Goal: Task Accomplishment & Management: Use online tool/utility

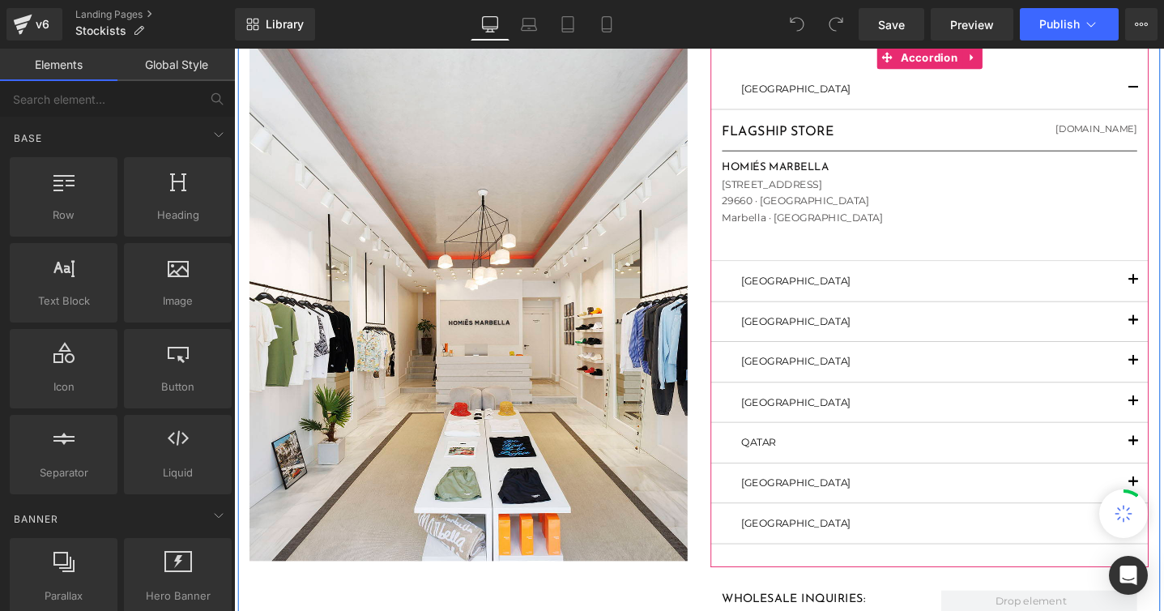
scroll to position [193, 0]
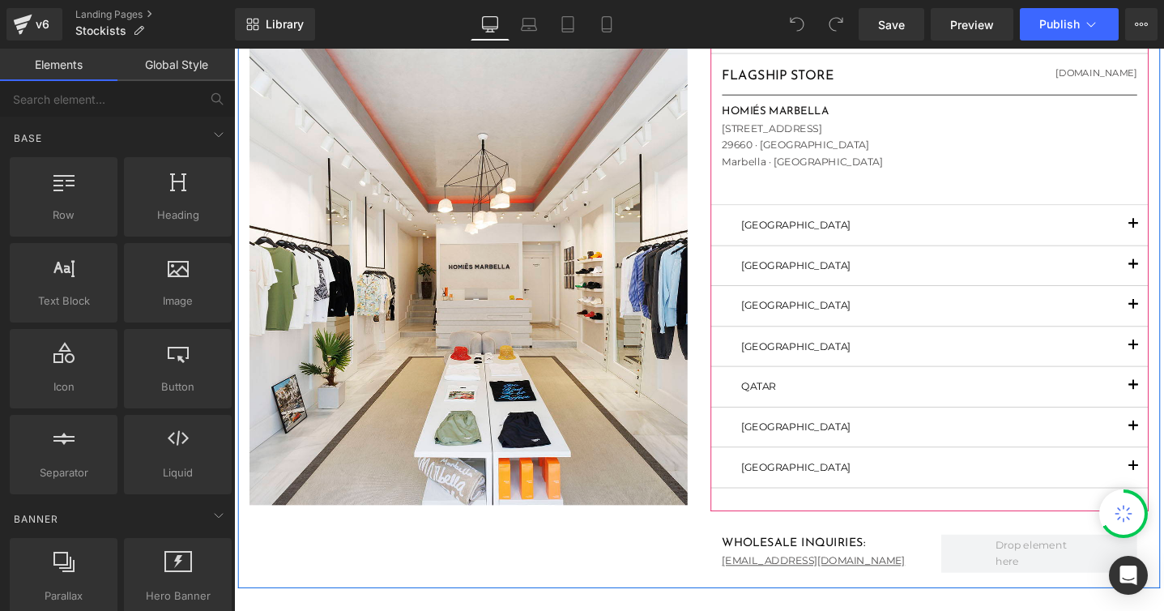
click at [1163, 323] on span "button" at bounding box center [1182, 323] width 0 height 0
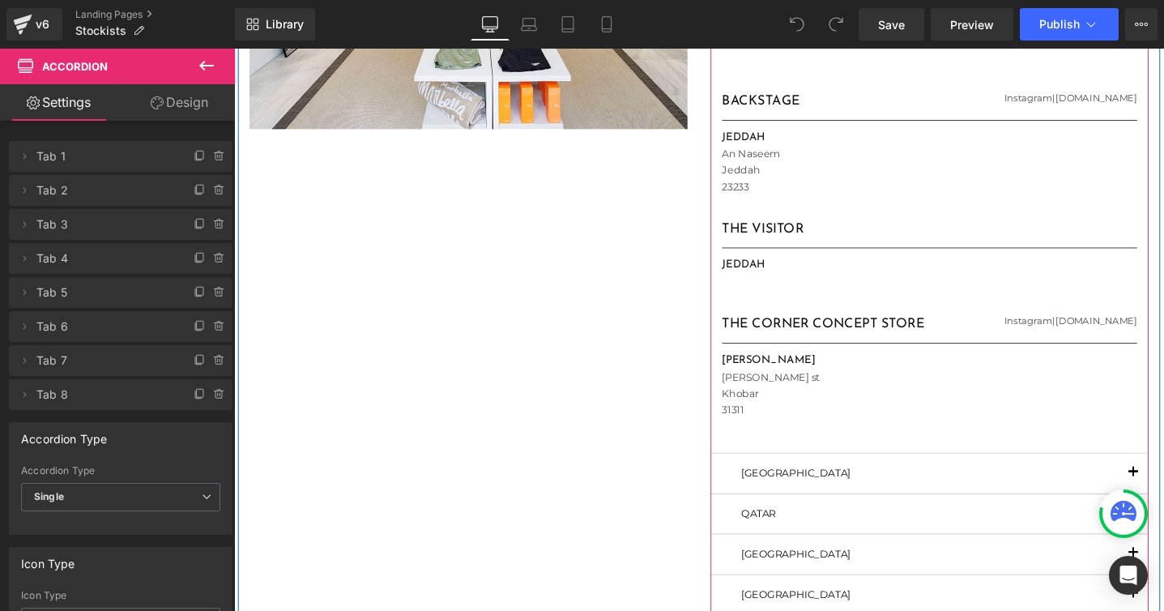
scroll to position [593, 0]
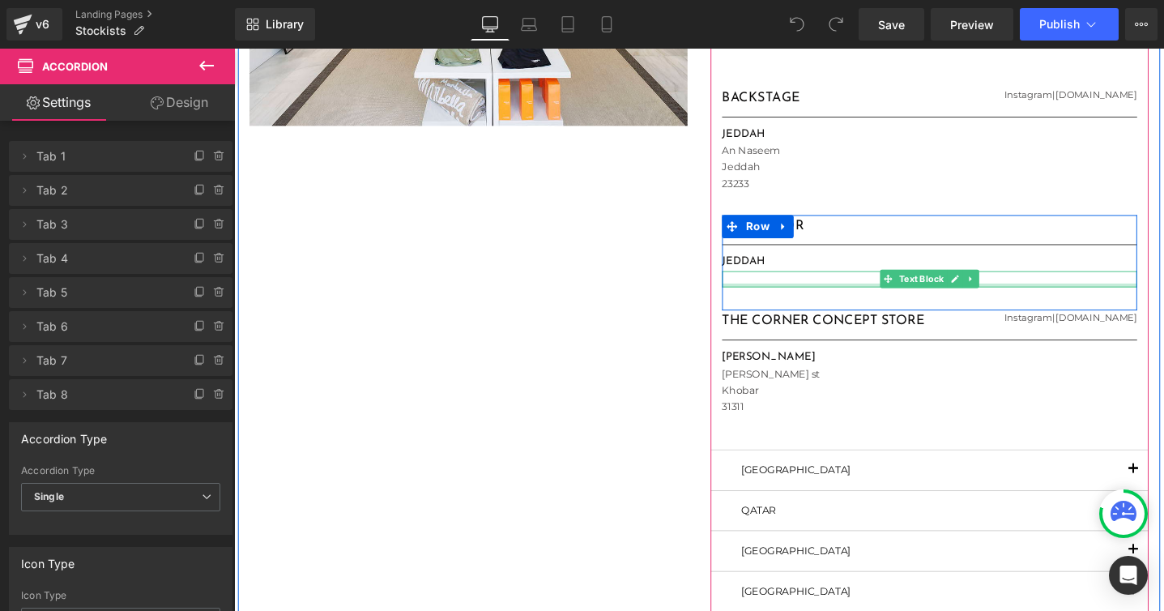
click at [778, 289] on p at bounding box center [966, 291] width 437 height 17
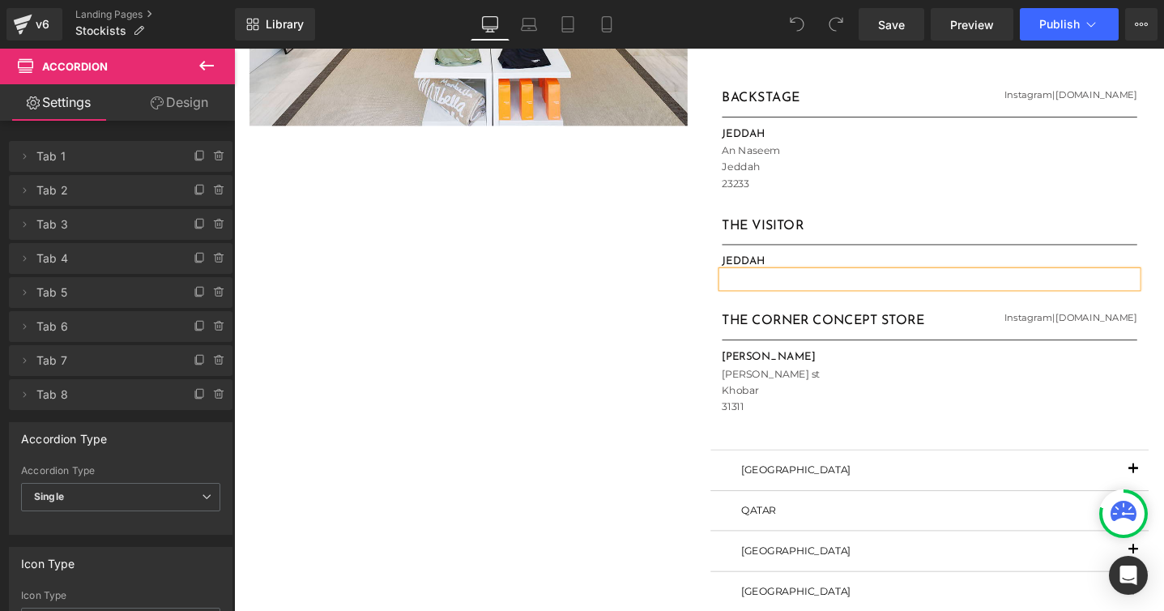
click at [993, 292] on p at bounding box center [966, 291] width 437 height 17
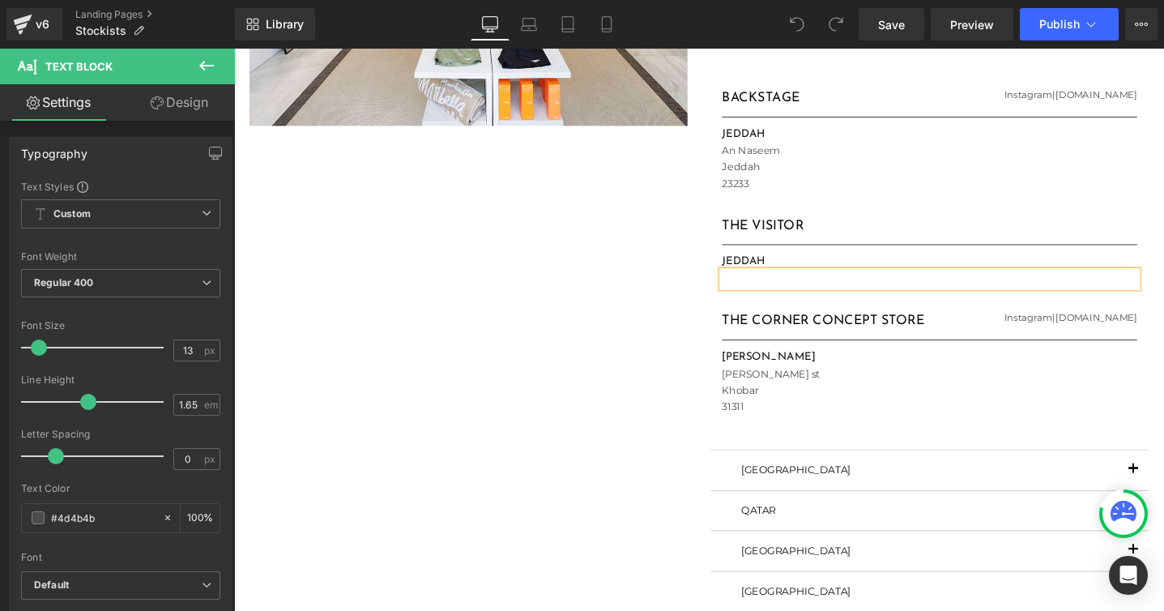
paste div
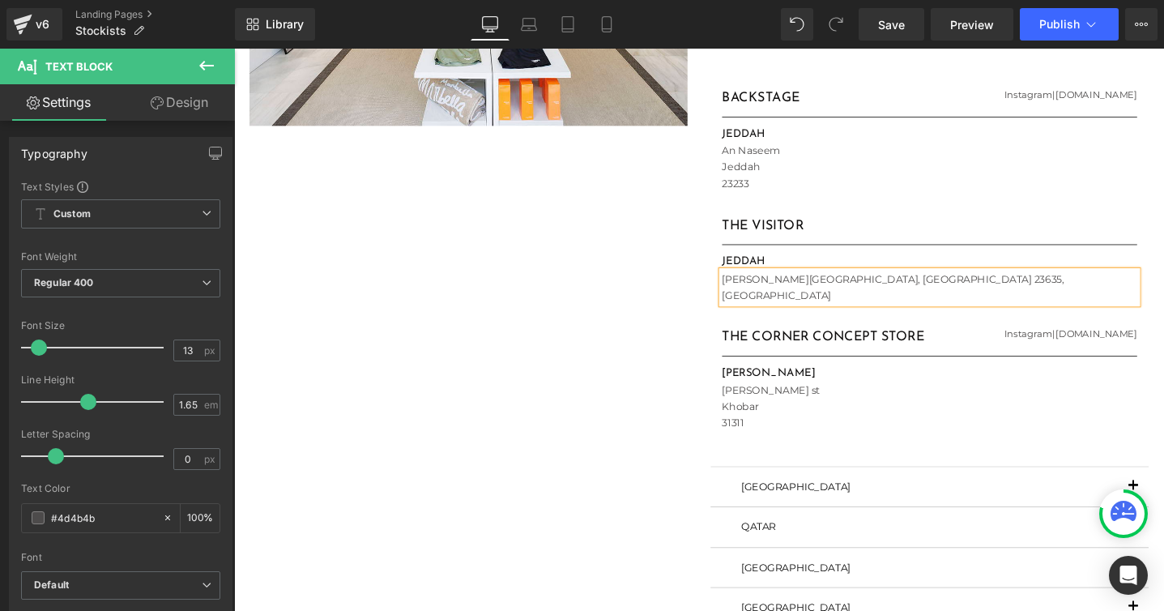
click at [944, 292] on p "[PERSON_NAME][GEOGRAPHIC_DATA], [GEOGRAPHIC_DATA] 23635, [GEOGRAPHIC_DATA]" at bounding box center [966, 300] width 437 height 35
click at [680, 303] on div "Image STOCKISTS Heading [GEOGRAPHIC_DATA] Text Block FLAGSHIP STORE Heading [DO…" at bounding box center [724, 153] width 972 height 1224
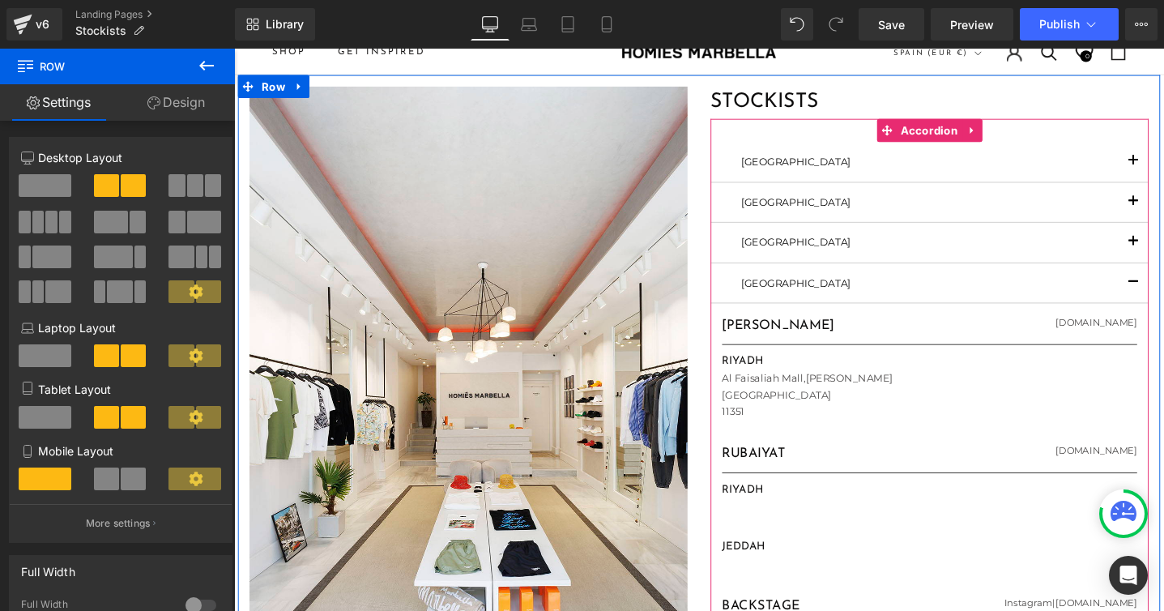
scroll to position [40, 0]
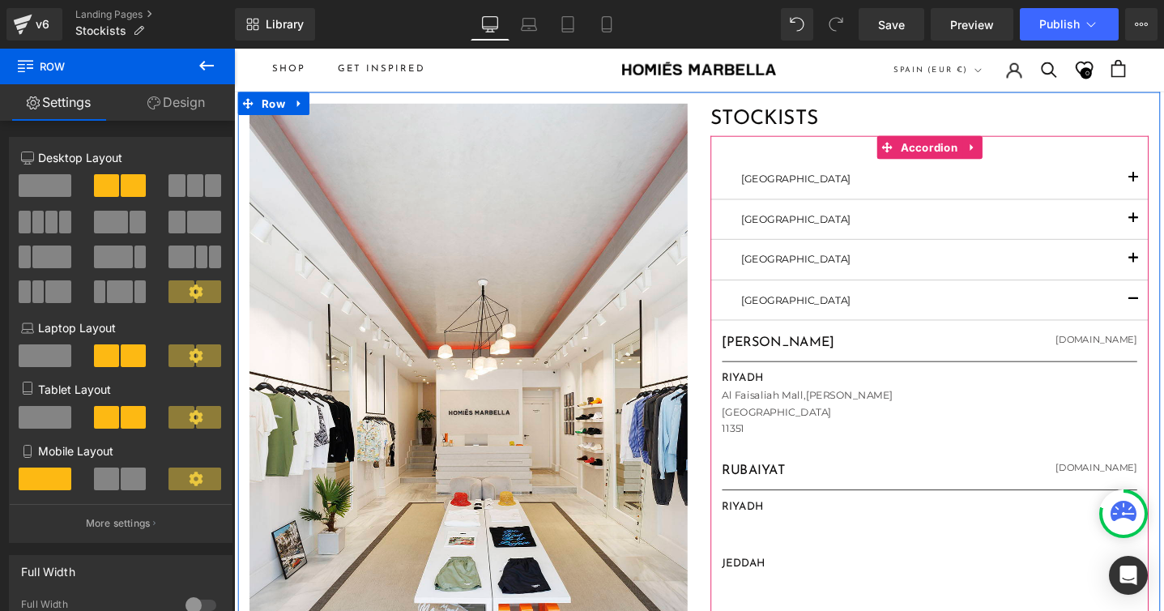
click at [1163, 243] on button "button" at bounding box center [1181, 227] width 32 height 41
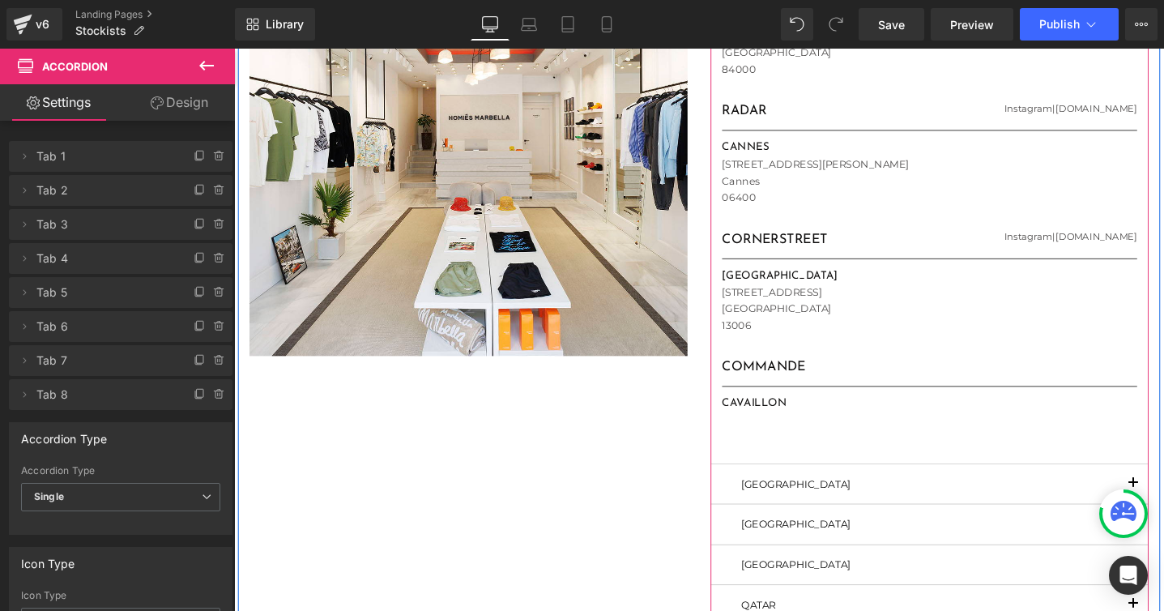
scroll to position [356, 0]
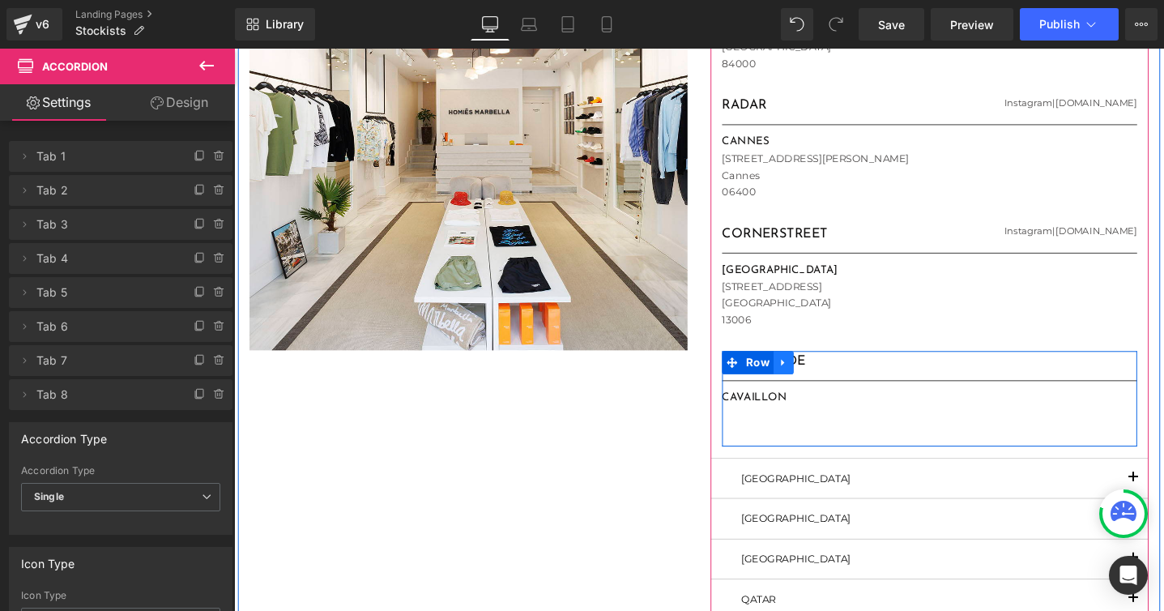
click at [809, 378] on icon at bounding box center [813, 379] width 11 height 12
click at [852, 379] on icon at bounding box center [855, 378] width 11 height 11
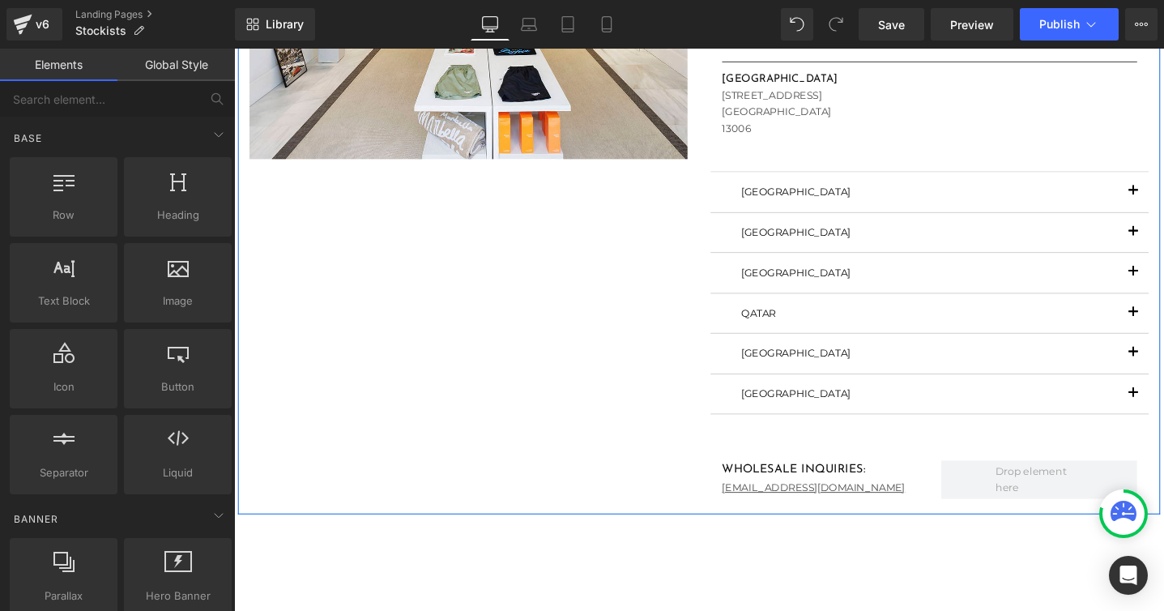
scroll to position [563, 0]
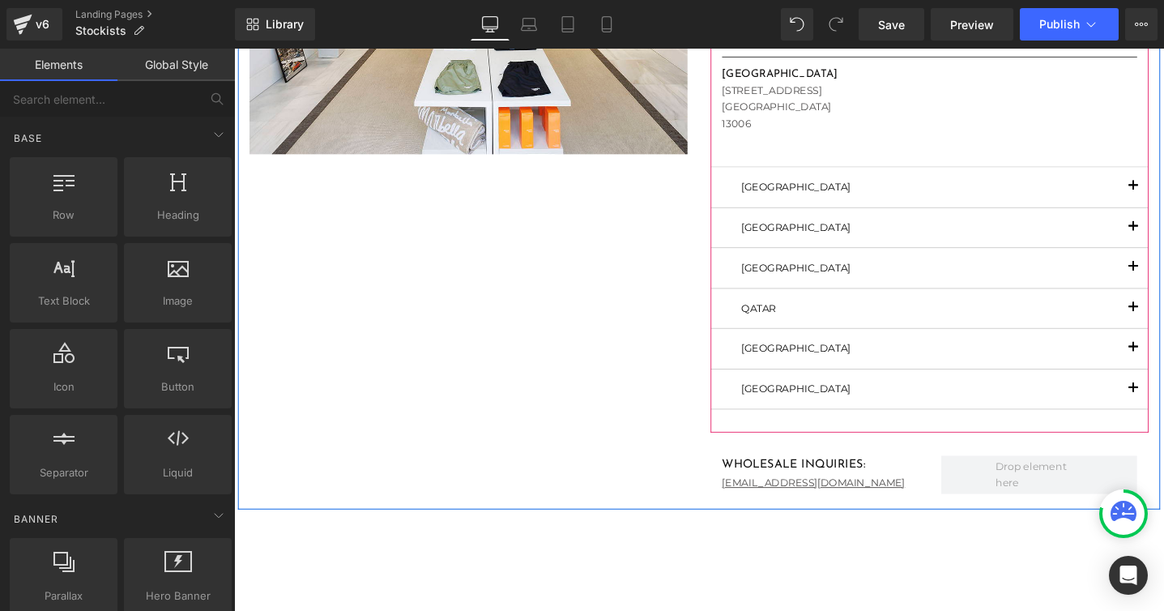
click at [1163, 241] on span "button" at bounding box center [1182, 241] width 0 height 0
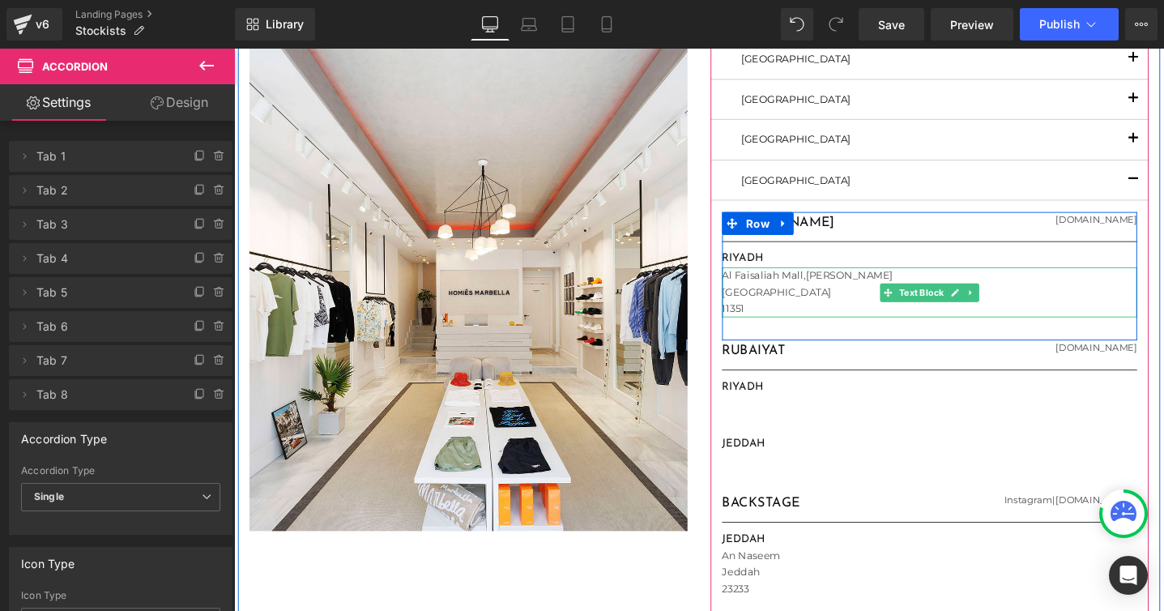
scroll to position [190, 0]
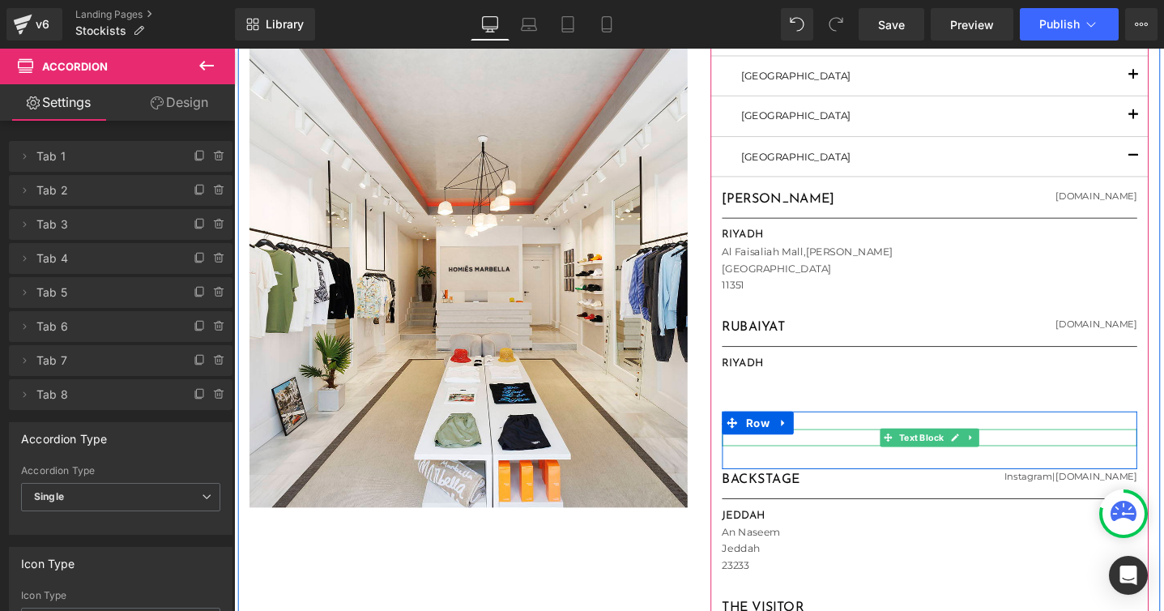
click at [882, 459] on p at bounding box center [966, 458] width 437 height 17
click at [994, 458] on p at bounding box center [966, 458] width 437 height 17
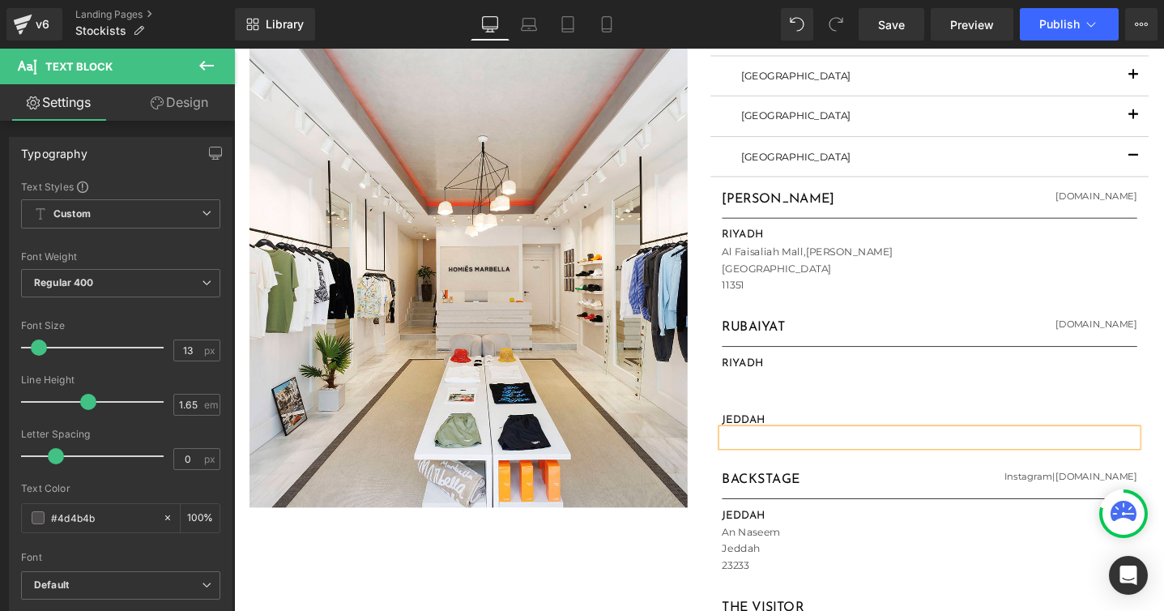
paste div
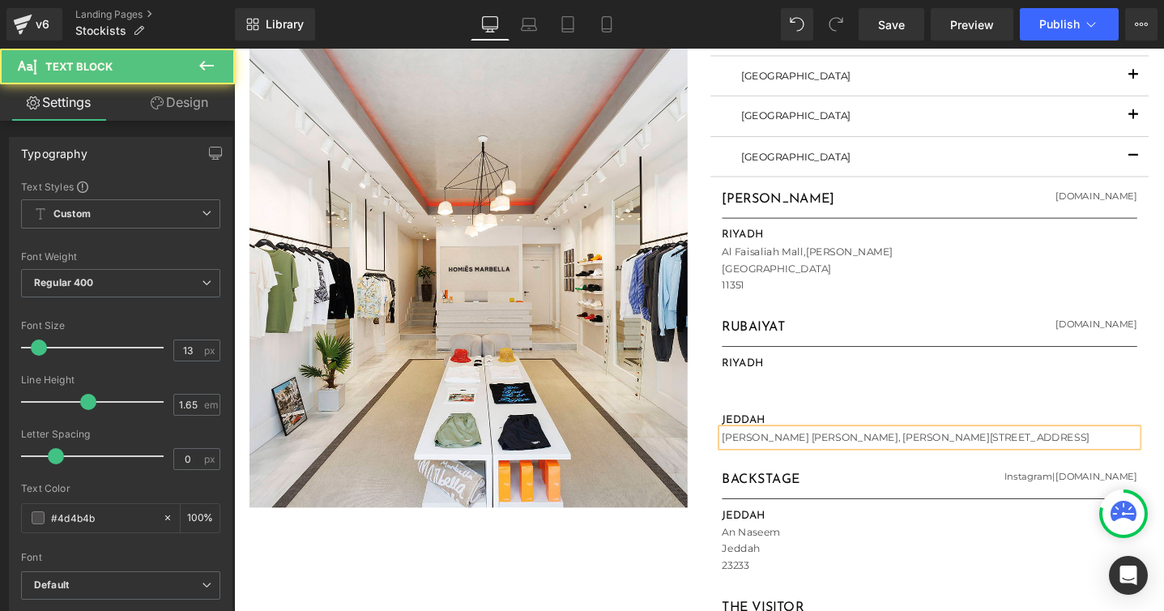
click at [854, 456] on p "[PERSON_NAME] [PERSON_NAME], [PERSON_NAME][STREET_ADDRESS]" at bounding box center [966, 458] width 437 height 17
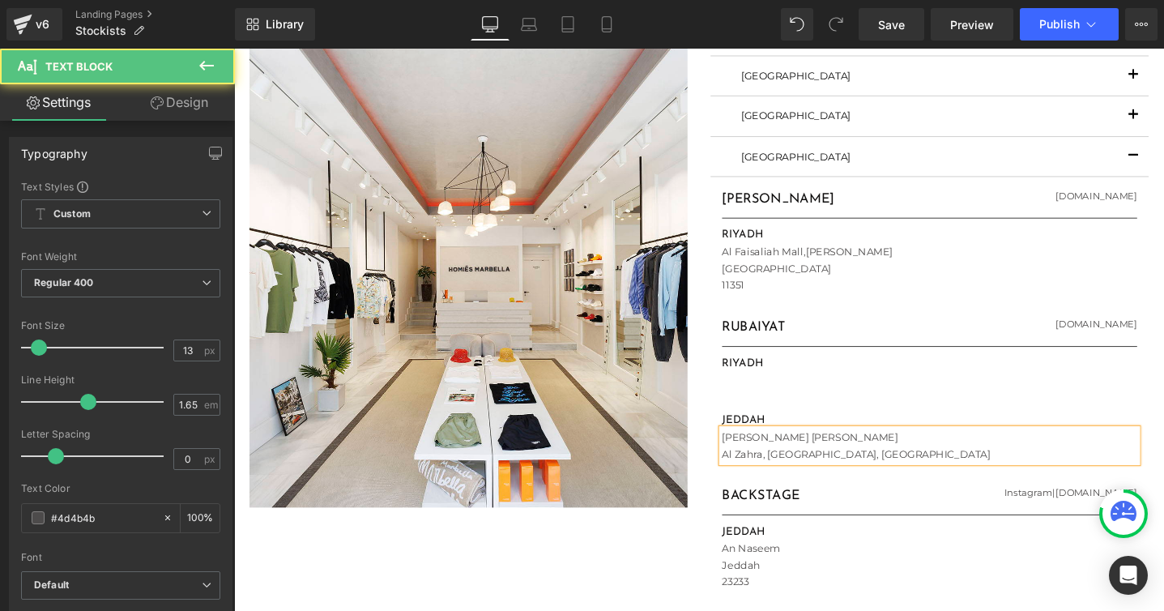
click at [795, 474] on p "Al Zahra, [GEOGRAPHIC_DATA], [GEOGRAPHIC_DATA]" at bounding box center [966, 475] width 437 height 17
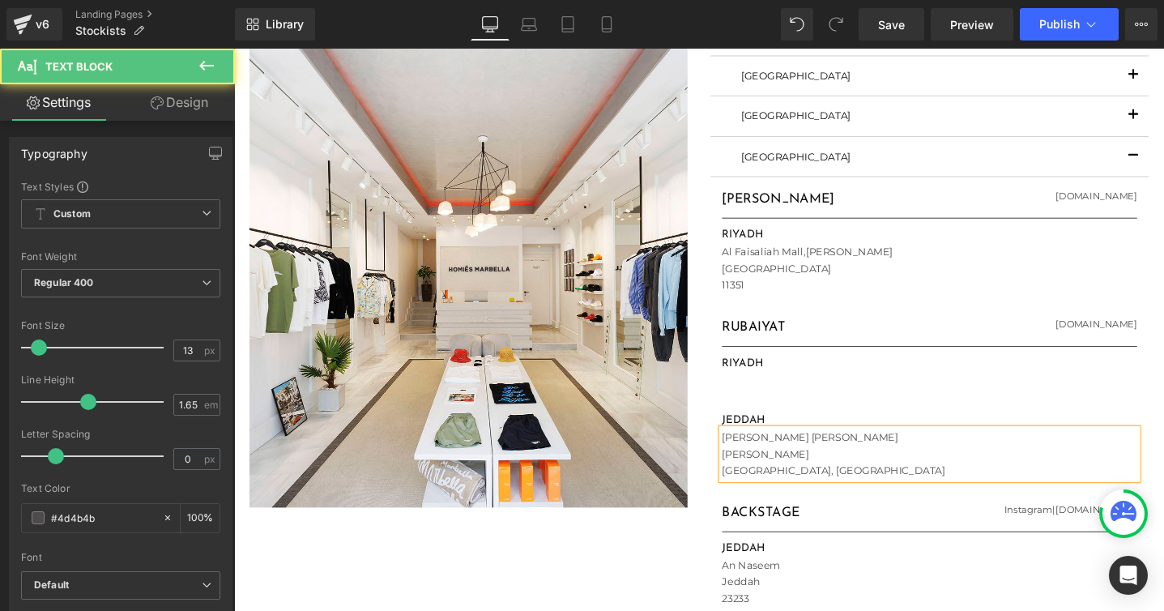
click at [876, 493] on p "[GEOGRAPHIC_DATA], [GEOGRAPHIC_DATA]" at bounding box center [966, 492] width 437 height 17
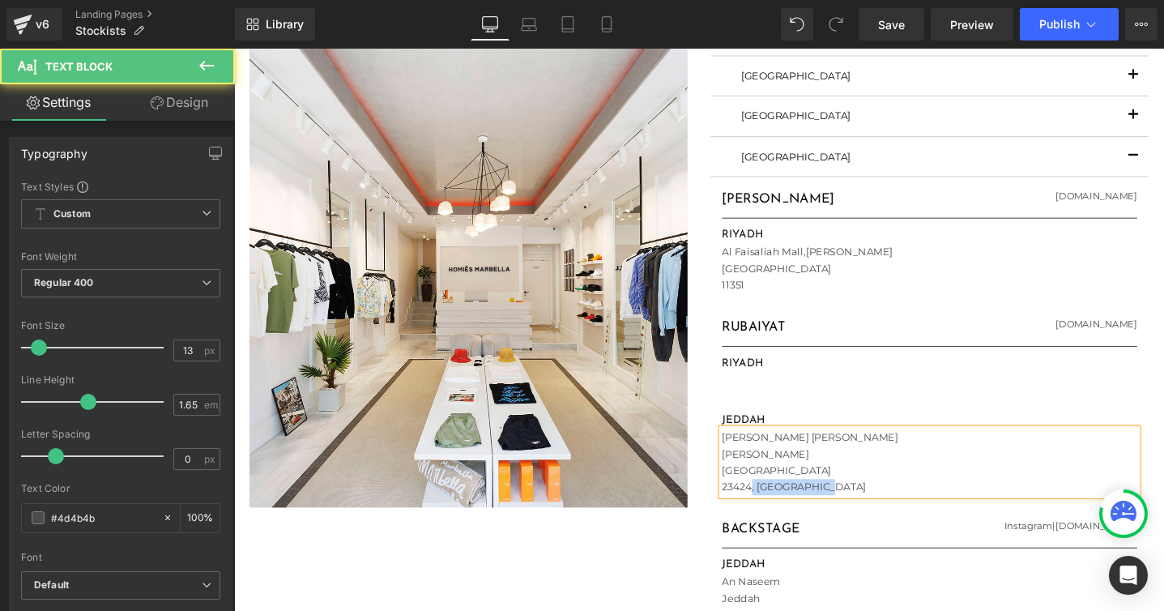
drag, startPoint x: 778, startPoint y: 511, endPoint x: 929, endPoint y: 518, distance: 150.8
click at [929, 518] on p "23424, [GEOGRAPHIC_DATA]" at bounding box center [966, 510] width 437 height 17
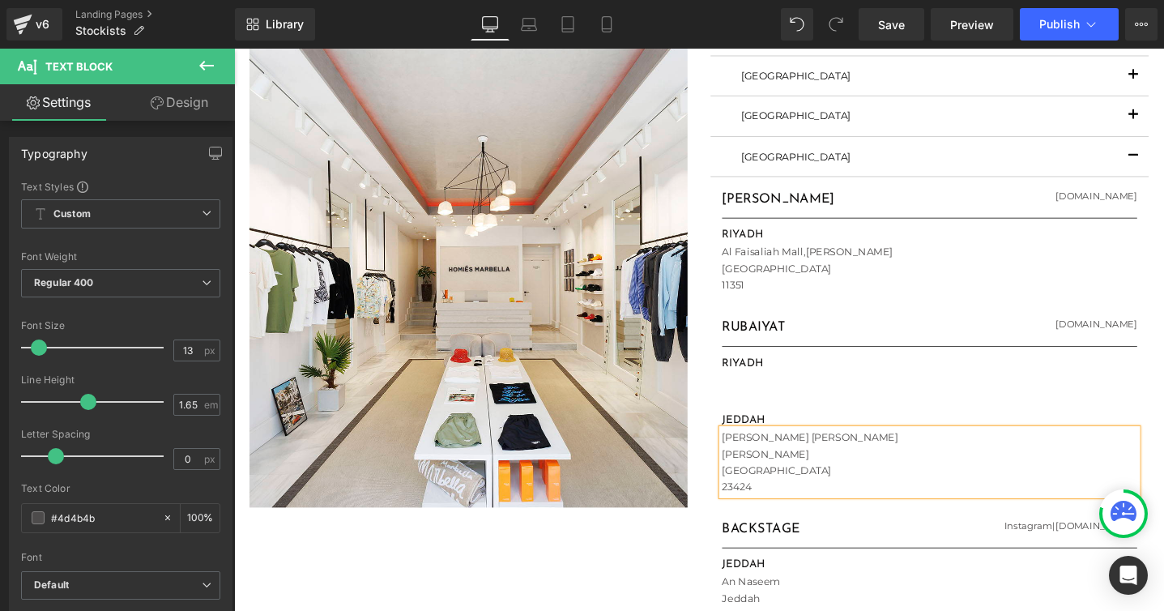
click at [725, 470] on div "STOCKISTS Heading [GEOGRAPHIC_DATA] Text Block FLAGSHIP STORE Heading [DOMAIN_N…" at bounding box center [967, 583] width 486 height 1256
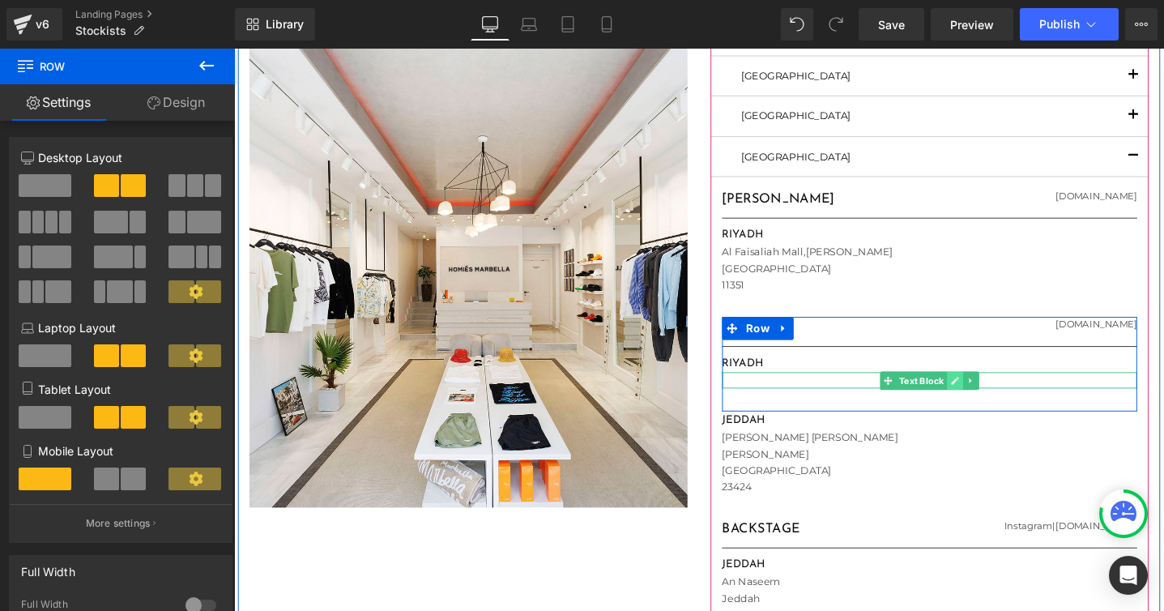
click at [988, 396] on link at bounding box center [994, 398] width 17 height 19
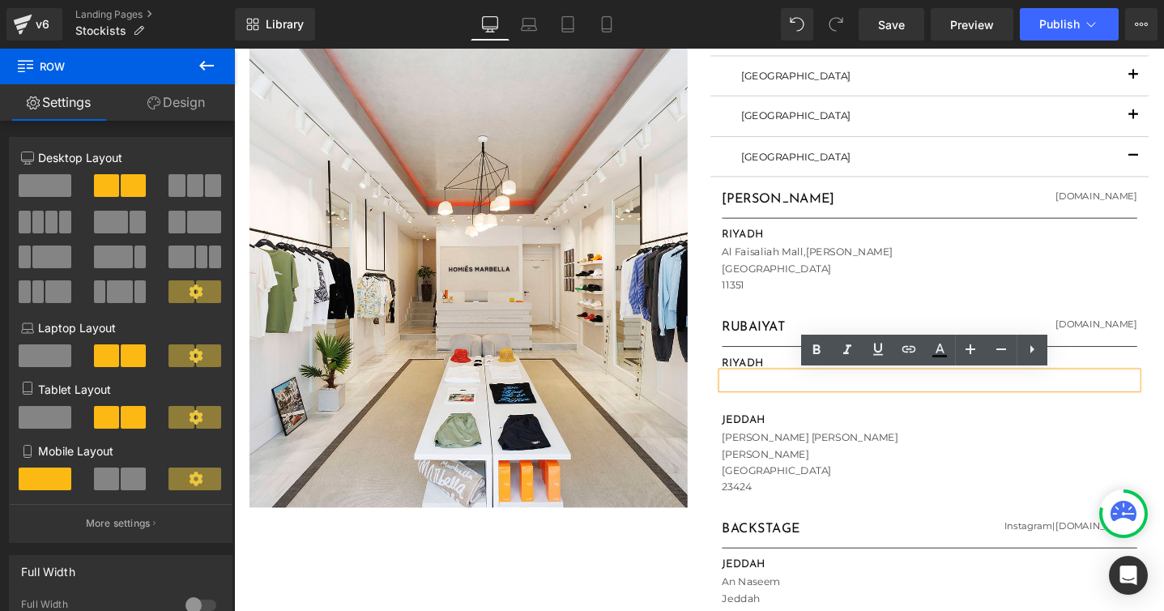
click at [765, 399] on p at bounding box center [966, 398] width 437 height 17
paste div
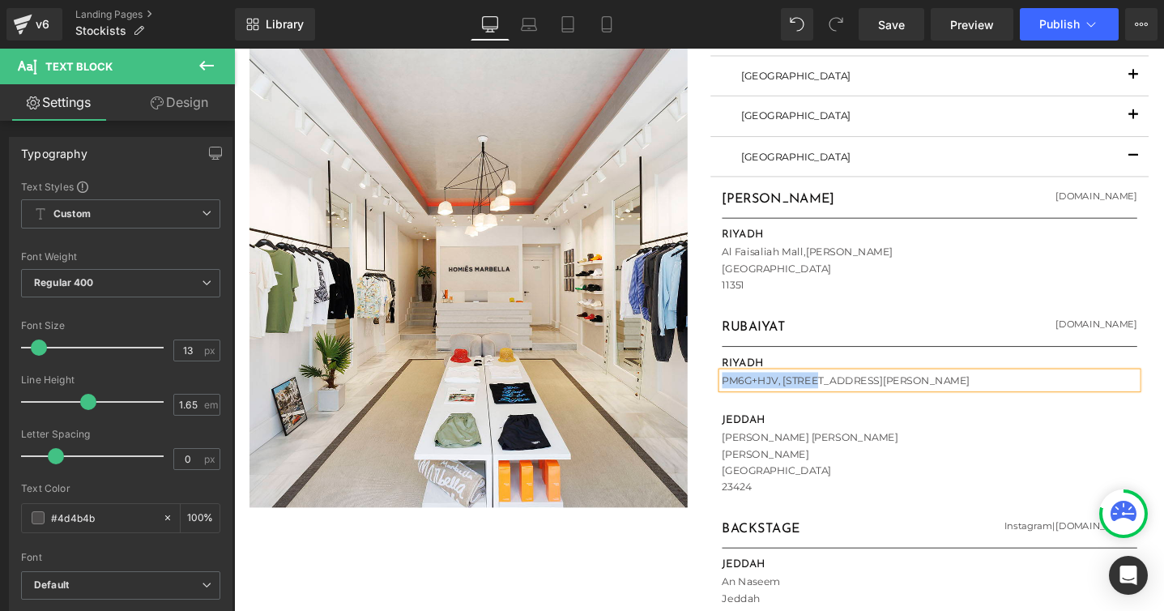
drag, startPoint x: 842, startPoint y: 398, endPoint x: 729, endPoint y: 394, distance: 113.4
click at [729, 394] on div "STOCKISTS Heading [GEOGRAPHIC_DATA] Text Block FLAGSHIP STORE Heading [DOMAIN_N…" at bounding box center [967, 583] width 486 height 1256
drag, startPoint x: 796, startPoint y: 396, endPoint x: 834, endPoint y: 398, distance: 38.1
click at [834, 398] on p "[PERSON_NAME], [GEOGRAPHIC_DATA] 12244, [GEOGRAPHIC_DATA]" at bounding box center [966, 398] width 437 height 17
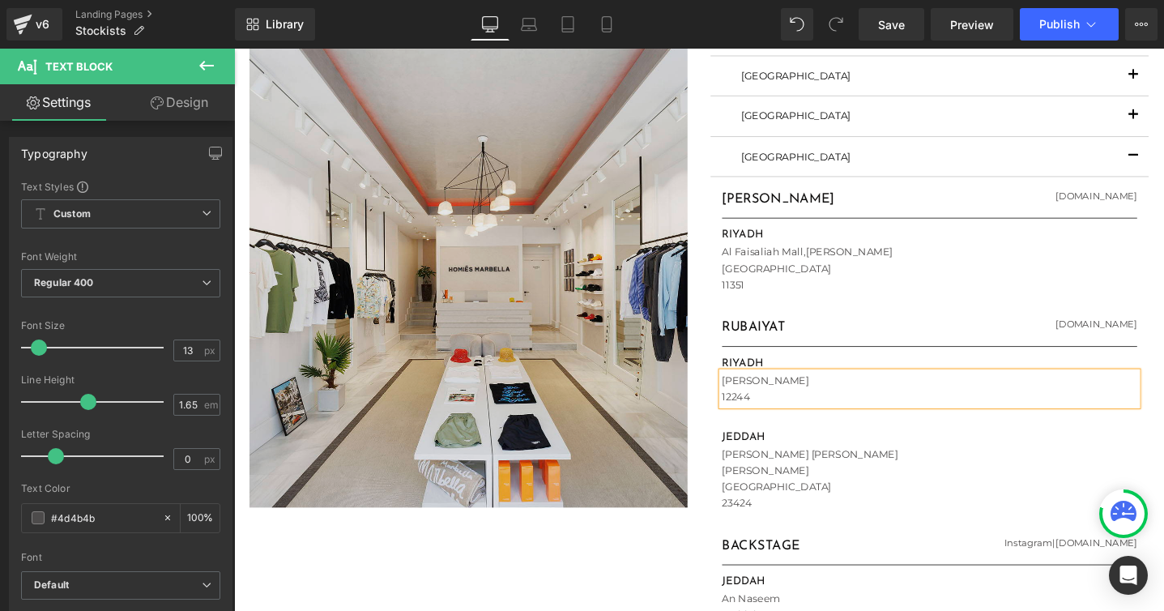
click at [724, 403] on div "STOCKISTS Heading [GEOGRAPHIC_DATA] Text Block FLAGSHIP STORE Heading [DOMAIN_N…" at bounding box center [967, 591] width 486 height 1273
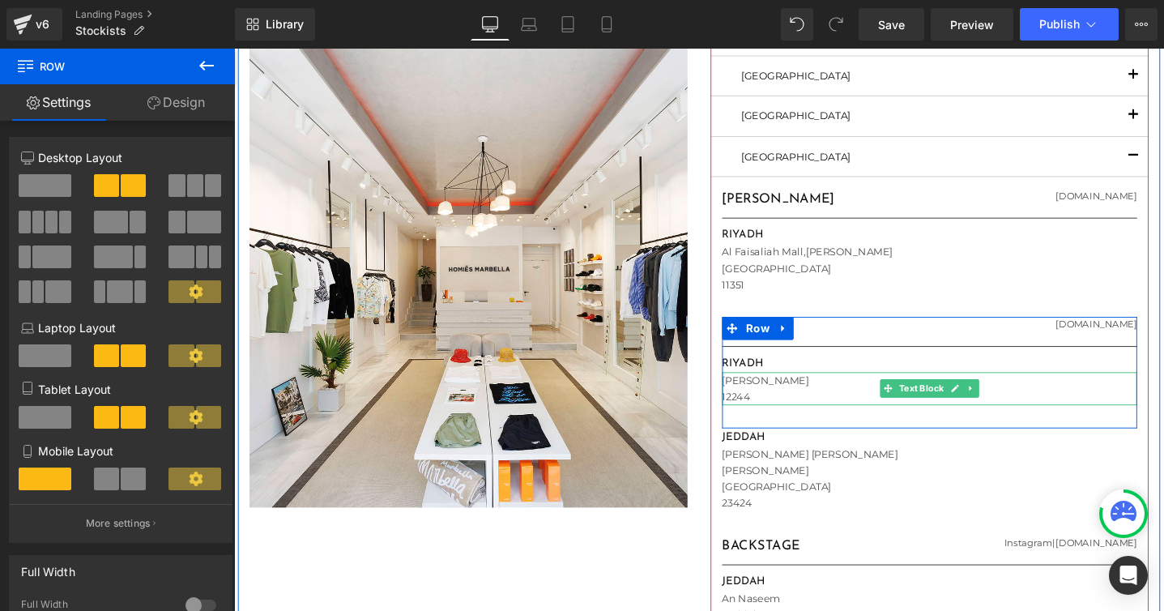
click at [774, 403] on p "[PERSON_NAME]" at bounding box center [966, 398] width 437 height 17
click at [748, 398] on div "[PERSON_NAME] 12244" at bounding box center [966, 407] width 437 height 35
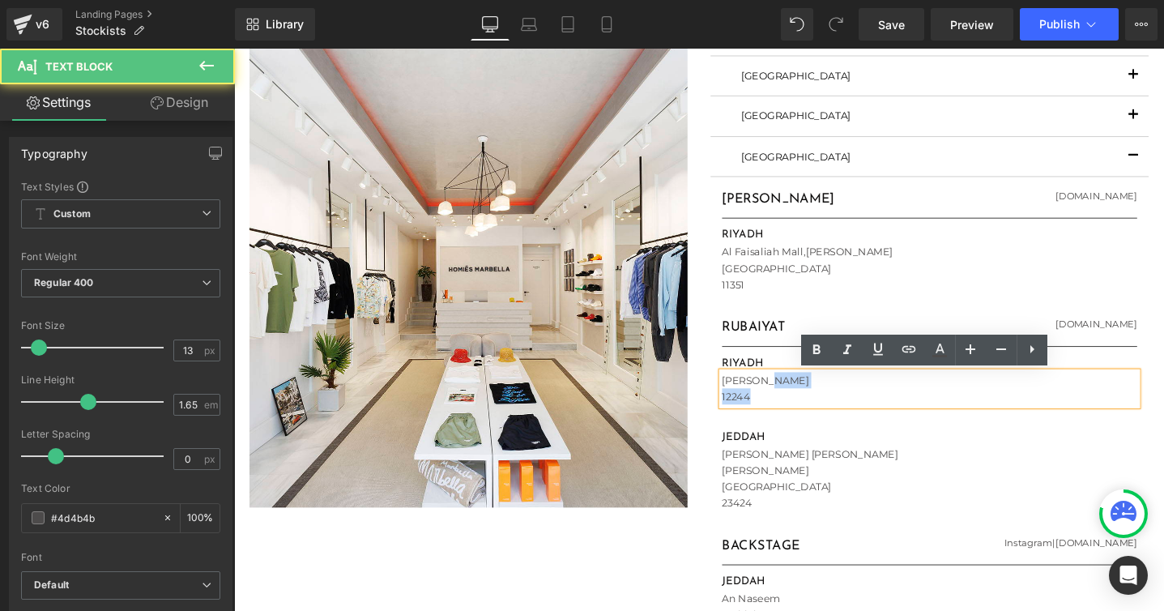
click at [790, 396] on p "[PERSON_NAME]" at bounding box center [966, 398] width 437 height 17
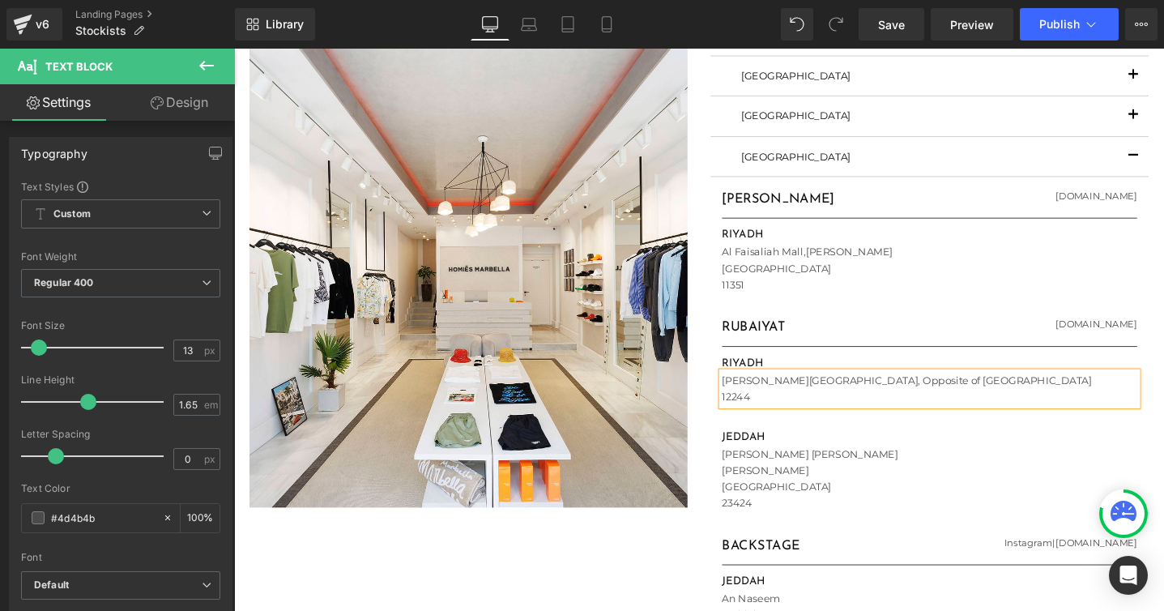
click at [819, 397] on p "[PERSON_NAME][GEOGRAPHIC_DATA], Opposite of [GEOGRAPHIC_DATA]" at bounding box center [966, 398] width 437 height 17
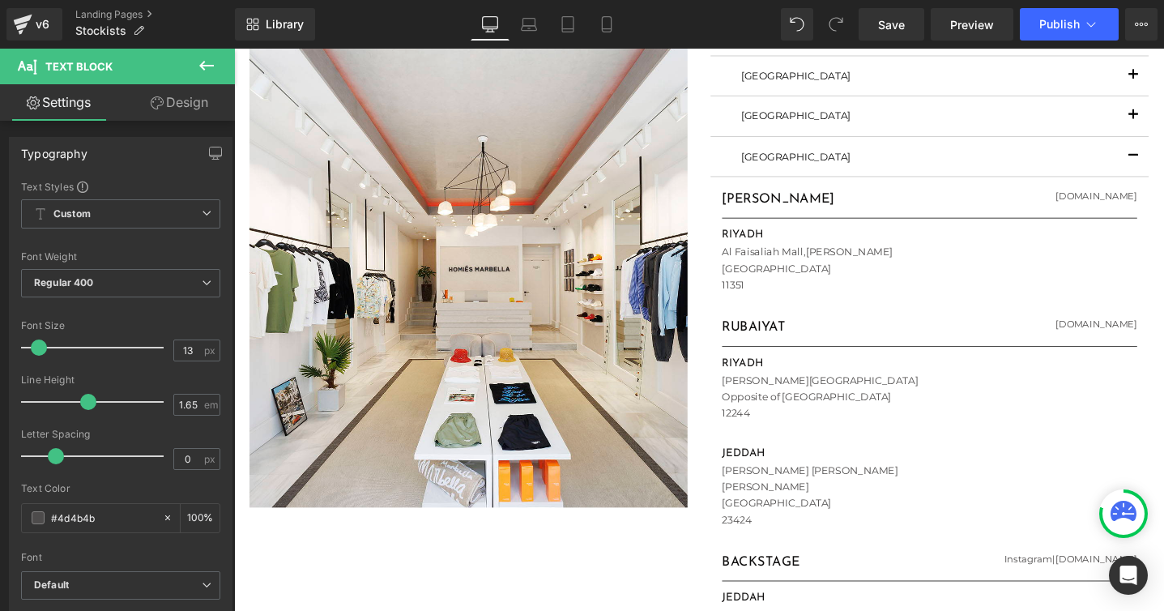
click at [1050, 41] on div "Library Desktop Desktop Laptop Tablet Mobile Save Preview Publish Scheduled Vie…" at bounding box center [699, 24] width 929 height 49
click at [1046, 25] on span "Publish" at bounding box center [1059, 24] width 40 height 13
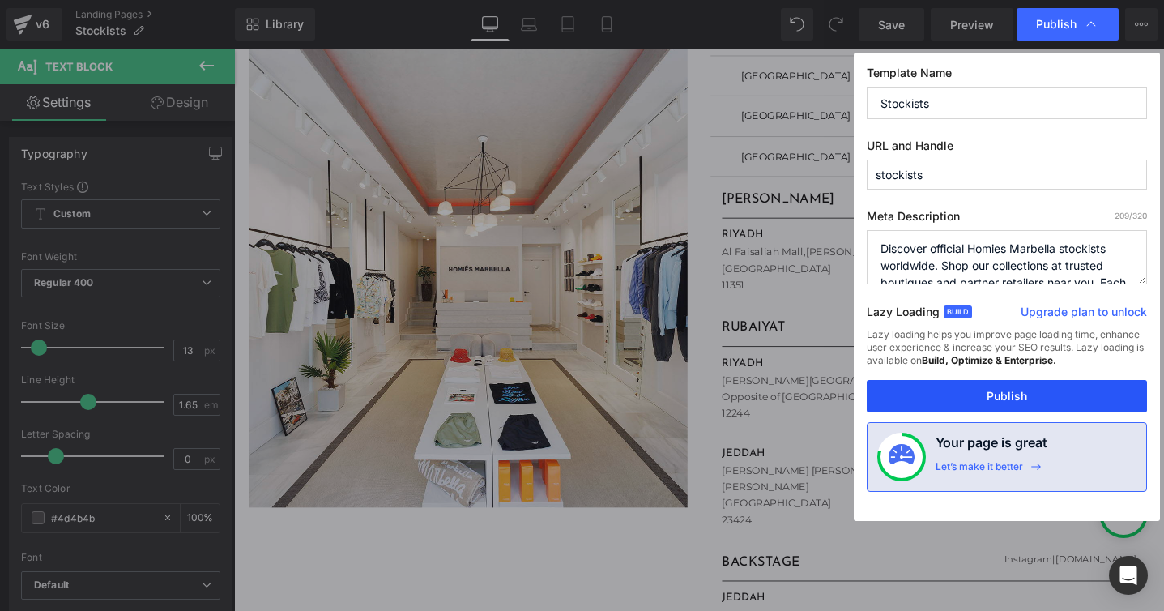
click at [920, 401] on button "Publish" at bounding box center [1007, 396] width 280 height 32
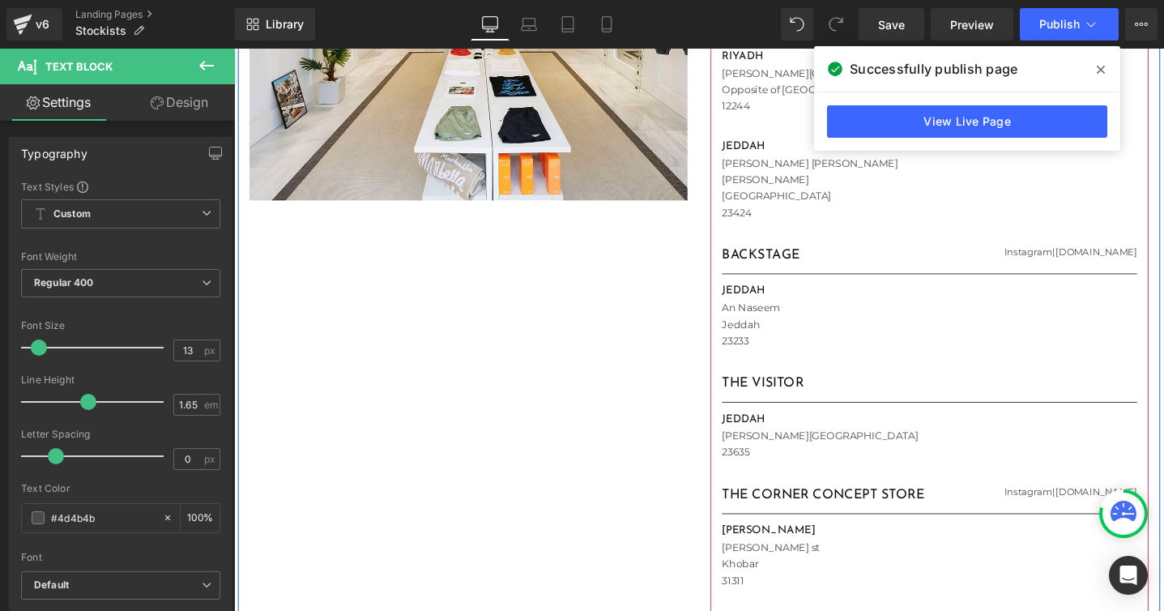
scroll to position [517, 0]
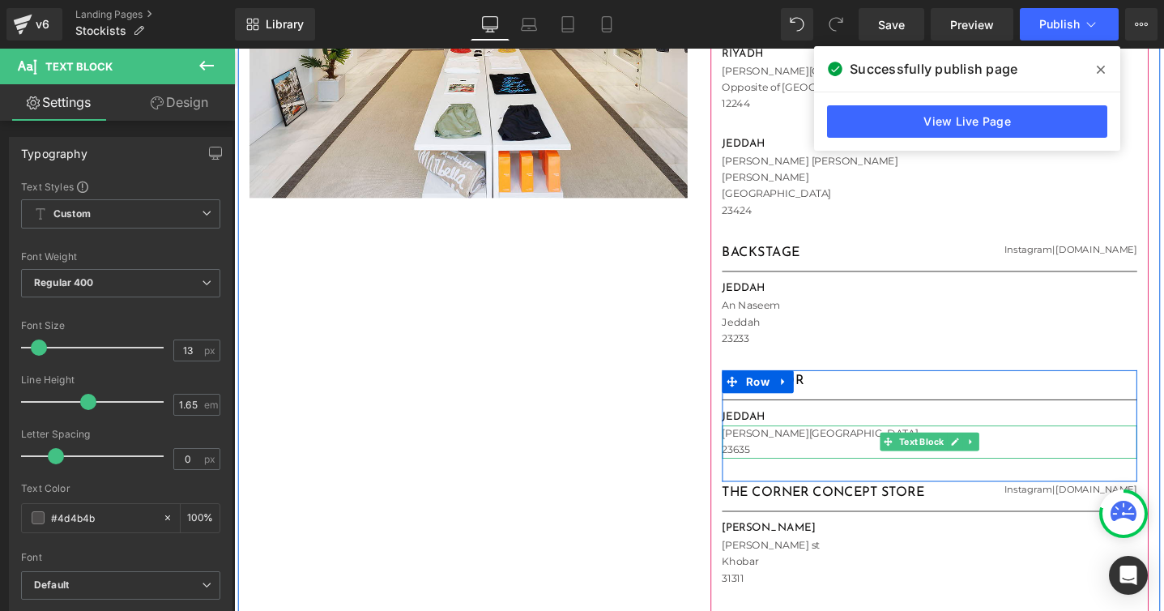
click at [847, 458] on p "[PERSON_NAME][GEOGRAPHIC_DATA]" at bounding box center [966, 453] width 437 height 17
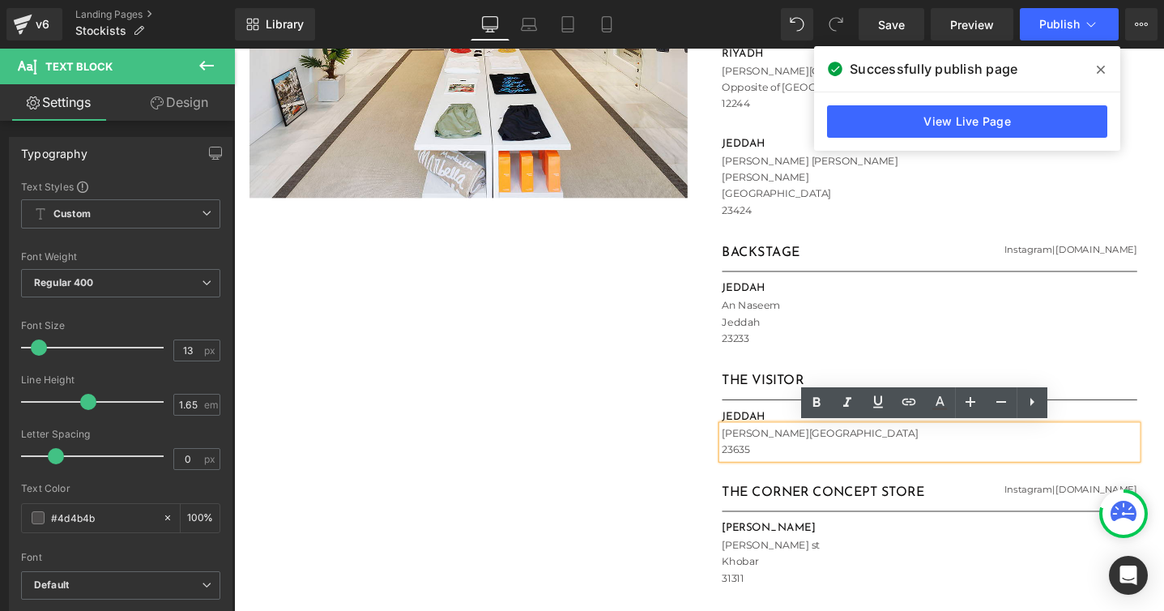
click at [993, 465] on p "23635" at bounding box center [966, 470] width 437 height 17
click at [945, 455] on p "[PERSON_NAME][GEOGRAPHIC_DATA]" at bounding box center [966, 453] width 437 height 17
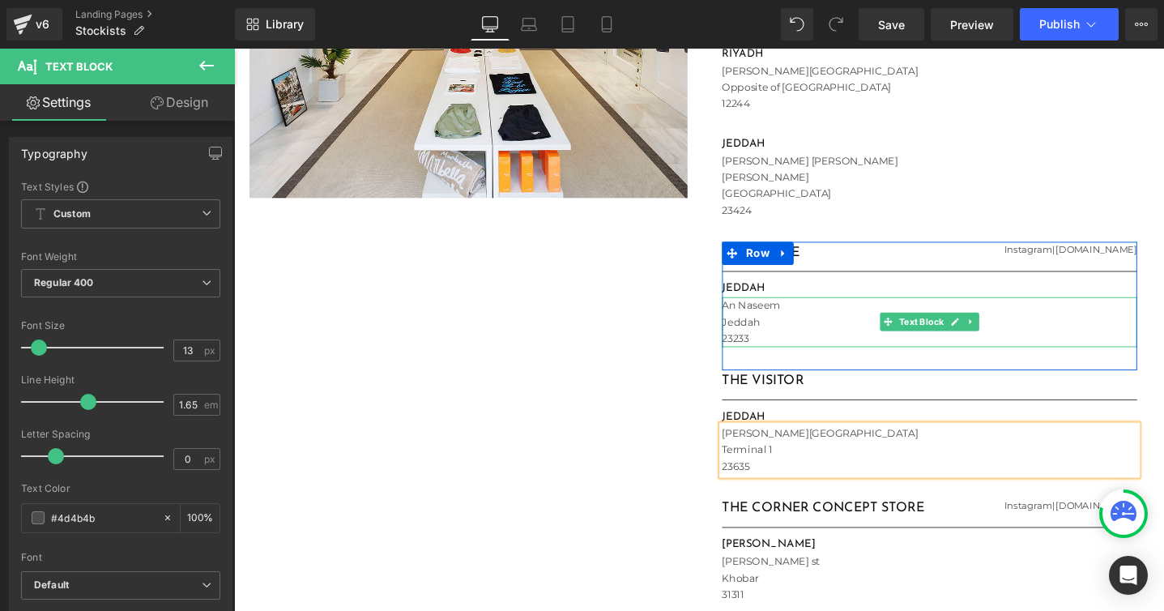
click at [891, 332] on p "Jeddah" at bounding box center [966, 336] width 437 height 17
click at [694, 360] on div "Image STOCKISTS Heading [GEOGRAPHIC_DATA] Text Block FLAGSHIP STORE Heading [DO…" at bounding box center [724, 281] width 972 height 1328
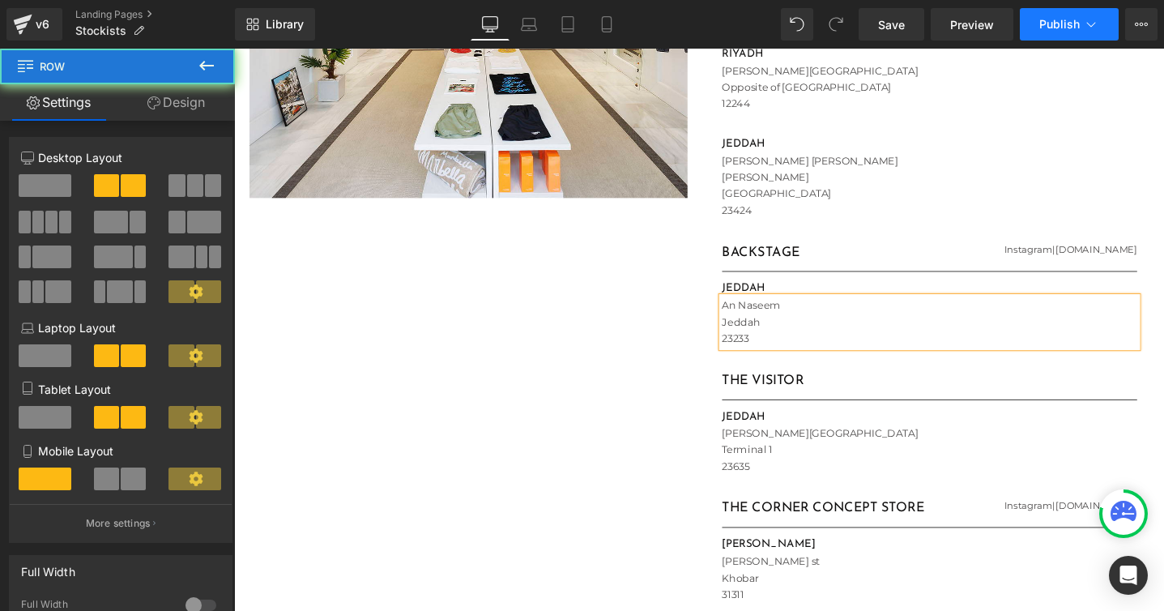
click at [1062, 35] on button "Publish" at bounding box center [1069, 24] width 99 height 32
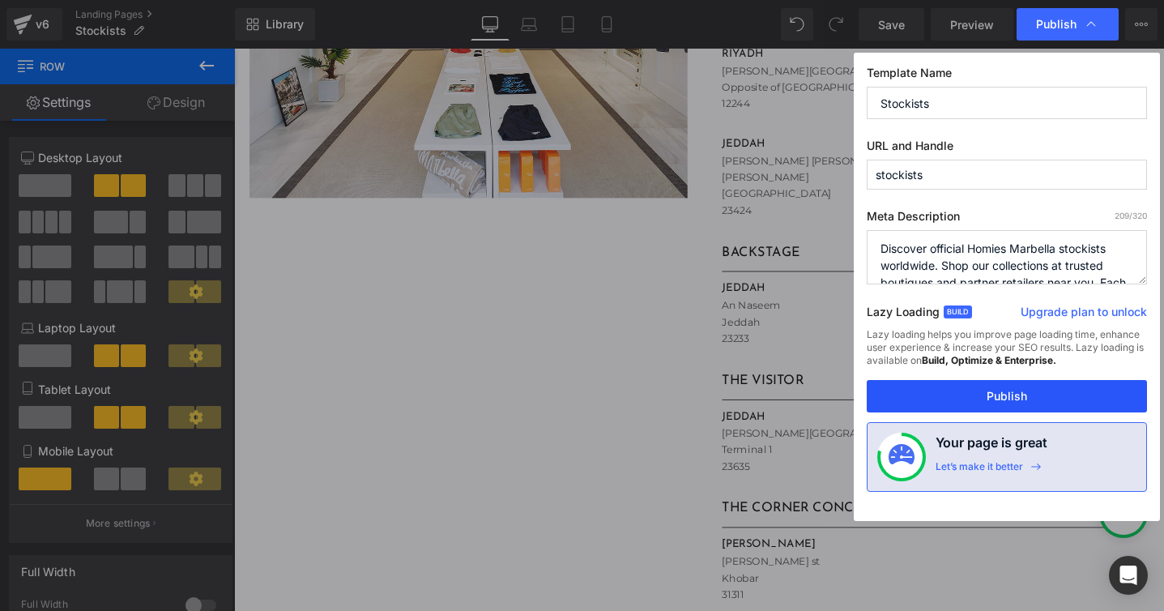
drag, startPoint x: 924, startPoint y: 402, endPoint x: 478, endPoint y: 322, distance: 453.3
click at [924, 402] on button "Publish" at bounding box center [1007, 396] width 280 height 32
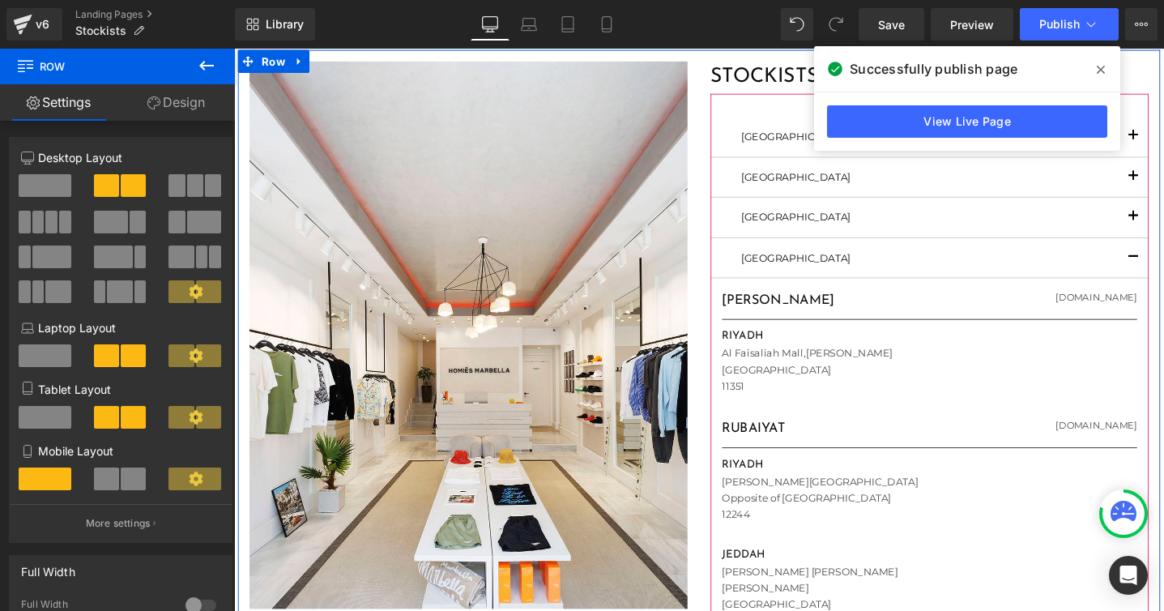
scroll to position [82, 0]
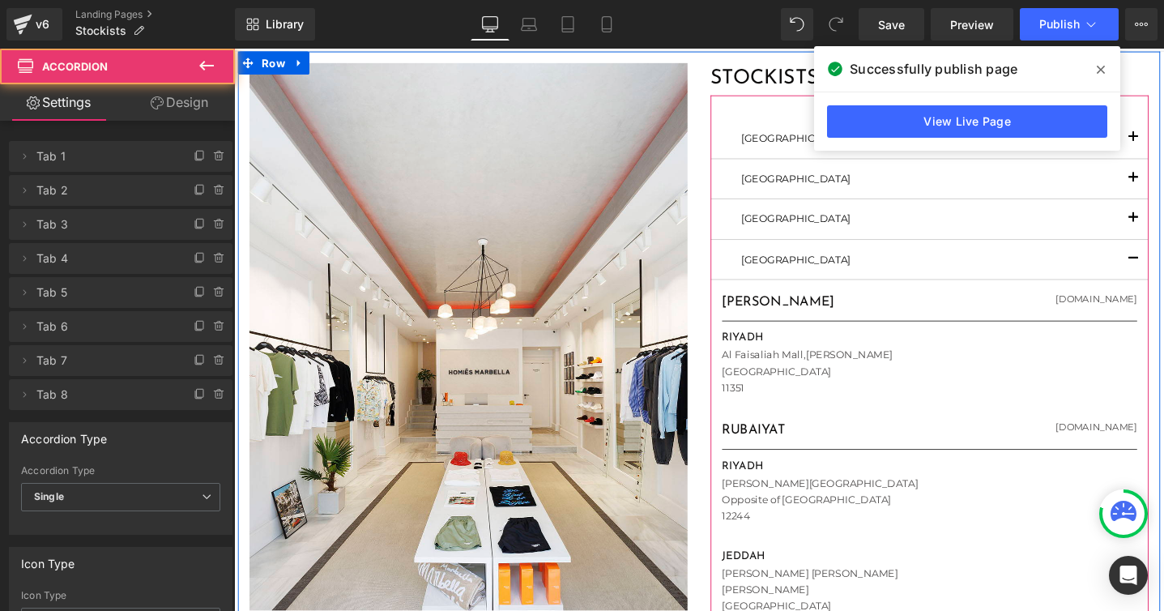
click at [1163, 271] on button "button" at bounding box center [1181, 270] width 32 height 41
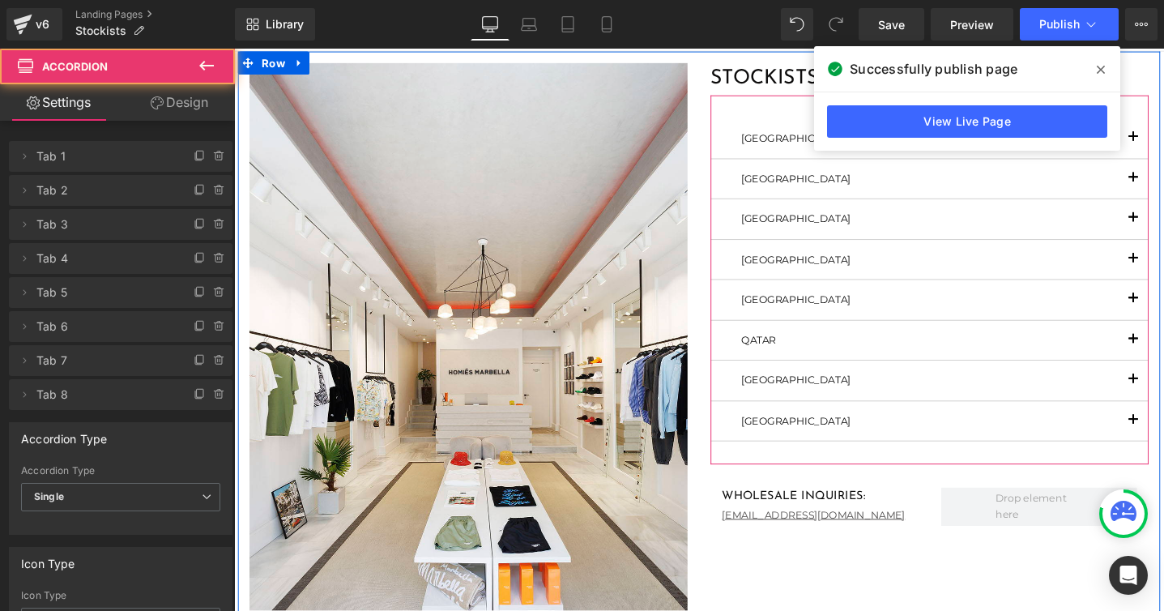
click at [1163, 360] on span "button" at bounding box center [1182, 360] width 0 height 0
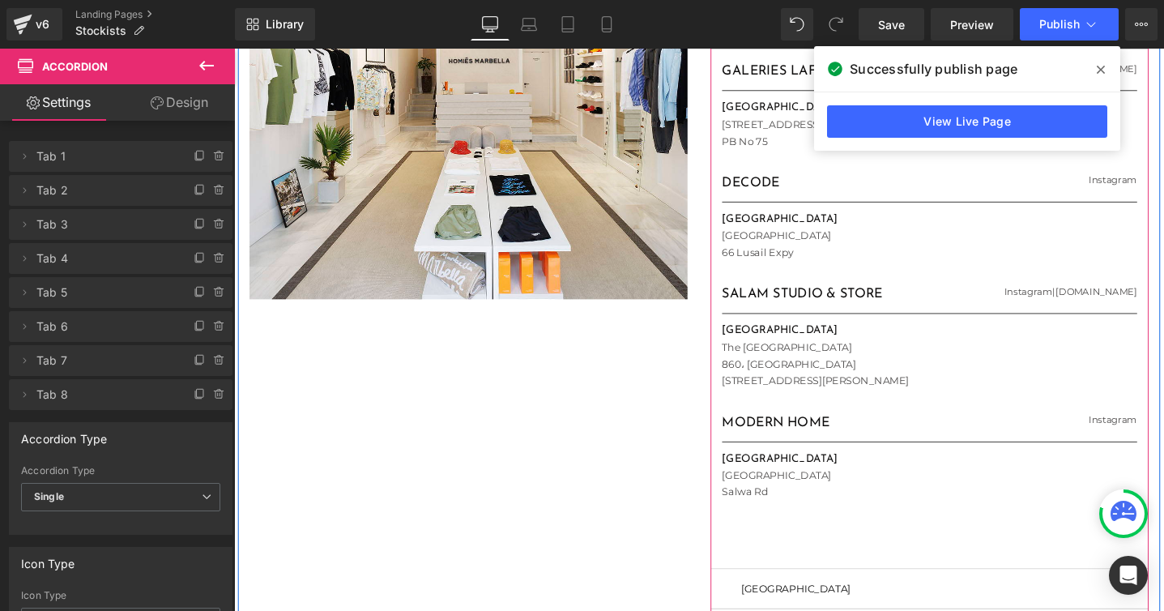
scroll to position [417, 0]
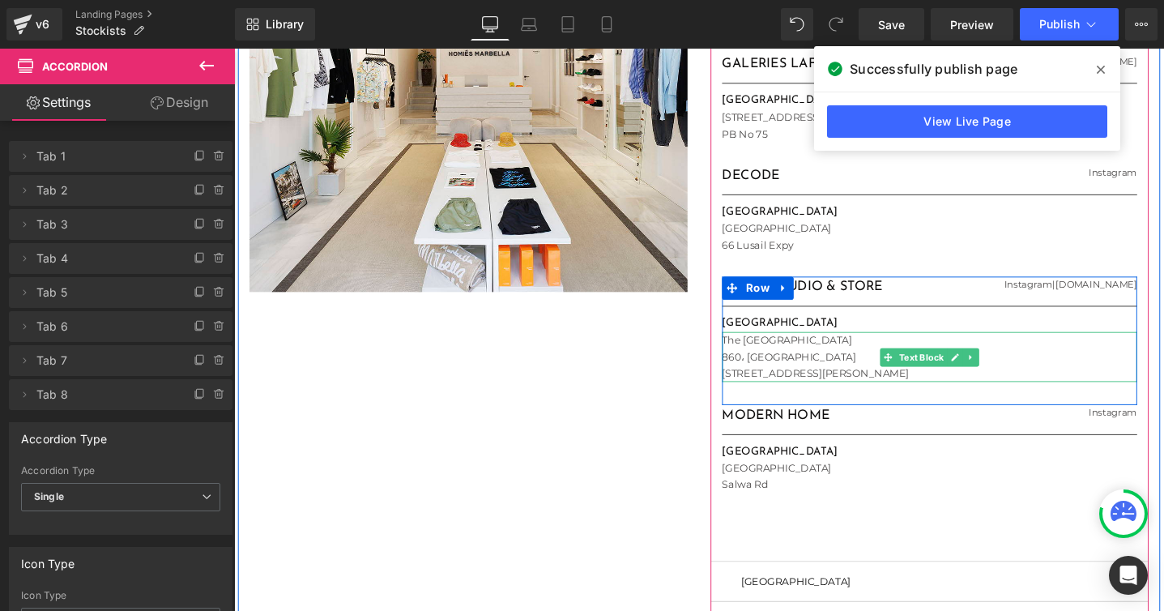
click at [825, 360] on p "The [GEOGRAPHIC_DATA]" at bounding box center [966, 355] width 437 height 17
click at [780, 356] on p "The [GEOGRAPHIC_DATA]" at bounding box center [966, 355] width 437 height 17
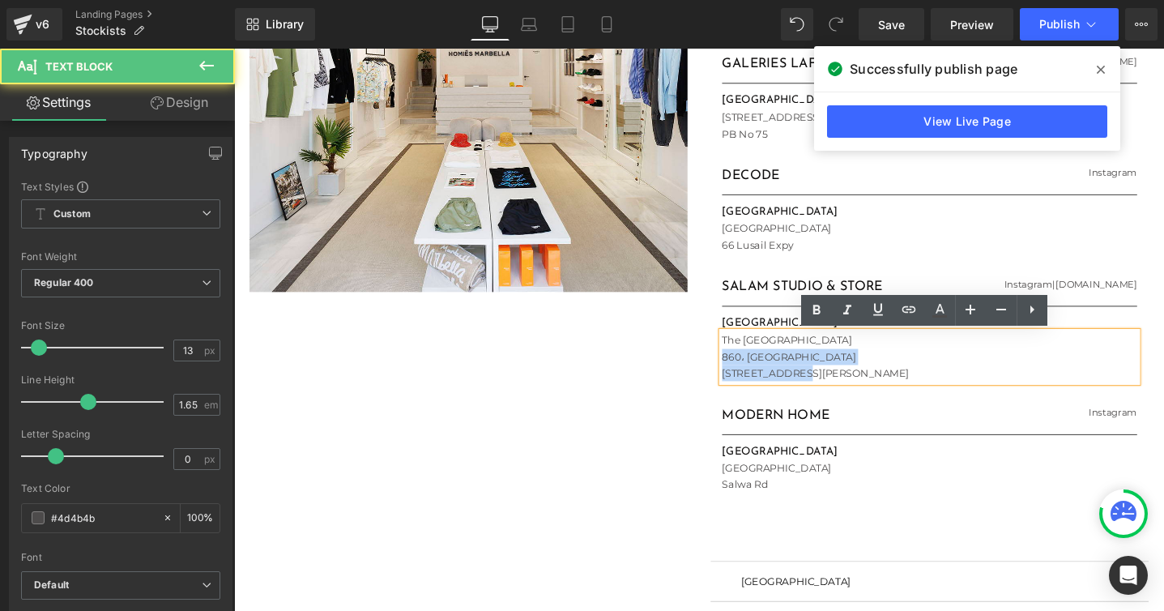
drag, startPoint x: 751, startPoint y: 372, endPoint x: 845, endPoint y: 391, distance: 95.9
click at [845, 391] on div "The [GEOGRAPHIC_DATA]، [GEOGRAPHIC_DATA] [STREET_ADDRESS][PERSON_NAME]" at bounding box center [966, 373] width 437 height 52
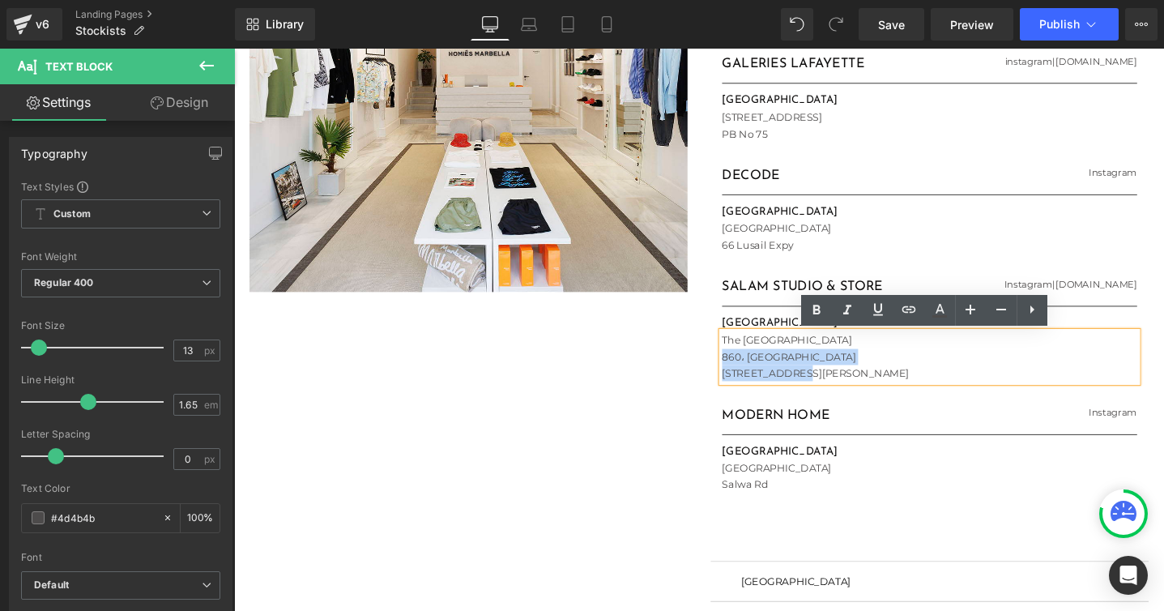
paste div
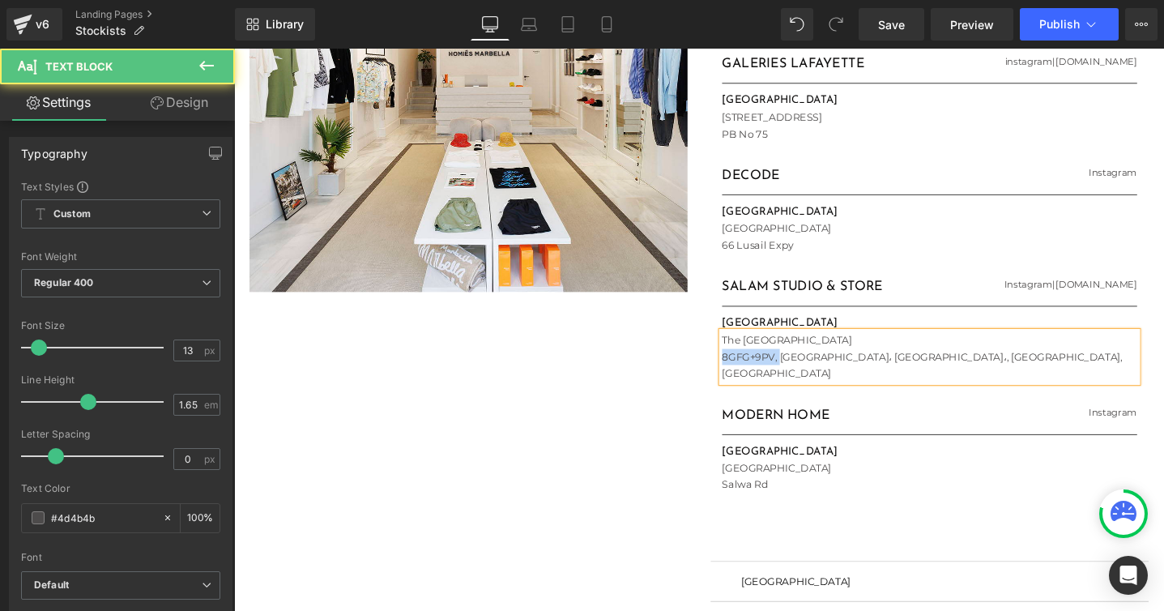
drag, startPoint x: 812, startPoint y: 372, endPoint x: 719, endPoint y: 372, distance: 92.3
click at [721, 372] on div "Image STOCKISTS Heading [GEOGRAPHIC_DATA] Text Block FLAGSHIP STORE Heading [DO…" at bounding box center [724, 248] width 972 height 1063
drag, startPoint x: 885, startPoint y: 373, endPoint x: 956, endPoint y: 379, distance: 70.7
click at [955, 379] on p "[GEOGRAPHIC_DATA]، [GEOGRAPHIC_DATA]،, [GEOGRAPHIC_DATA], [GEOGRAPHIC_DATA]" at bounding box center [966, 382] width 437 height 35
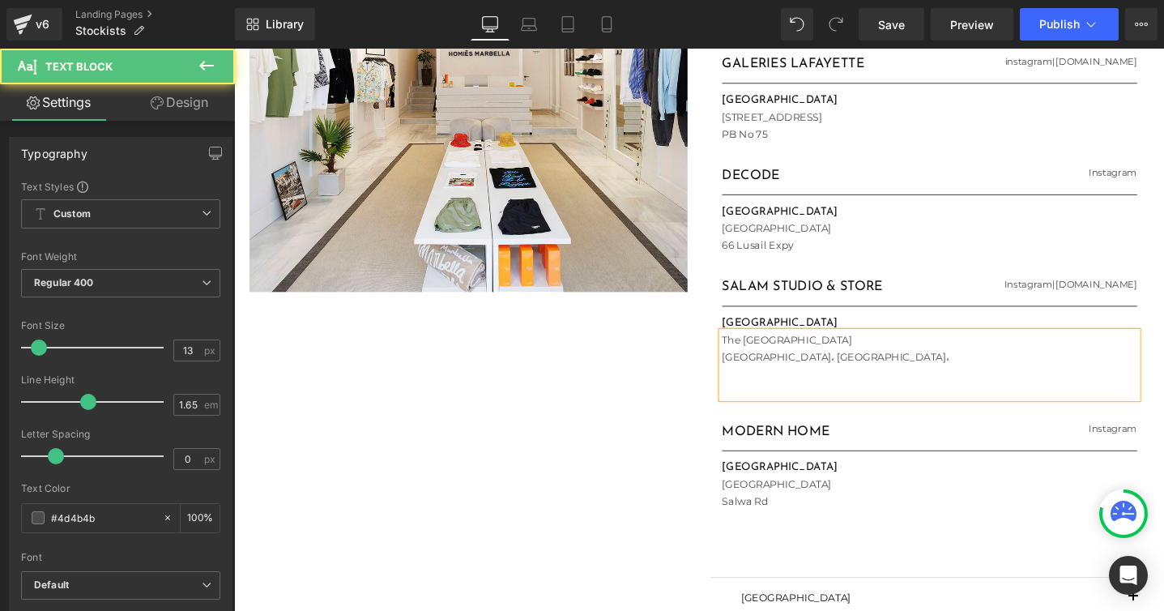
click at [748, 356] on p "The [GEOGRAPHIC_DATA]" at bounding box center [966, 355] width 437 height 17
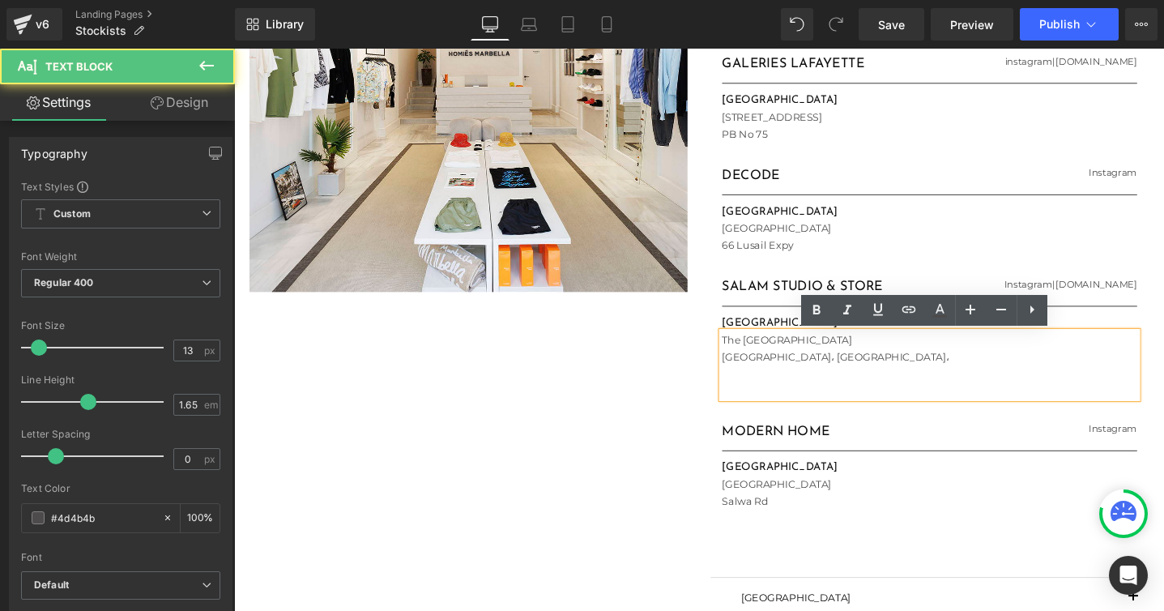
click at [748, 411] on div "The [GEOGRAPHIC_DATA]، [GEOGRAPHIC_DATA]،" at bounding box center [966, 382] width 437 height 70
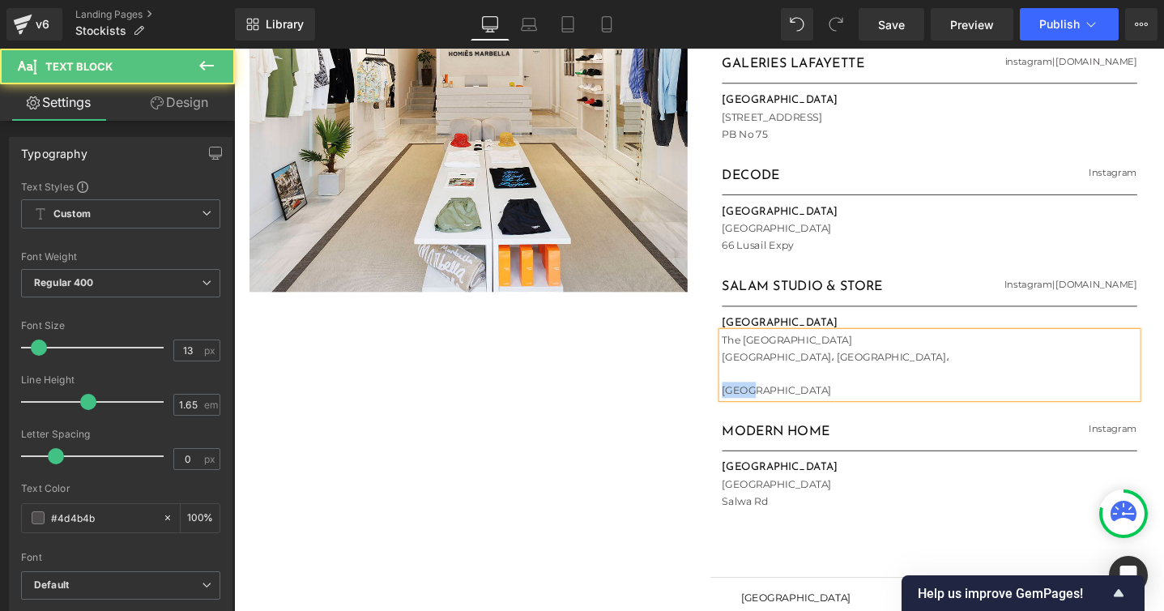
drag, startPoint x: 780, startPoint y: 411, endPoint x: 727, endPoint y: 407, distance: 53.6
click at [728, 408] on div "STOCKISTS Heading [GEOGRAPHIC_DATA] Text Block FLAGSHIP STORE Heading [DOMAIN_N…" at bounding box center [967, 259] width 486 height 1061
drag, startPoint x: 854, startPoint y: 407, endPoint x: 727, endPoint y: 402, distance: 127.3
click at [727, 402] on div "STOCKISTS Heading [GEOGRAPHIC_DATA] Text Block FLAGSHIP STORE Heading [DOMAIN_N…" at bounding box center [967, 259] width 486 height 1061
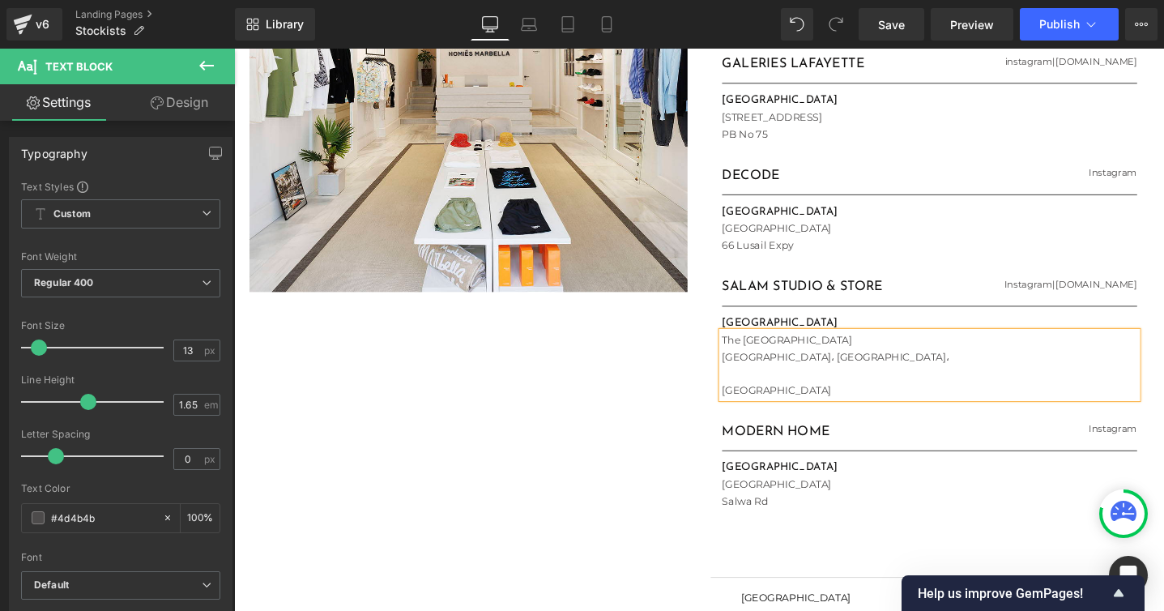
click at [880, 407] on p "[GEOGRAPHIC_DATA]" at bounding box center [966, 408] width 437 height 17
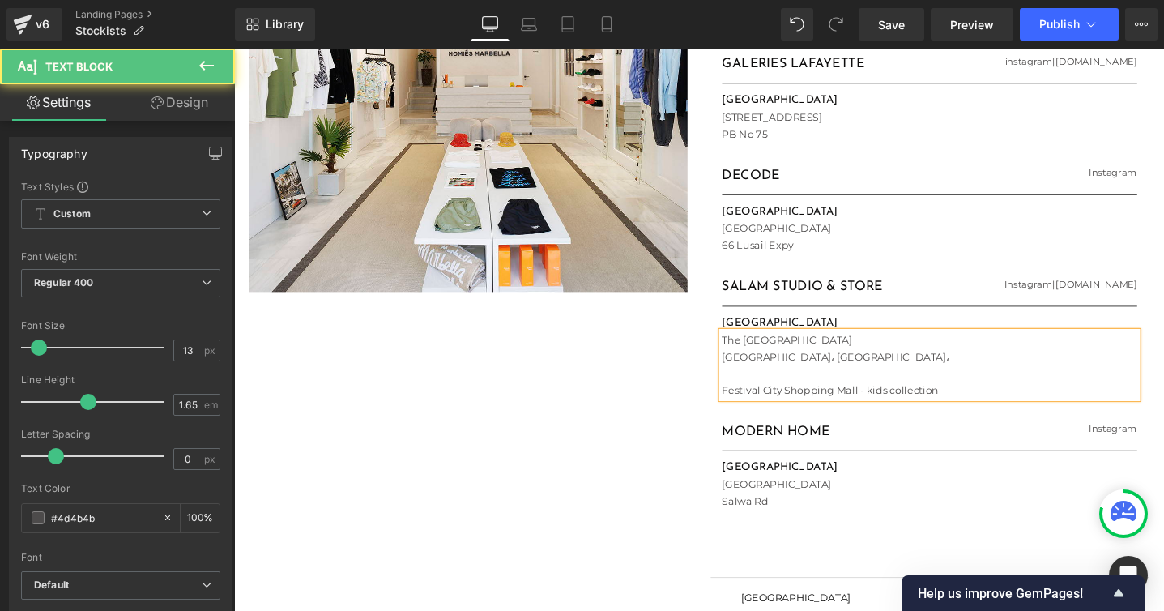
click at [831, 356] on p "The [GEOGRAPHIC_DATA]" at bounding box center [966, 355] width 437 height 17
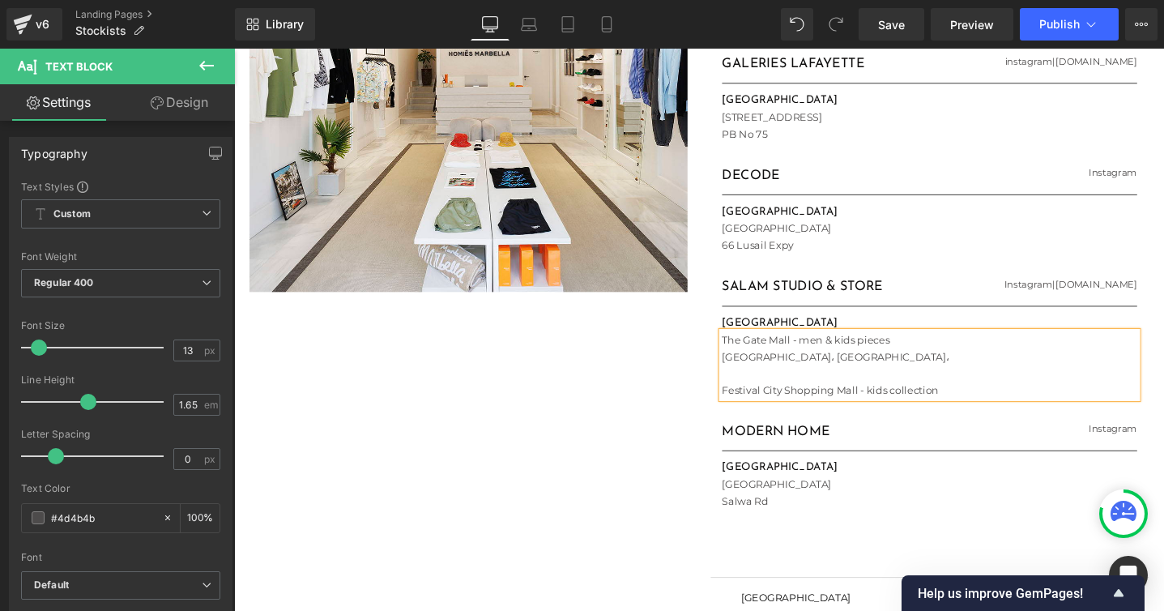
click at [954, 408] on p "Festival City Shopping Mall - kids collection" at bounding box center [966, 408] width 437 height 17
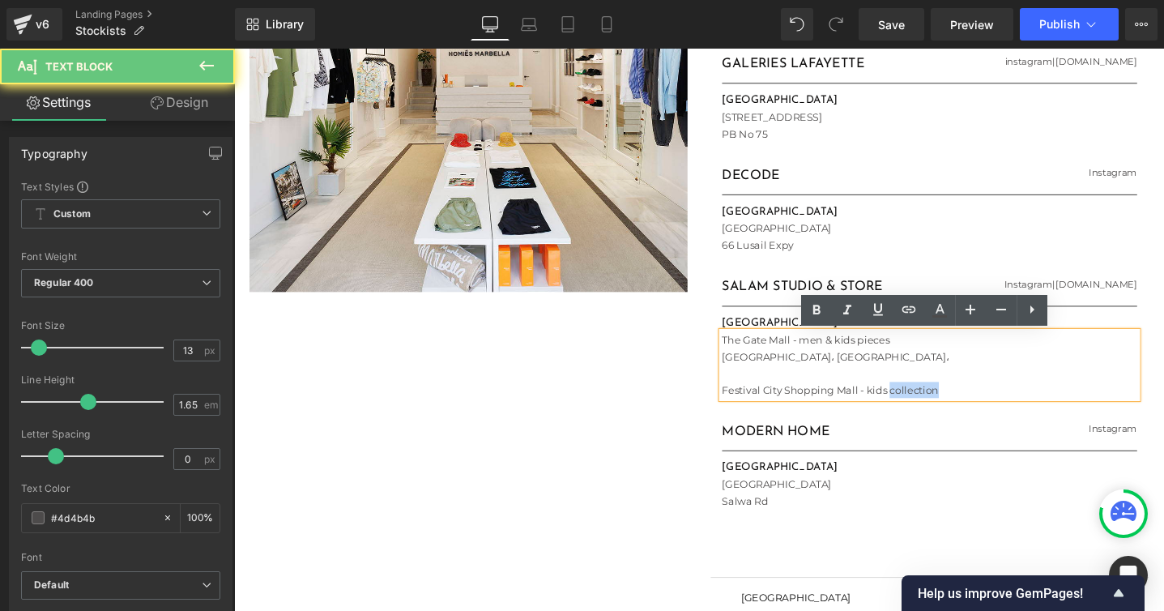
click at [954, 408] on p "Festival City Shopping Mall - kids collection" at bounding box center [966, 408] width 437 height 17
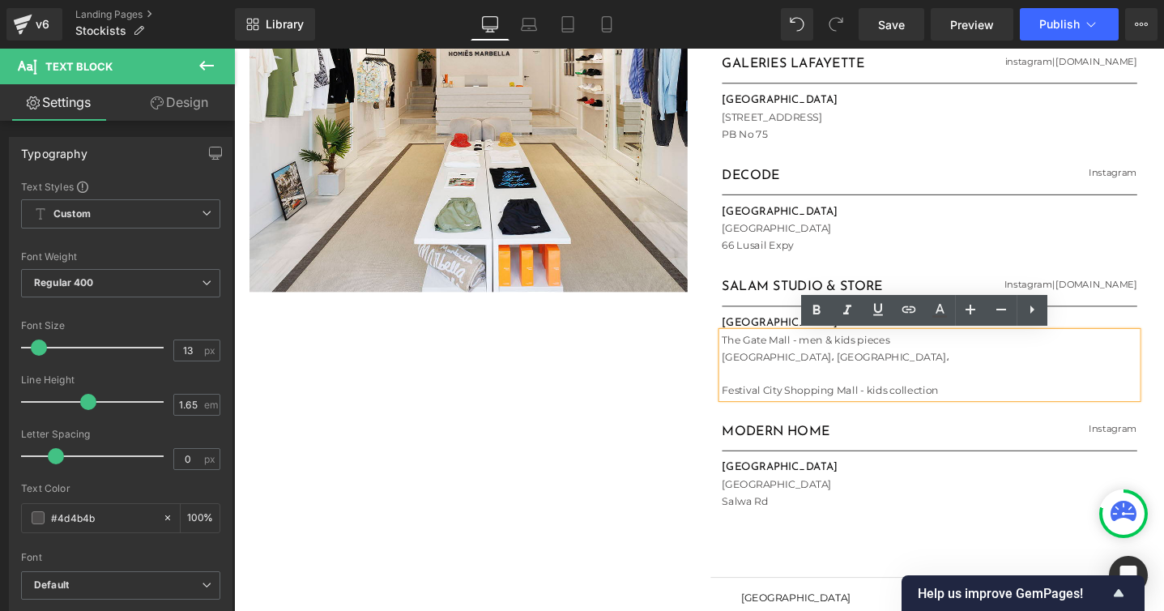
click at [918, 359] on p "The Gate Mall - men & kids pieces" at bounding box center [966, 355] width 437 height 17
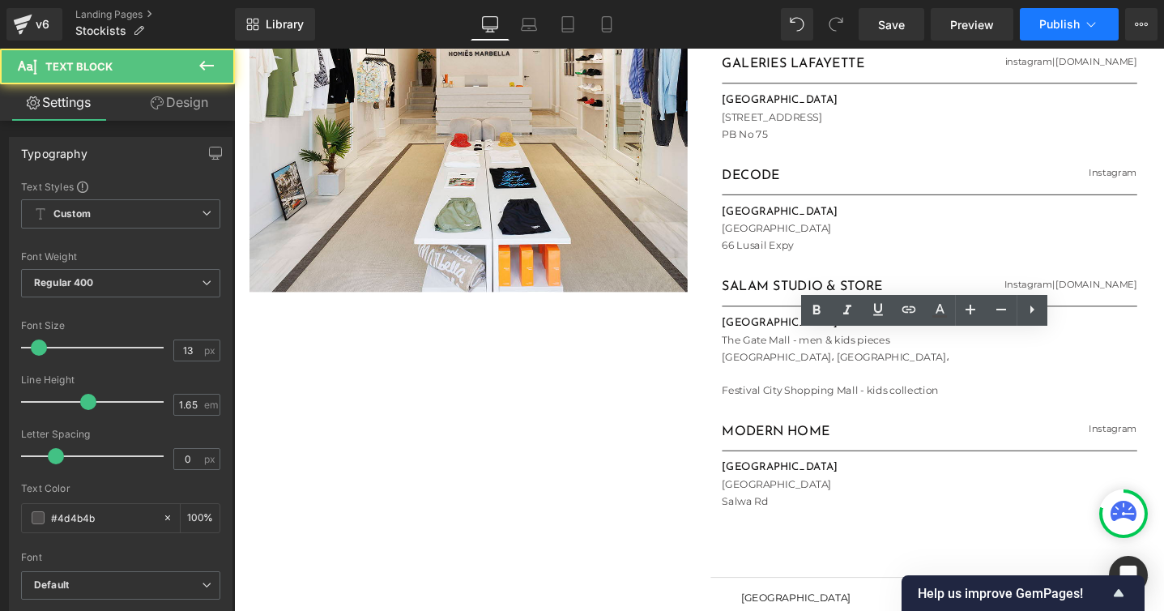
click at [1067, 26] on span "Publish" at bounding box center [1059, 24] width 40 height 13
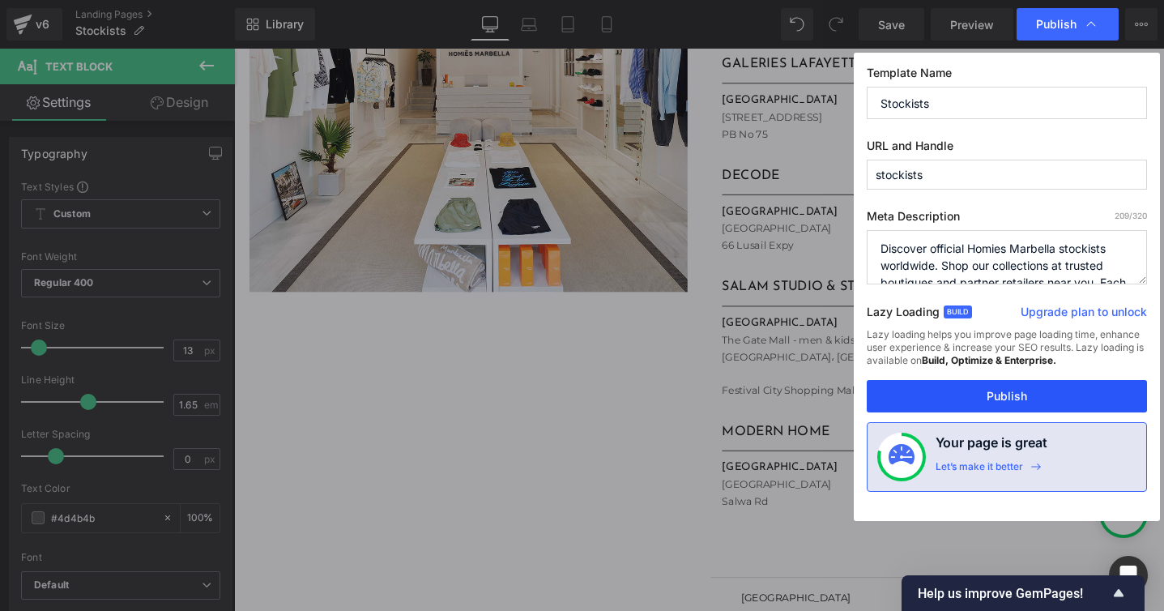
drag, startPoint x: 978, startPoint y: 396, endPoint x: 680, endPoint y: 338, distance: 303.7
click at [978, 396] on button "Publish" at bounding box center [1007, 396] width 280 height 32
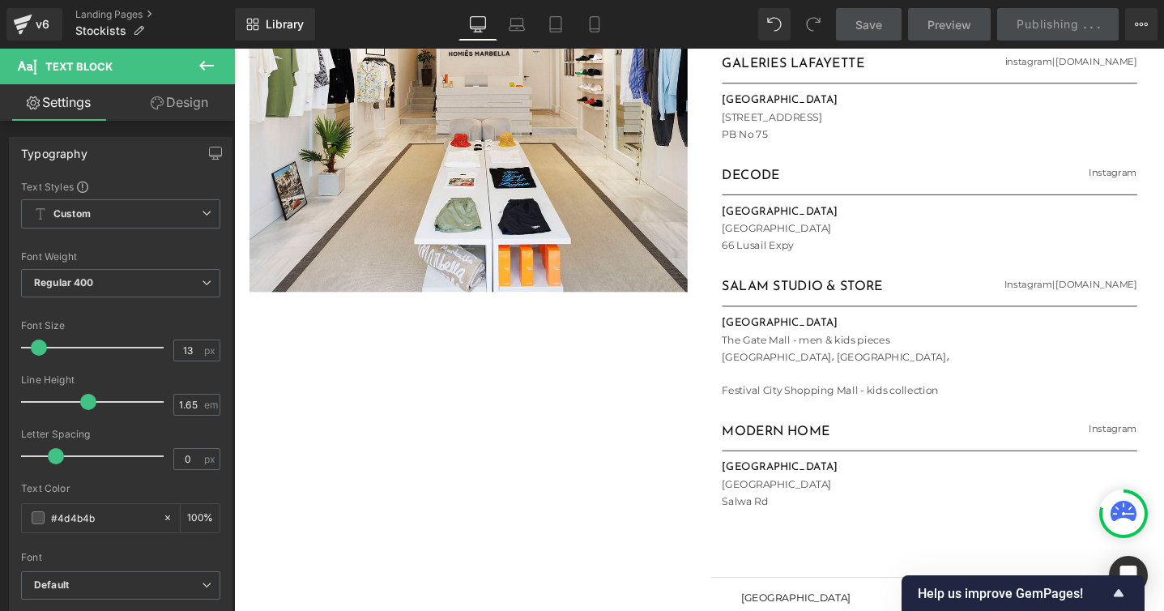
click at [1163, 380] on div "Salam Studio & Store Heading Instagram | [DOMAIN_NAME] Heading Row Separator do…" at bounding box center [966, 365] width 437 height 152
click at [1163, 381] on p "[GEOGRAPHIC_DATA]، [GEOGRAPHIC_DATA]،" at bounding box center [966, 373] width 437 height 17
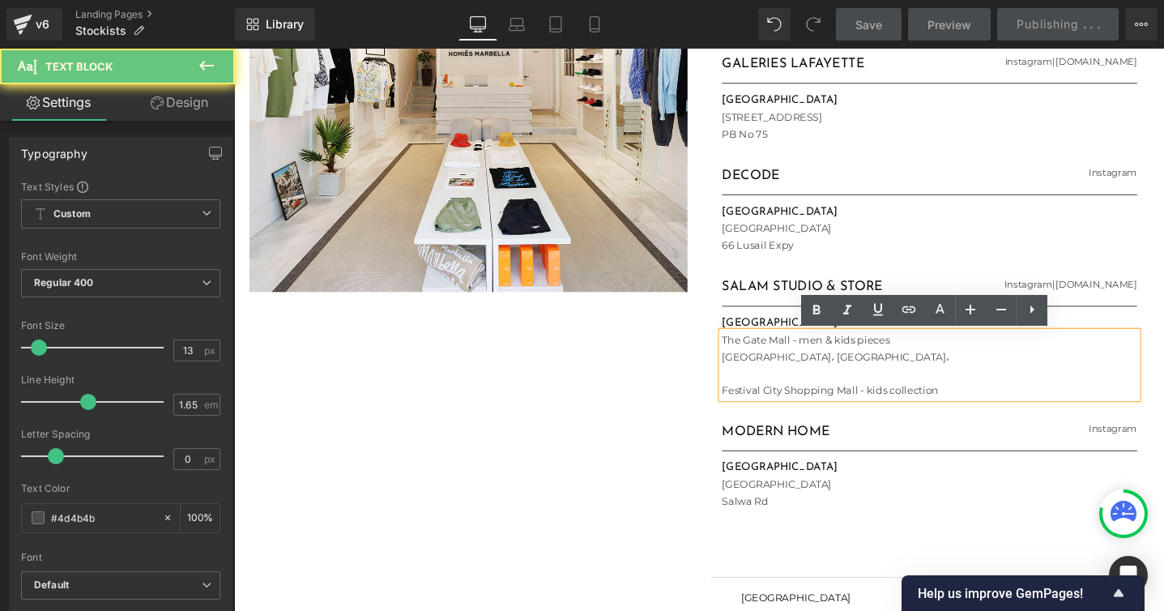
scroll to position [705, 0]
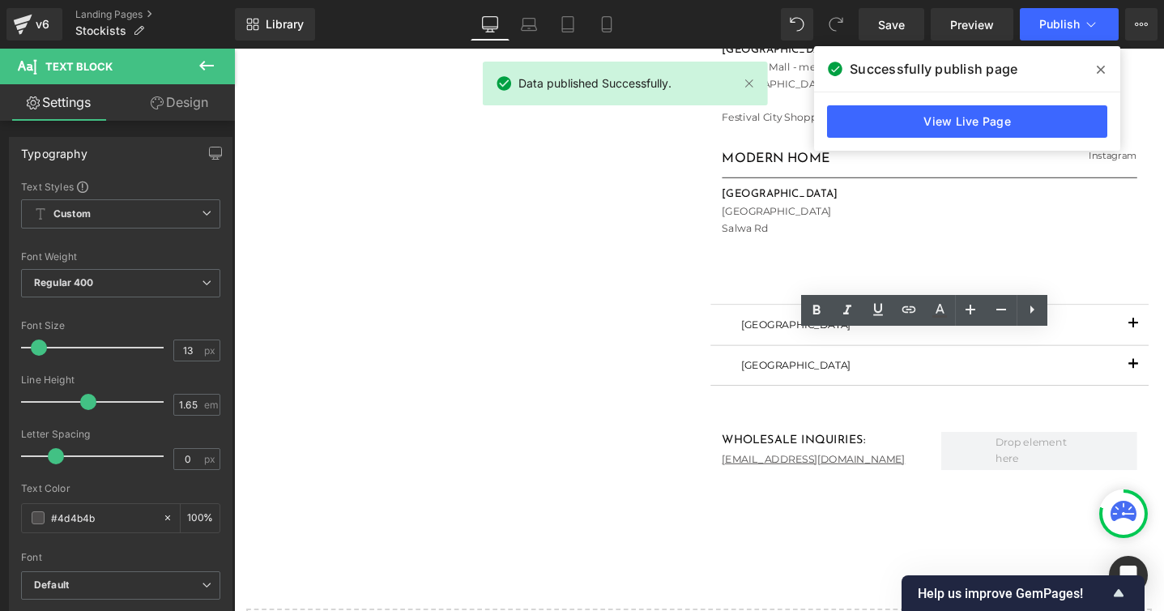
click at [1163, 386] on span "button" at bounding box center [1182, 386] width 0 height 0
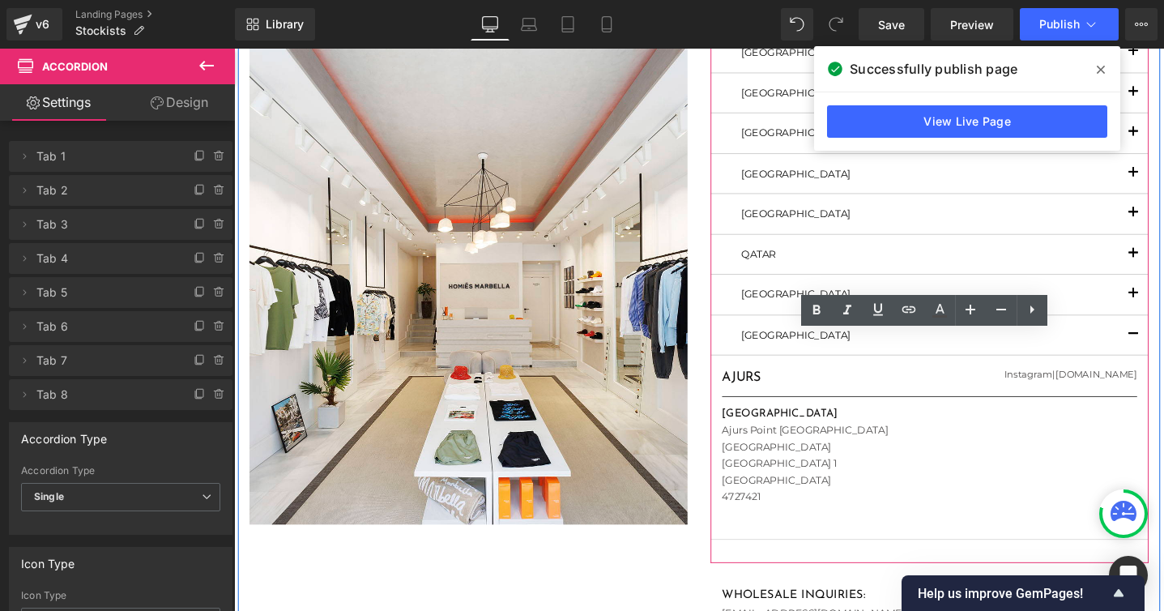
scroll to position [188, 0]
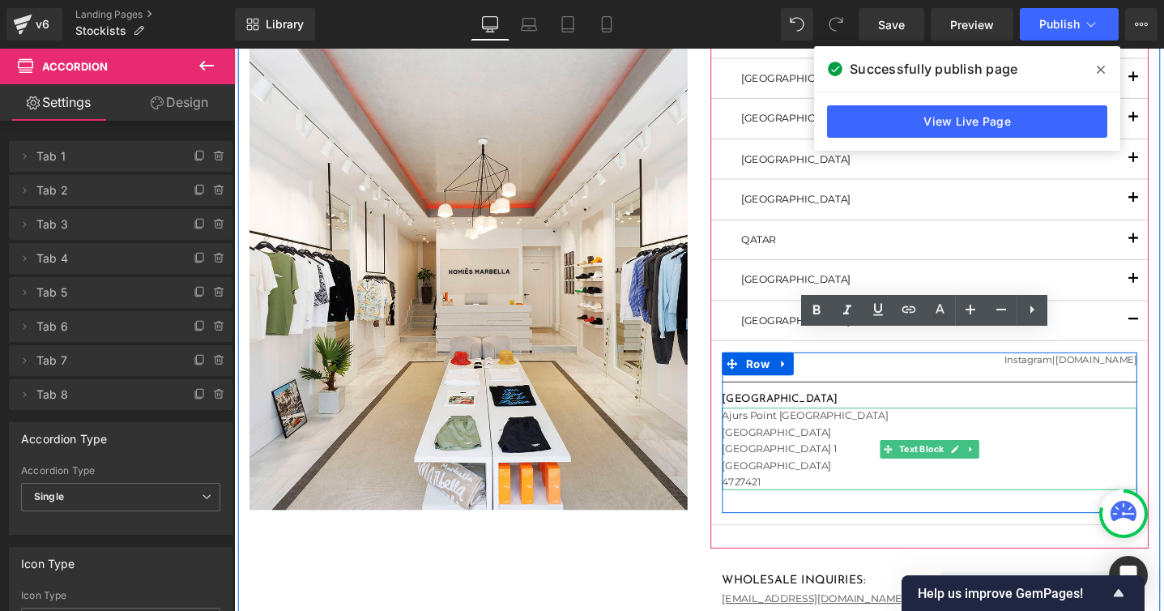
click at [850, 435] on div "Ajurs Point [GEOGRAPHIC_DATA]" at bounding box center [966, 435] width 437 height 17
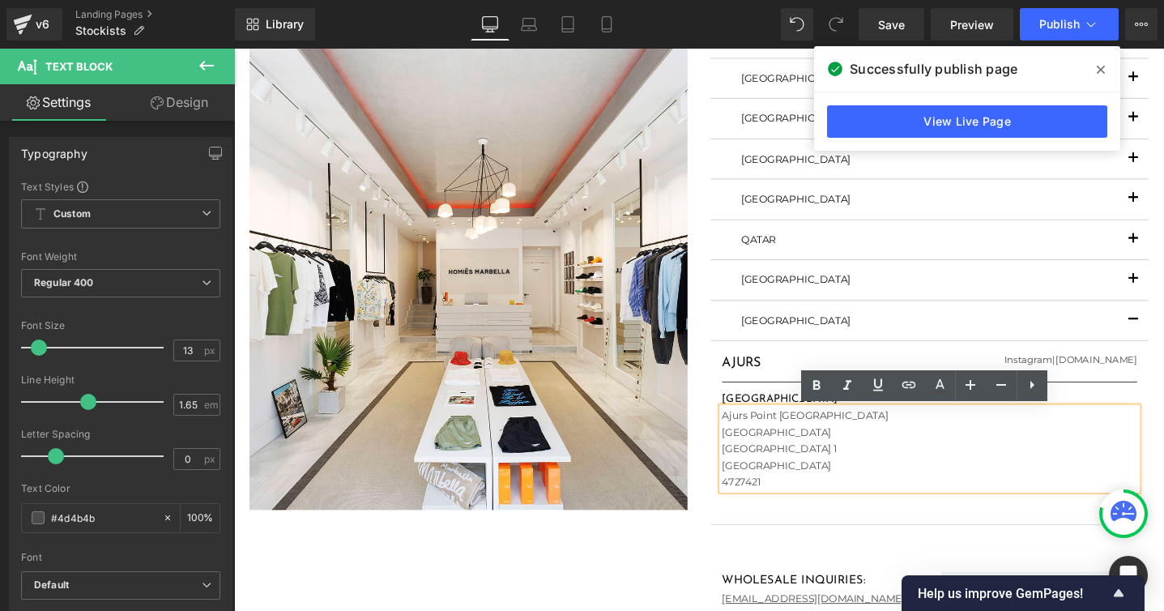
click at [781, 436] on div "Ajurs Point [GEOGRAPHIC_DATA]" at bounding box center [966, 435] width 437 height 17
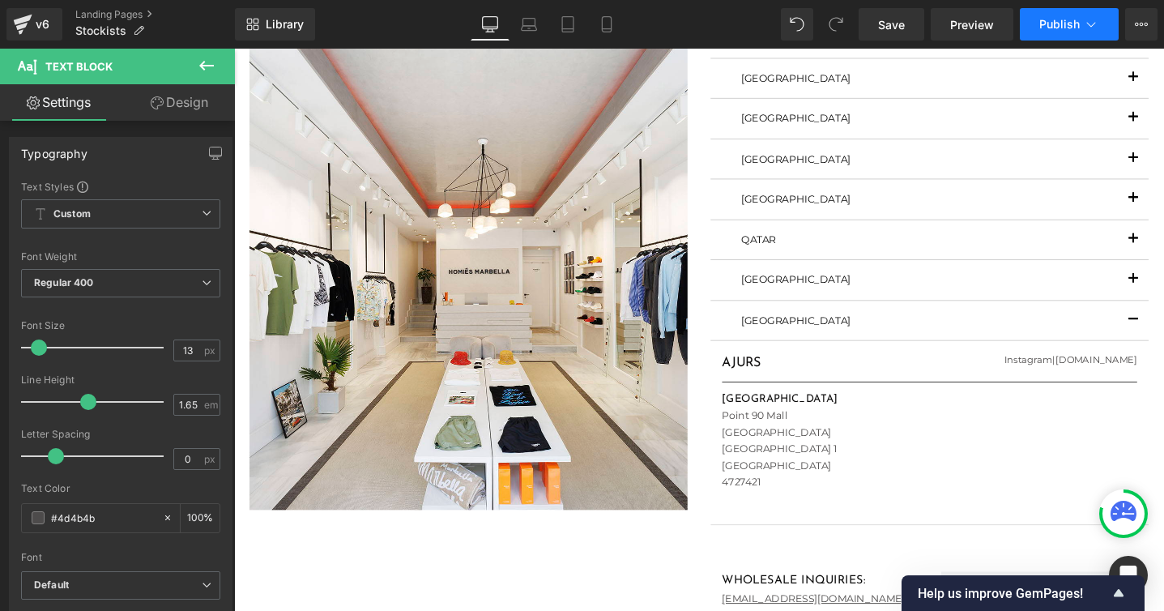
click at [1057, 27] on span "Publish" at bounding box center [1059, 24] width 40 height 13
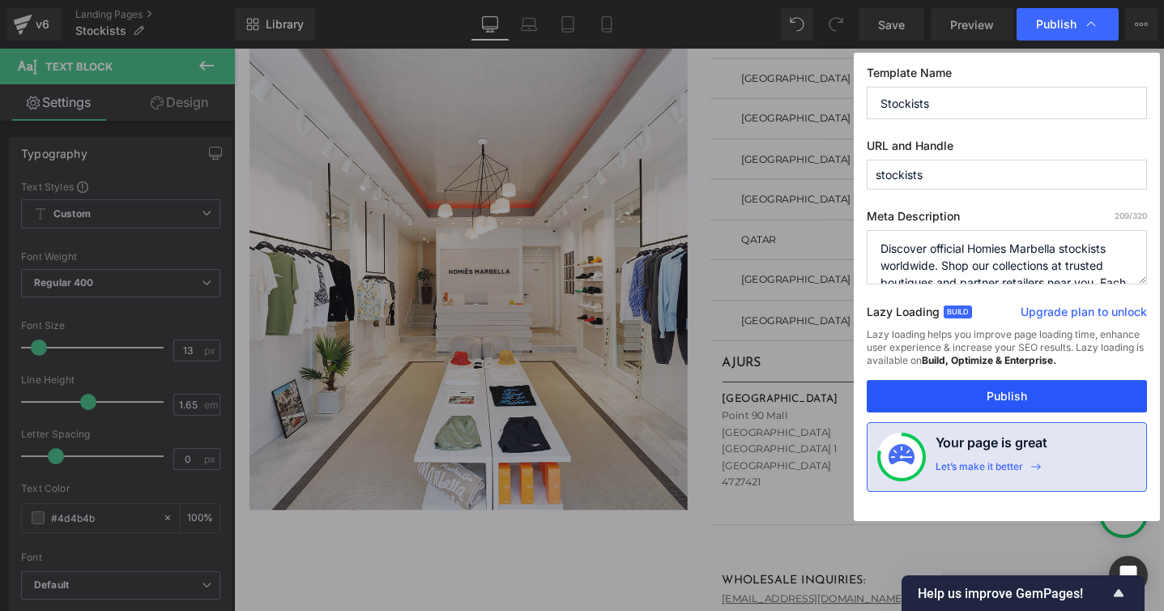
click at [961, 394] on button "Publish" at bounding box center [1007, 396] width 280 height 32
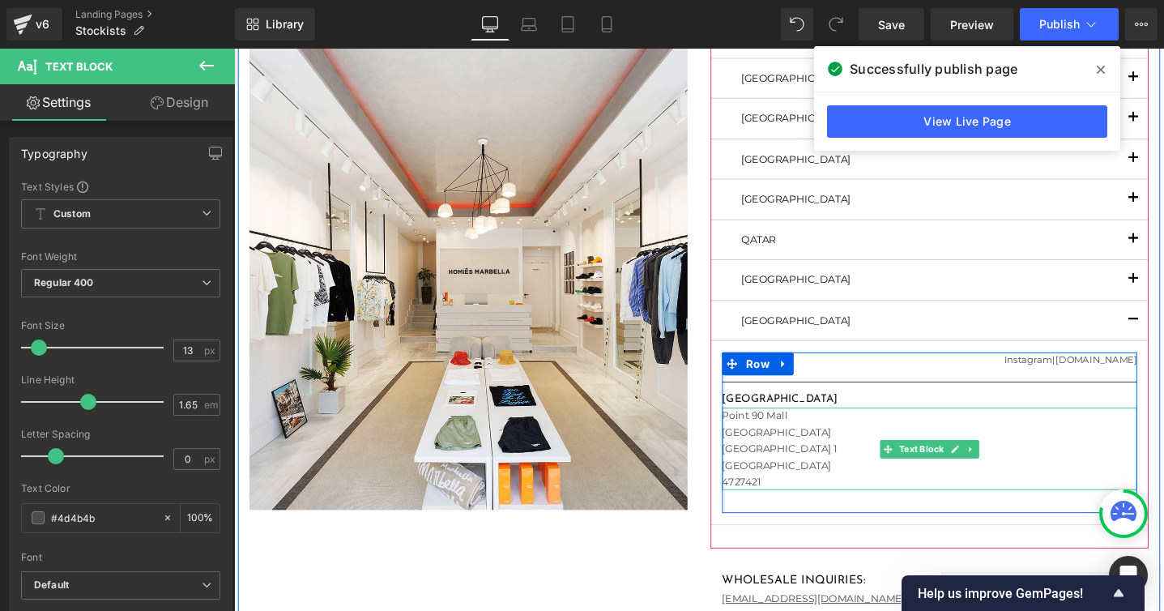
click at [819, 501] on div "4727421" at bounding box center [966, 504] width 437 height 17
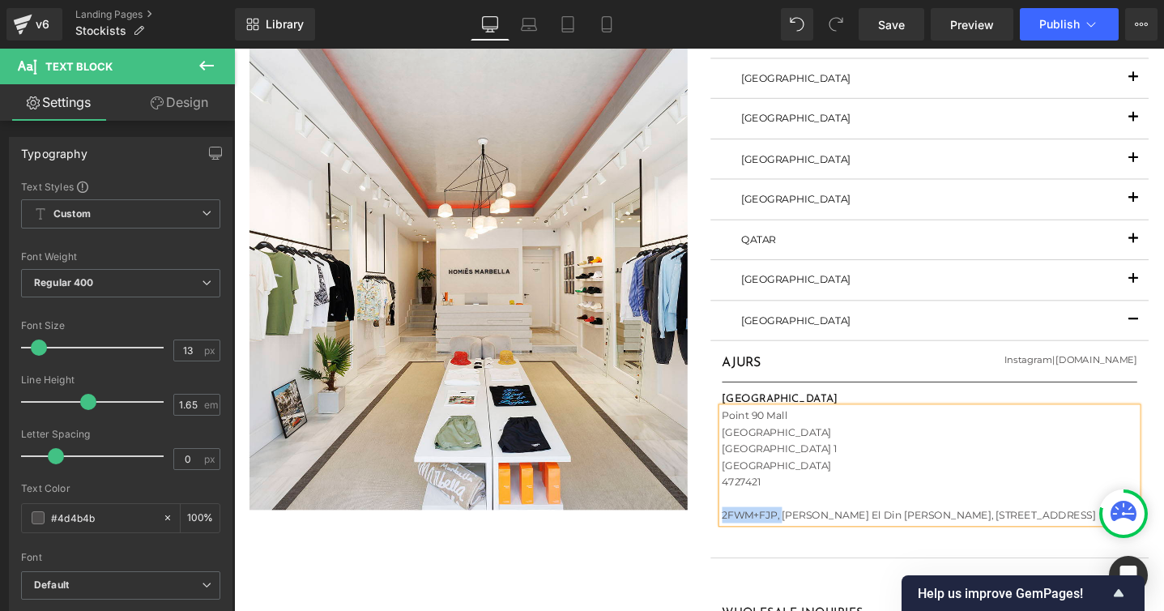
drag, startPoint x: 816, startPoint y: 537, endPoint x: 729, endPoint y: 537, distance: 86.7
click at [729, 537] on div "STOCKISTS Heading [GEOGRAPHIC_DATA] Text Block FLAGSHIP STORE Heading [DOMAIN_N…" at bounding box center [967, 321] width 486 height 726
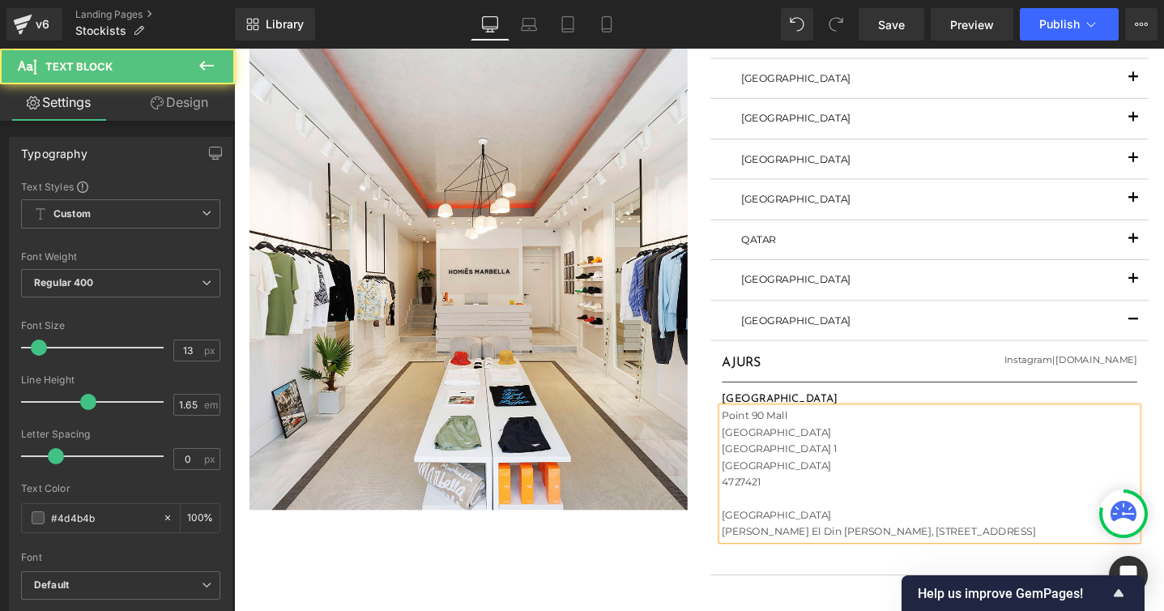
click at [884, 555] on div "[PERSON_NAME] El Din [PERSON_NAME], [STREET_ADDRESS]" at bounding box center [966, 556] width 437 height 17
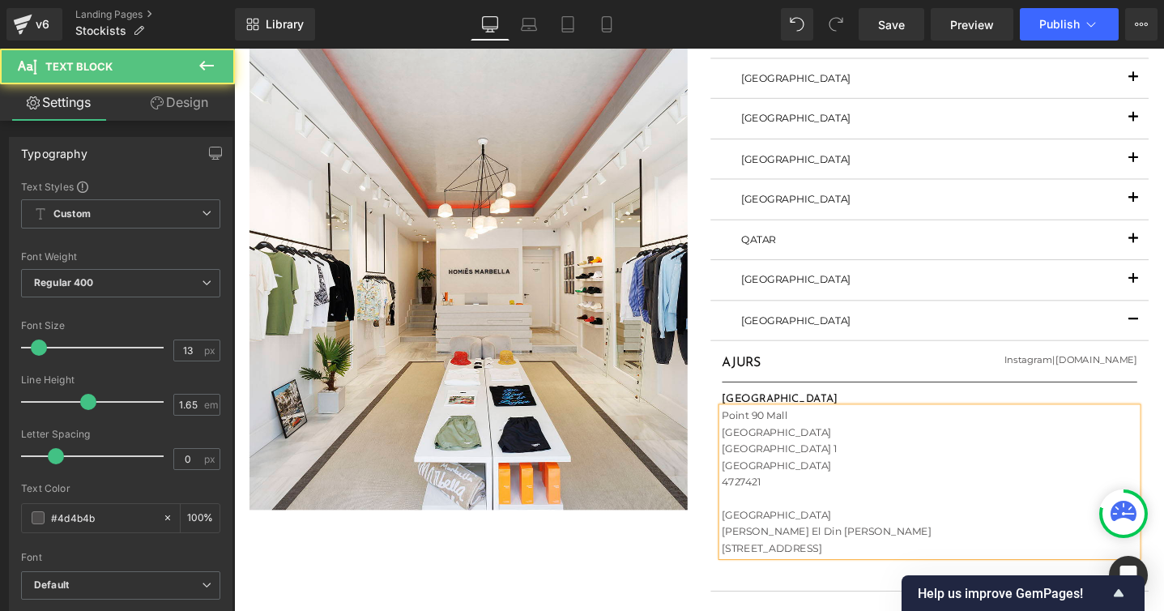
click at [814, 573] on div "[STREET_ADDRESS]" at bounding box center [966, 574] width 437 height 17
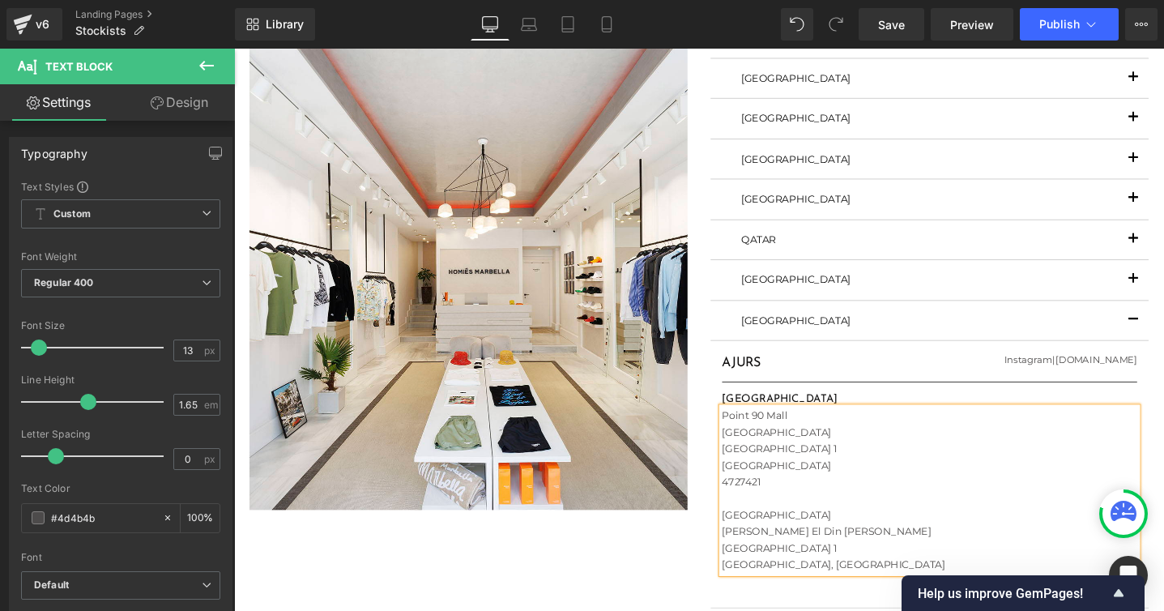
click at [847, 594] on div "[GEOGRAPHIC_DATA], [GEOGRAPHIC_DATA]" at bounding box center [966, 591] width 437 height 17
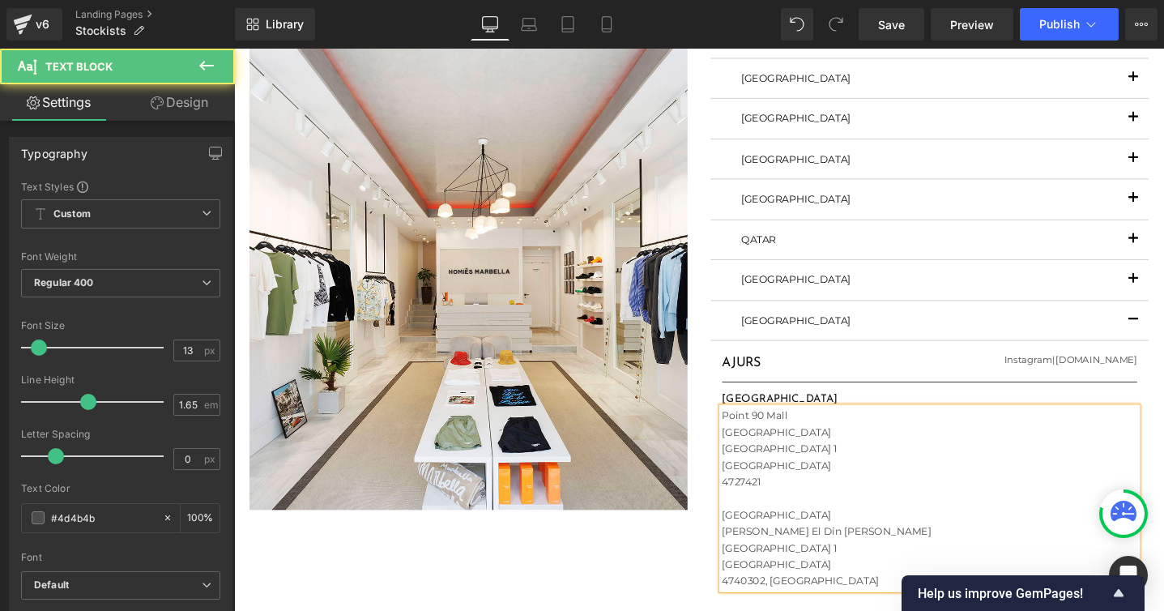
click at [840, 610] on div "4740302, [GEOGRAPHIC_DATA]" at bounding box center [966, 609] width 437 height 17
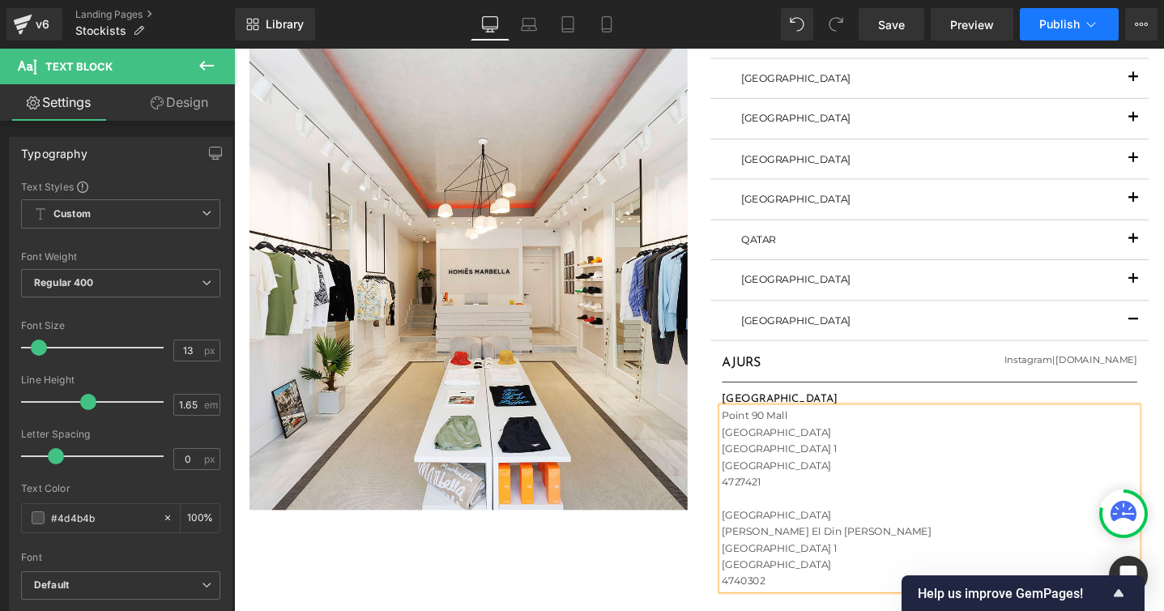
click at [1065, 27] on span "Publish" at bounding box center [1059, 24] width 40 height 13
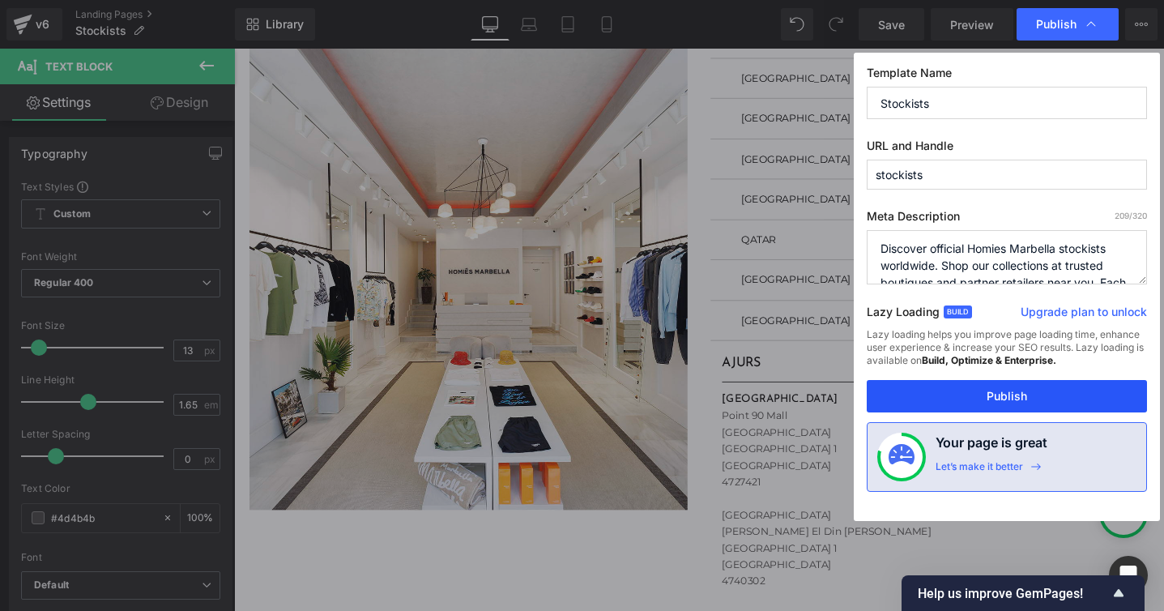
click at [959, 394] on button "Publish" at bounding box center [1007, 396] width 280 height 32
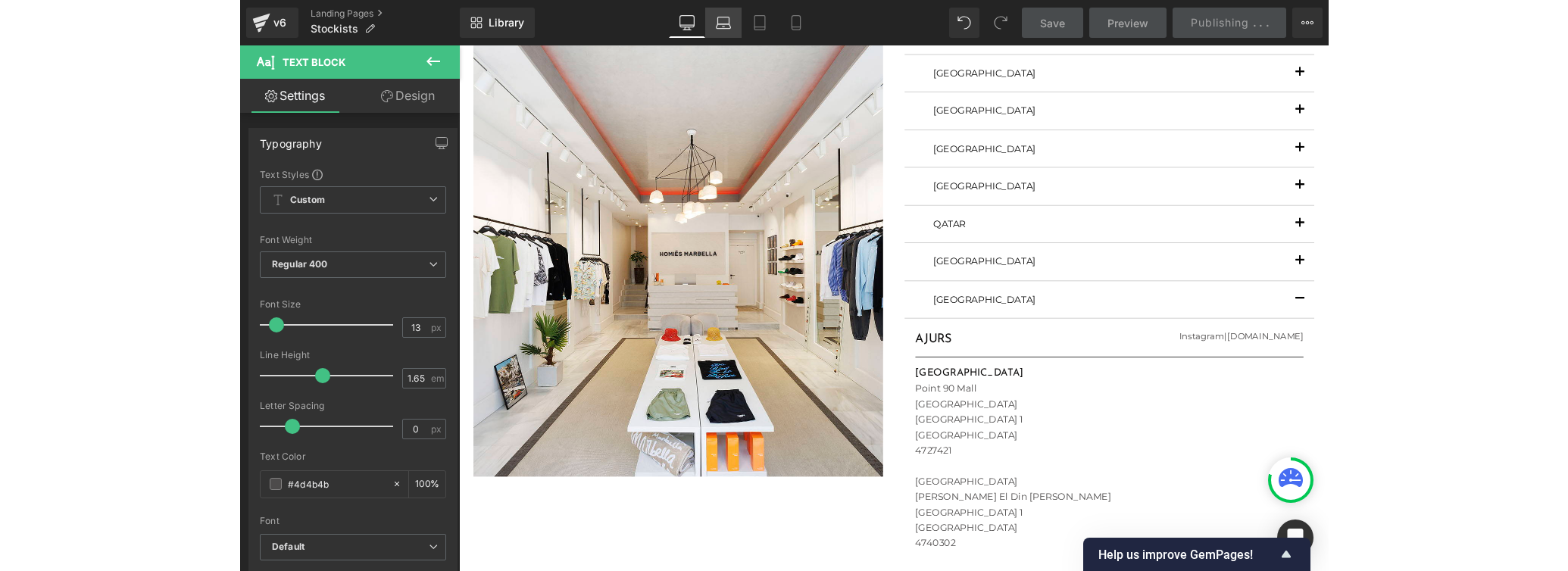
scroll to position [0, 0]
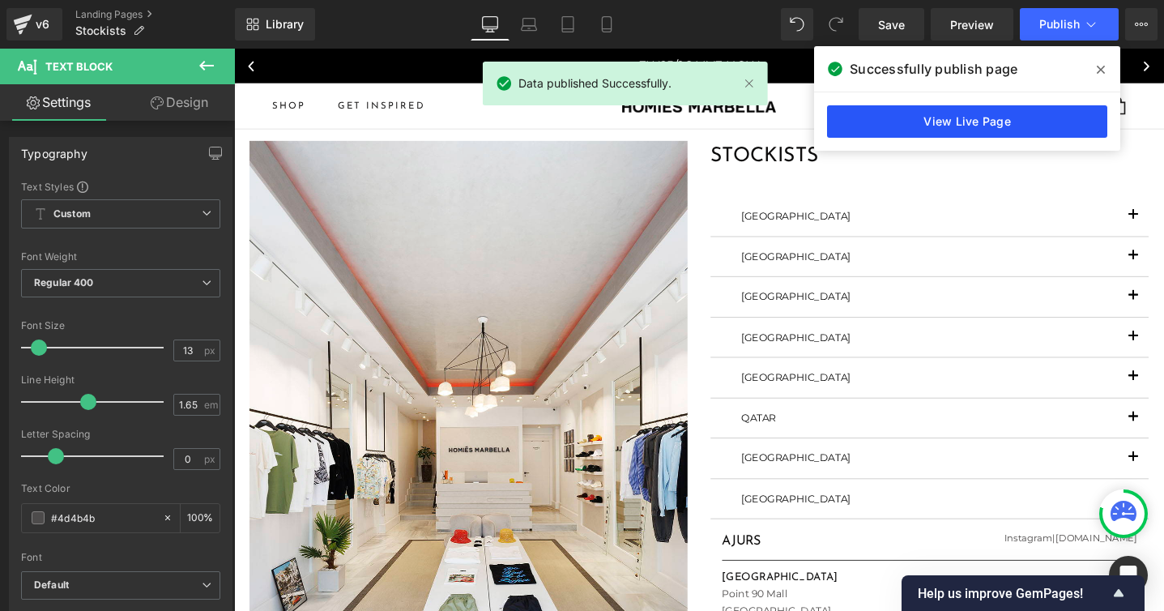
click at [945, 128] on link "View Live Page" at bounding box center [967, 121] width 280 height 32
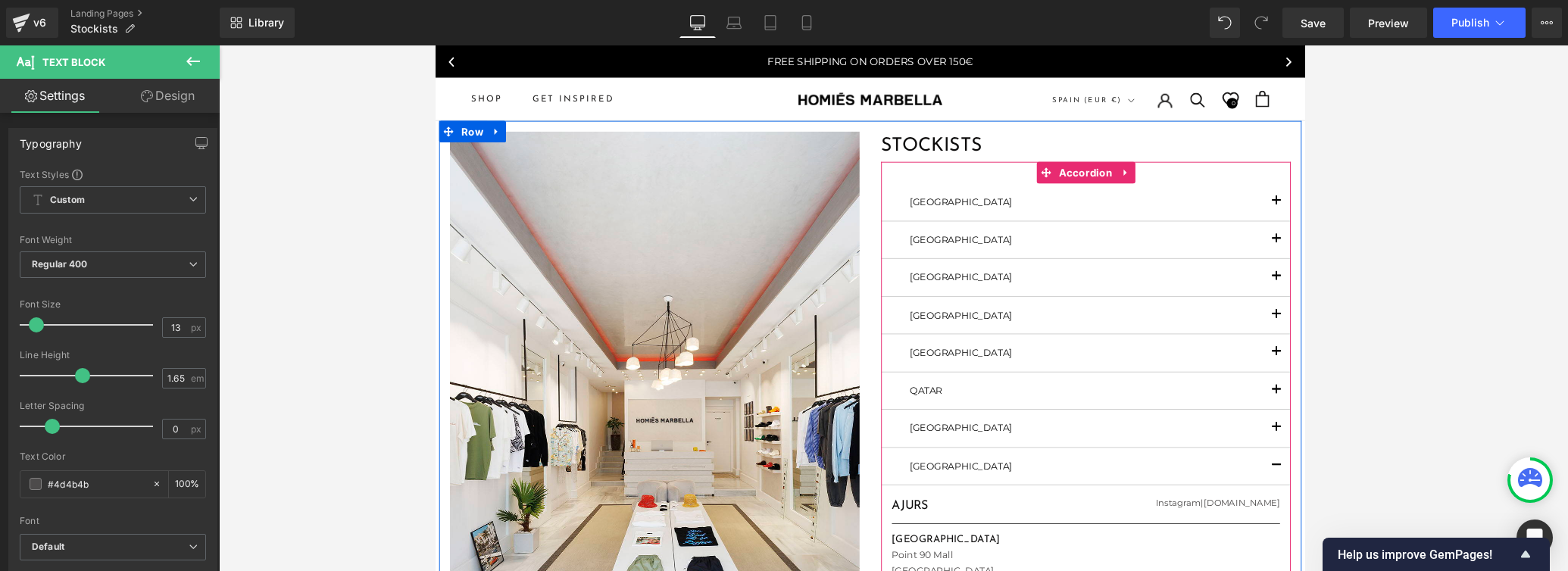
click at [1087, 253] on span "button" at bounding box center [1321, 253] width 0 height 0
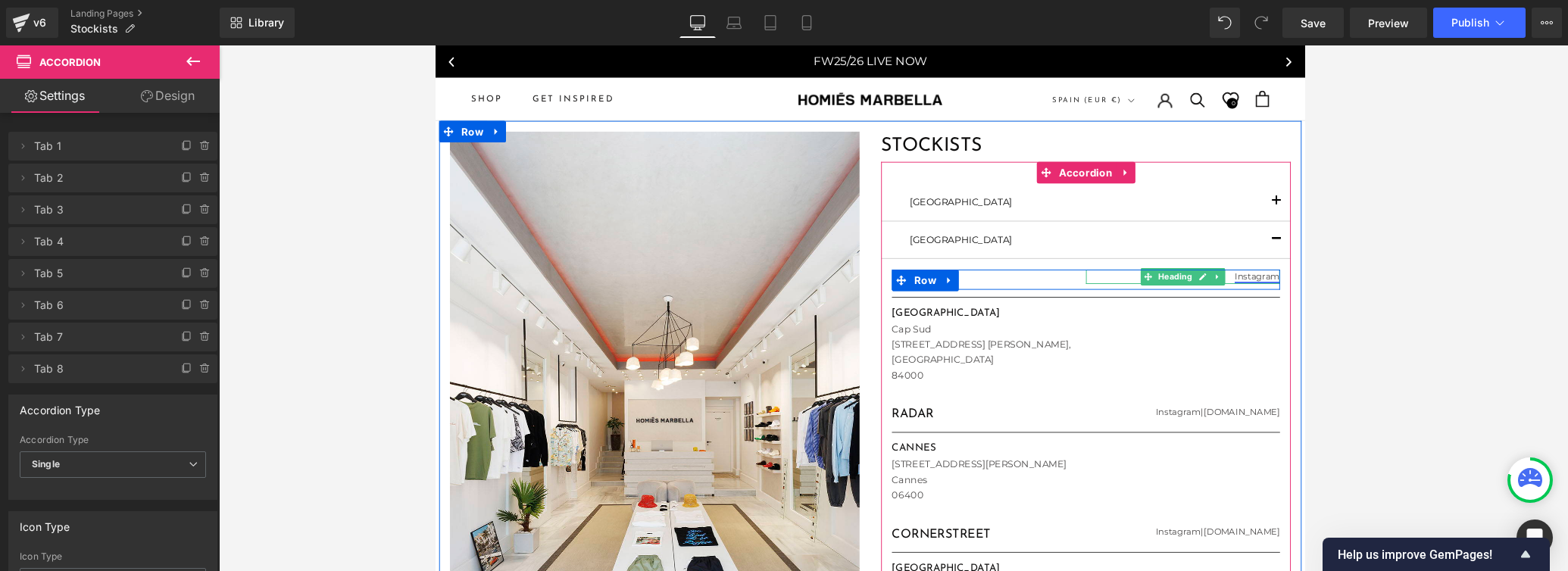
click at [1087, 288] on link "Instagram" at bounding box center [1301, 289] width 48 height 11
click at [1087, 289] on icon at bounding box center [1244, 289] width 7 height 7
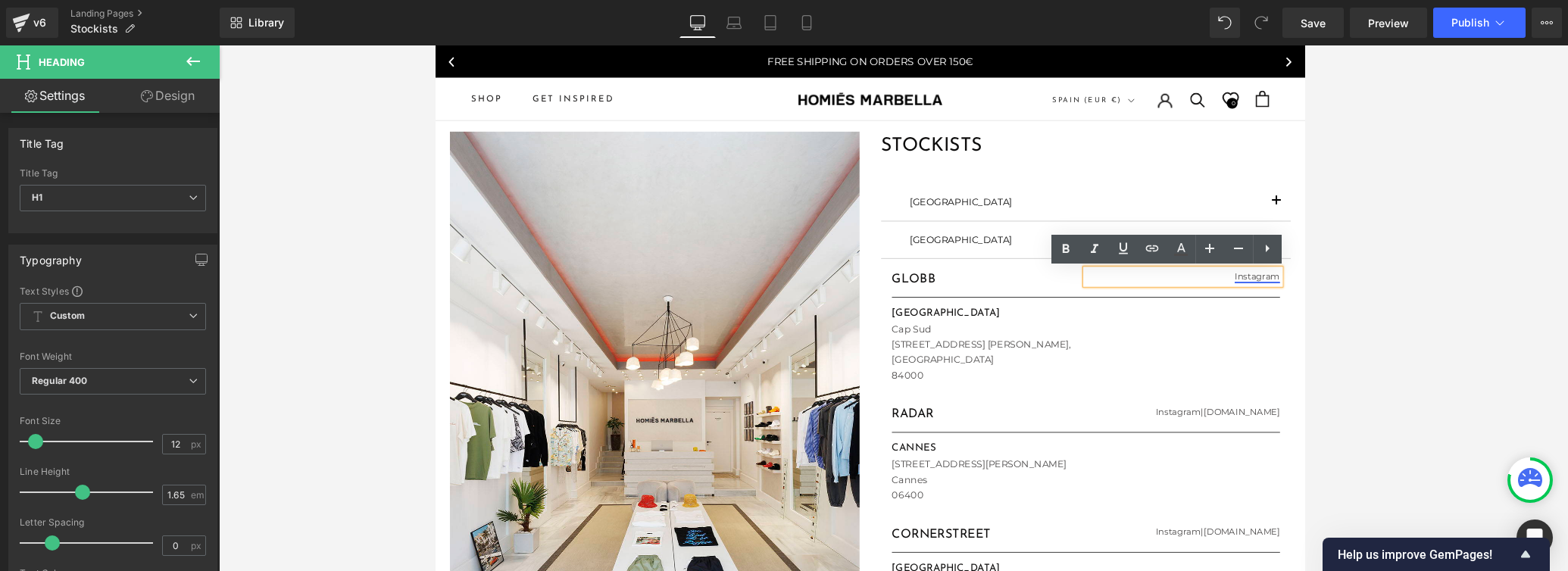
click at [1087, 293] on link "Instagram" at bounding box center [1301, 289] width 48 height 11
click at [1087, 301] on span "Edit" at bounding box center [1294, 299] width 18 height 13
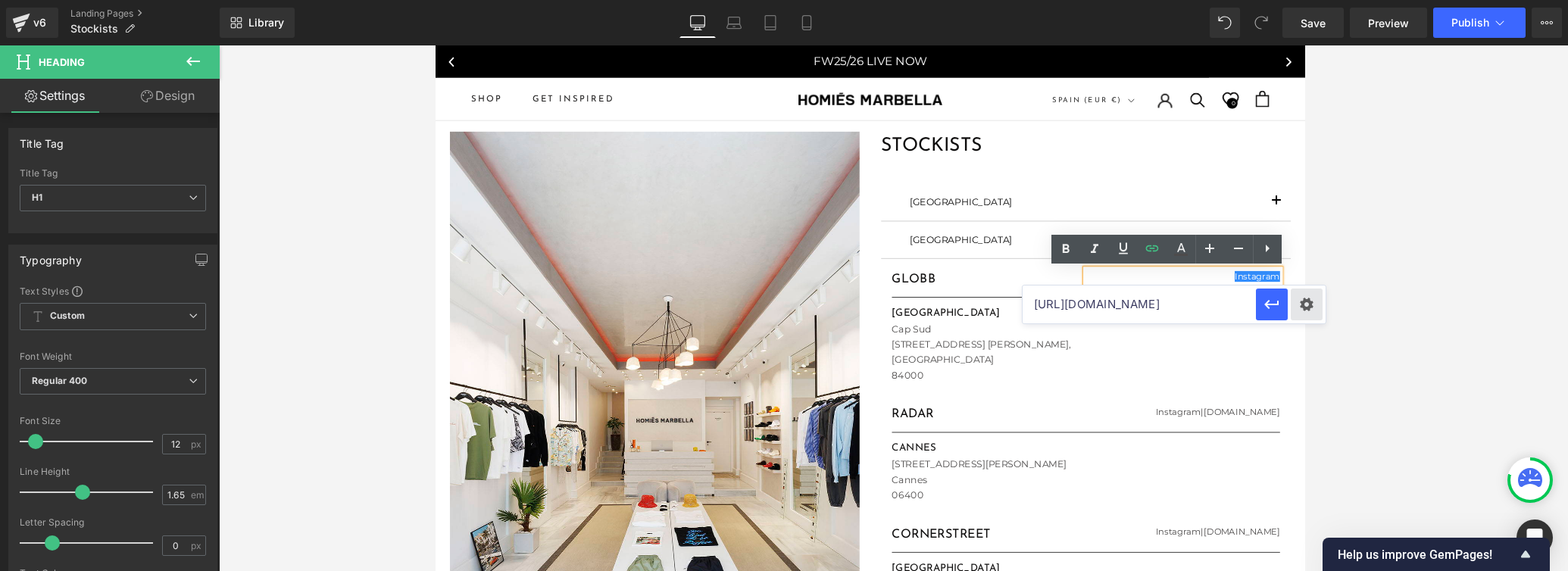
click at [1087, 0] on div "Text Color Highlight Color #333333 Edit or remove link: Edit - Unlink - Cancel …" at bounding box center [784, 0] width 1568 height 0
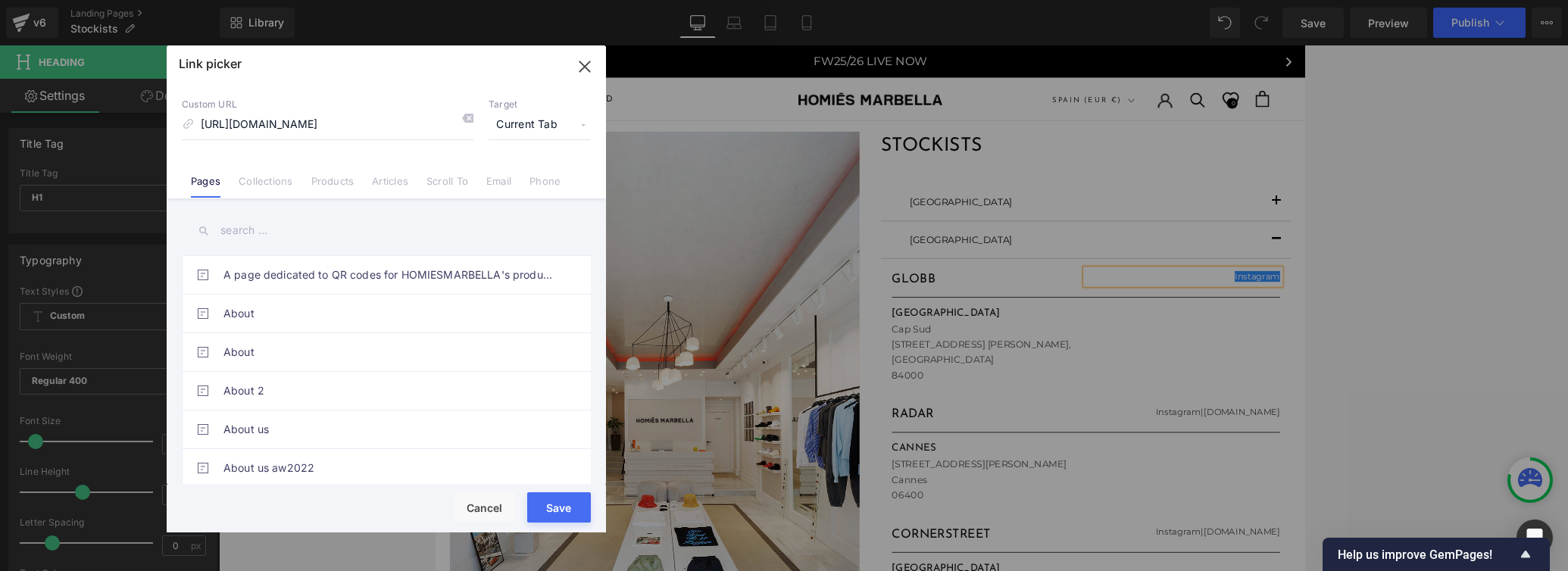
click at [526, 119] on span "Current Tab" at bounding box center [539, 124] width 102 height 29
click at [505, 179] on li "New Tab" at bounding box center [539, 178] width 118 height 26
click at [552, 511] on button "Save" at bounding box center [559, 507] width 64 height 30
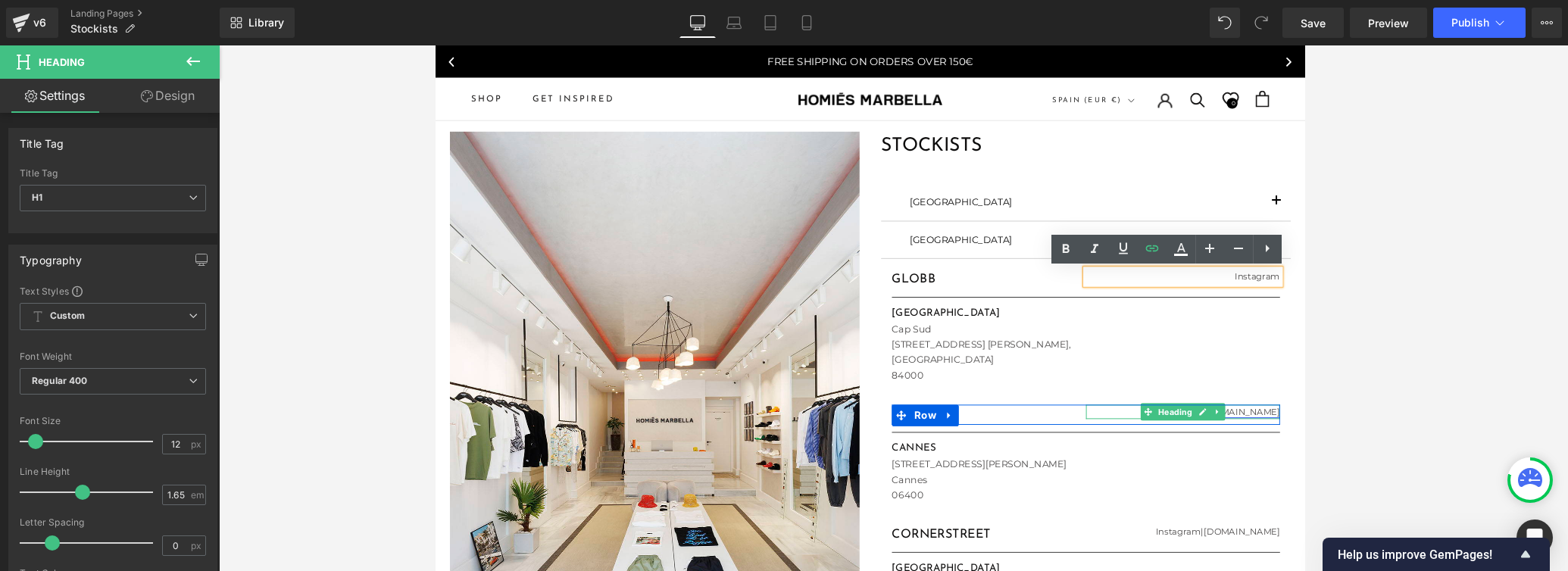
click at [1087, 432] on link "[DOMAIN_NAME]" at bounding box center [1285, 431] width 80 height 11
click at [1087, 428] on icon at bounding box center [1243, 432] width 8 height 9
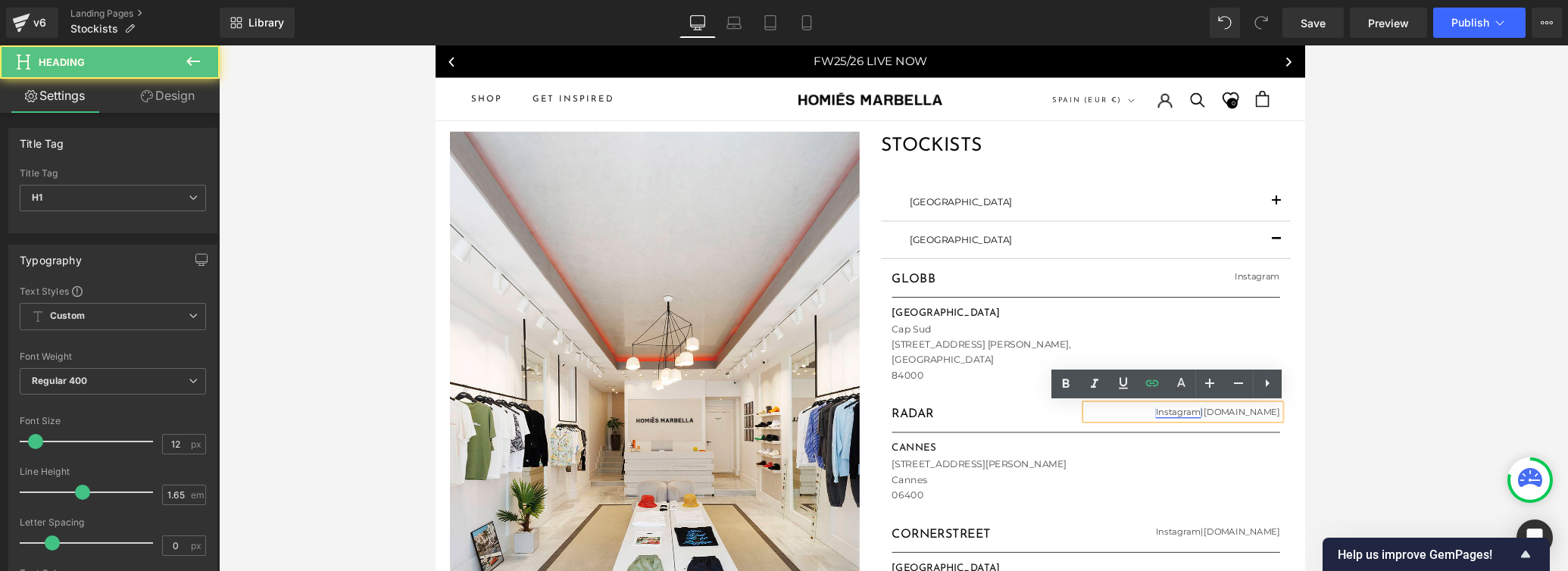
click at [1087, 429] on link "Instagram" at bounding box center [1216, 431] width 48 height 11
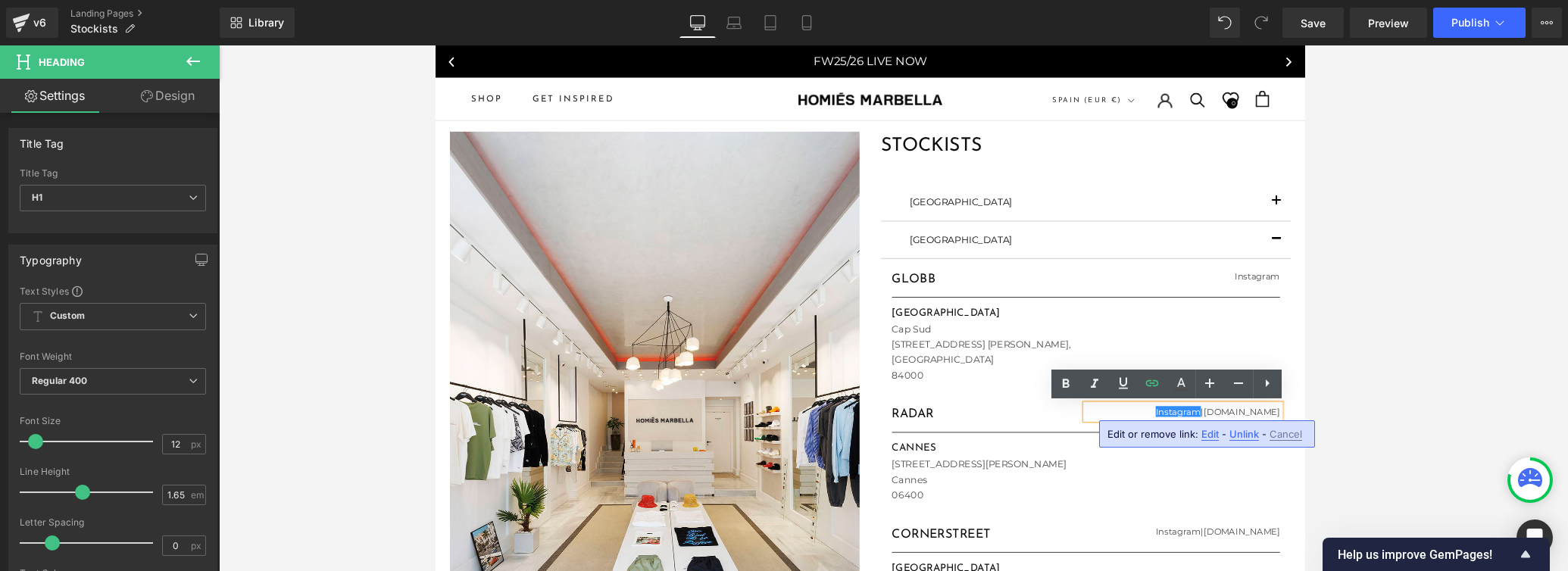
click at [1087, 433] on span "Edit" at bounding box center [1210, 435] width 18 height 13
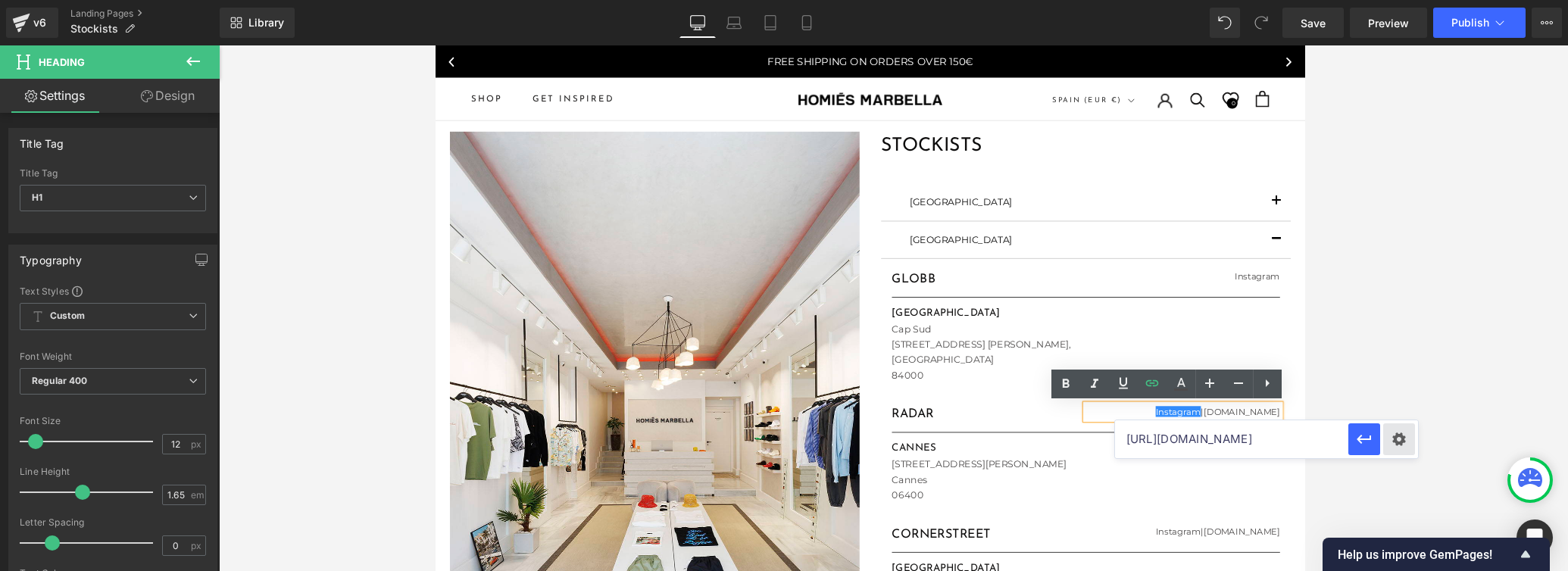
click at [1087, 0] on div "Text Color Highlight Color #333333 Edit or remove link: Edit - Unlink - Cancel …" at bounding box center [784, 0] width 1568 height 0
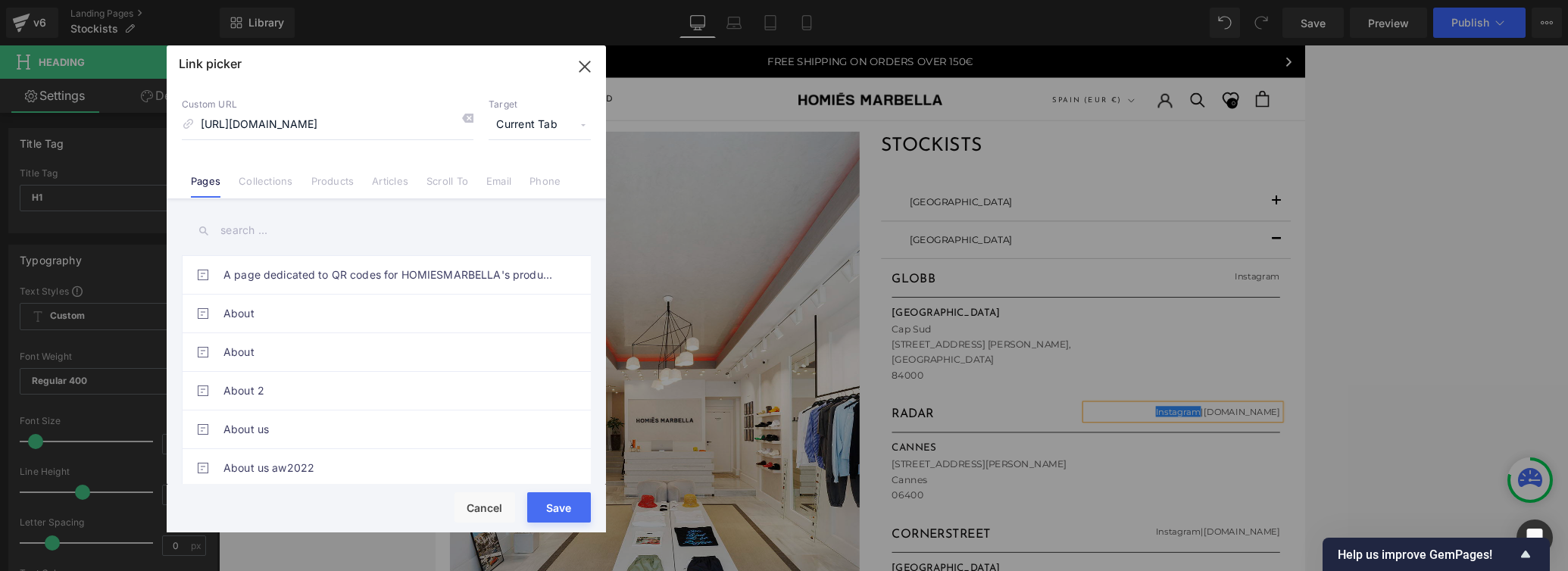
click at [533, 128] on span "Current Tab" at bounding box center [539, 124] width 102 height 29
click at [516, 176] on li "New Tab" at bounding box center [539, 178] width 118 height 26
click at [551, 509] on button "Save" at bounding box center [559, 507] width 64 height 30
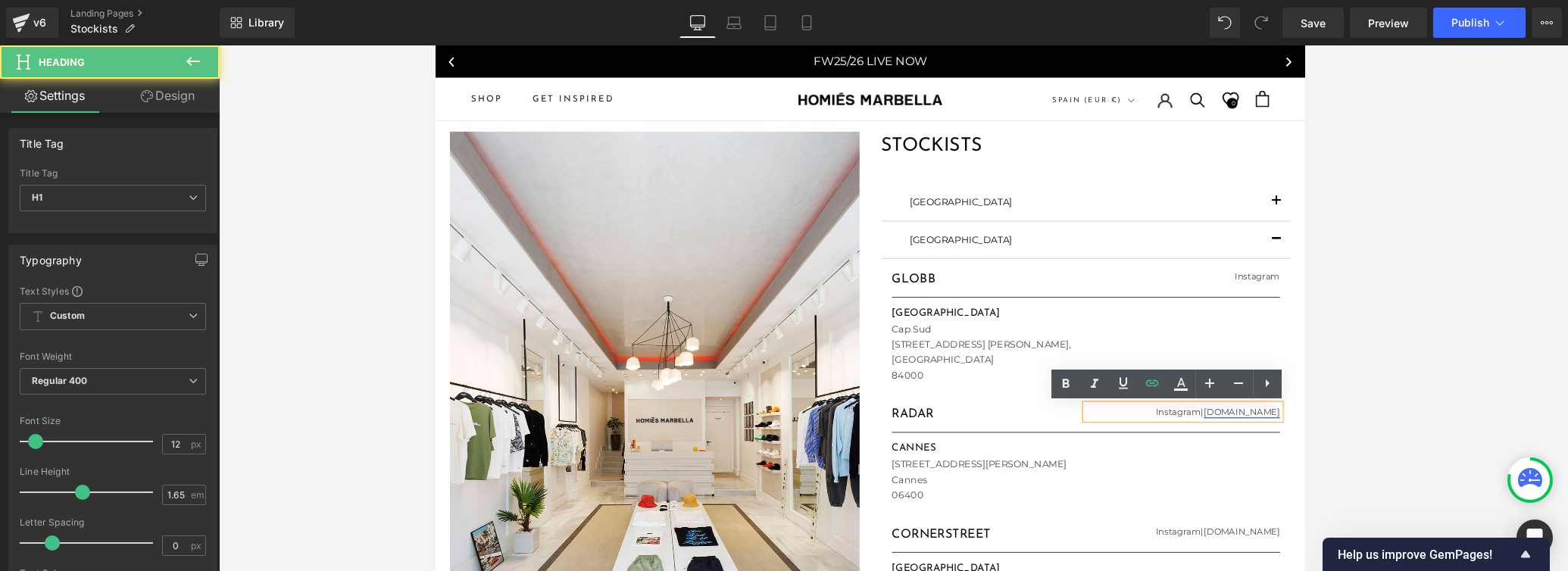
click at [1087, 433] on link "[DOMAIN_NAME]" at bounding box center [1285, 431] width 80 height 11
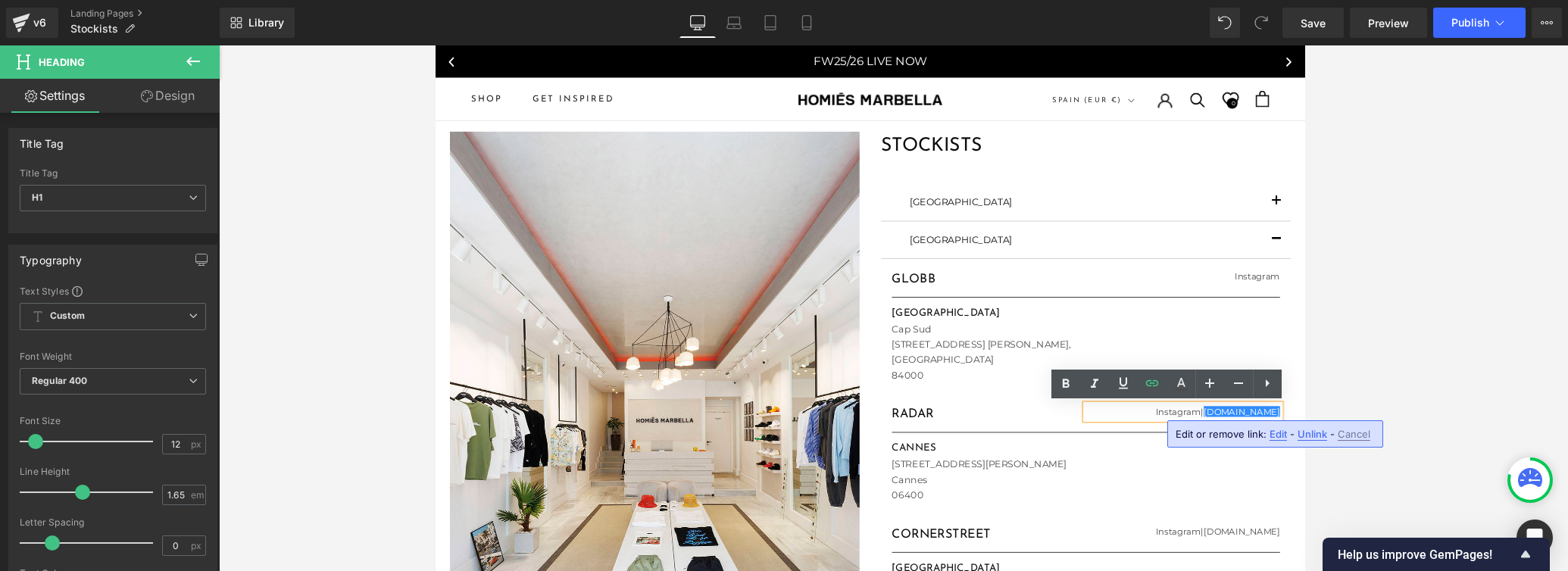
drag, startPoint x: 1278, startPoint y: 435, endPoint x: 857, endPoint y: 408, distance: 421.9
click at [1087, 435] on span "Edit" at bounding box center [1277, 435] width 18 height 13
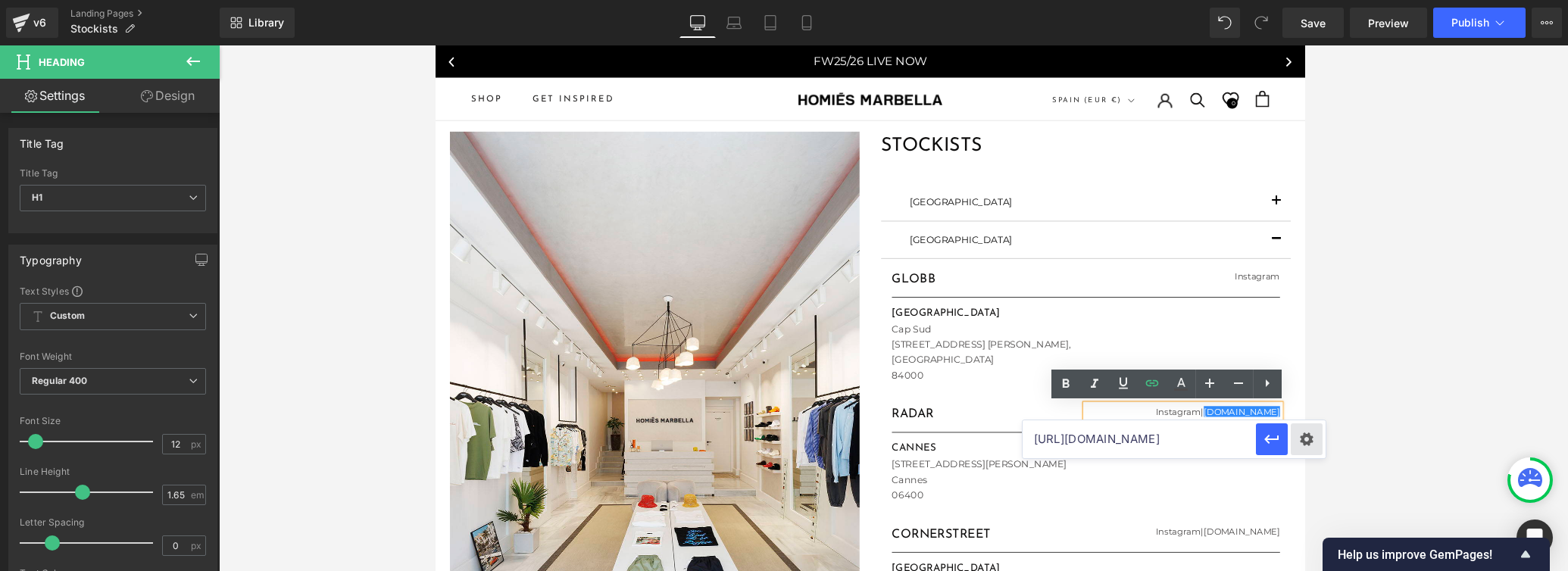
click at [1087, 0] on div "Text Color Highlight Color #333333 Edit or remove link: Edit - Unlink - Cancel …" at bounding box center [784, 0] width 1568 height 0
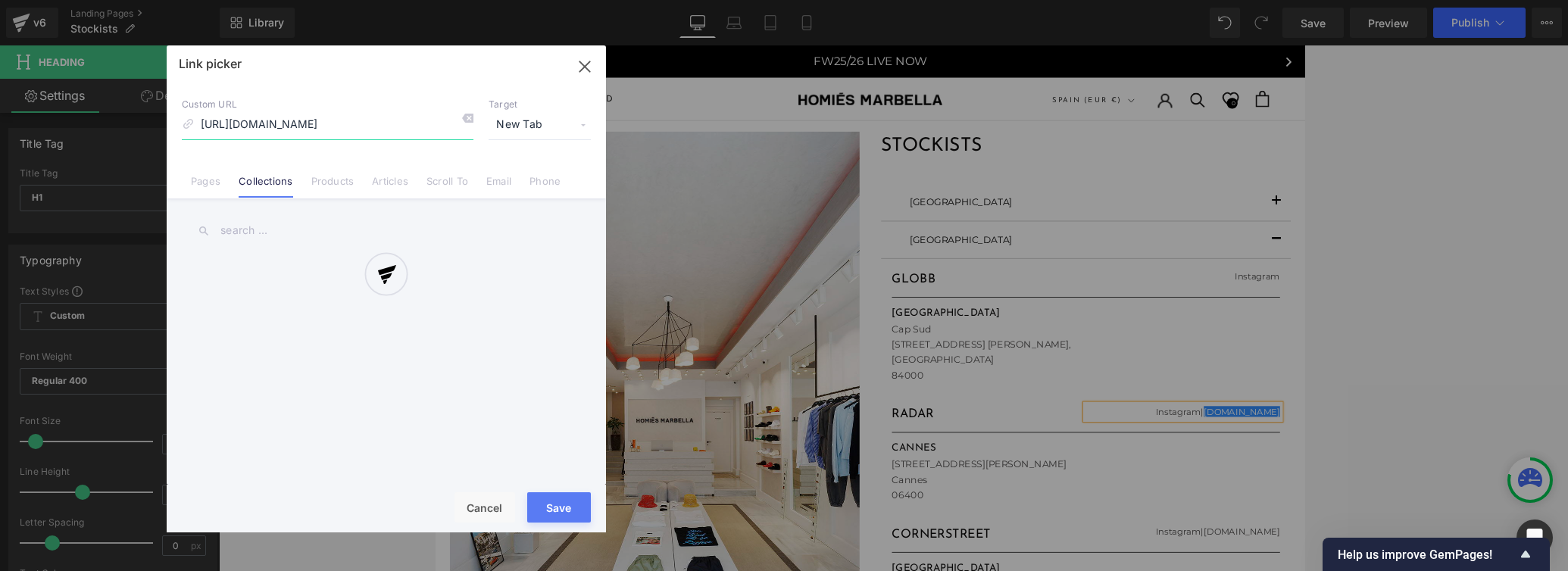
scroll to position [0, 74]
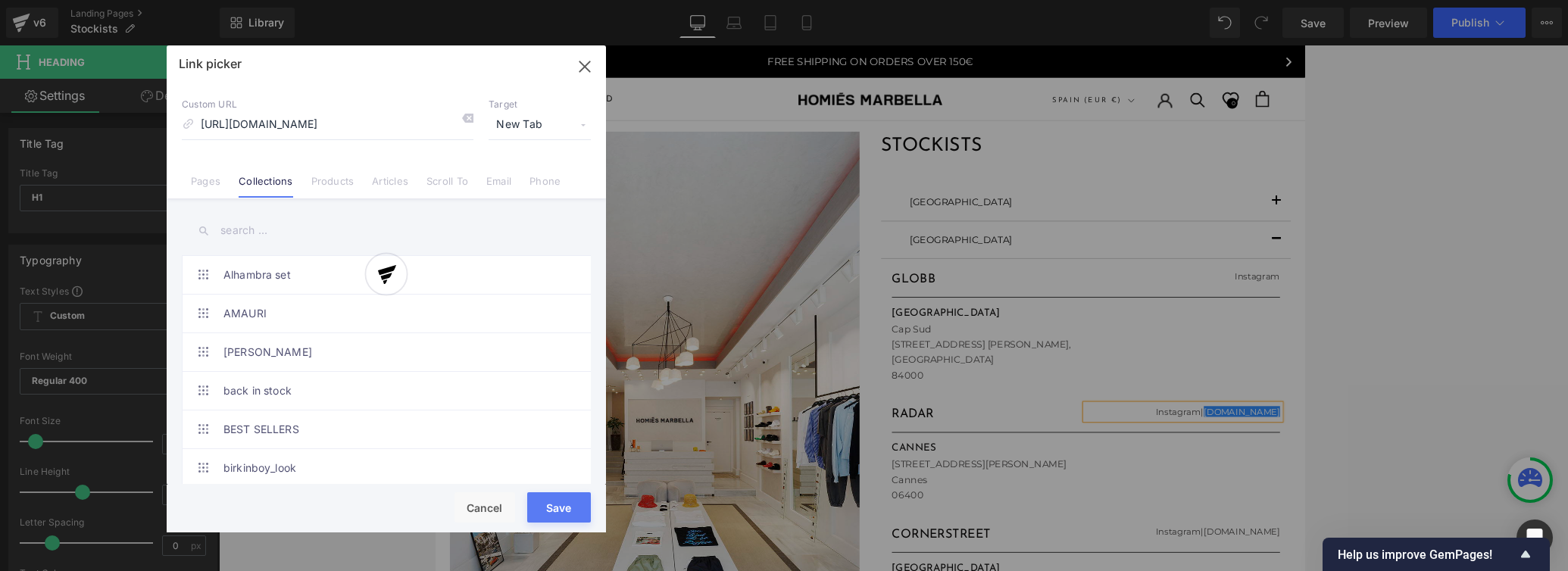
click at [551, 506] on div at bounding box center [386, 289] width 439 height 487
click at [561, 508] on button "Save" at bounding box center [559, 507] width 64 height 30
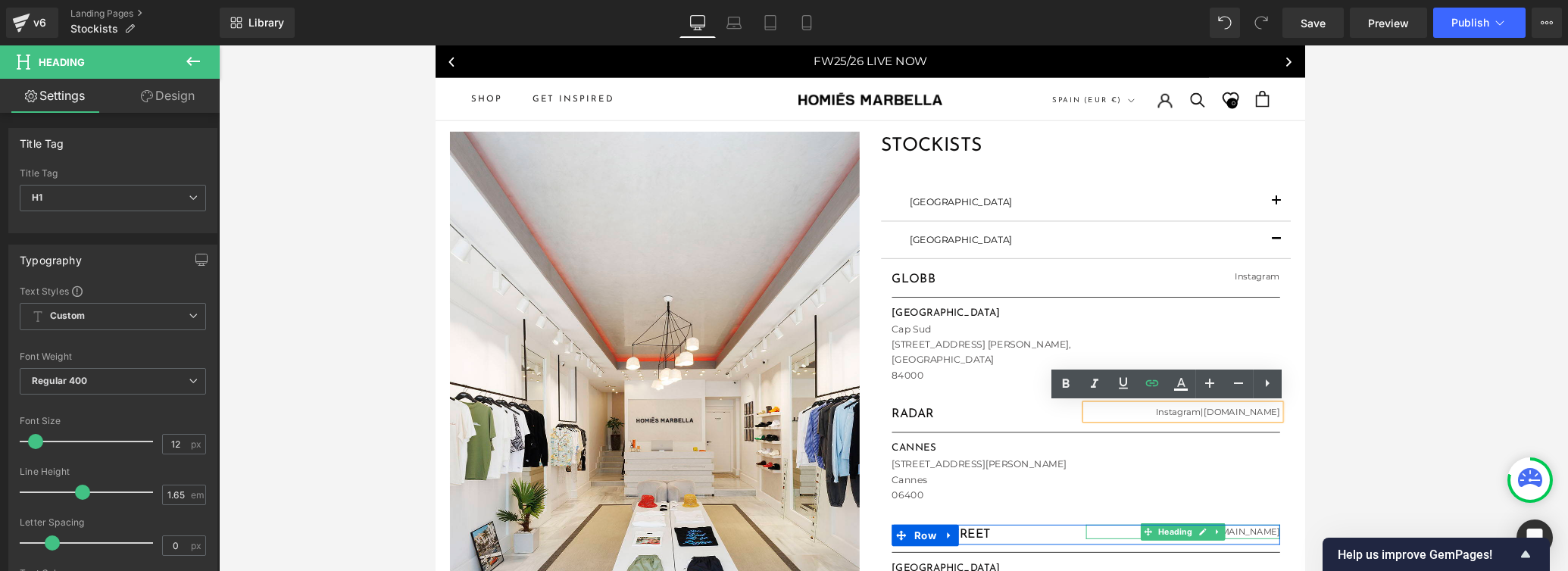
click at [1087, 560] on span "Heading" at bounding box center [1214, 557] width 42 height 18
click at [1087, 559] on icon at bounding box center [1244, 558] width 7 height 7
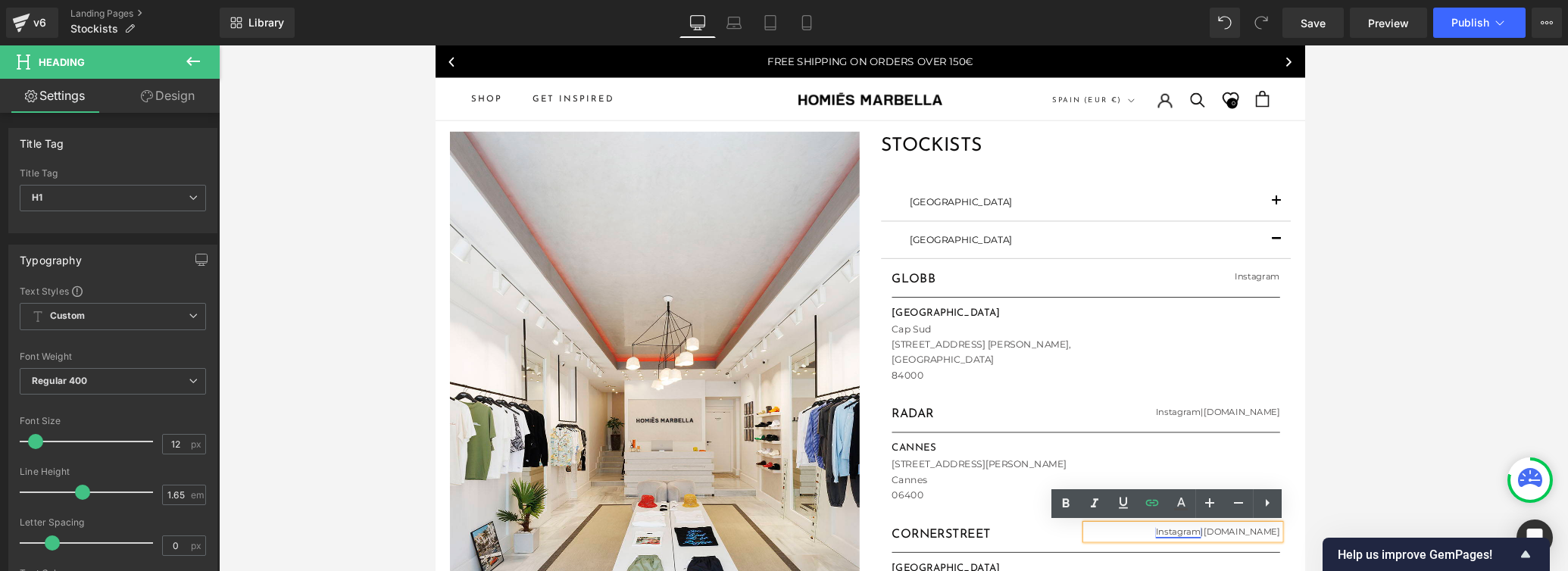
click at [1087, 556] on link "Instagram" at bounding box center [1216, 557] width 48 height 11
click at [1087, 558] on span "Edit" at bounding box center [1226, 554] width 18 height 13
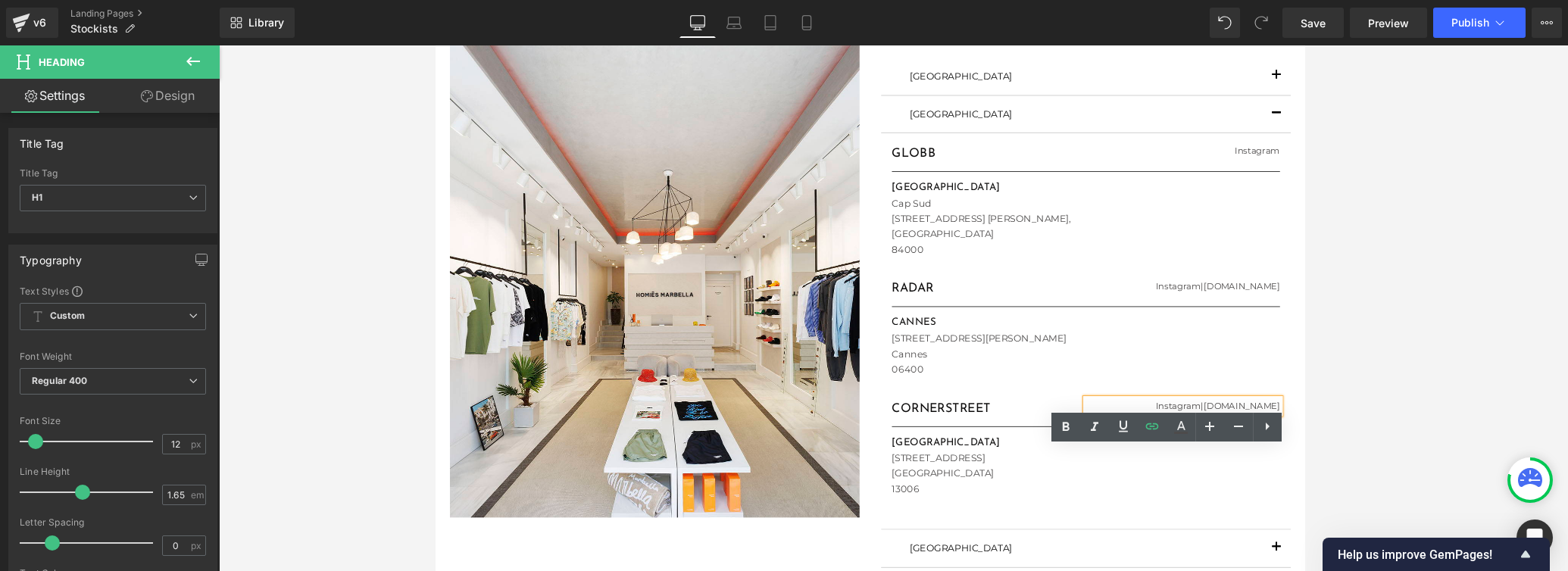
scroll to position [147, 0]
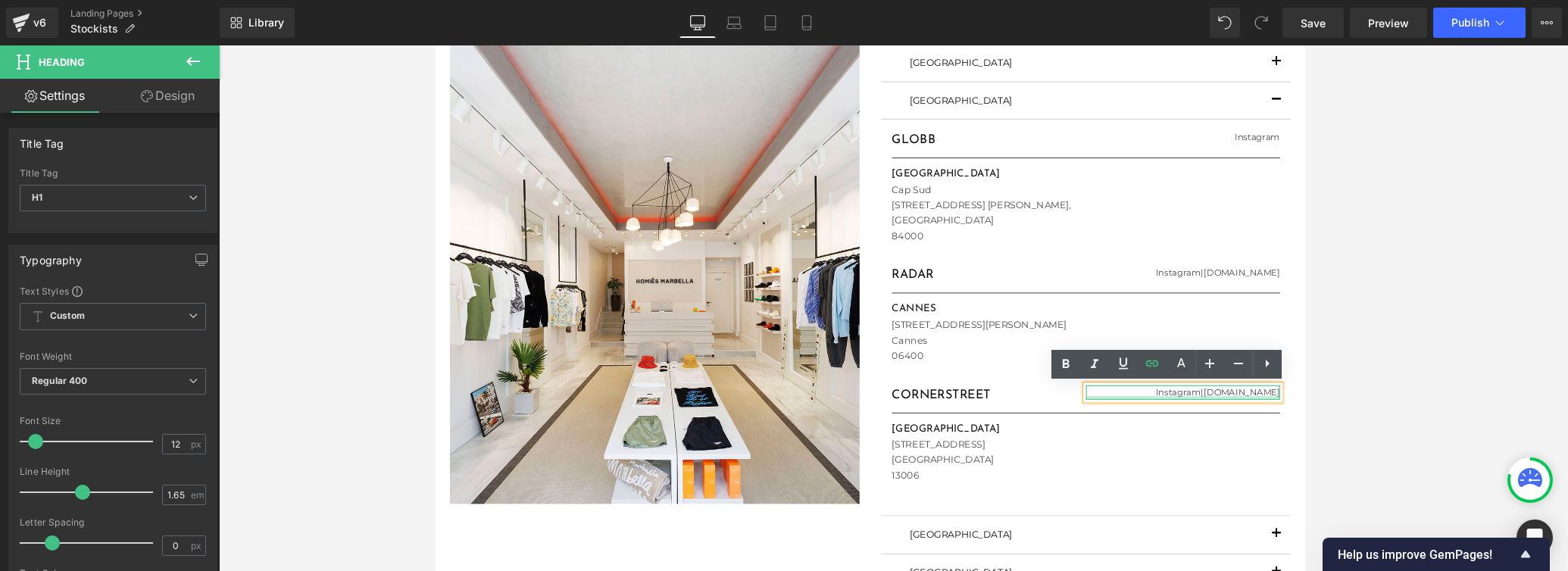
click at [1087, 415] on div at bounding box center [1222, 417] width 205 height 4
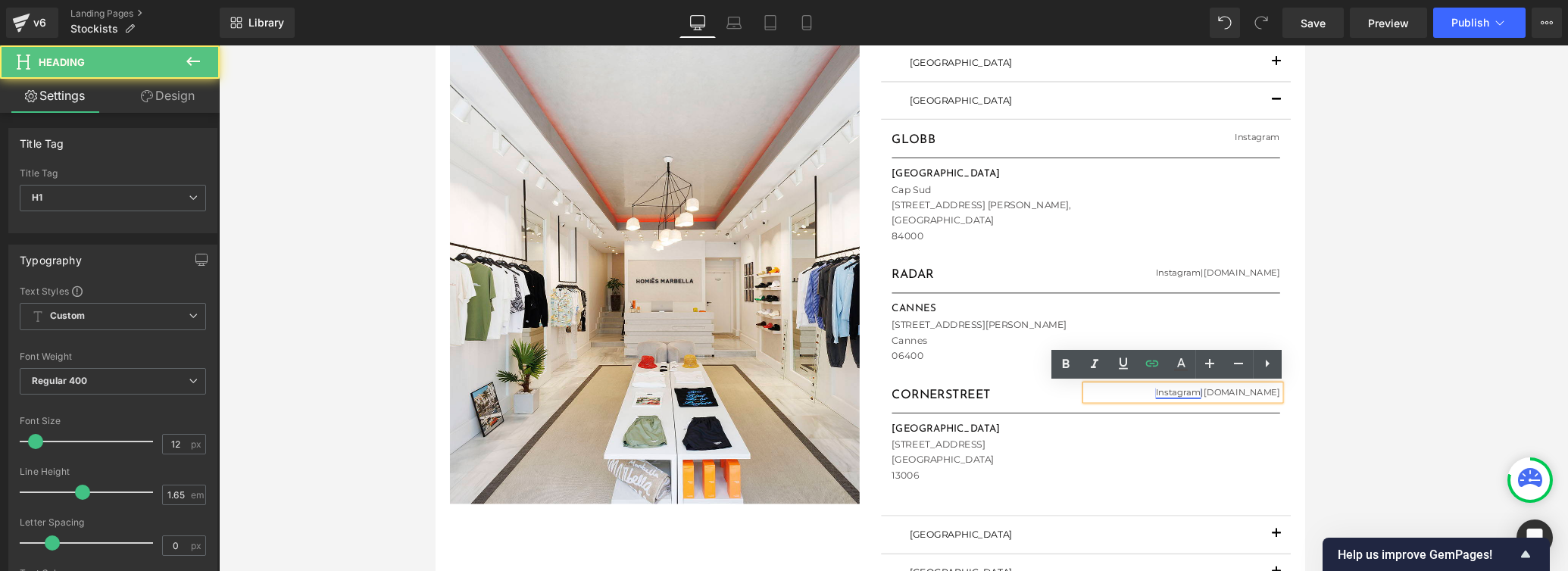
click at [1087, 410] on link "Instagram" at bounding box center [1216, 410] width 48 height 11
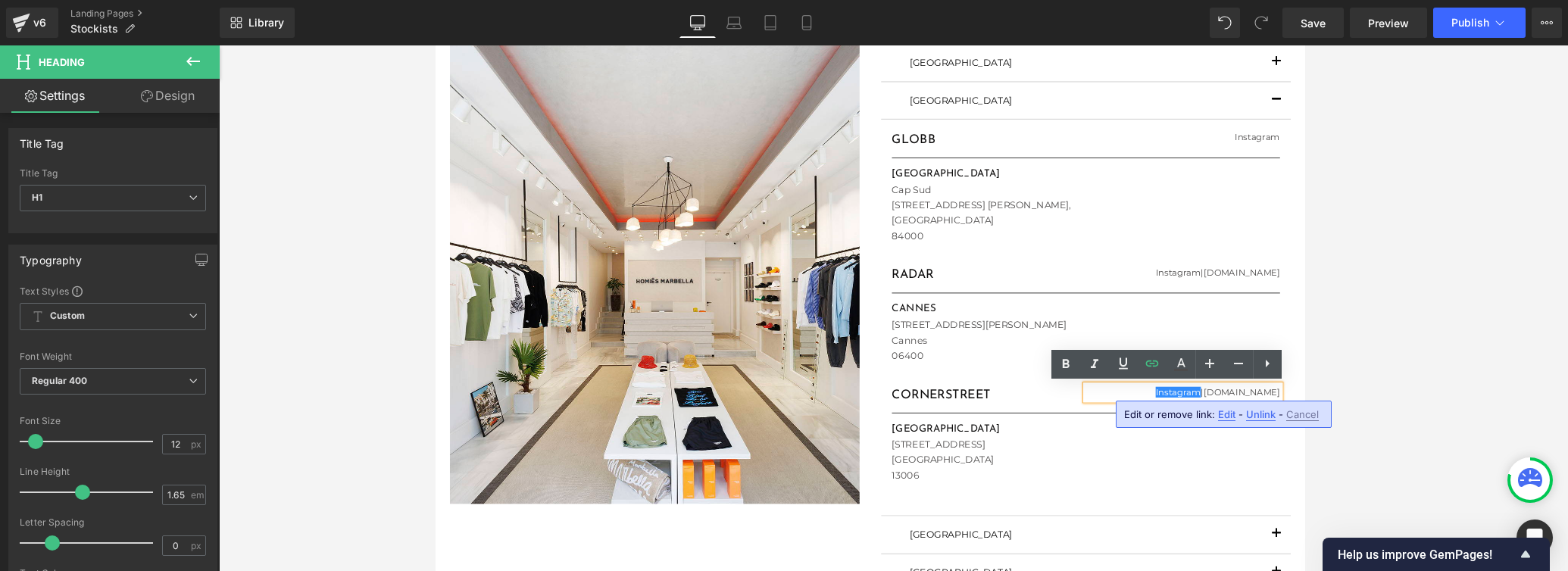
click at [1087, 416] on span "Edit" at bounding box center [1226, 415] width 18 height 13
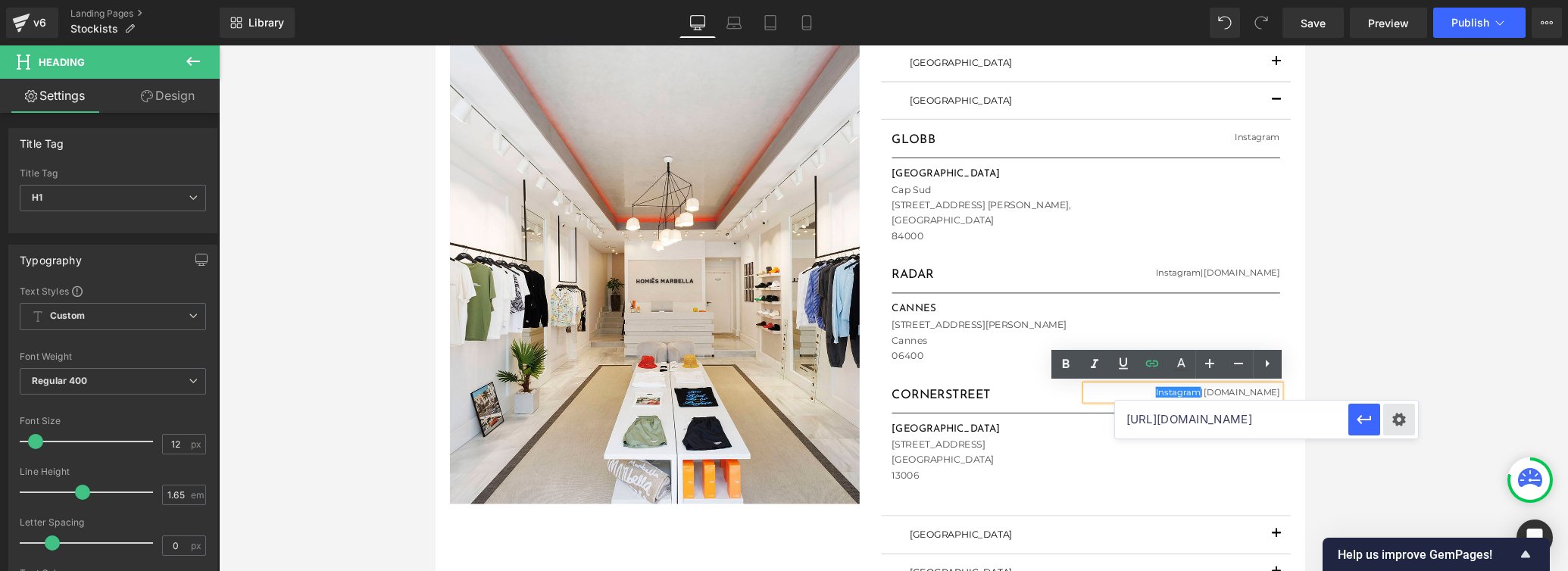
click at [1087, 0] on div "Text Color Highlight Color #333333 Edit or remove link: Edit - Unlink - Cancel …" at bounding box center [784, 0] width 1568 height 0
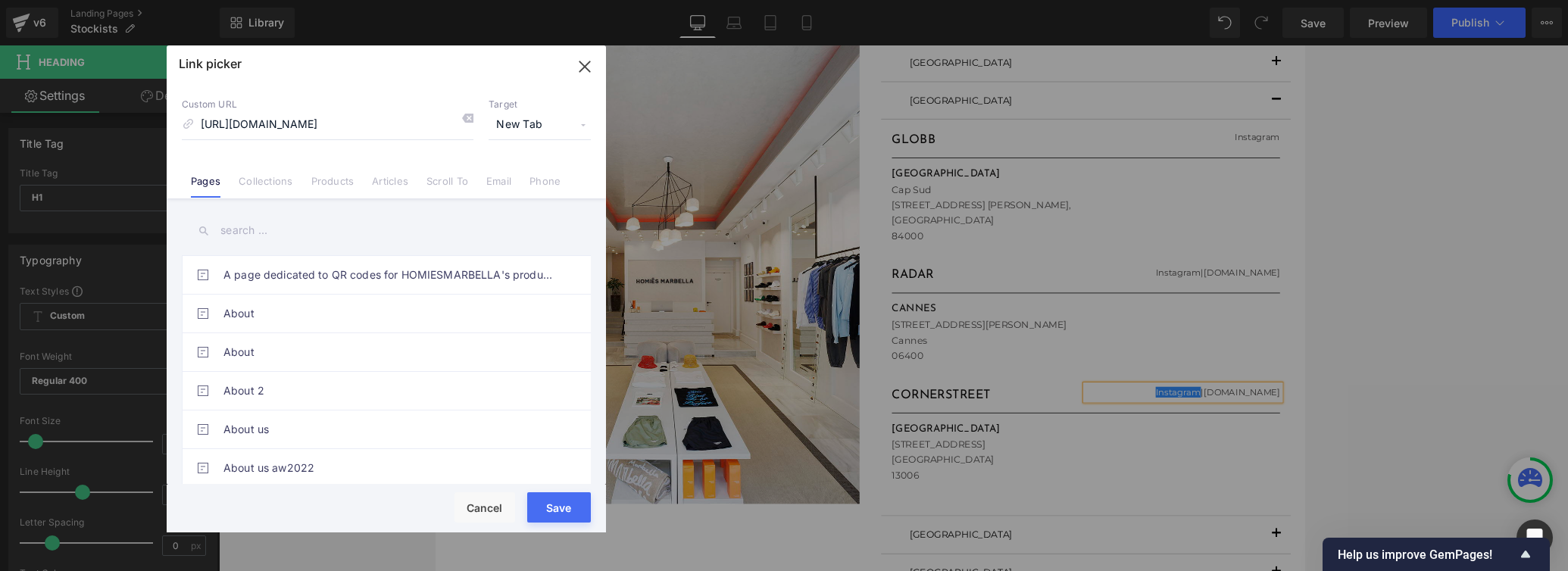
click at [557, 507] on button "Save" at bounding box center [559, 507] width 64 height 30
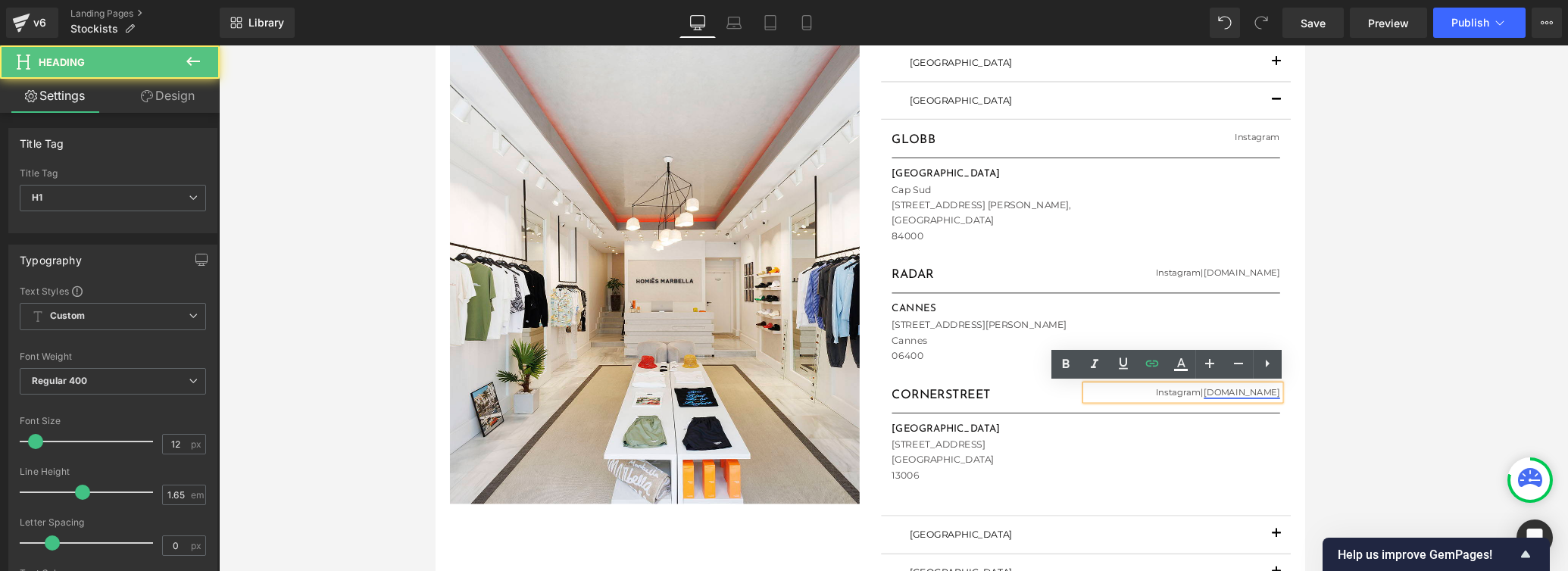
click at [1087, 413] on link "[DOMAIN_NAME]" at bounding box center [1285, 410] width 80 height 11
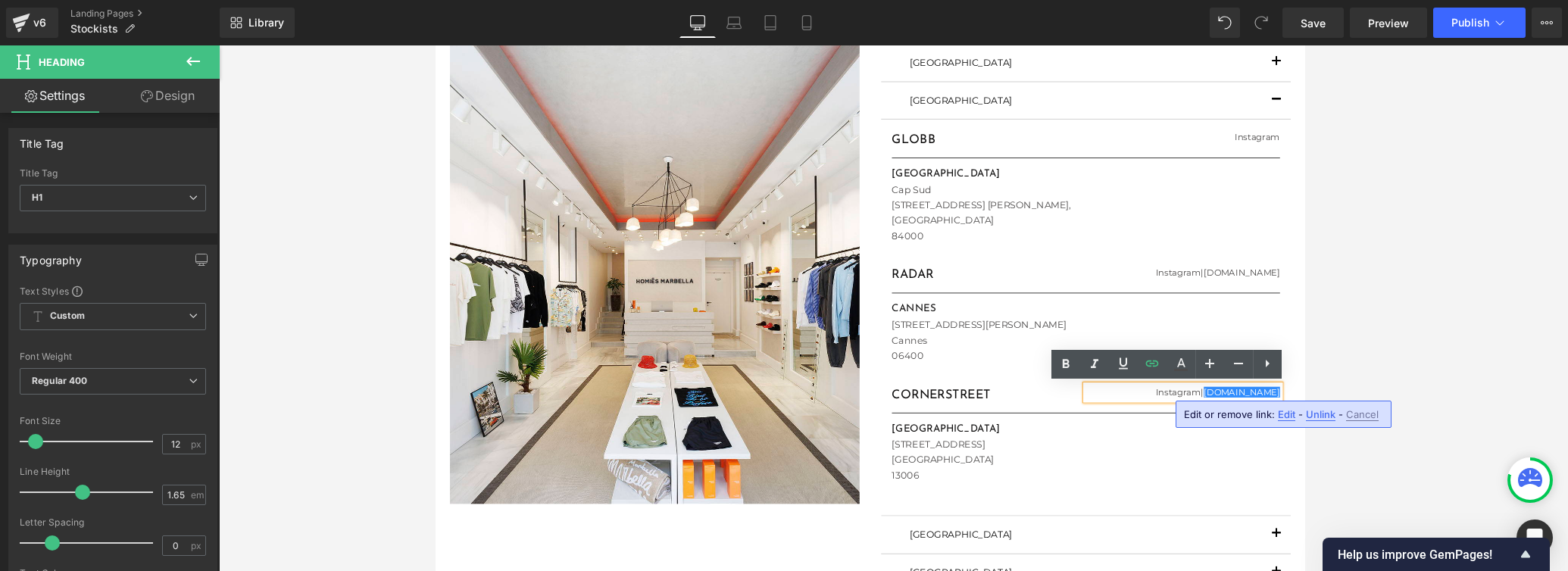
click at [1087, 416] on span "Edit" at bounding box center [1286, 415] width 18 height 13
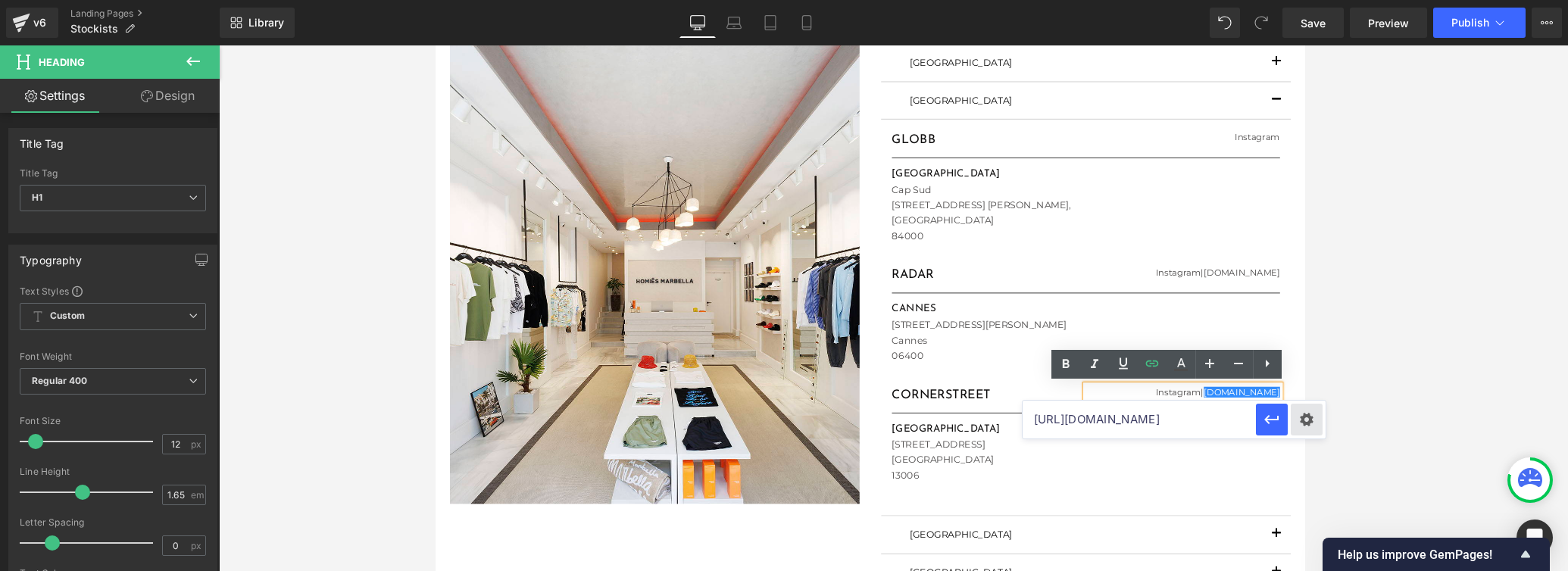
click at [1087, 0] on div "Text Color Highlight Color #333333 Edit or remove link: Edit - Unlink - Cancel …" at bounding box center [784, 0] width 1568 height 0
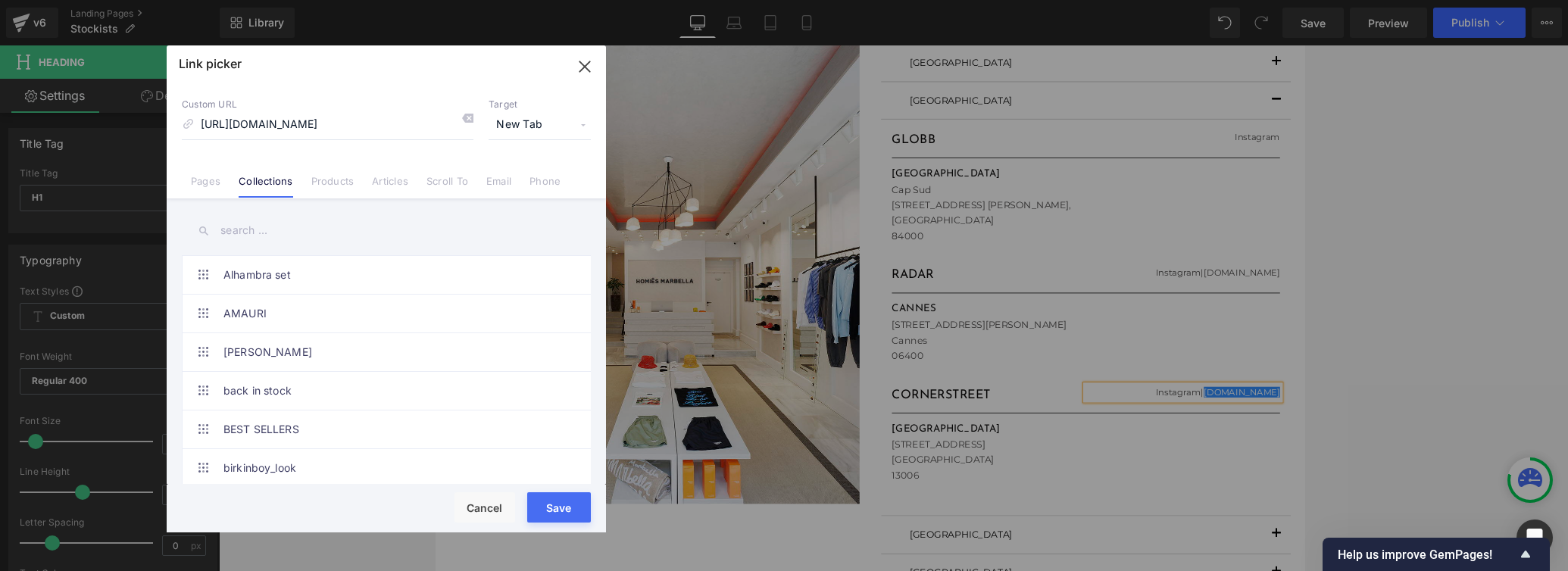
scroll to position [0, 0]
click at [564, 499] on button "Save" at bounding box center [559, 507] width 64 height 30
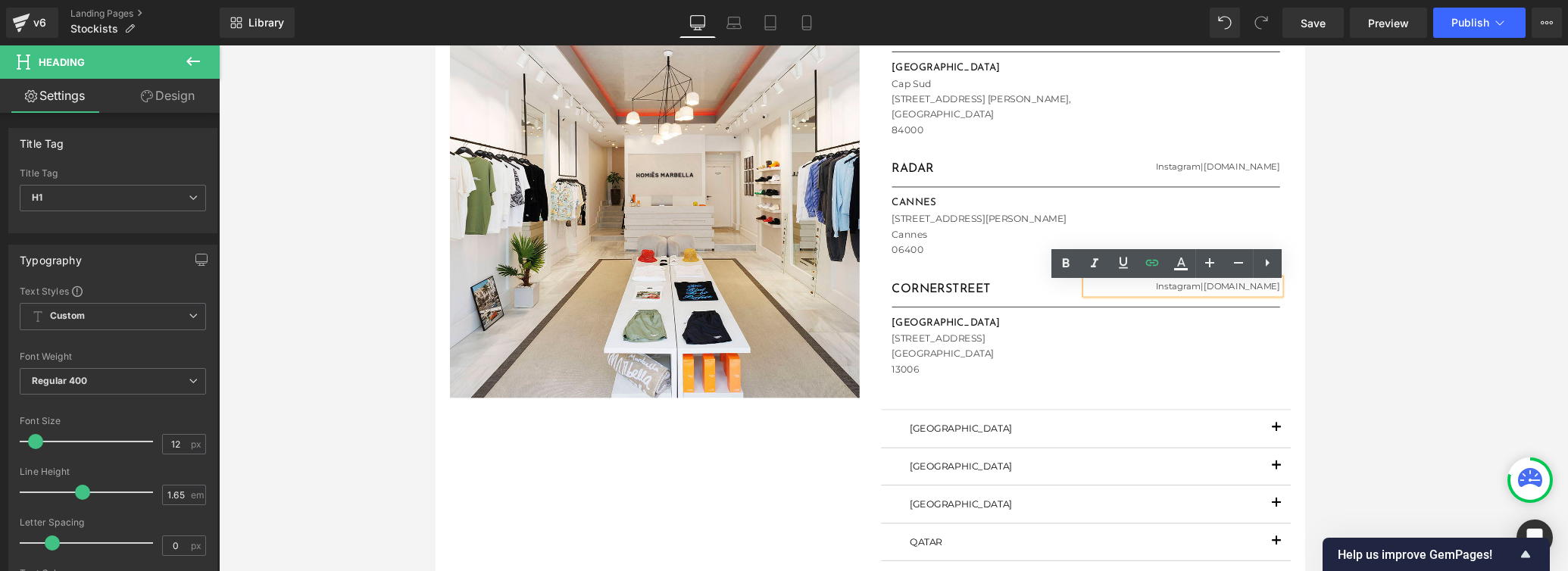
scroll to position [261, 0]
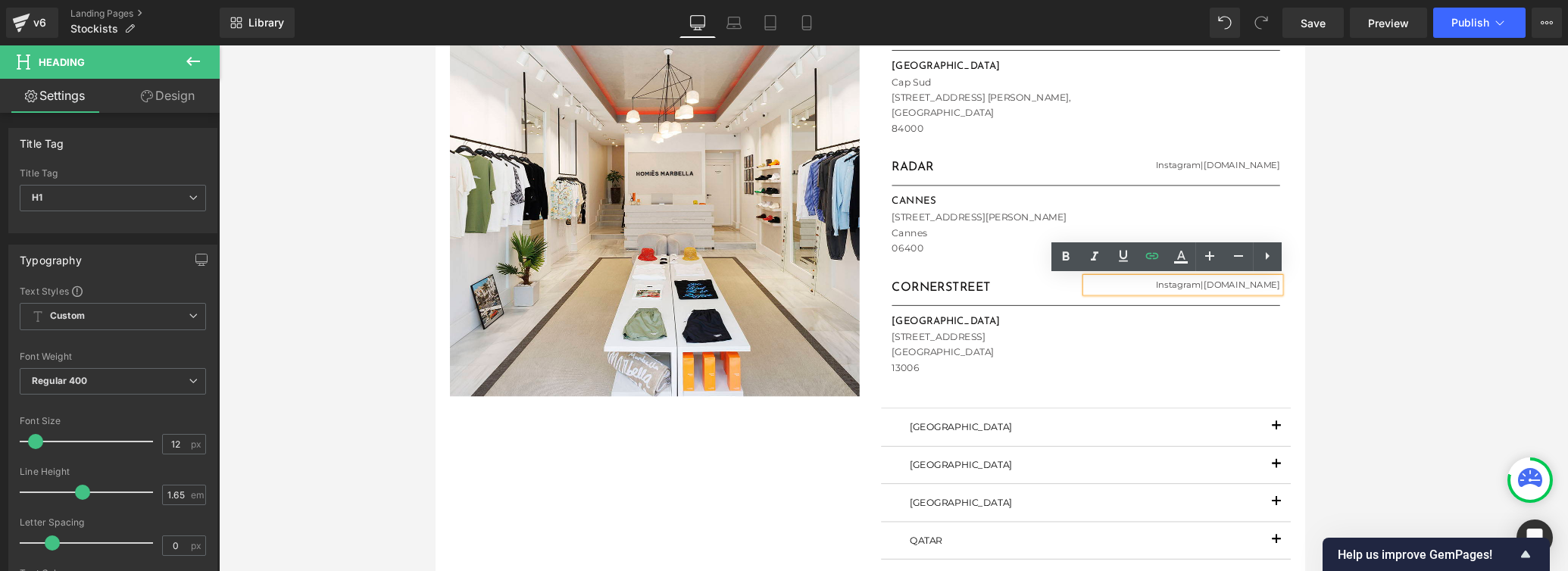
click at [1087, 444] on button "button" at bounding box center [1320, 447] width 30 height 38
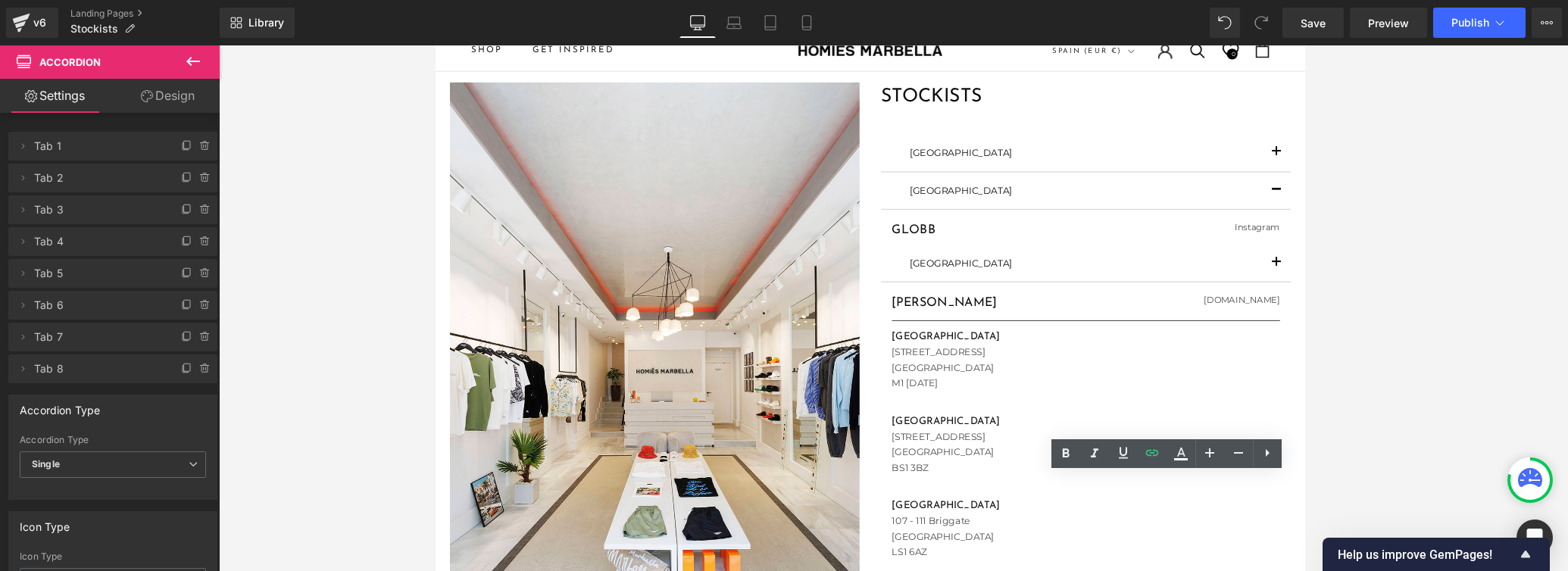
scroll to position [0, 0]
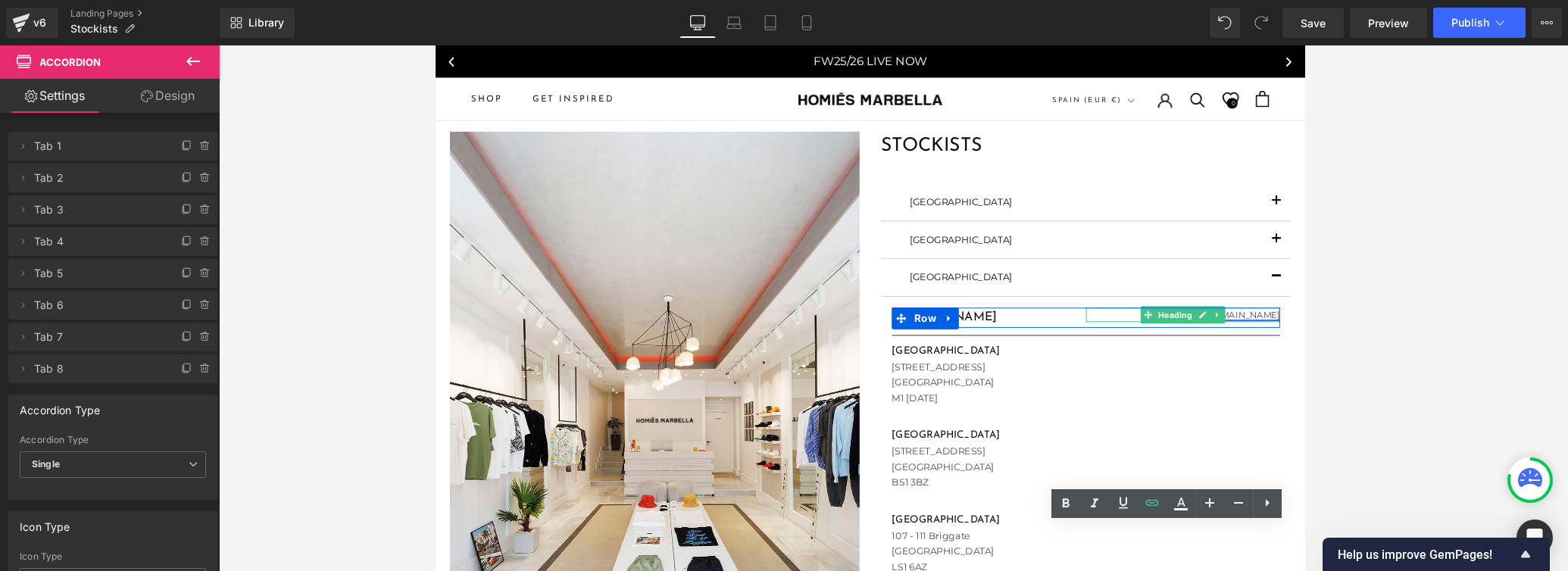
click at [1087, 332] on link "[DOMAIN_NAME]" at bounding box center [1285, 329] width 80 height 11
click at [1087, 331] on icon at bounding box center [1243, 329] width 8 height 9
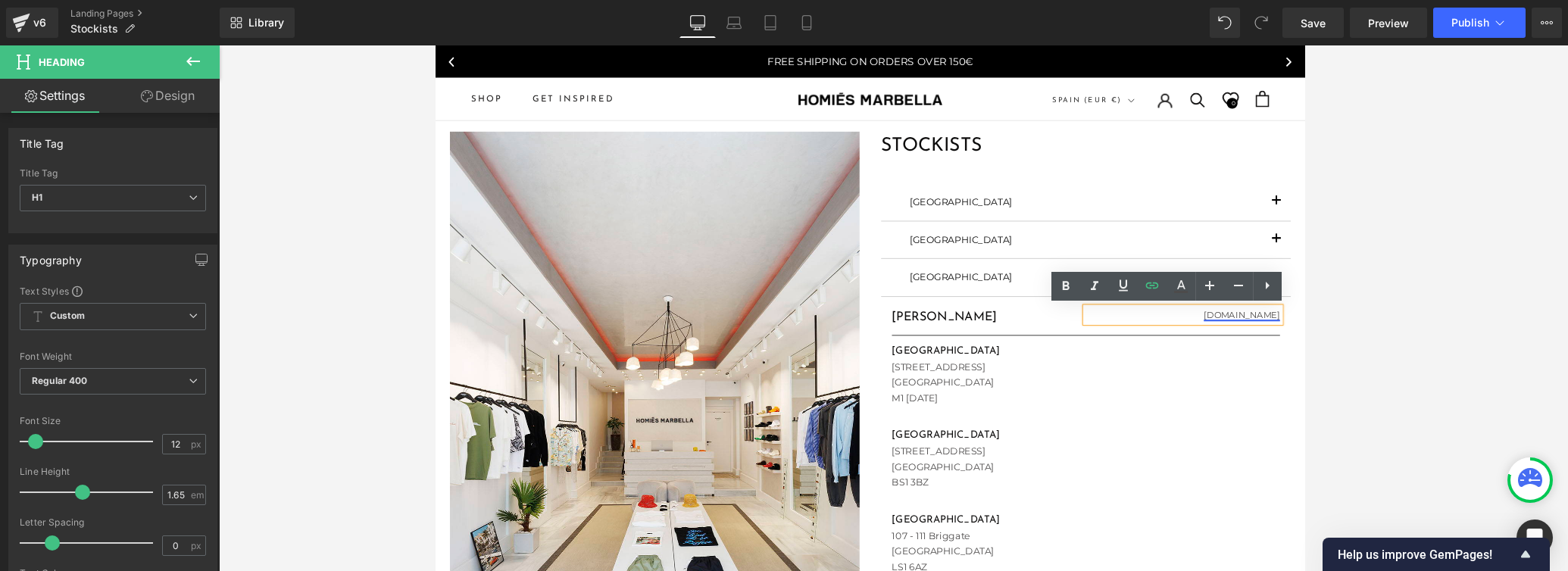
click at [1087, 325] on link "[DOMAIN_NAME]" at bounding box center [1285, 329] width 80 height 11
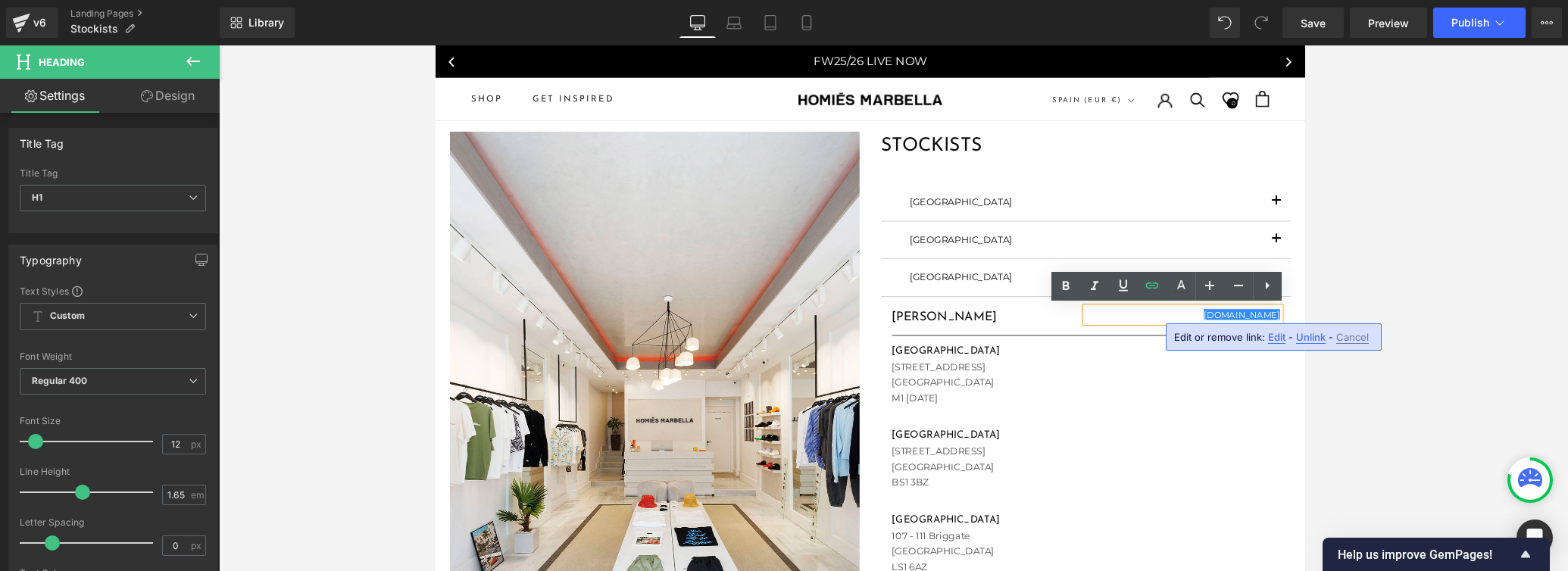
click at [1087, 333] on span "Edit" at bounding box center [1276, 337] width 18 height 13
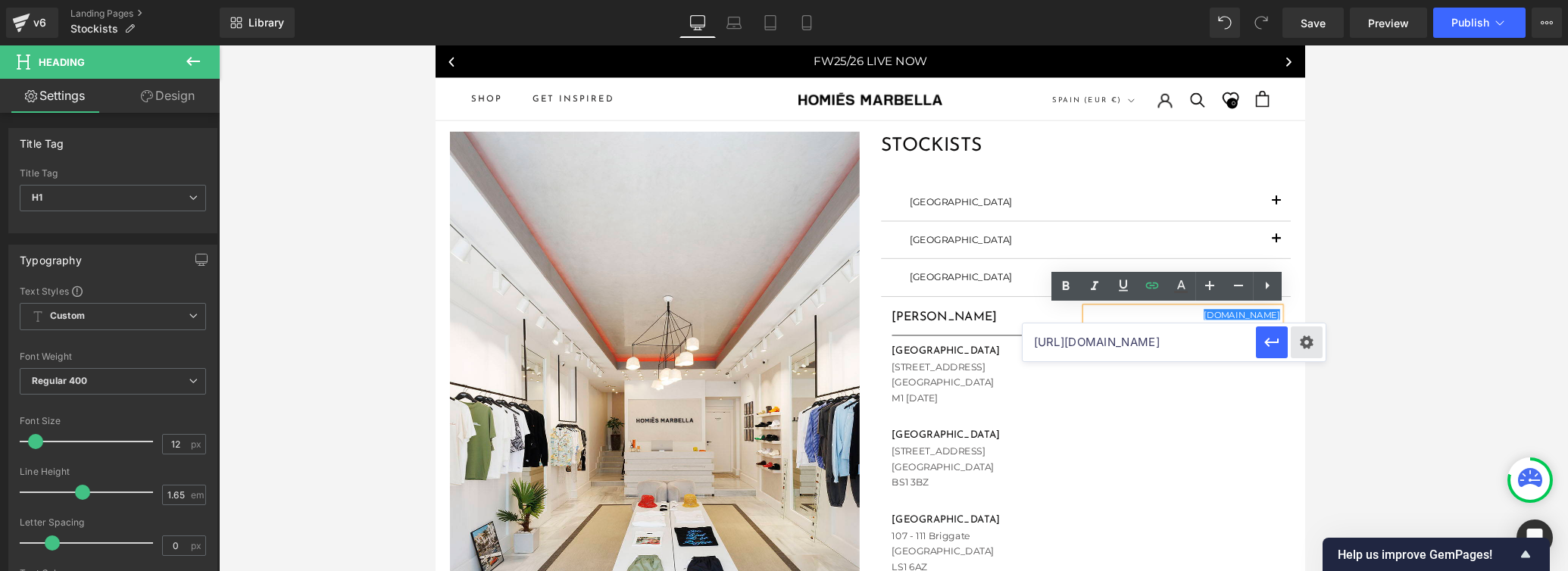
click at [1087, 0] on div "Text Color Highlight Color #333333 Edit or remove link: Edit - Unlink - Cancel …" at bounding box center [784, 0] width 1568 height 0
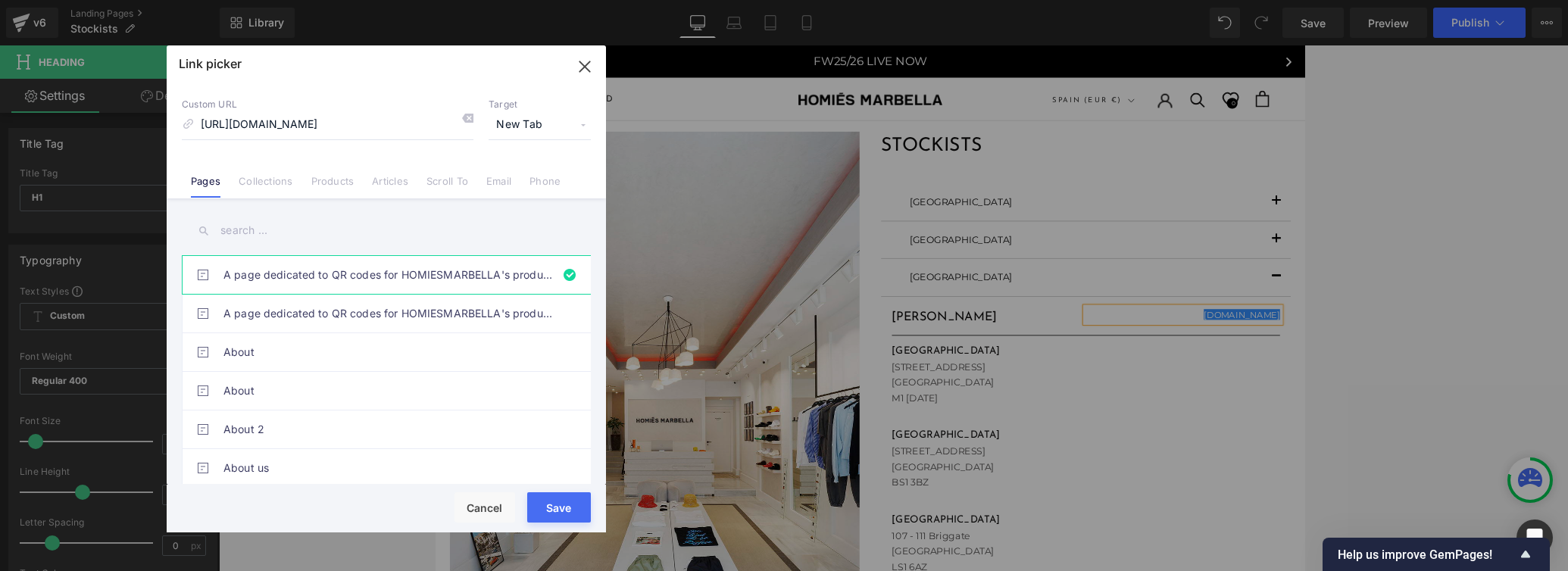
click at [554, 508] on button "Save" at bounding box center [559, 507] width 64 height 30
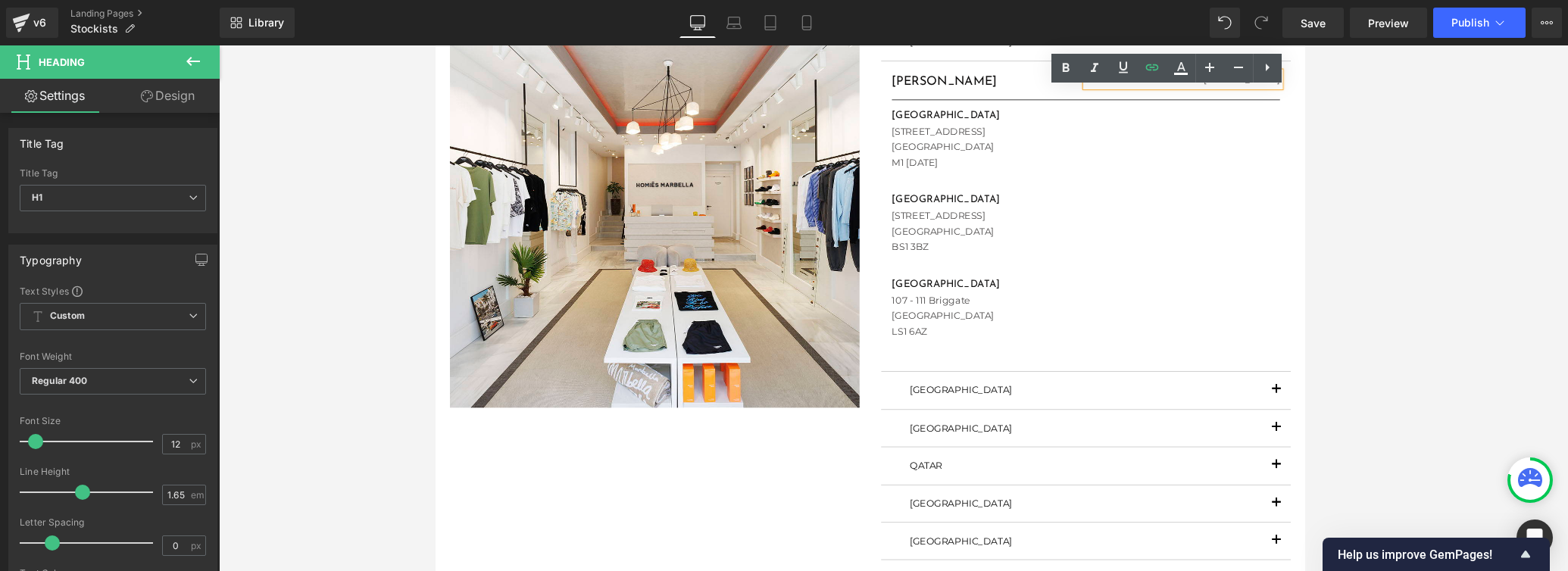
scroll to position [249, 0]
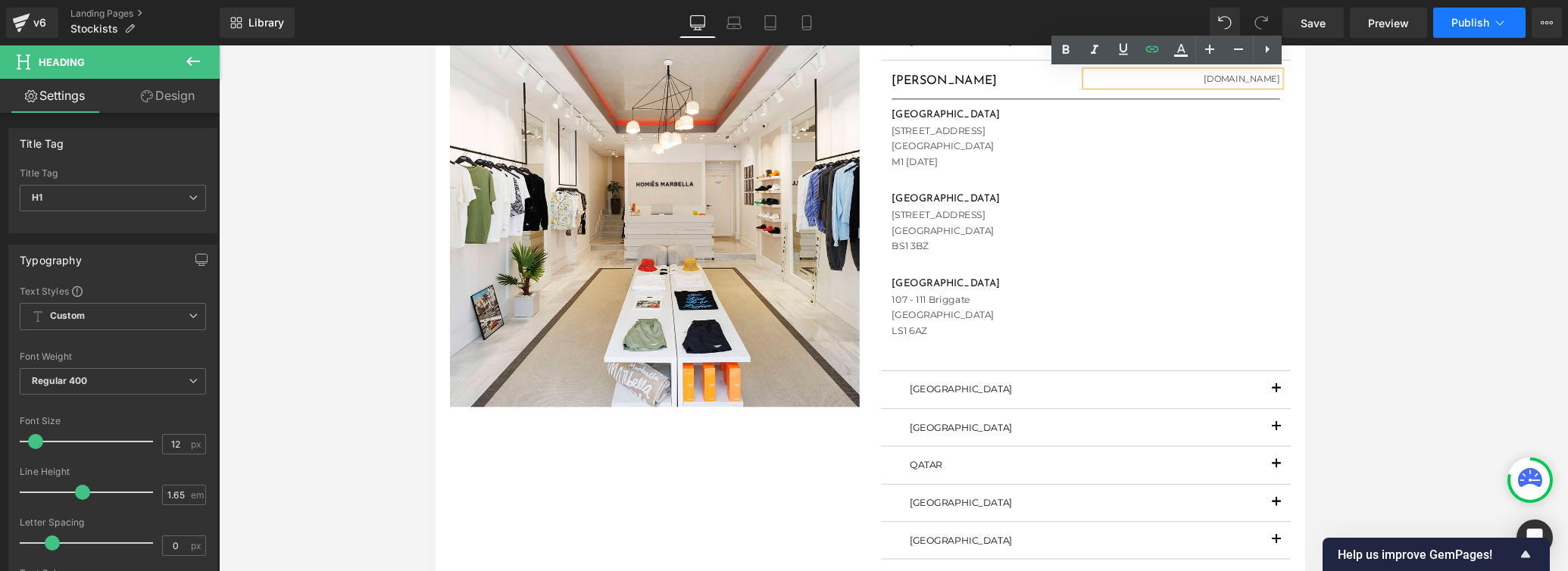
click at [1087, 30] on button "Publish" at bounding box center [1478, 22] width 93 height 30
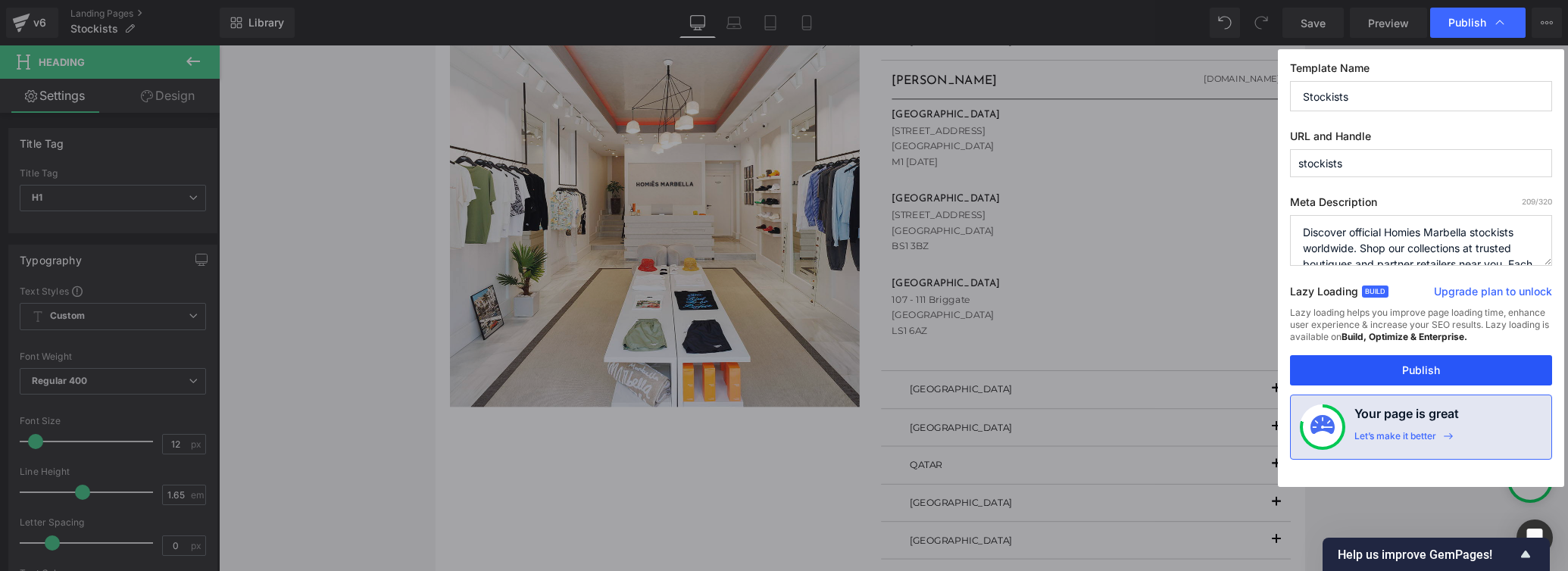
click at [1087, 365] on button "Publish" at bounding box center [1420, 370] width 262 height 30
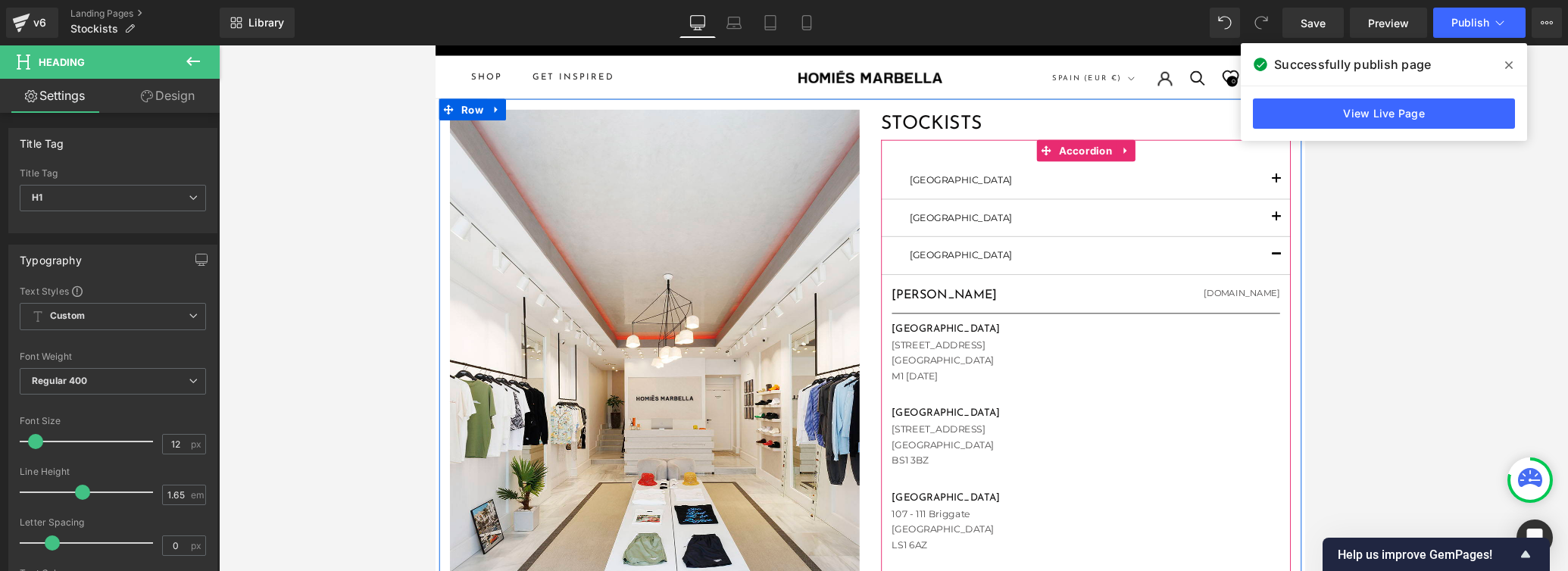
scroll to position [0, 0]
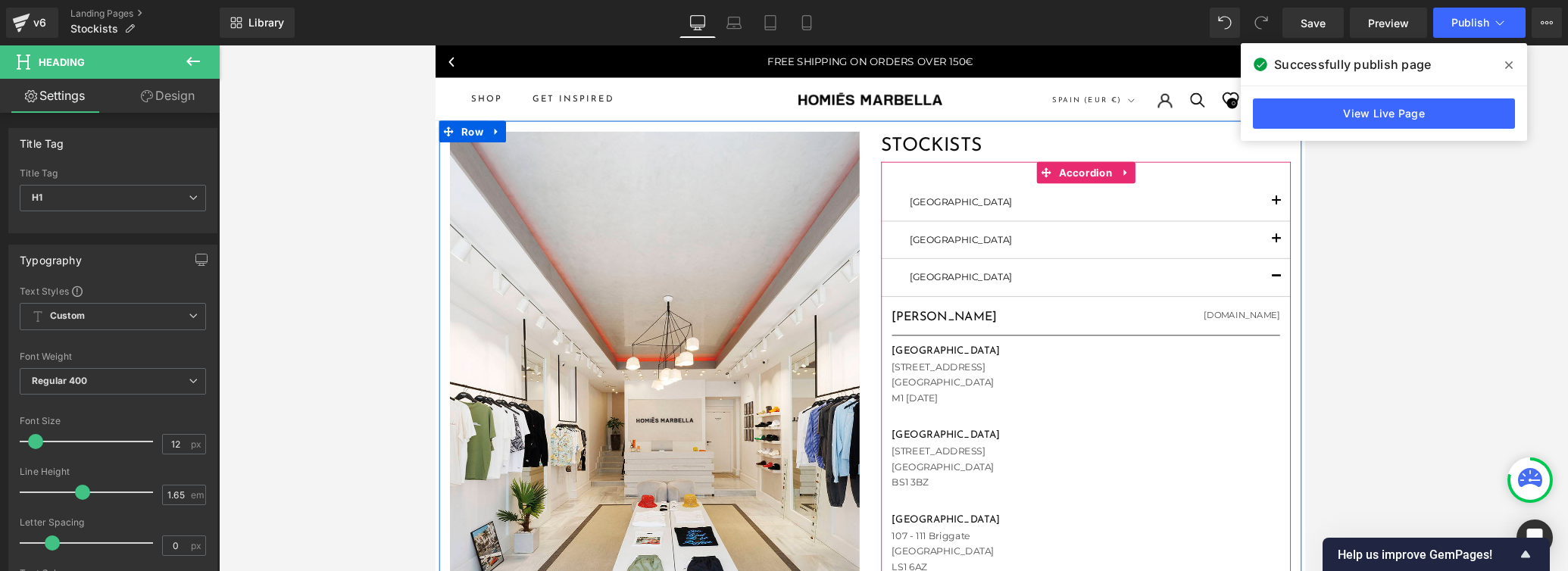
click at [1087, 253] on span "button" at bounding box center [1321, 253] width 0 height 0
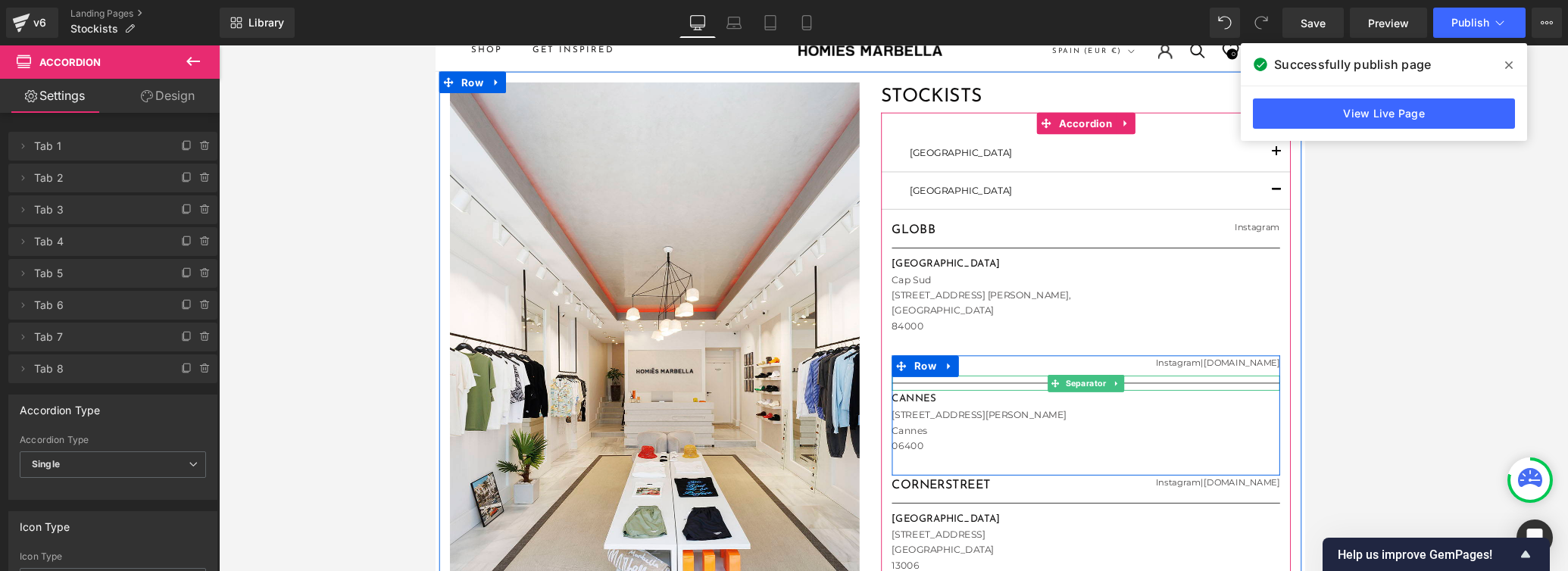
scroll to position [58, 0]
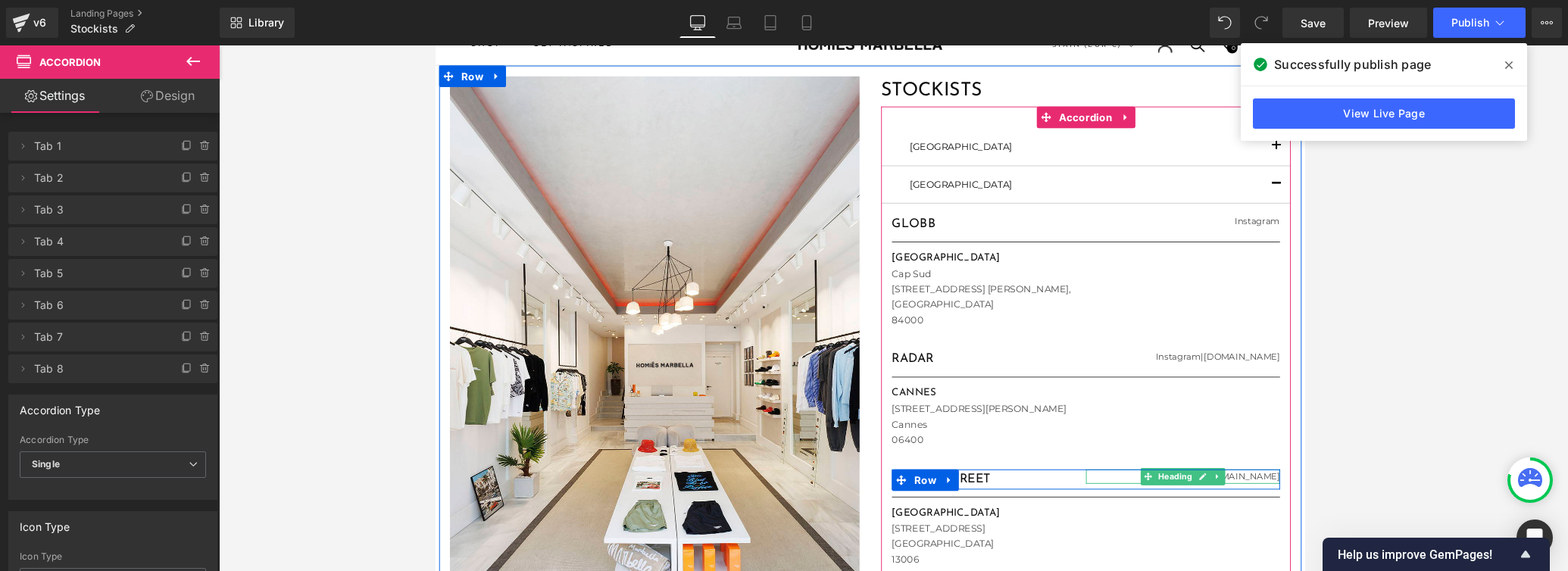
click at [1087, 500] on link "[DOMAIN_NAME]" at bounding box center [1285, 499] width 80 height 11
click at [1087, 501] on link "Instagram" at bounding box center [1216, 499] width 48 height 11
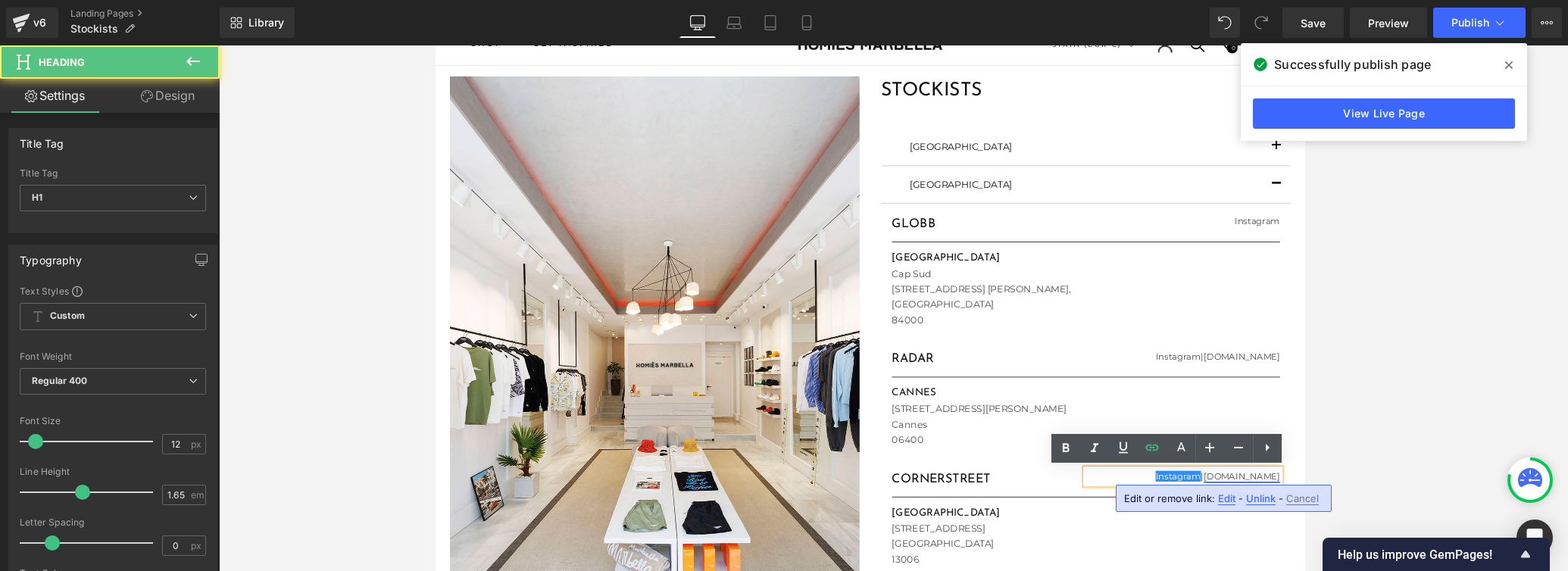
click at [1087, 500] on link "[DOMAIN_NAME]" at bounding box center [1285, 499] width 80 height 11
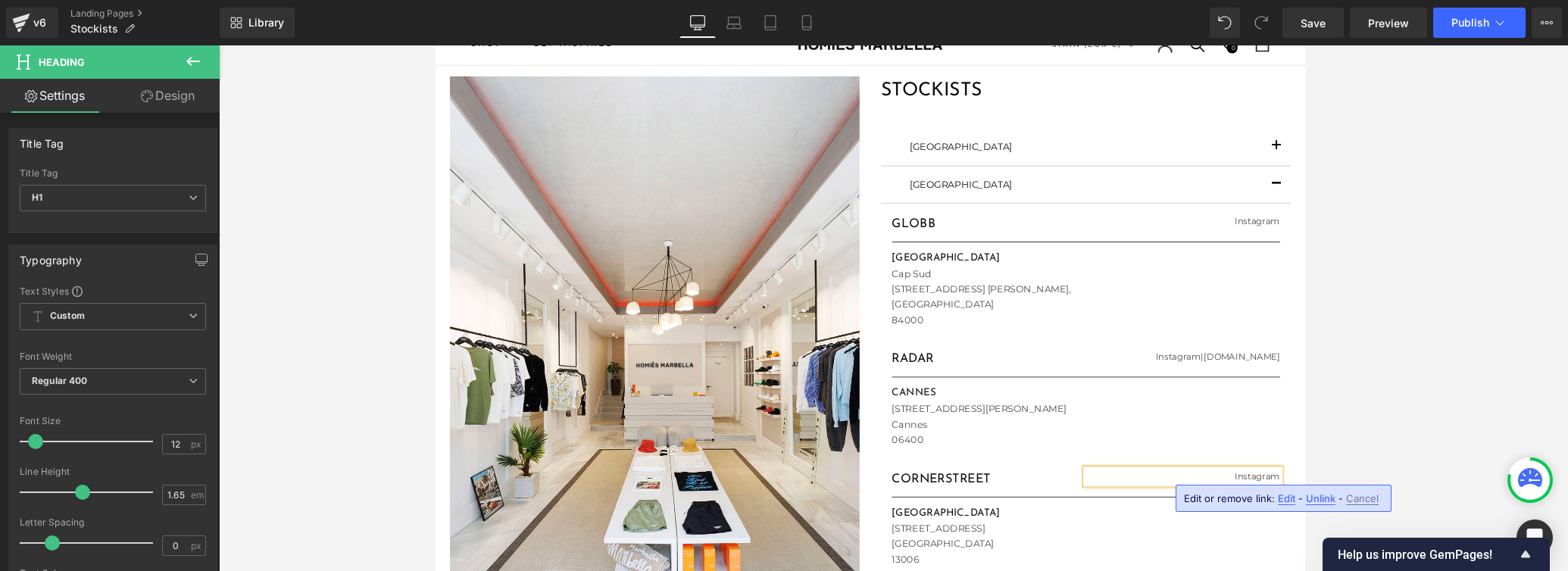
click at [1087, 439] on div at bounding box center [893, 308] width 1348 height 525
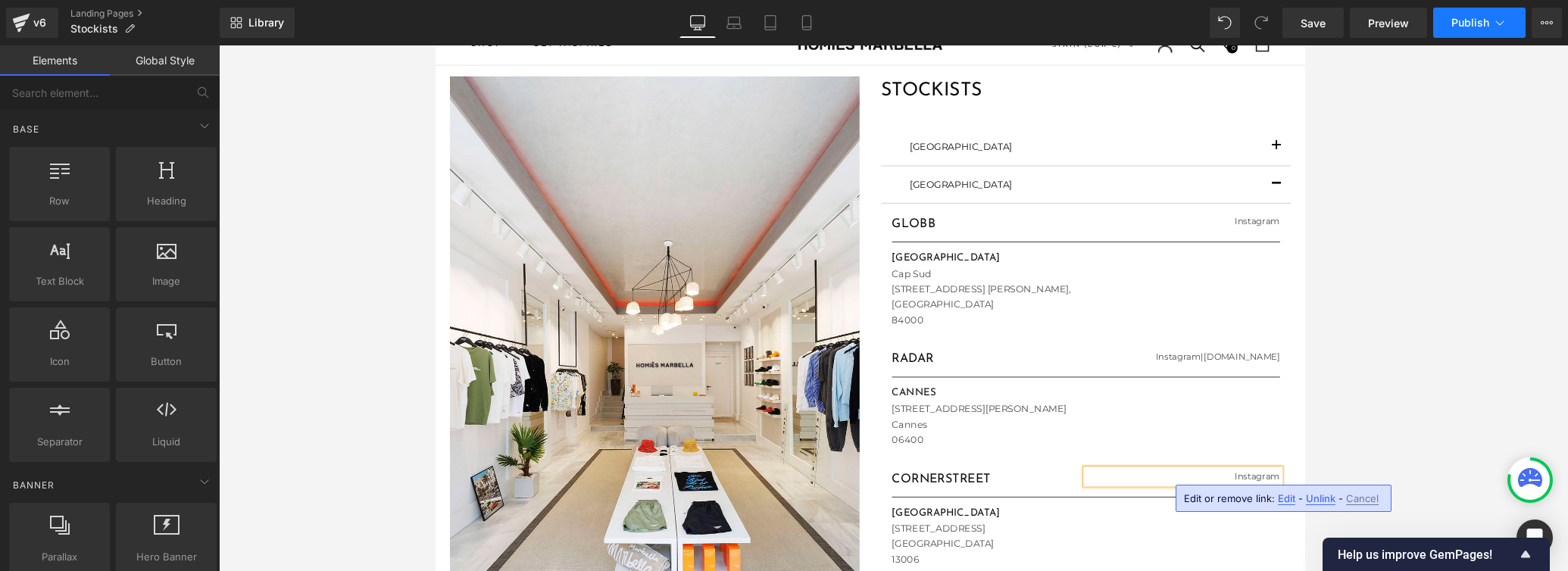
click at [1087, 19] on span "Publish" at bounding box center [1470, 22] width 37 height 12
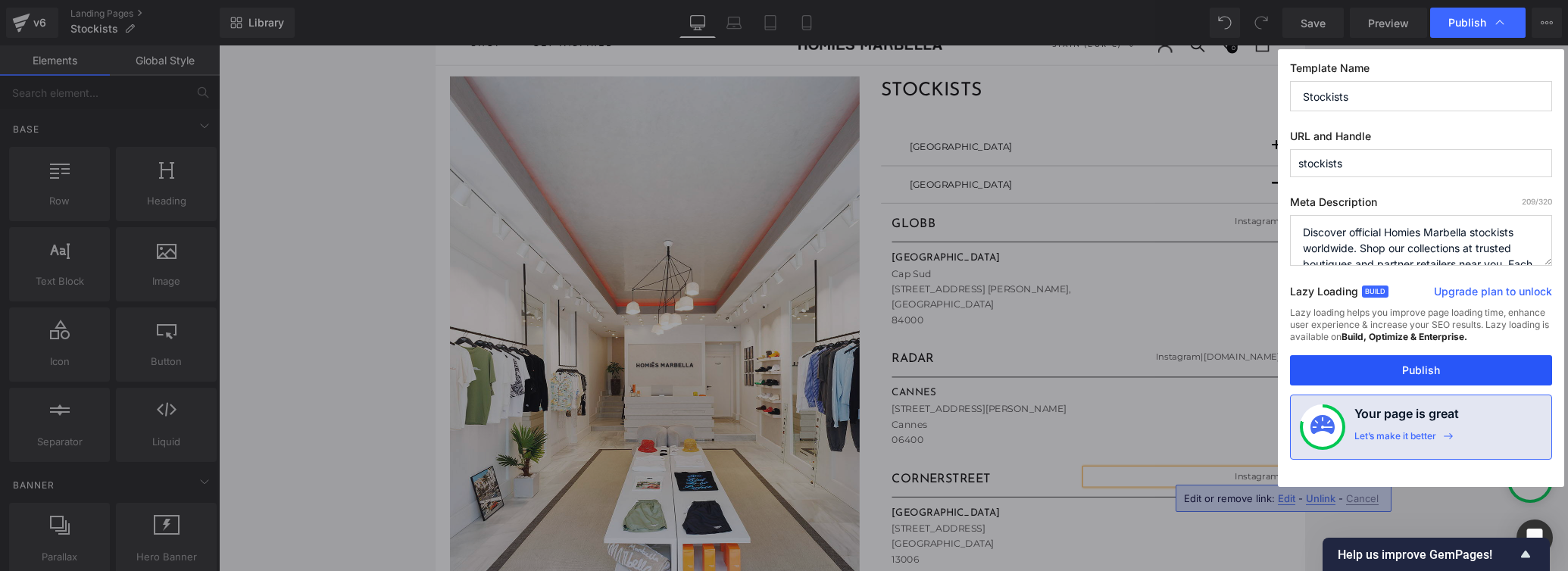
click at [1087, 368] on button "Publish" at bounding box center [1420, 370] width 262 height 30
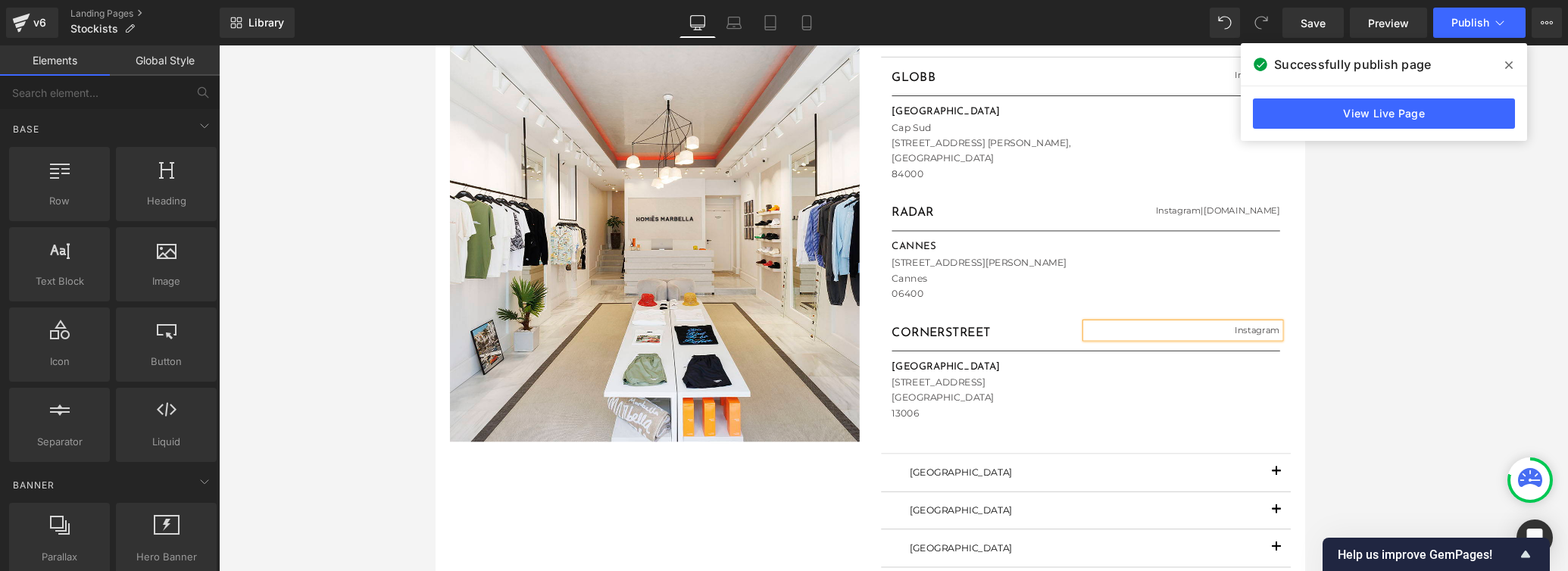
scroll to position [464, 0]
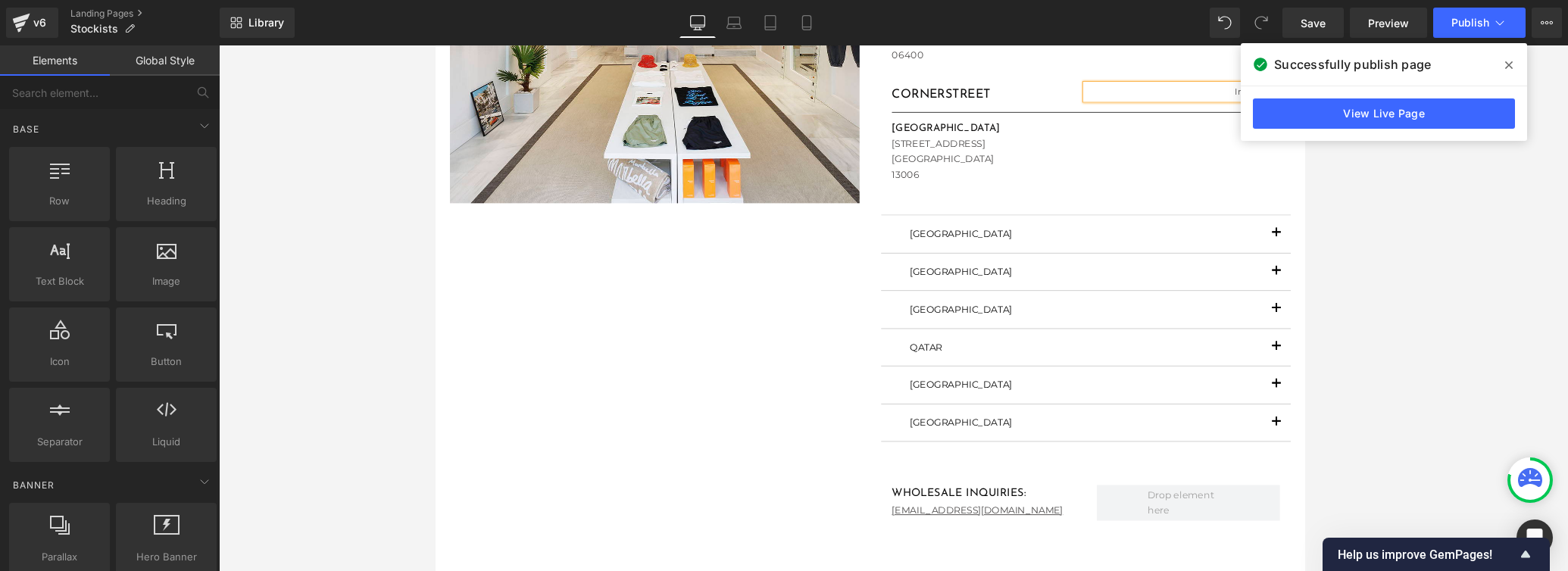
click at [1087, 282] on button "button" at bounding box center [1320, 283] width 30 height 38
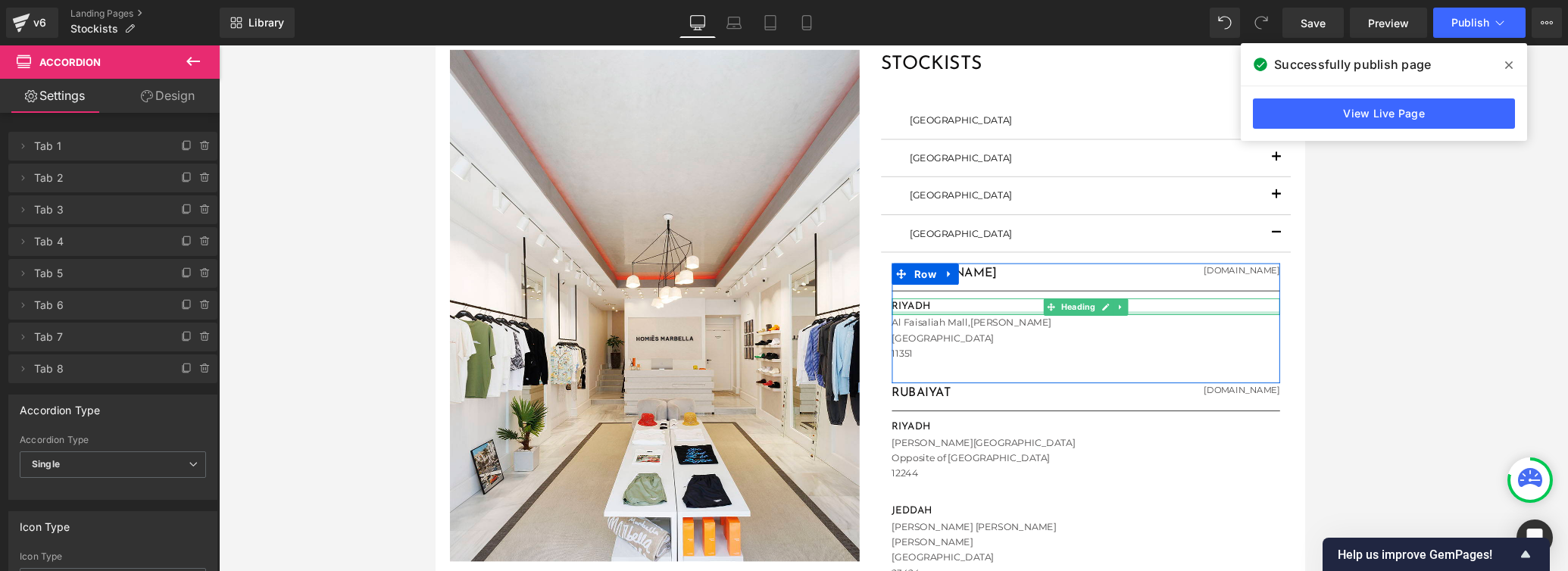
scroll to position [114, 0]
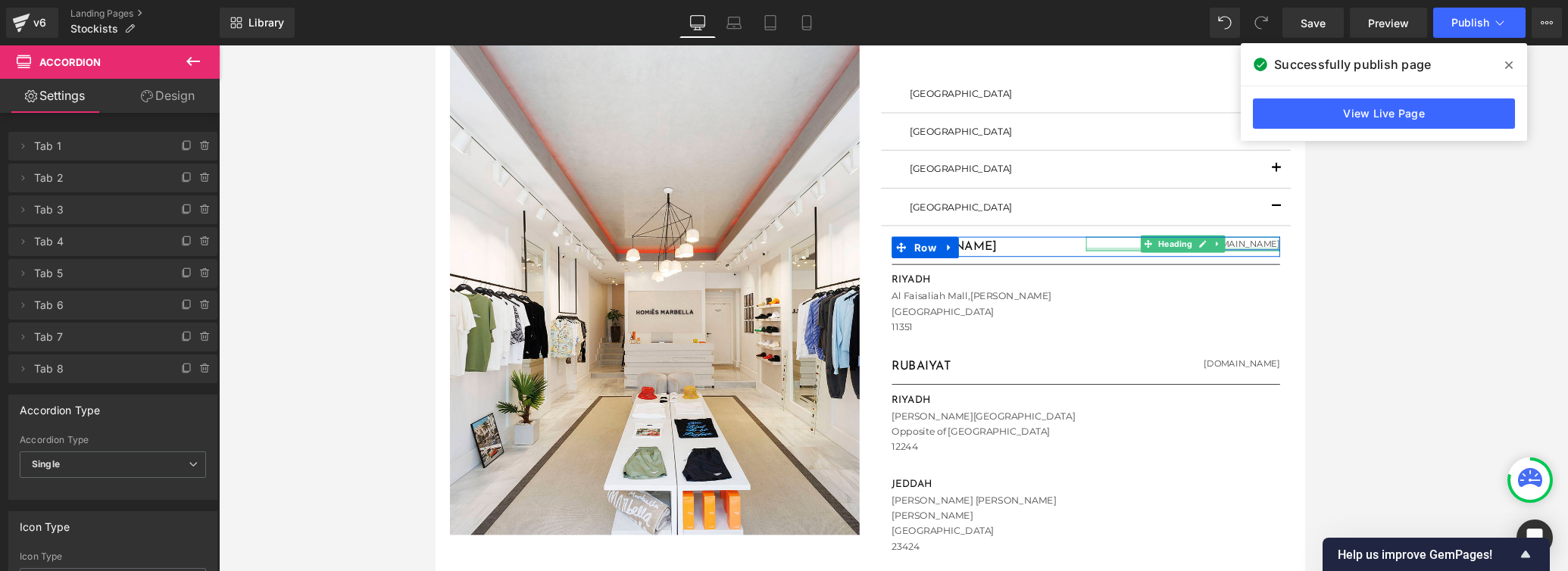
click at [1087, 258] on div at bounding box center [1222, 260] width 205 height 4
click at [1087, 253] on link "[DOMAIN_NAME]" at bounding box center [1285, 254] width 80 height 11
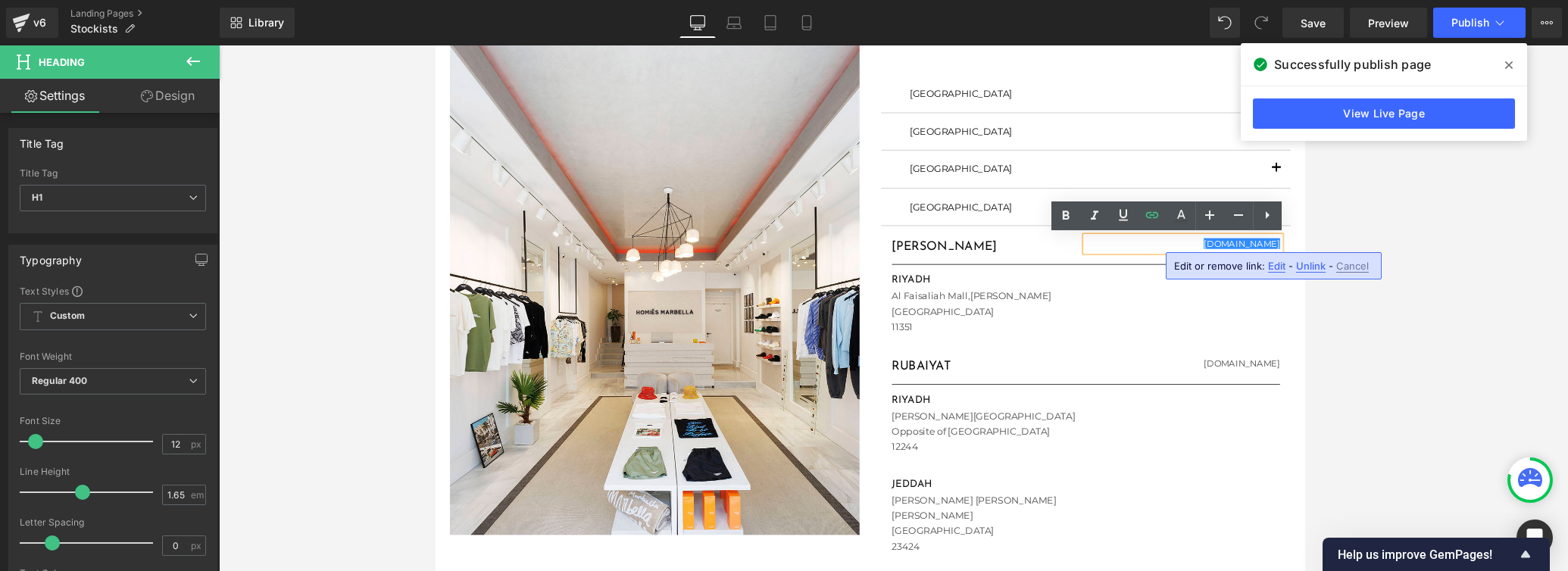
click at [1087, 266] on span "Edit" at bounding box center [1276, 266] width 18 height 13
click at [1087, 0] on div "Text Color Highlight Color #333333 Edit or remove link: Edit - Unlink - Cancel …" at bounding box center [784, 0] width 1568 height 0
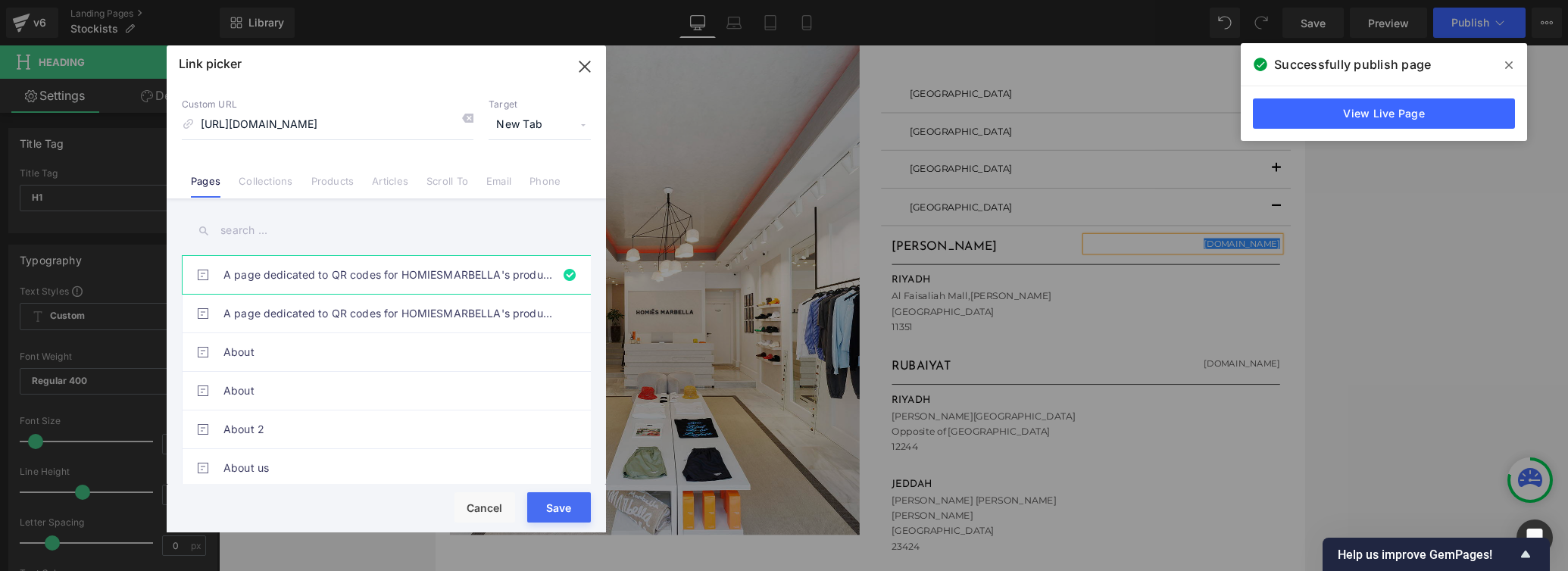
click at [518, 127] on span "New Tab" at bounding box center [539, 124] width 102 height 29
click at [513, 173] on li "New Tab" at bounding box center [539, 178] width 118 height 26
click at [555, 515] on button "Save" at bounding box center [559, 507] width 64 height 30
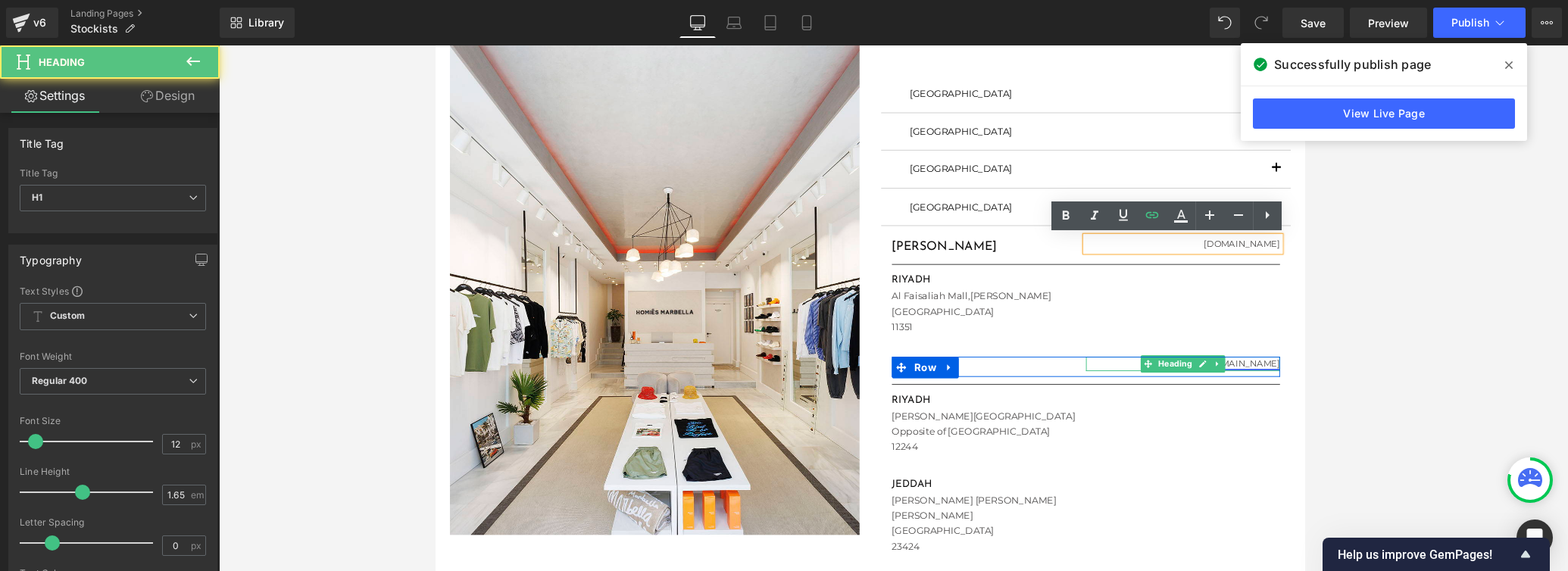
click at [1087, 383] on link "[DOMAIN_NAME]" at bounding box center [1285, 380] width 80 height 11
click at [1087, 381] on icon at bounding box center [1244, 380] width 7 height 7
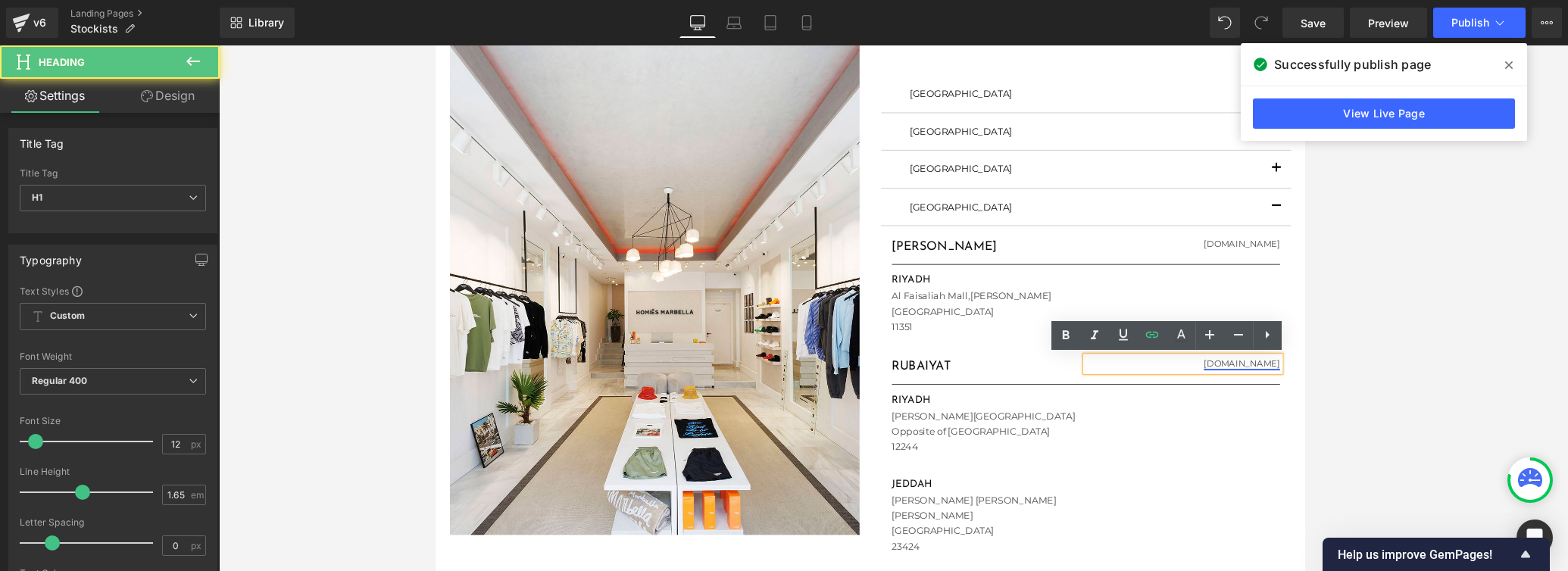
click at [1087, 380] on link "[DOMAIN_NAME]" at bounding box center [1285, 380] width 80 height 11
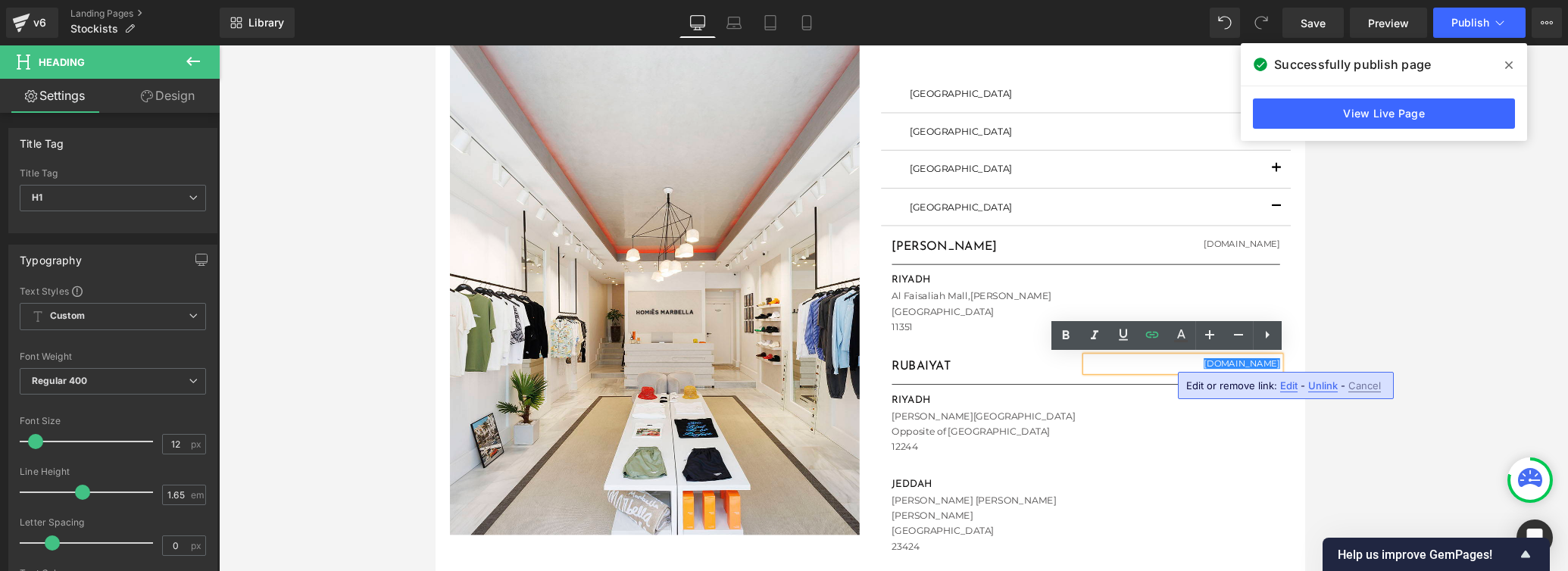
click at [1087, 390] on span "Edit" at bounding box center [1288, 386] width 18 height 13
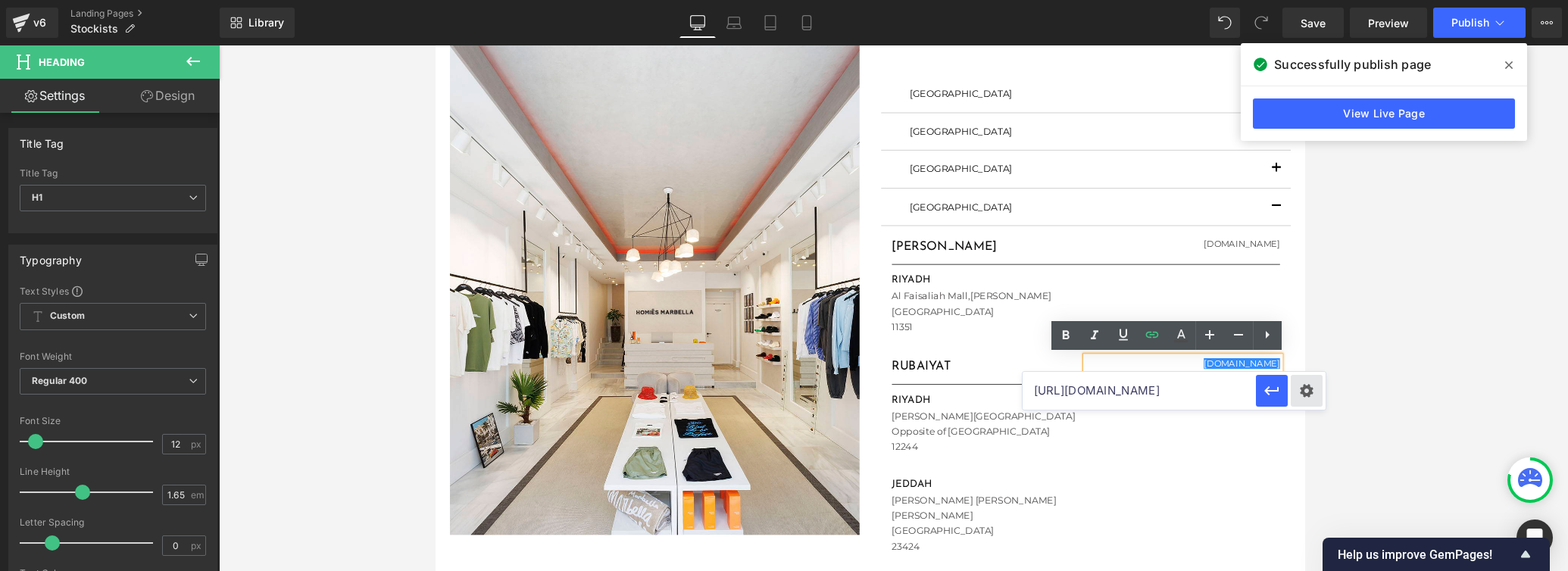
click at [1087, 0] on div "Text Color Highlight Color #333333 Edit or remove link: Edit - Unlink - Cancel …" at bounding box center [784, 0] width 1568 height 0
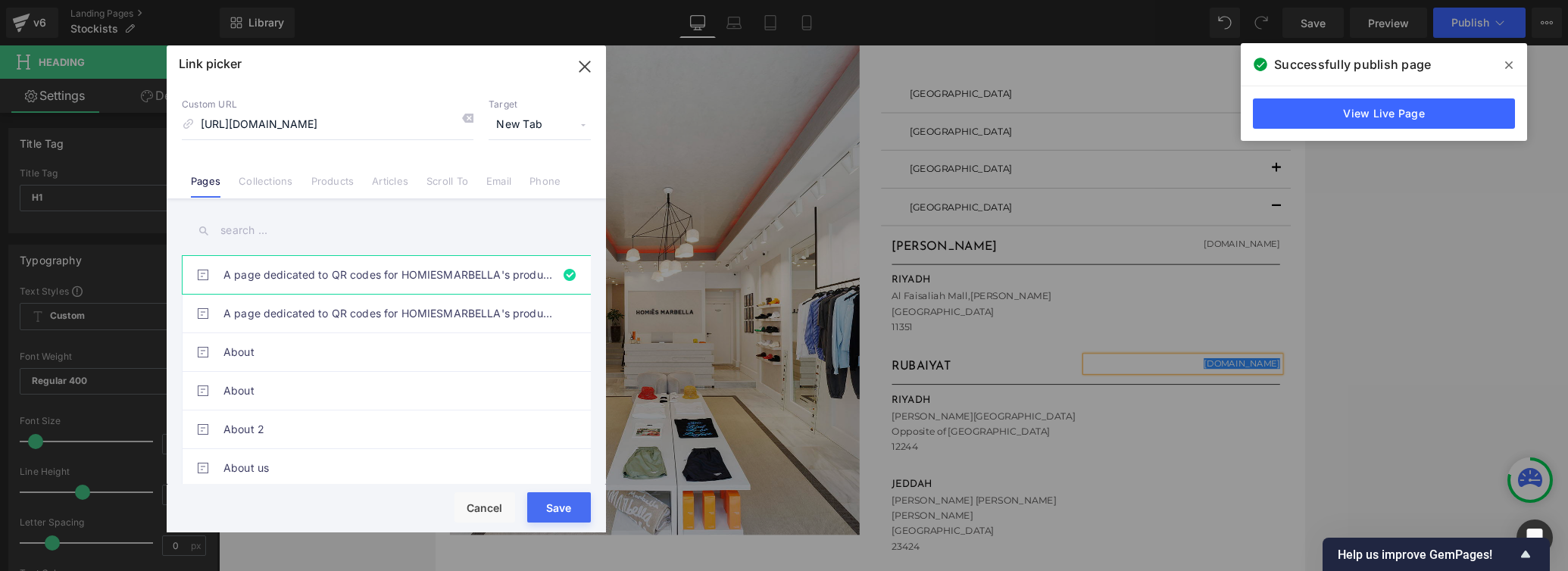
click at [557, 499] on button "Save" at bounding box center [559, 507] width 64 height 30
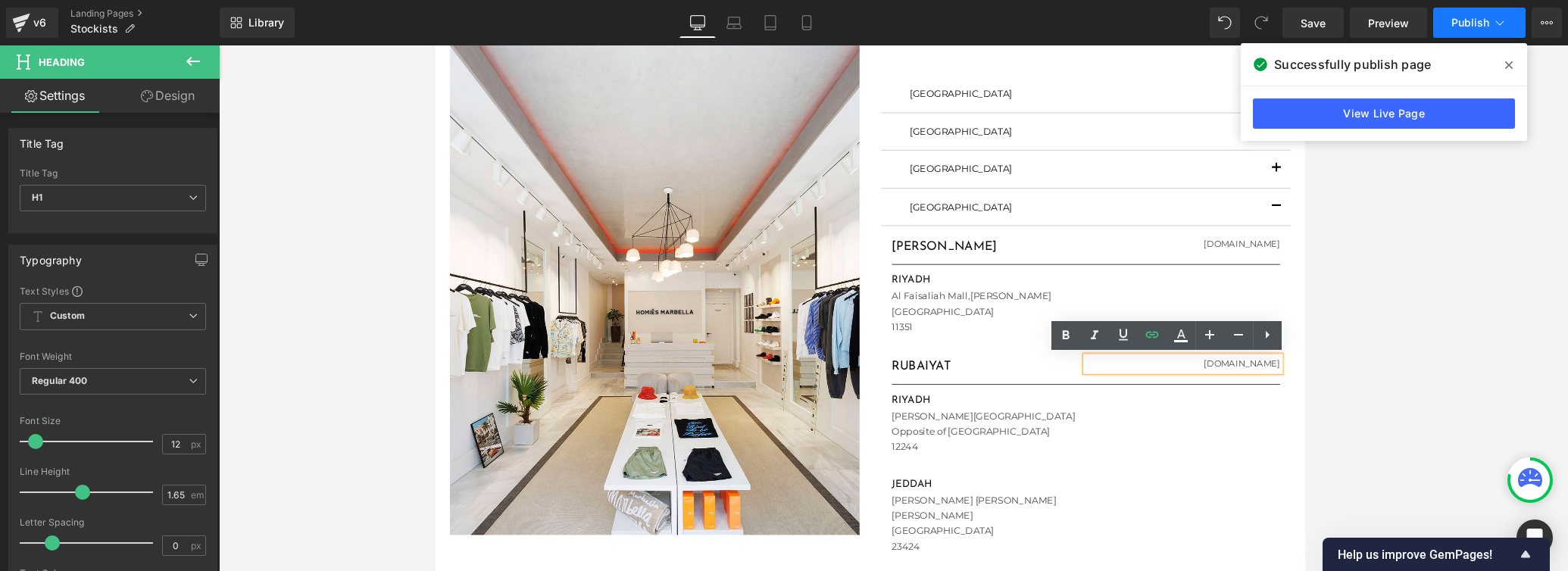
click at [1087, 32] on button "Publish" at bounding box center [1478, 22] width 93 height 30
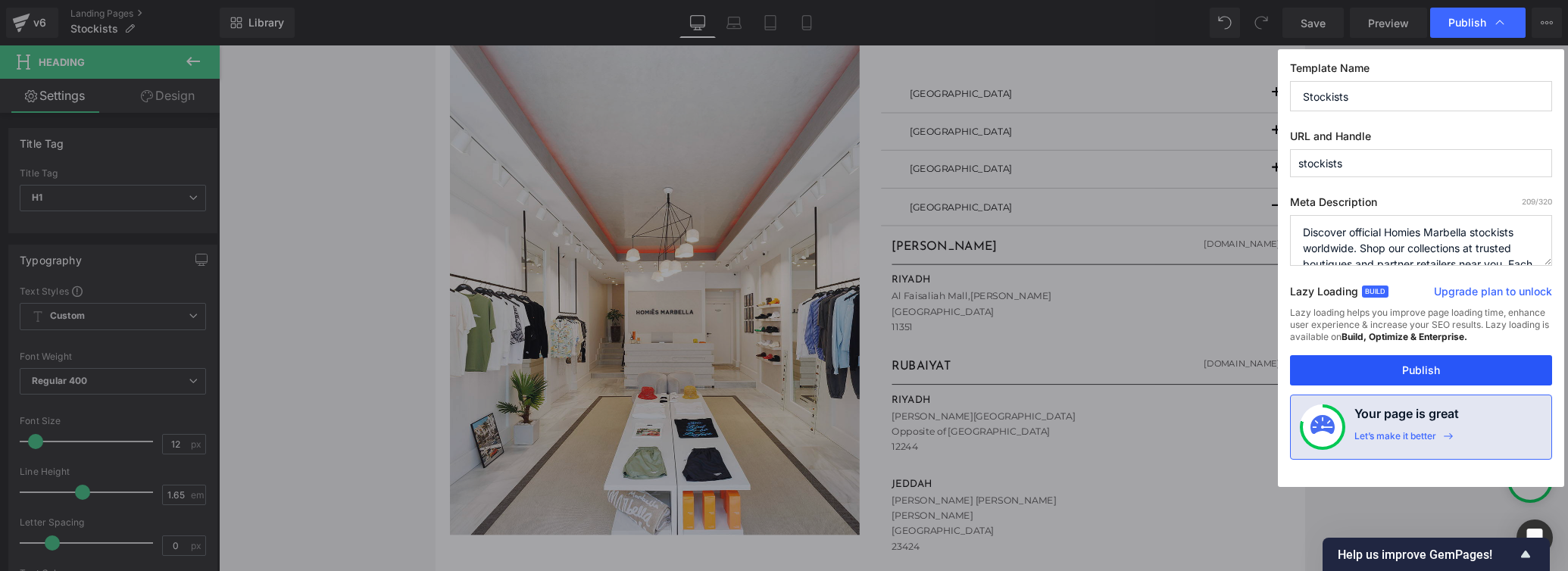
click at [1087, 373] on button "Publish" at bounding box center [1420, 370] width 262 height 30
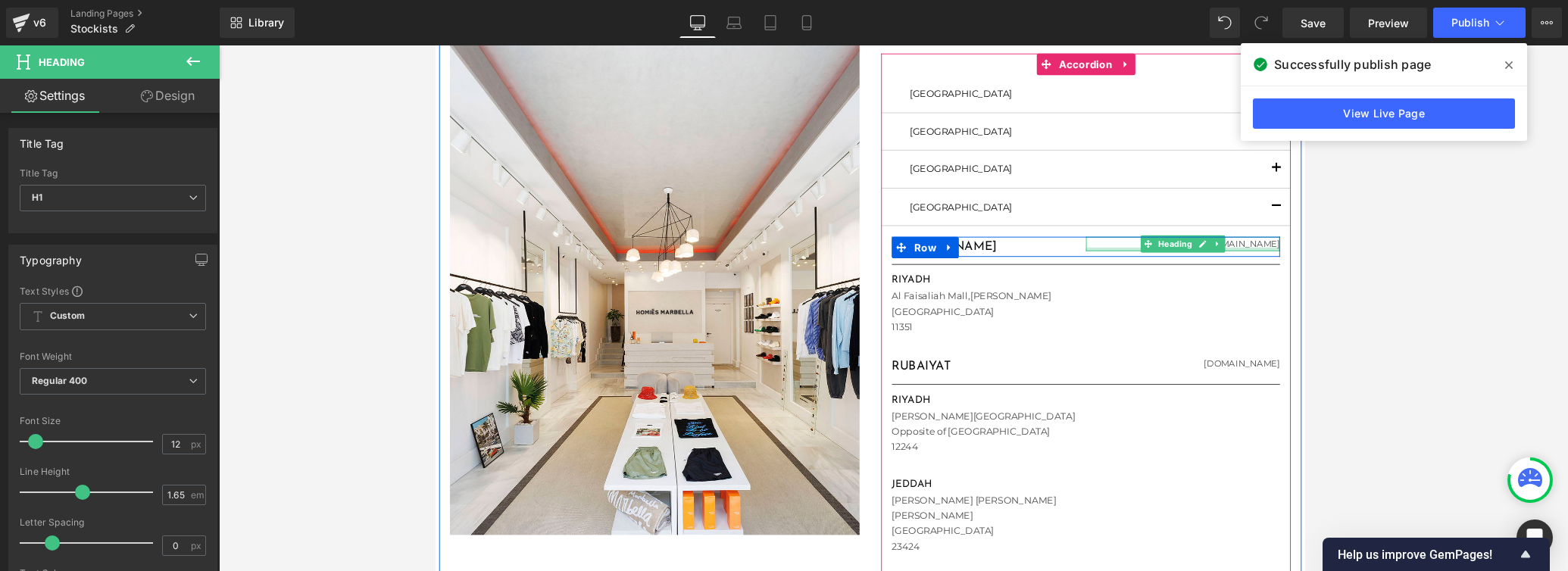
click at [1087, 258] on div at bounding box center [1222, 260] width 205 height 4
click at [1087, 256] on link "[DOMAIN_NAME]" at bounding box center [1285, 254] width 80 height 11
click at [1087, 251] on link "[DOMAIN_NAME]" at bounding box center [1285, 254] width 80 height 11
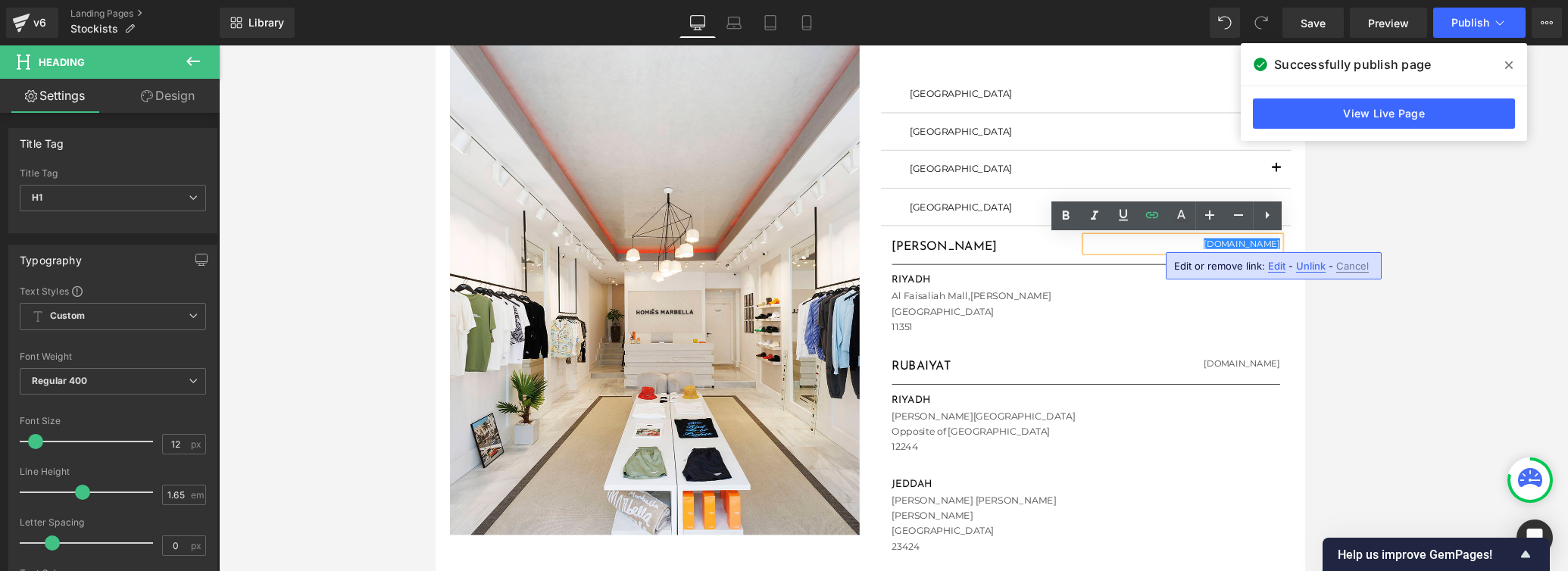
click at [1087, 267] on span "Edit" at bounding box center [1276, 266] width 18 height 13
click at [1087, 0] on div "Text Color Highlight Color #333333 Edit or remove link: Edit - Unlink - Cancel …" at bounding box center [784, 0] width 1568 height 0
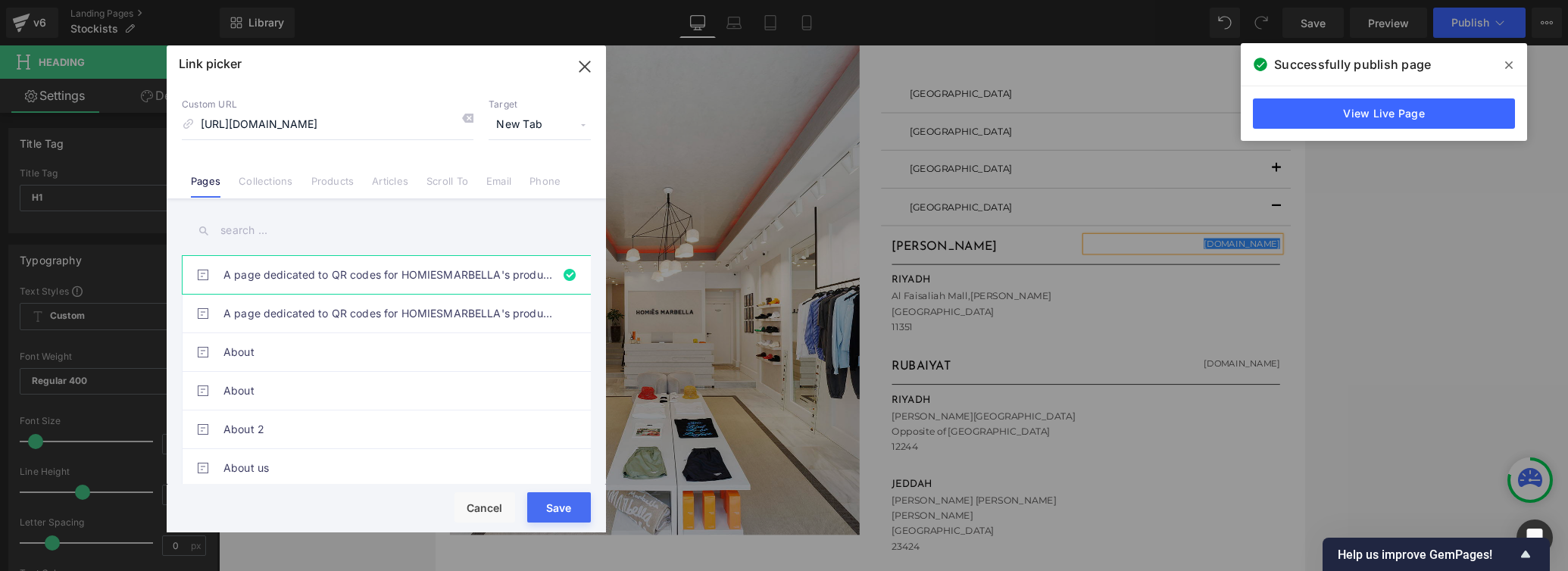
click at [517, 126] on span "New Tab" at bounding box center [539, 124] width 102 height 29
click at [516, 150] on li "Current Tab" at bounding box center [539, 152] width 118 height 26
click at [555, 507] on button "Save" at bounding box center [559, 507] width 64 height 30
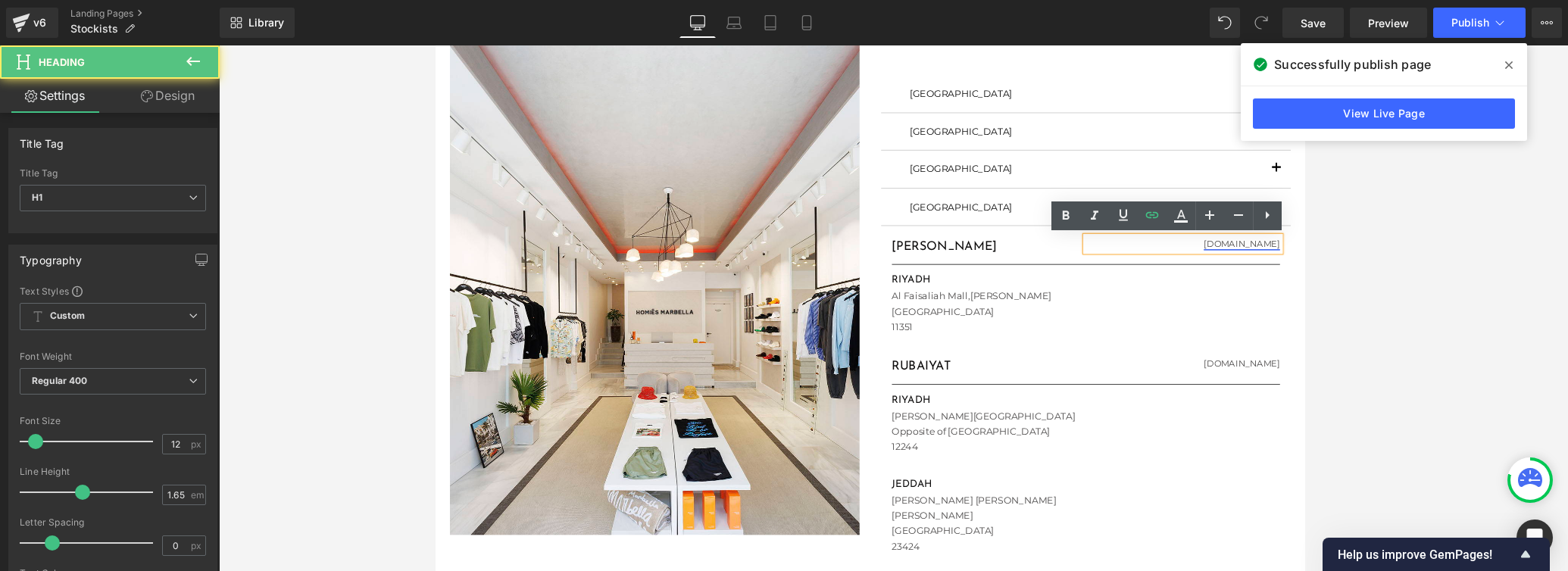
click at [1087, 251] on link "[DOMAIN_NAME]" at bounding box center [1285, 254] width 80 height 11
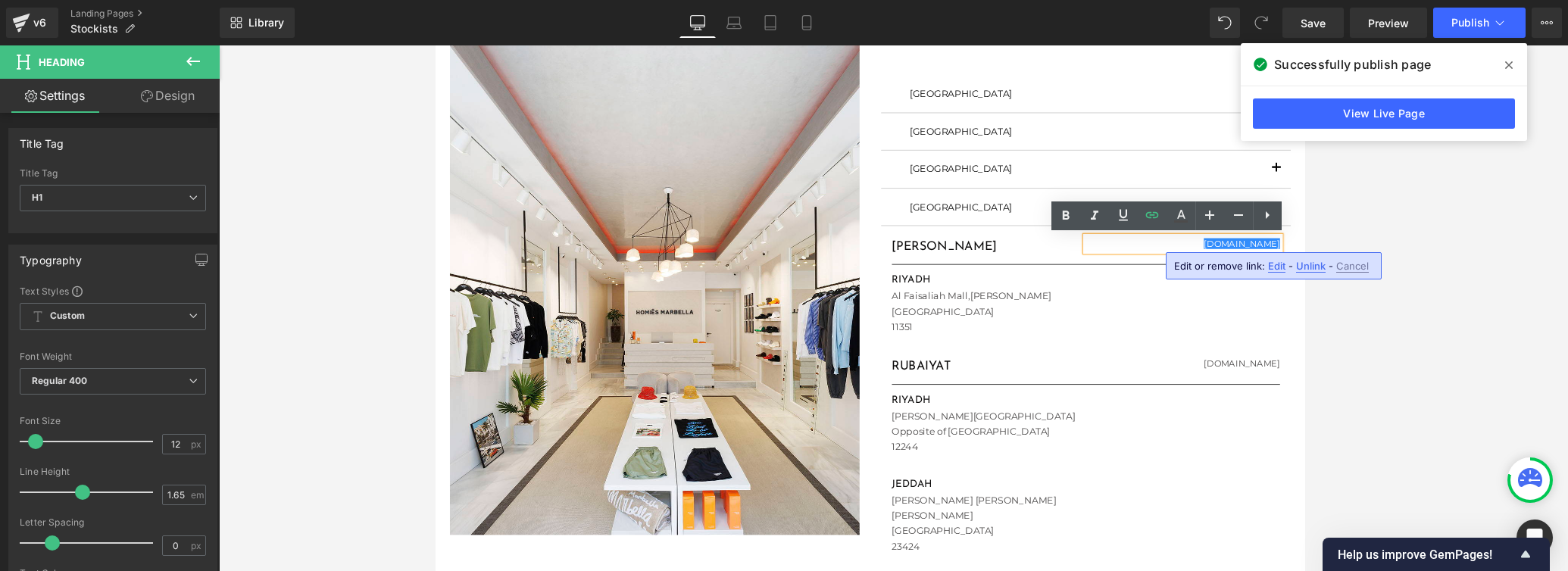
click at [1087, 266] on span "Edit" at bounding box center [1276, 266] width 18 height 13
click at [1087, 0] on div "Text Color Highlight Color #333333 Edit or remove link: Edit - Unlink - Cancel …" at bounding box center [784, 0] width 1568 height 0
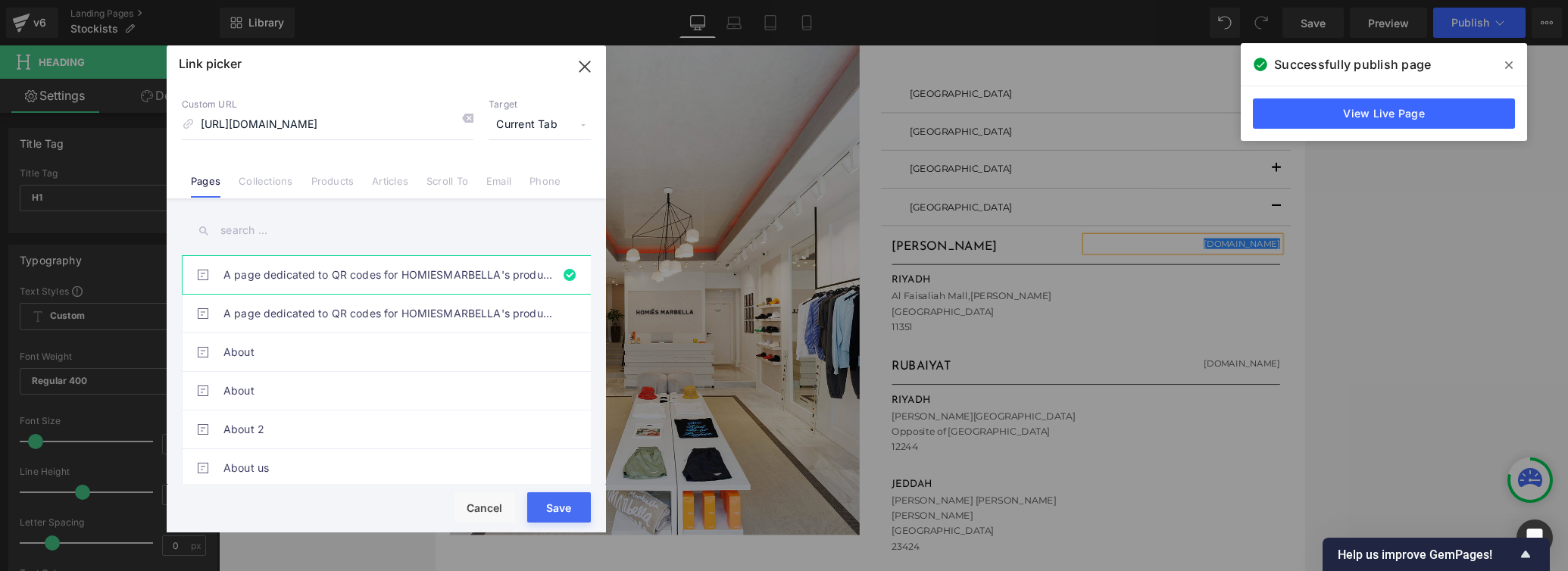
click at [539, 122] on span "Current Tab" at bounding box center [539, 124] width 102 height 29
click at [508, 177] on li "New Tab" at bounding box center [539, 178] width 118 height 26
click at [554, 507] on button "Save" at bounding box center [559, 507] width 64 height 30
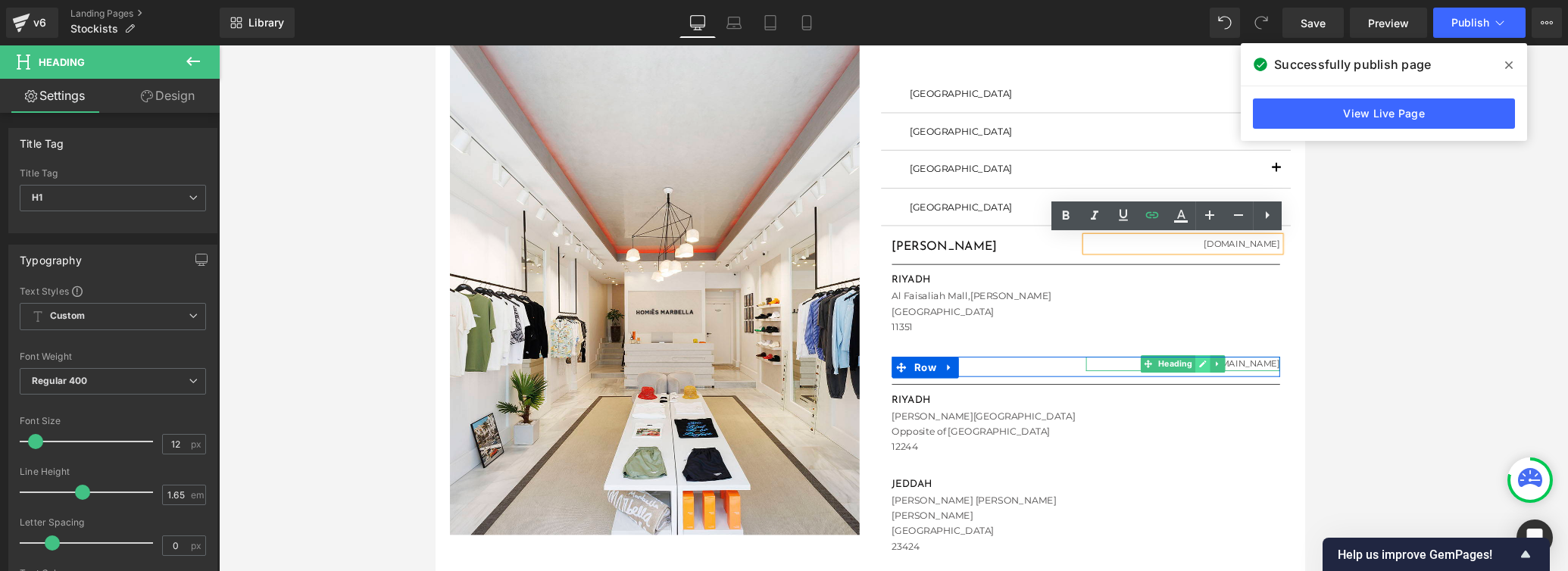
click at [1087, 383] on icon at bounding box center [1244, 380] width 7 height 7
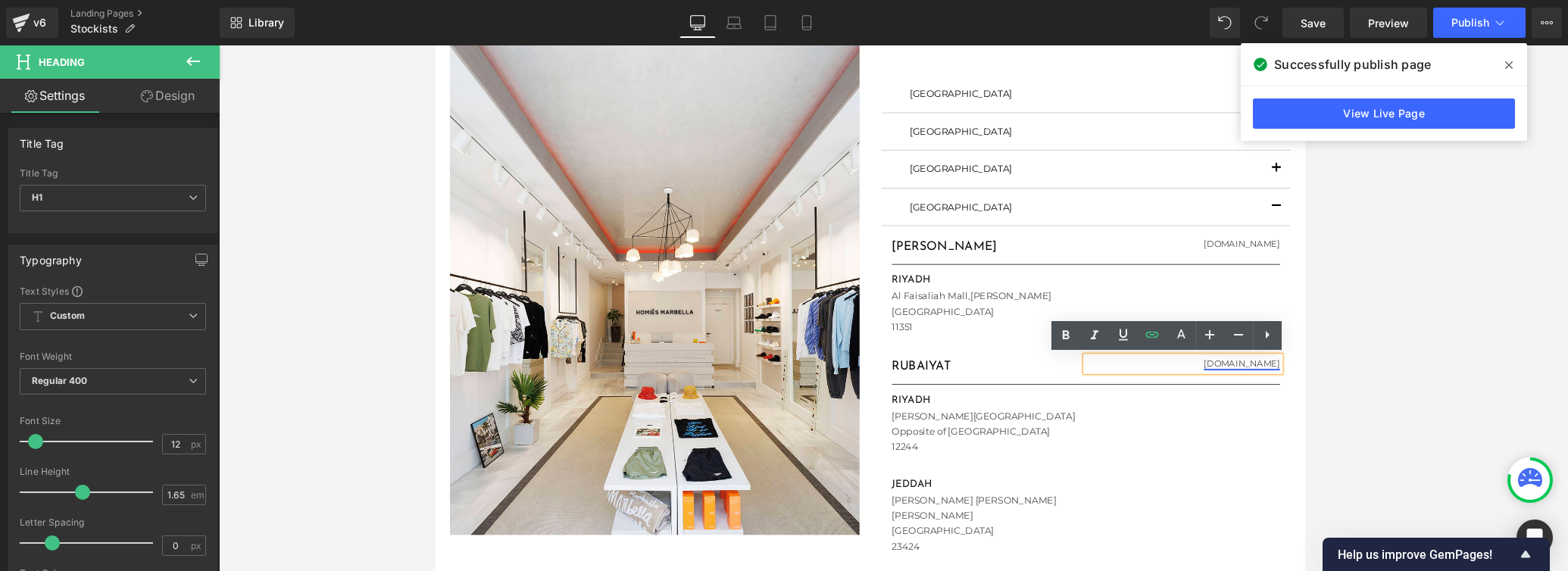
click at [1087, 383] on link "[DOMAIN_NAME]" at bounding box center [1285, 380] width 80 height 11
click at [1087, 381] on link "[DOMAIN_NAME]" at bounding box center [1285, 380] width 80 height 11
click at [1087, 380] on link "[DOMAIN_NAME]" at bounding box center [1285, 380] width 80 height 11
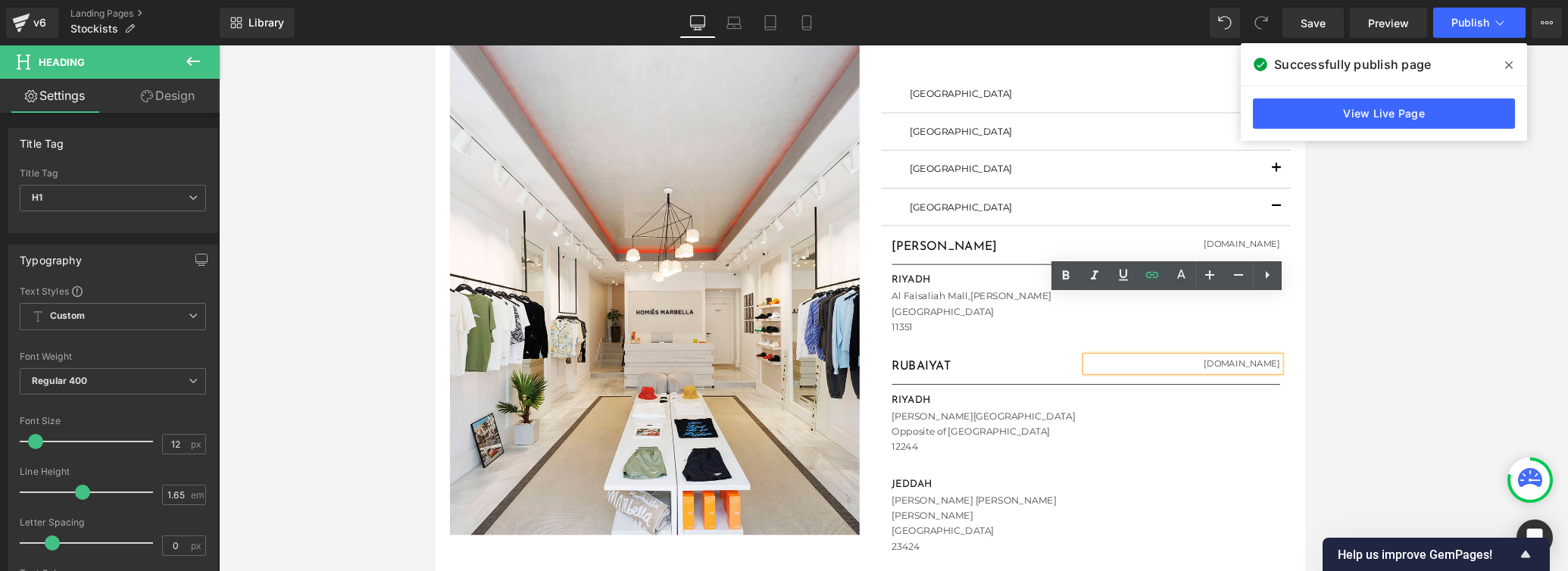
scroll to position [178, 0]
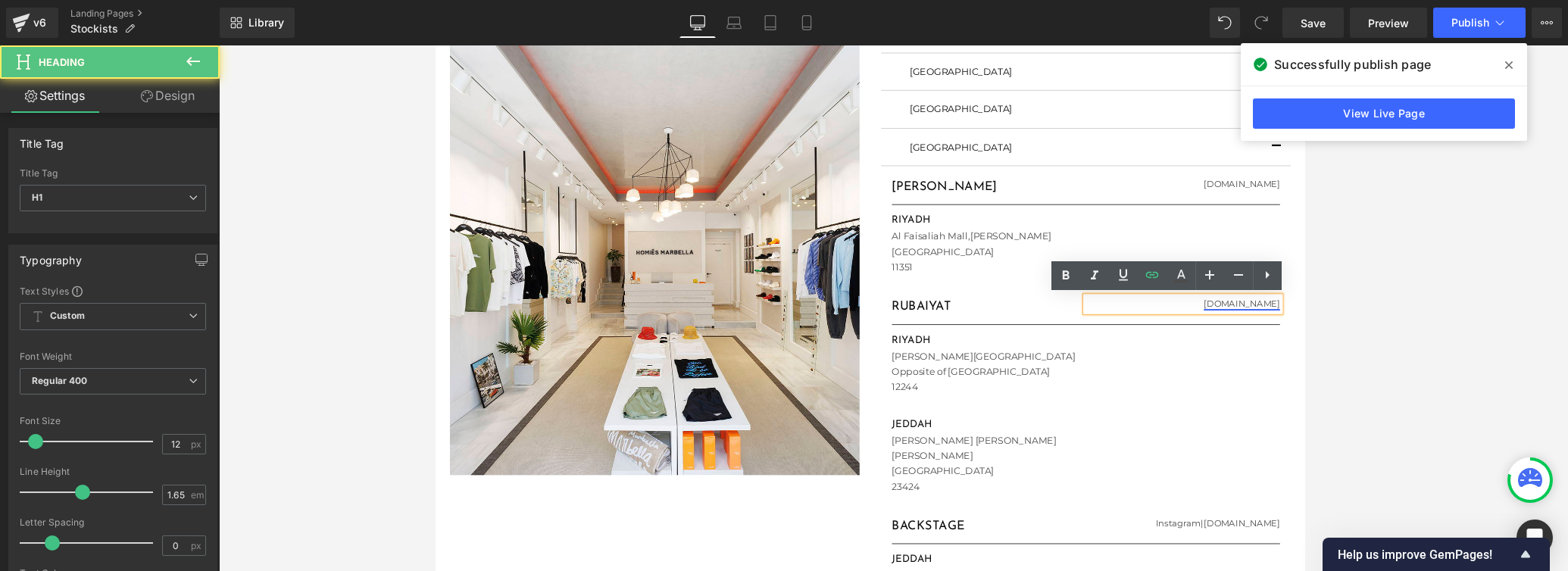
click at [1087, 318] on link "[DOMAIN_NAME]" at bounding box center [1285, 318] width 80 height 11
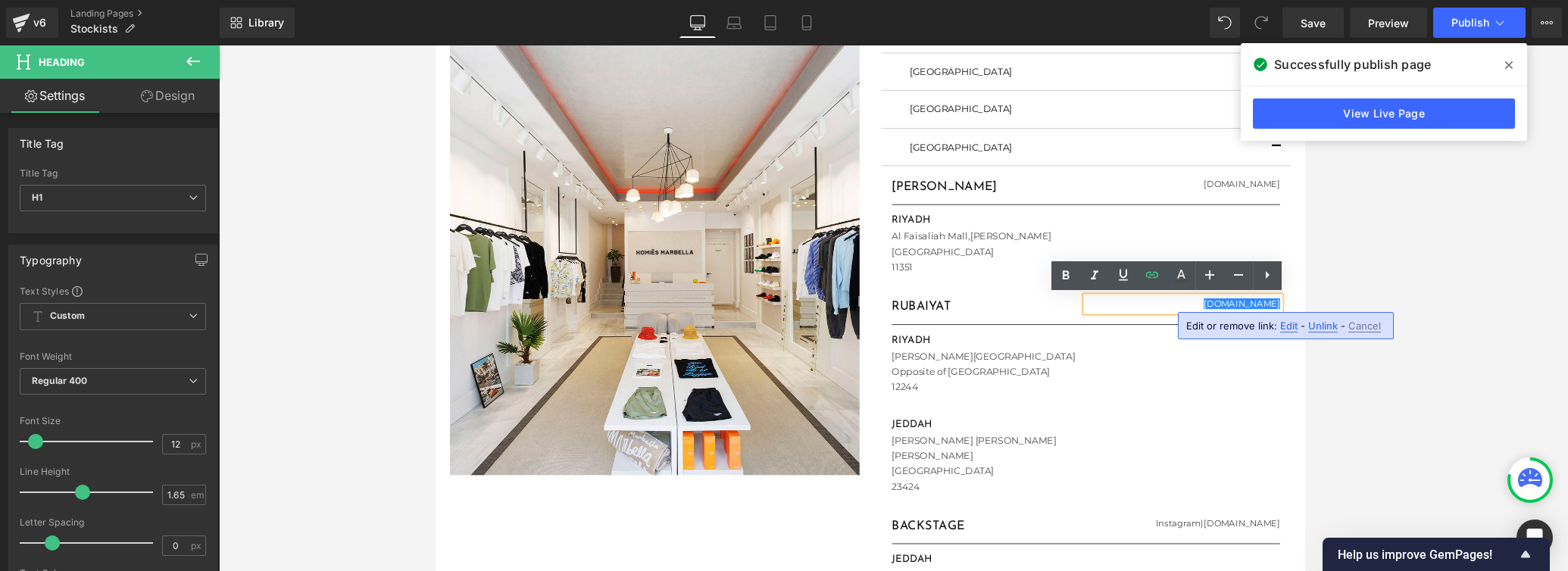
click at [1087, 329] on span "Edit" at bounding box center [1288, 326] width 18 height 13
click at [1087, 0] on div "Text Color Highlight Color #333333 Edit or remove link: Edit - Unlink - Cancel …" at bounding box center [784, 0] width 1568 height 0
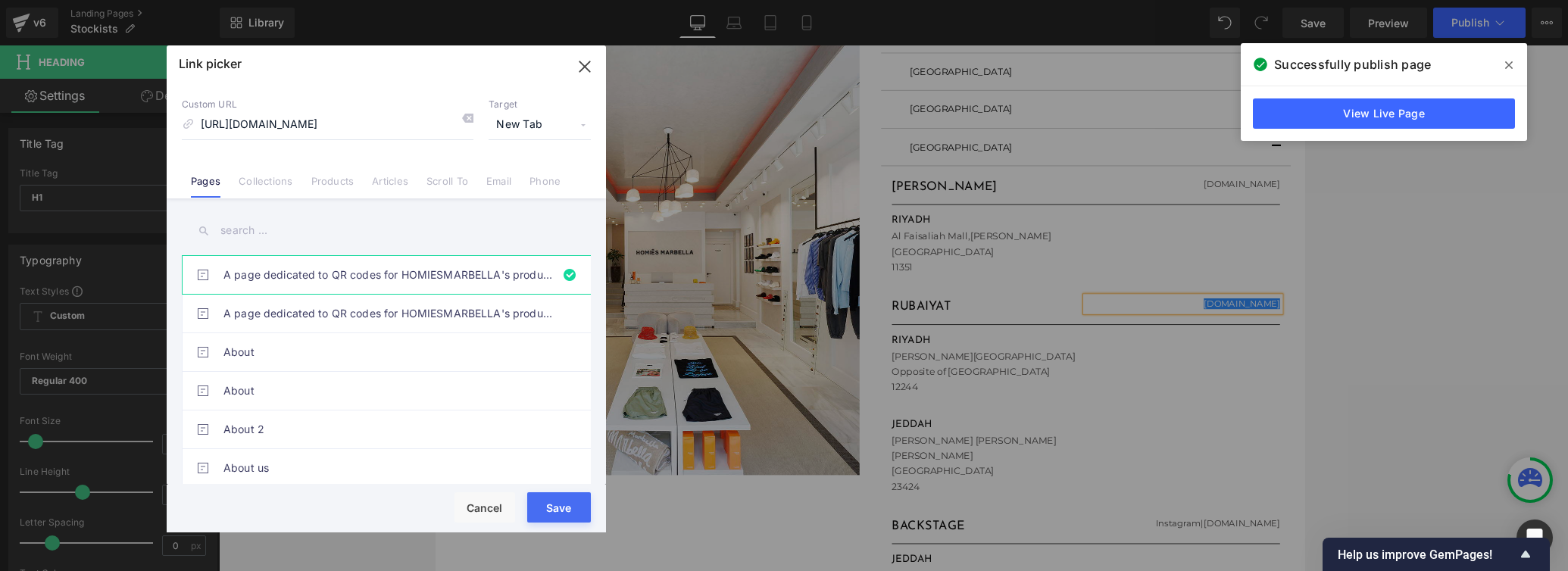
click at [508, 125] on span "New Tab" at bounding box center [539, 124] width 102 height 29
click at [510, 150] on li "Current Tab" at bounding box center [539, 152] width 118 height 26
click at [555, 501] on button "Save" at bounding box center [559, 507] width 64 height 30
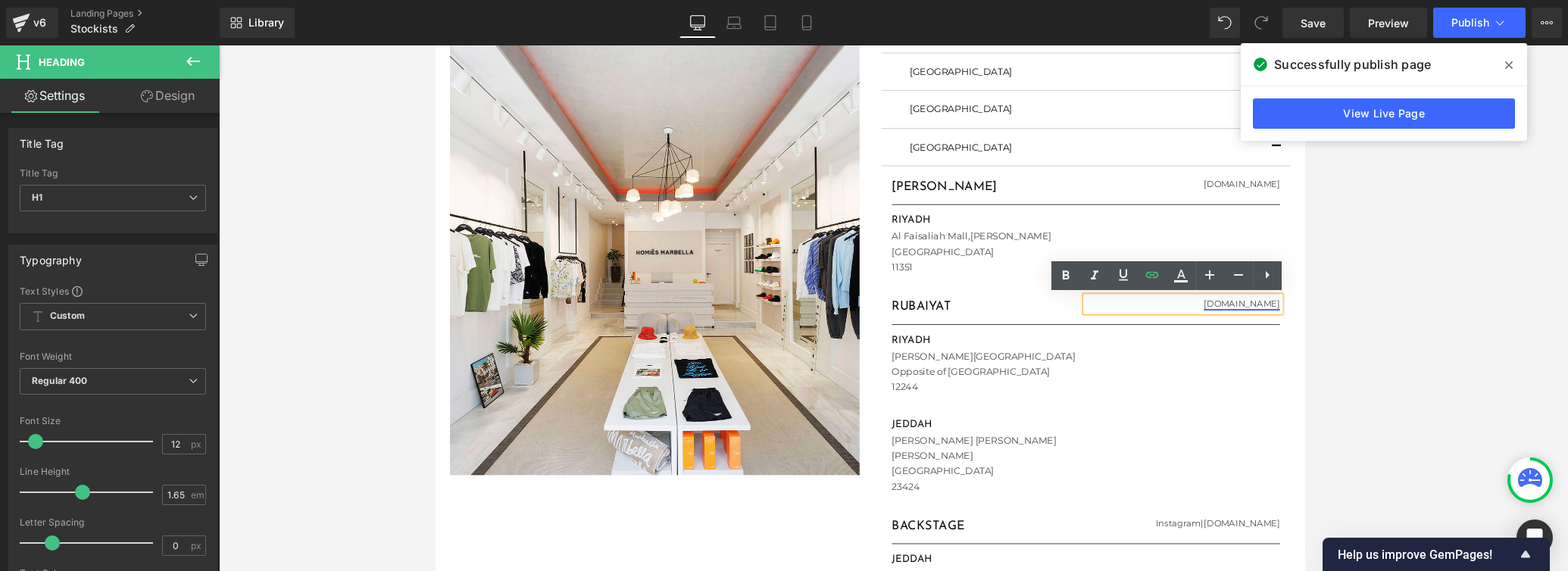
click at [1087, 314] on link "[DOMAIN_NAME]" at bounding box center [1285, 318] width 80 height 11
click at [1087, 329] on span "Edit" at bounding box center [1288, 326] width 18 height 13
click at [1087, 0] on div "Text Color Highlight Color #333333 Edit or remove link: Edit - Unlink - Cancel …" at bounding box center [784, 0] width 1568 height 0
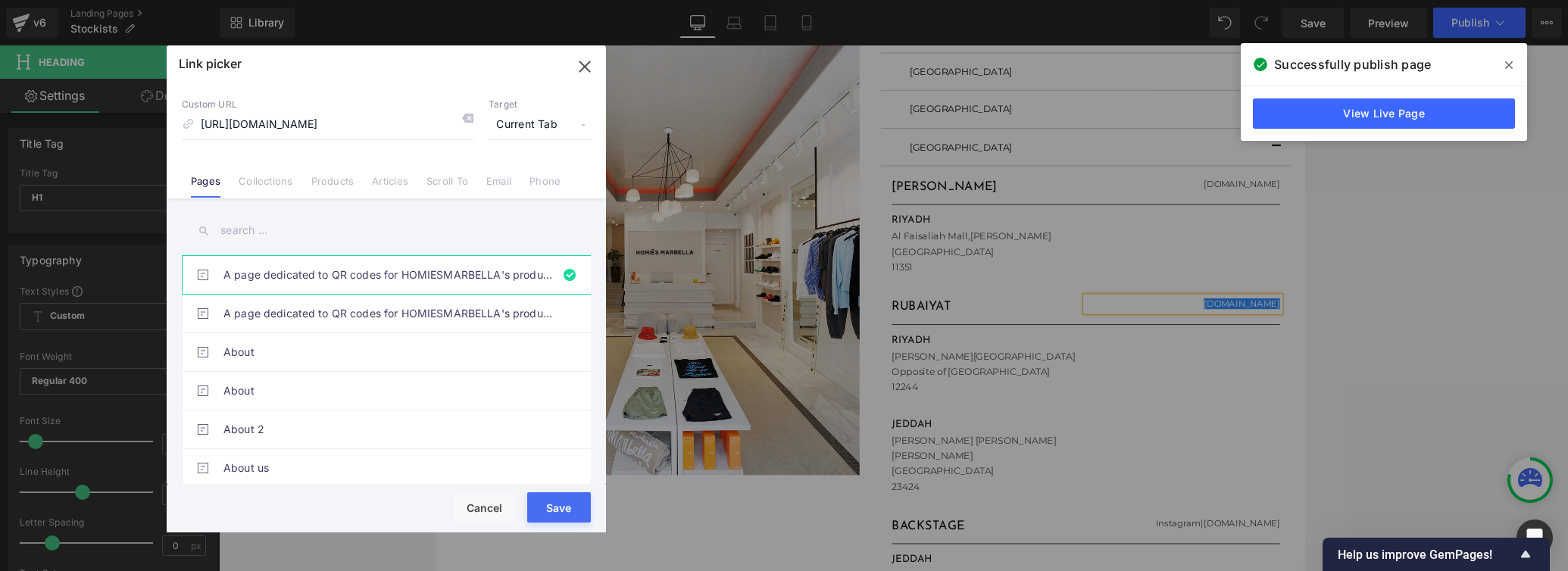
click at [516, 127] on span "Current Tab" at bounding box center [539, 124] width 102 height 29
click at [512, 177] on li "New Tab" at bounding box center [539, 178] width 118 height 26
click at [550, 506] on button "Save" at bounding box center [559, 507] width 64 height 30
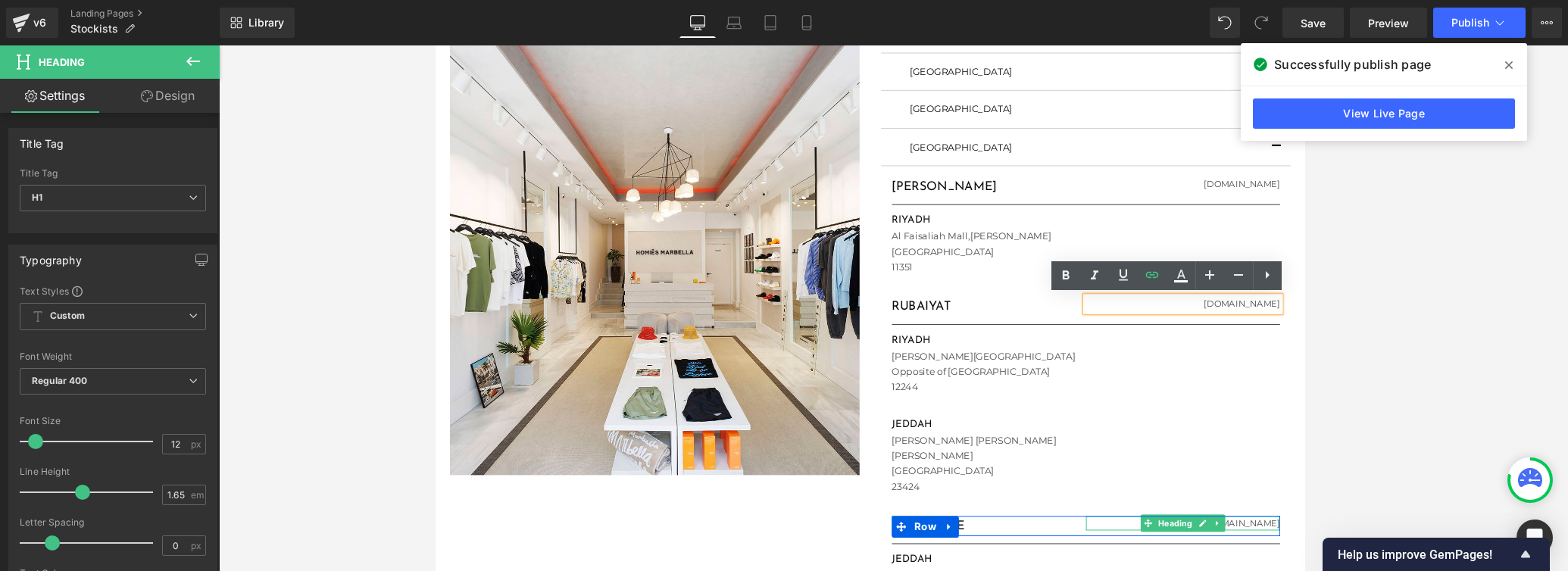
click at [1087, 548] on span "Heading" at bounding box center [1214, 548] width 42 height 18
click at [1087, 549] on icon at bounding box center [1243, 549] width 8 height 9
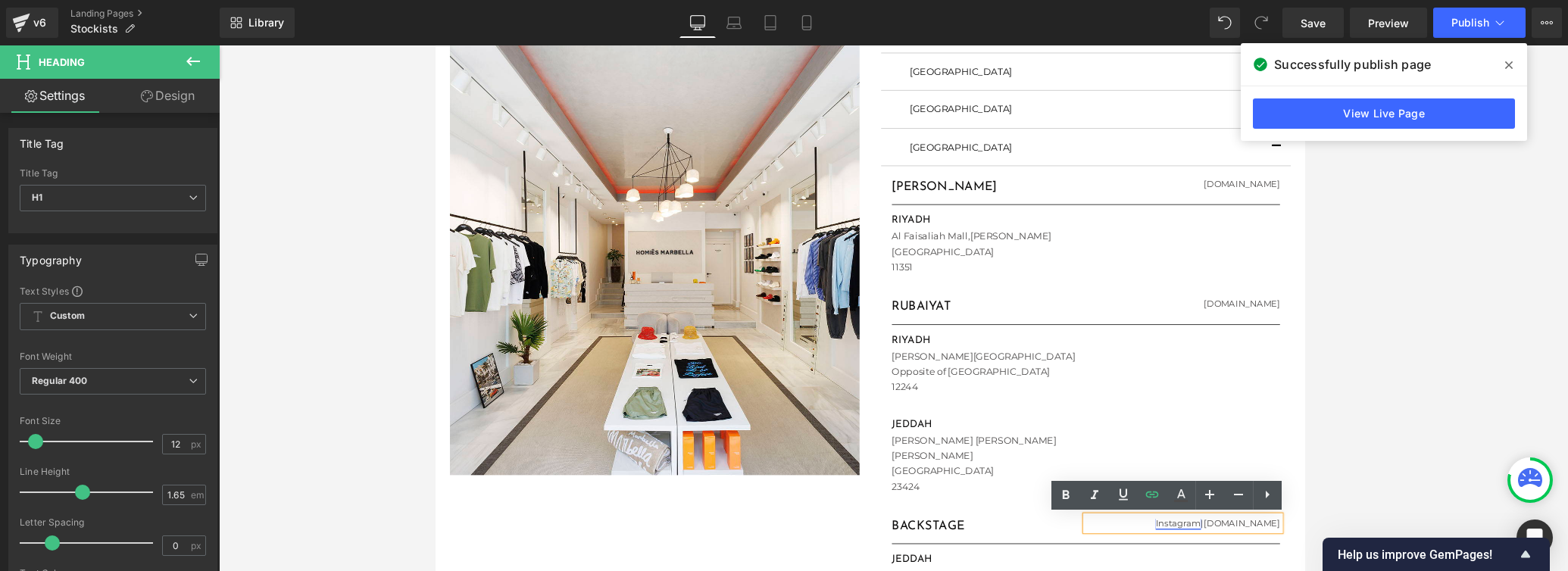
click at [1087, 548] on link "Instagram" at bounding box center [1216, 549] width 48 height 11
click at [1087, 544] on span "Edit" at bounding box center [1207, 546] width 18 height 13
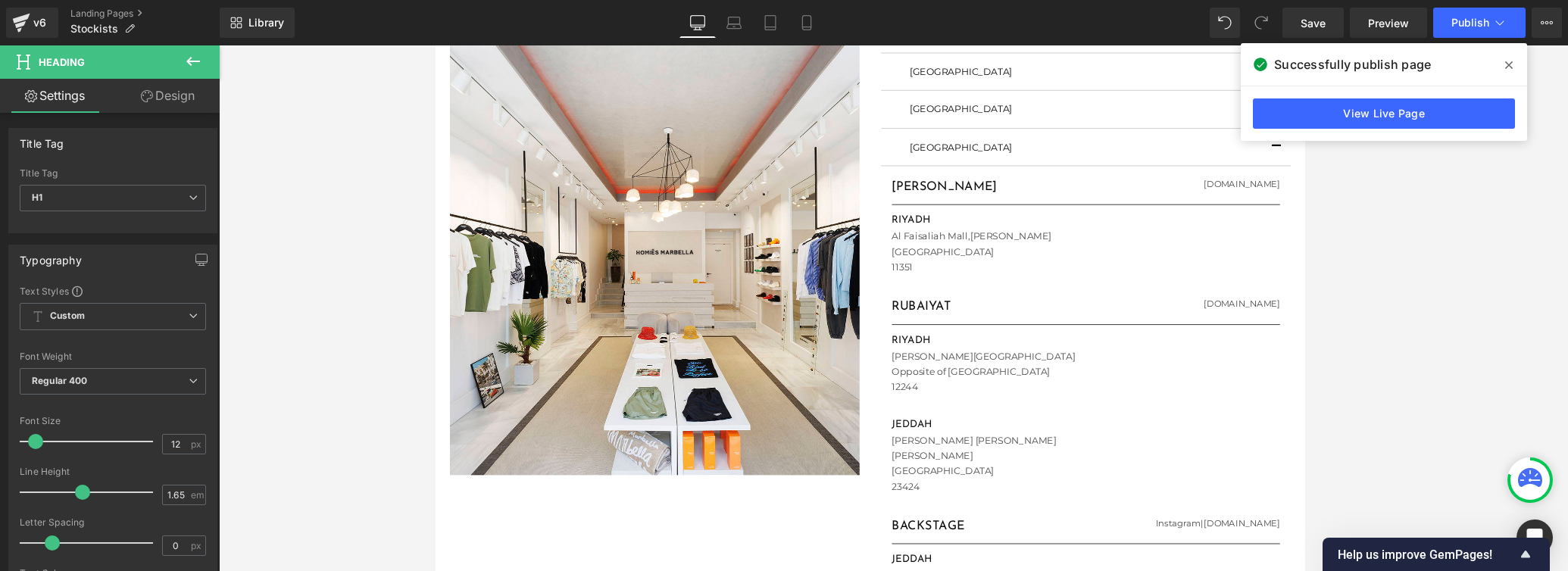
click at [1087, 418] on div at bounding box center [893, 308] width 1348 height 525
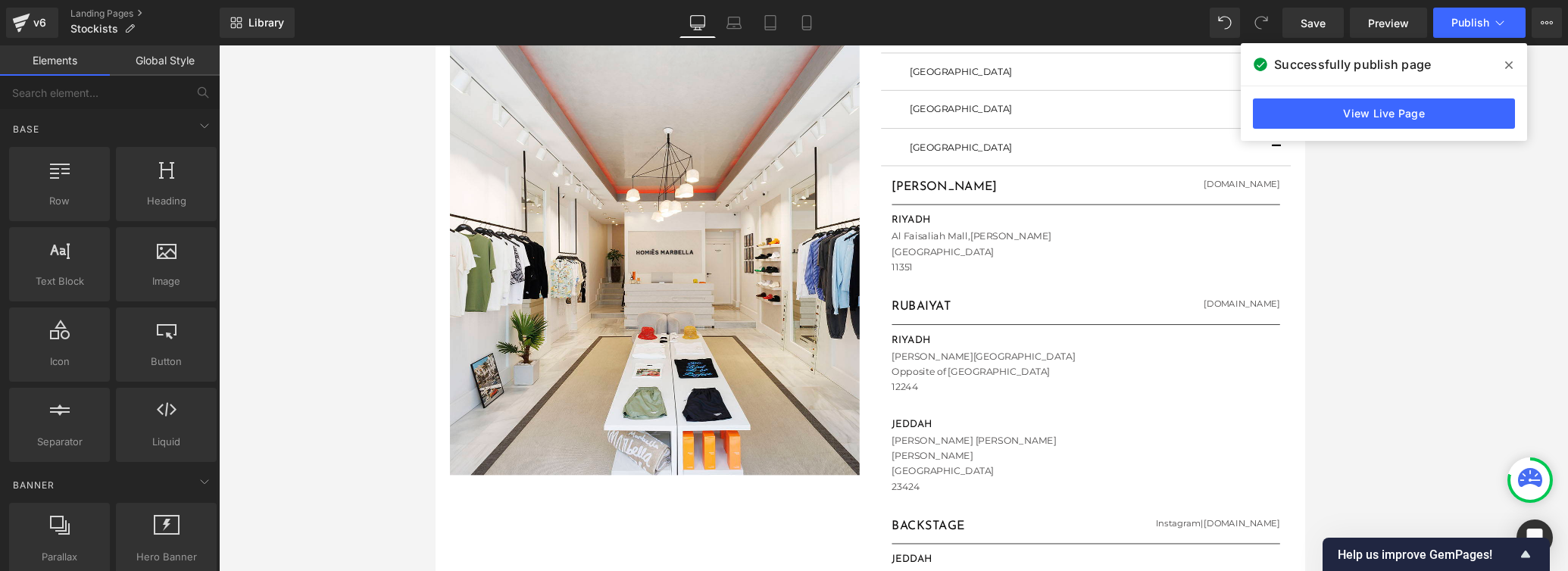
click at [1087, 64] on icon at bounding box center [1508, 65] width 7 height 7
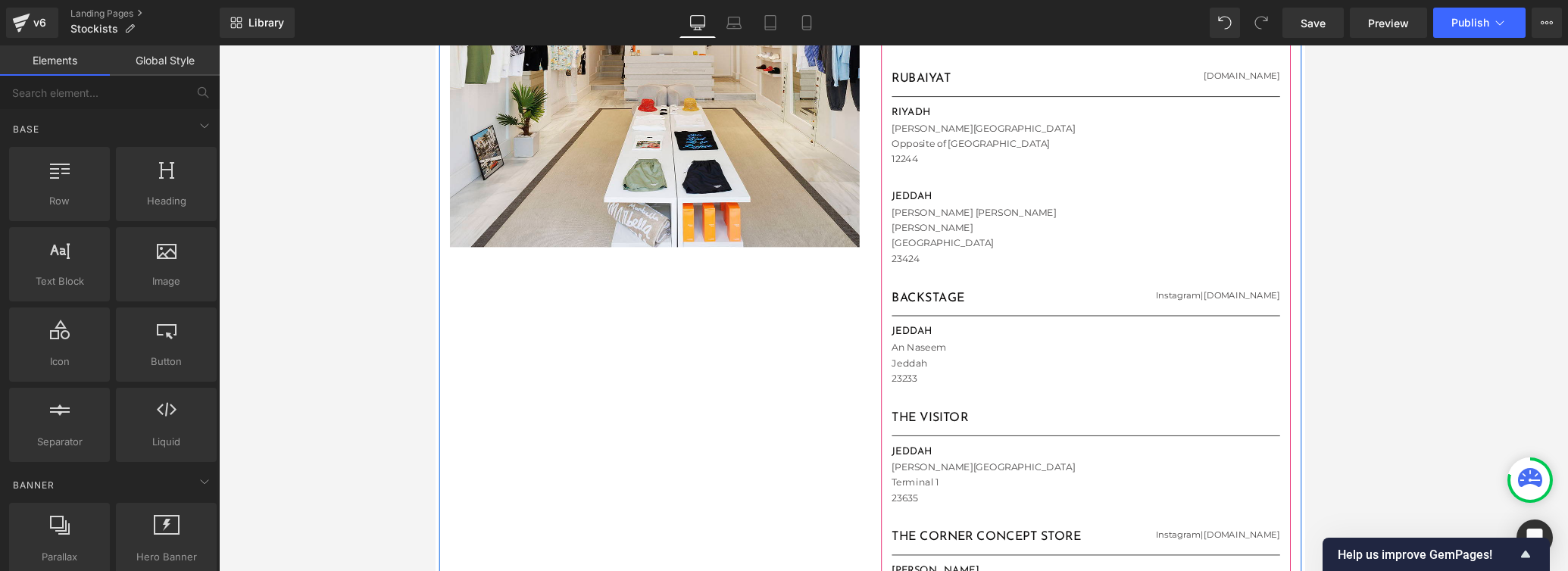
scroll to position [428, 0]
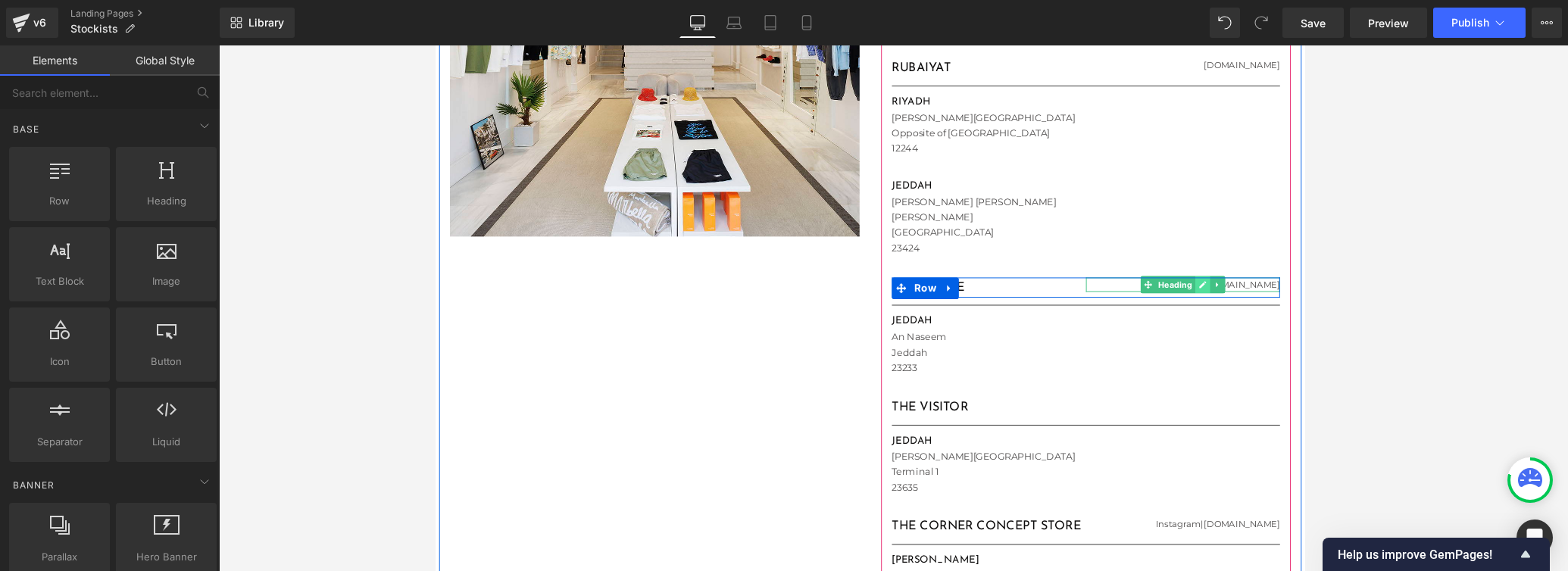
click at [1087, 297] on icon at bounding box center [1244, 297] width 7 height 7
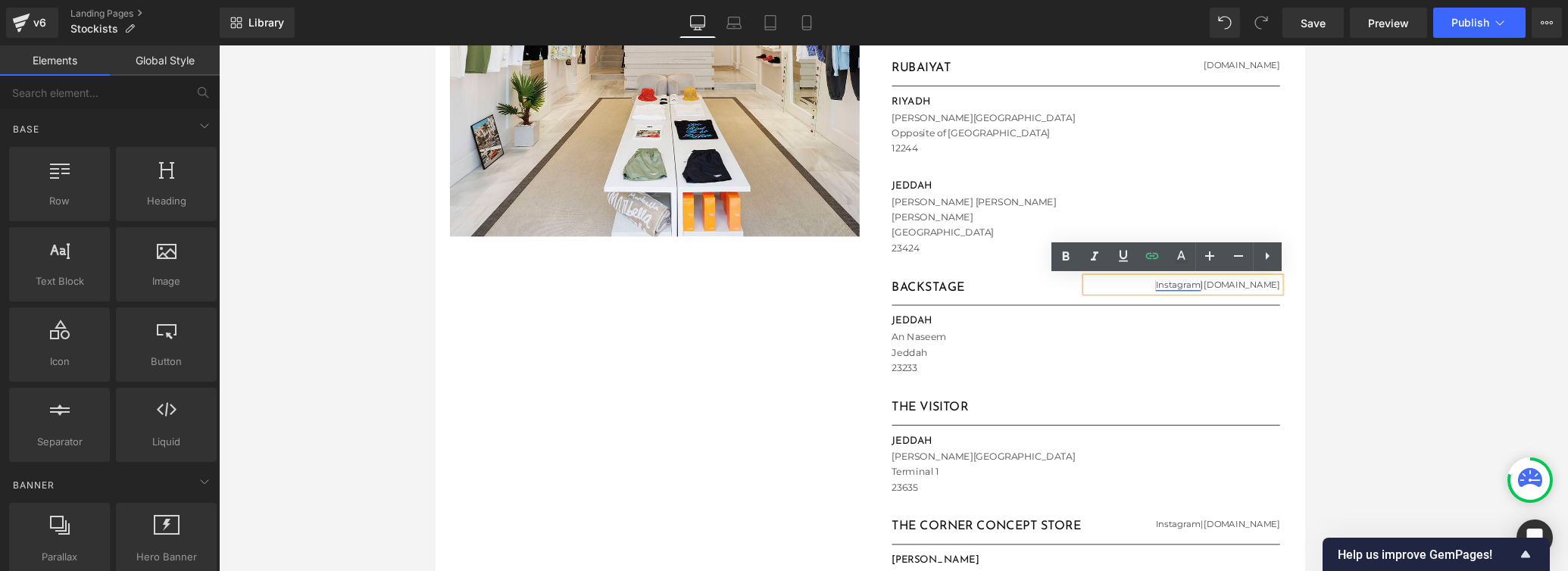
click at [1087, 297] on link "Instagram" at bounding box center [1216, 297] width 48 height 11
click at [1087, 299] on link "Instagram" at bounding box center [1216, 297] width 48 height 11
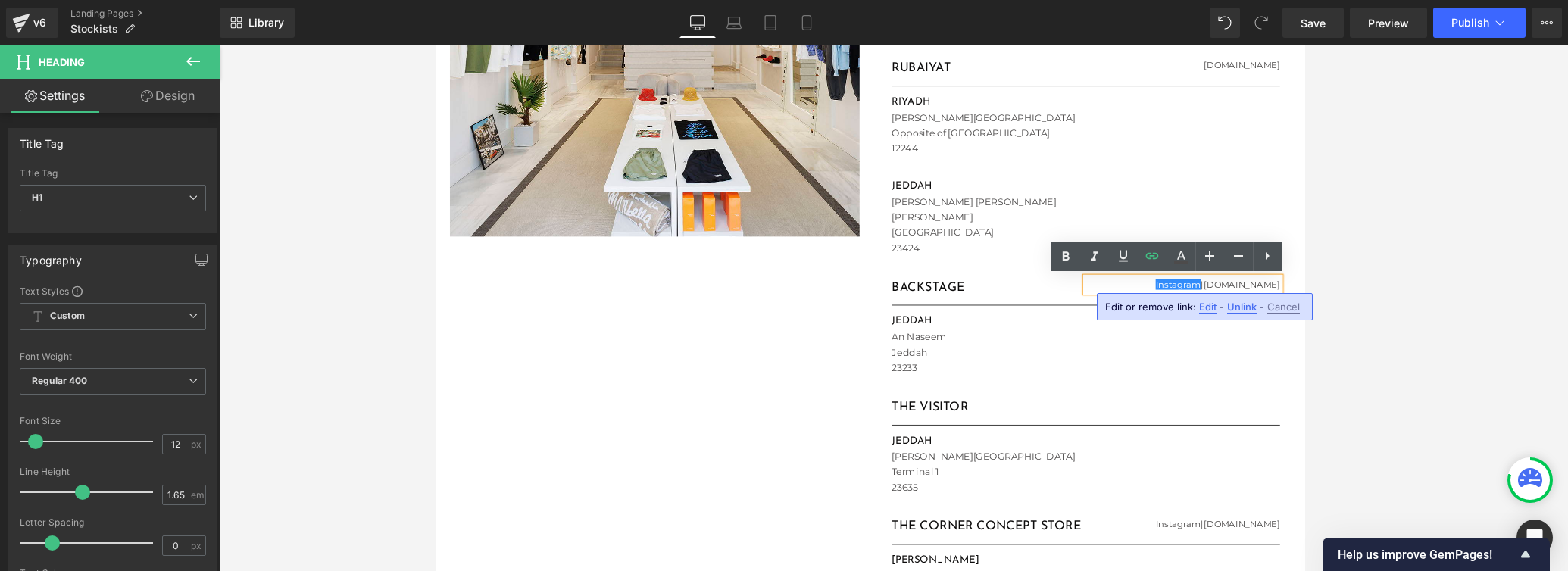
click at [1087, 309] on span "Edit" at bounding box center [1207, 307] width 18 height 13
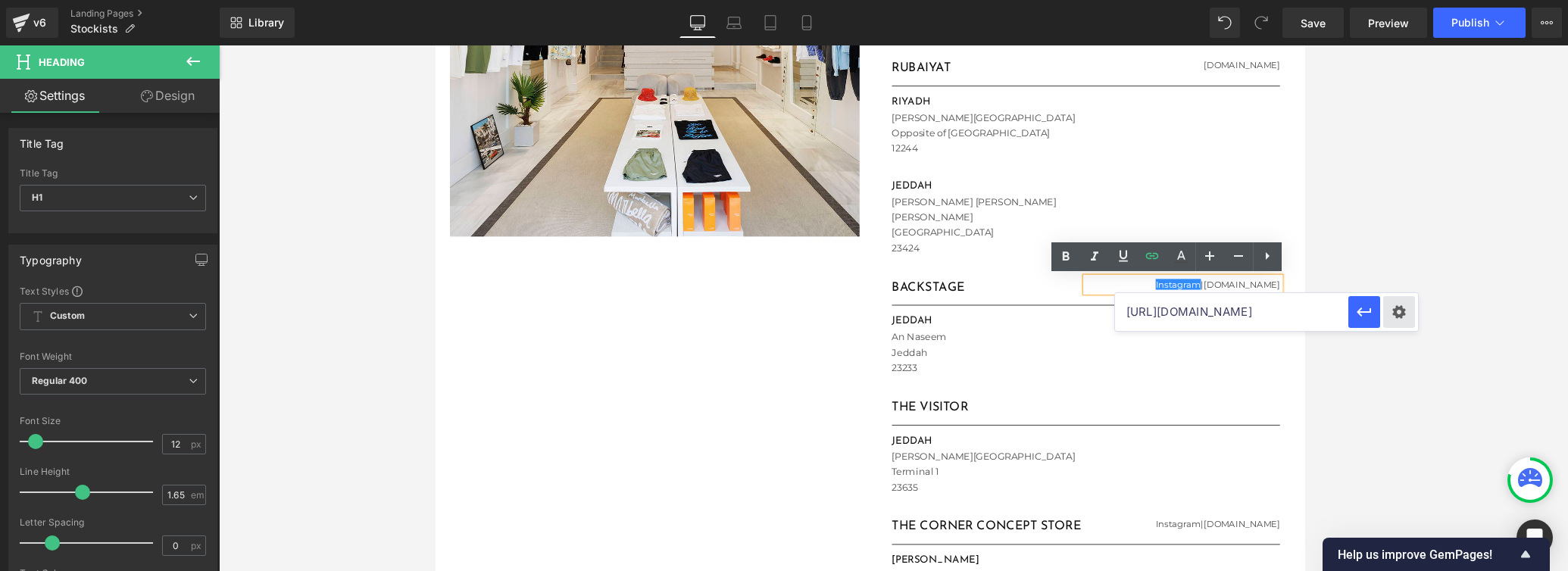
click at [1087, 0] on div "Text Color Highlight Color #333333 Edit or remove link: Edit - Unlink - Cancel …" at bounding box center [784, 0] width 1568 height 0
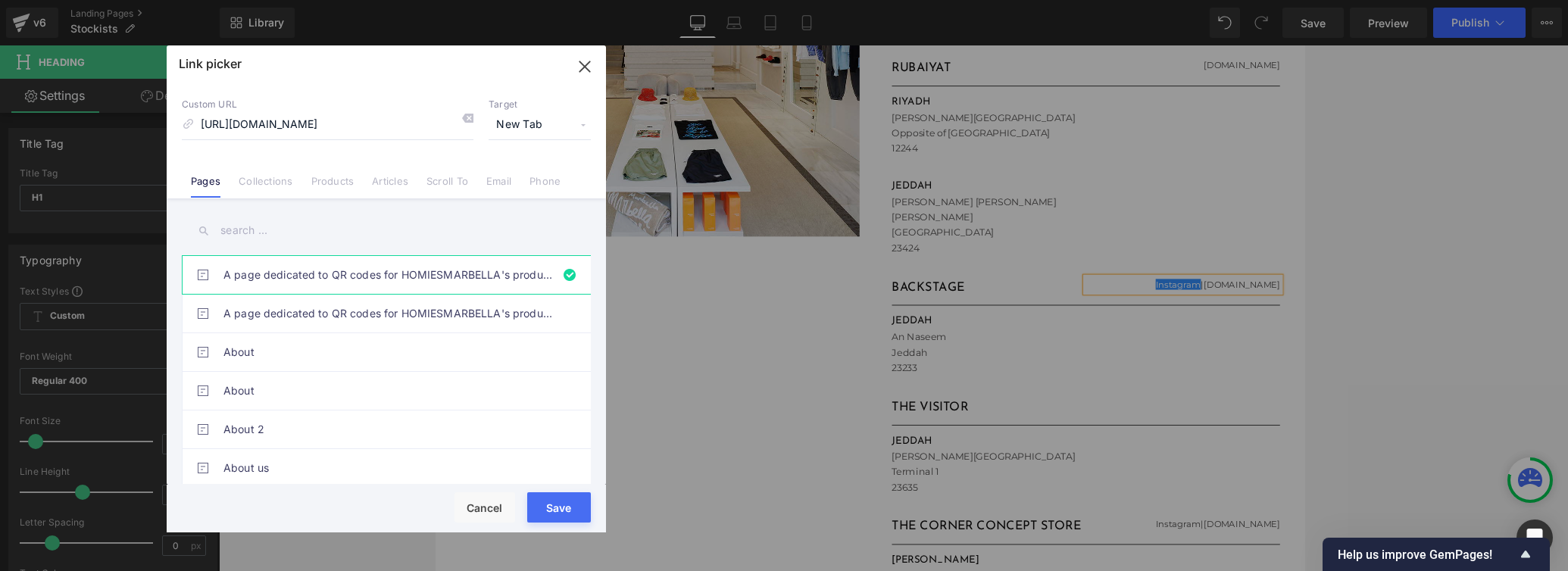
click at [520, 125] on span "New Tab" at bounding box center [539, 124] width 102 height 29
click at [511, 155] on li "Current Tab" at bounding box center [539, 152] width 118 height 26
click at [540, 498] on button "Save" at bounding box center [559, 507] width 64 height 30
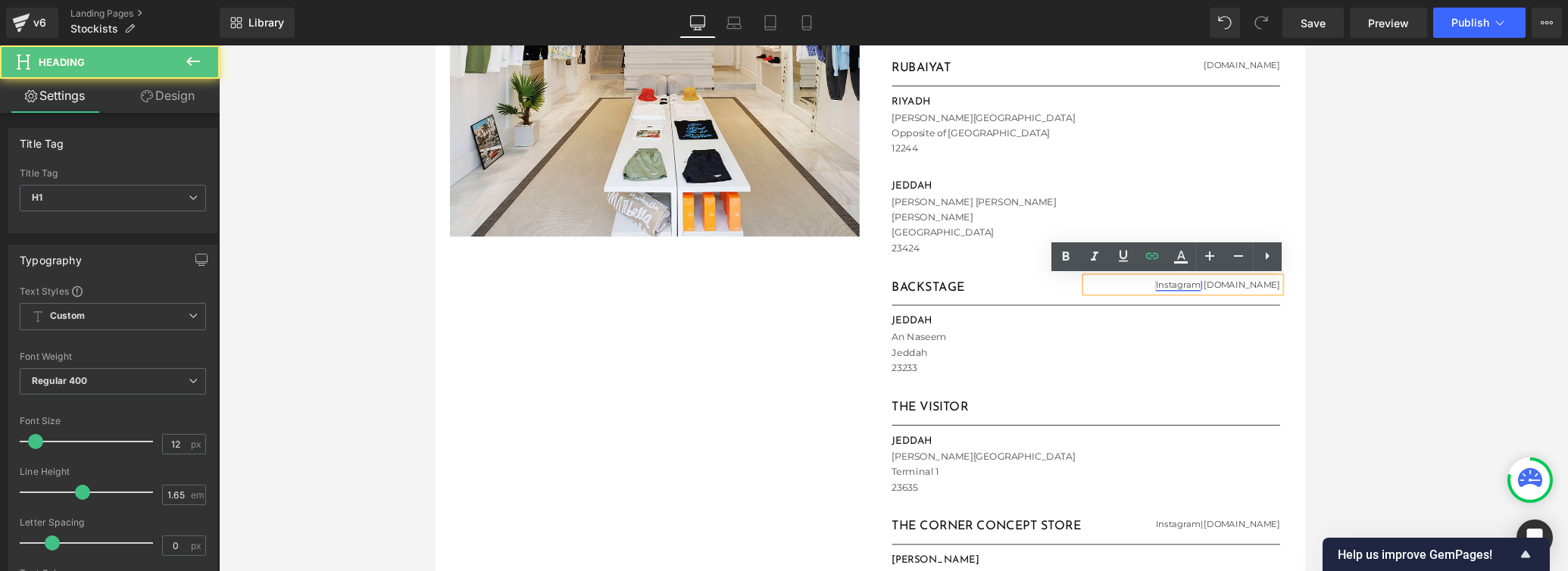
click at [1087, 297] on link "Instagram" at bounding box center [1216, 297] width 48 height 11
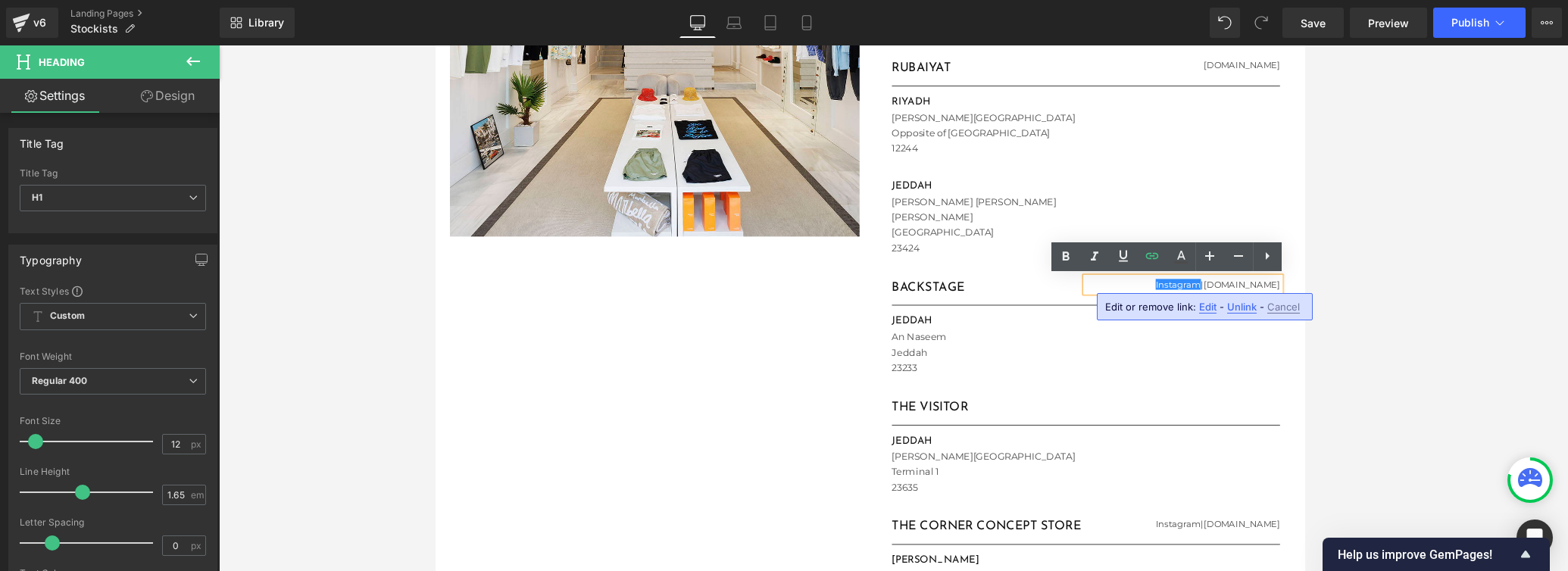
click at [1087, 308] on span "Edit" at bounding box center [1207, 307] width 18 height 13
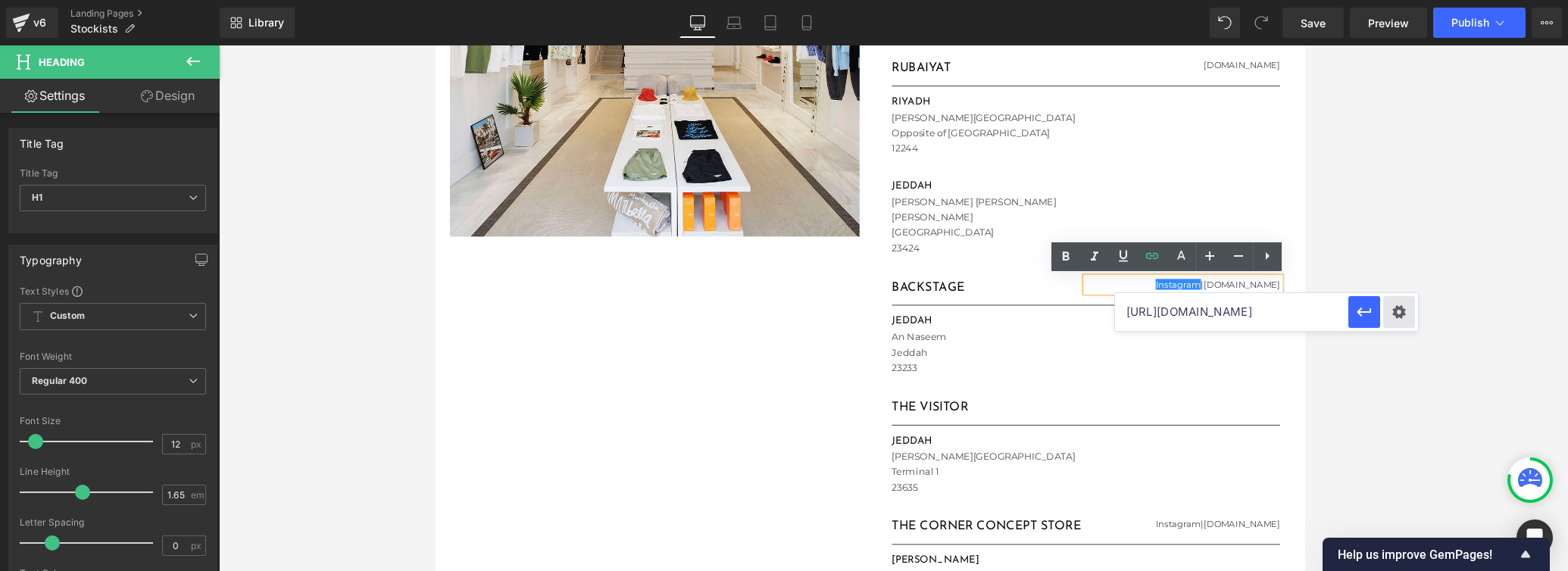
click at [1087, 0] on div "Text Color Highlight Color #333333 Edit or remove link: Edit - Unlink - Cancel …" at bounding box center [784, 0] width 1568 height 0
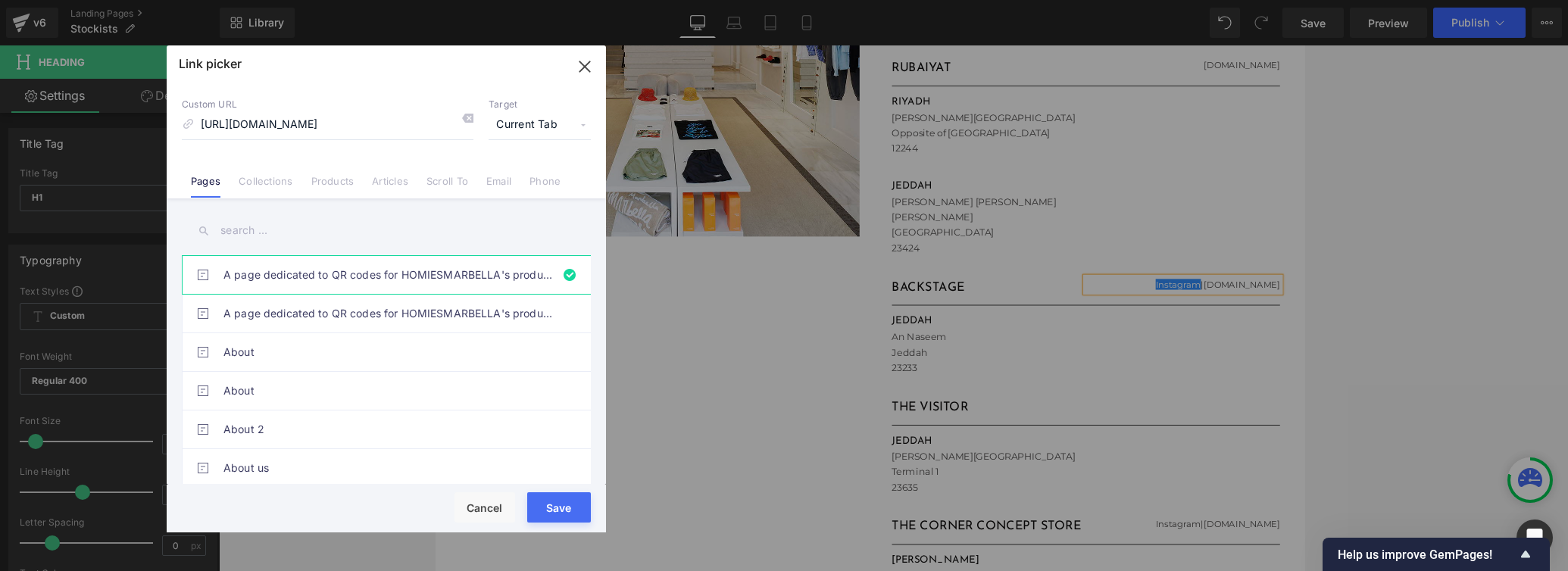
click at [523, 123] on span "Current Tab" at bounding box center [539, 124] width 102 height 29
click at [509, 181] on li "New Tab" at bounding box center [539, 178] width 118 height 26
click at [536, 496] on button "Save" at bounding box center [559, 507] width 64 height 30
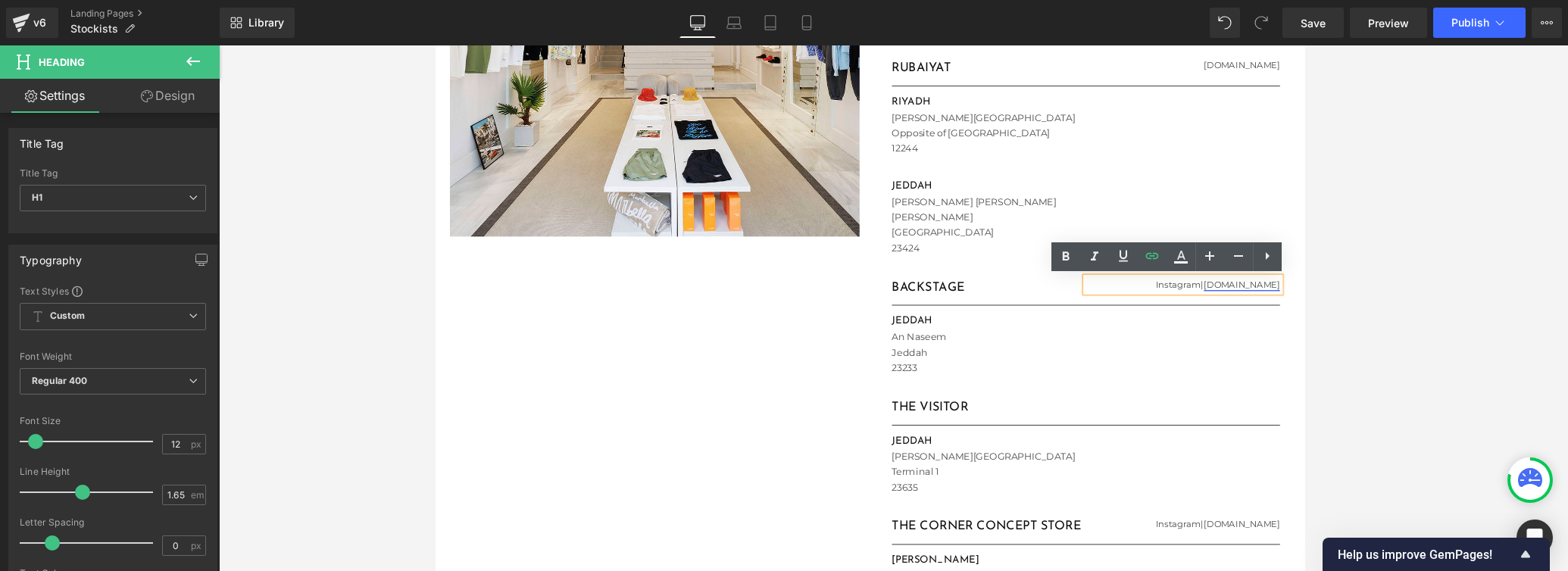
click at [1087, 300] on link "[DOMAIN_NAME]" at bounding box center [1285, 297] width 80 height 11
click at [1087, 307] on span "Edit" at bounding box center [1277, 307] width 18 height 13
click at [1087, 0] on div "Text Color Highlight Color #333333 Edit or remove link: Edit - Unlink - Cancel …" at bounding box center [784, 0] width 1568 height 0
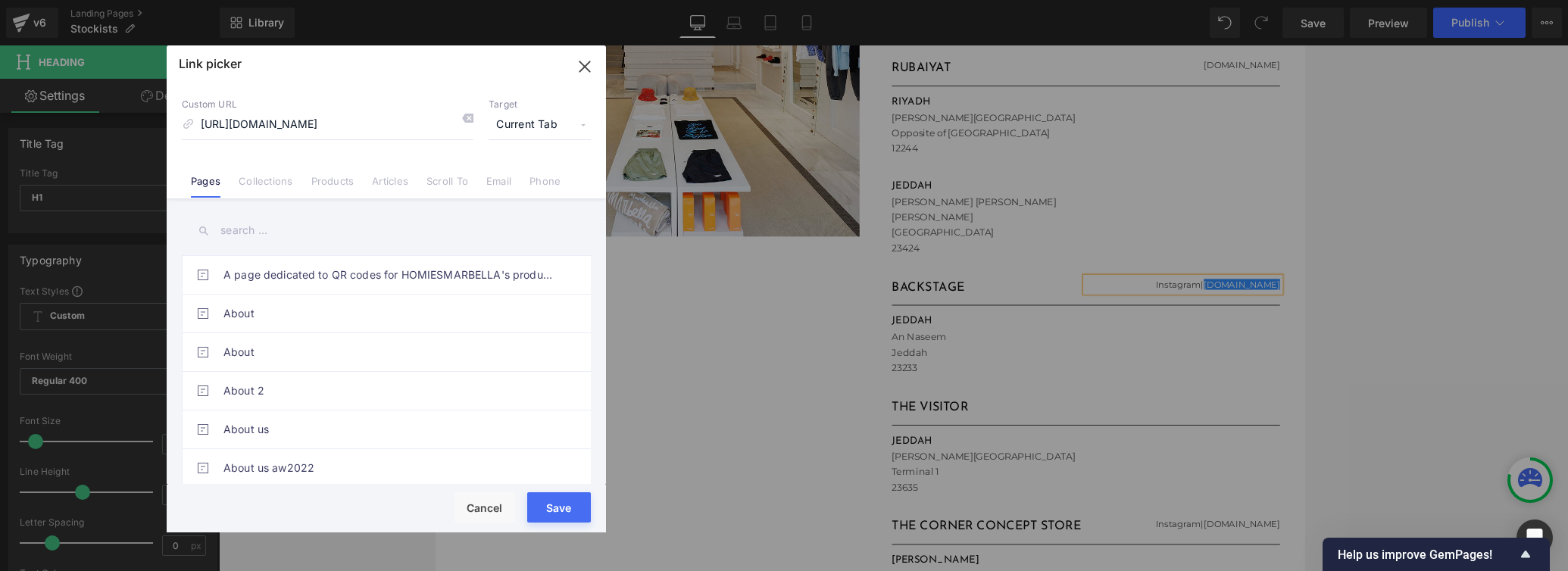
click at [520, 125] on span "Current Tab" at bounding box center [539, 124] width 102 height 29
click at [512, 178] on li "New Tab" at bounding box center [539, 178] width 118 height 26
click at [538, 498] on button "Save" at bounding box center [559, 507] width 64 height 30
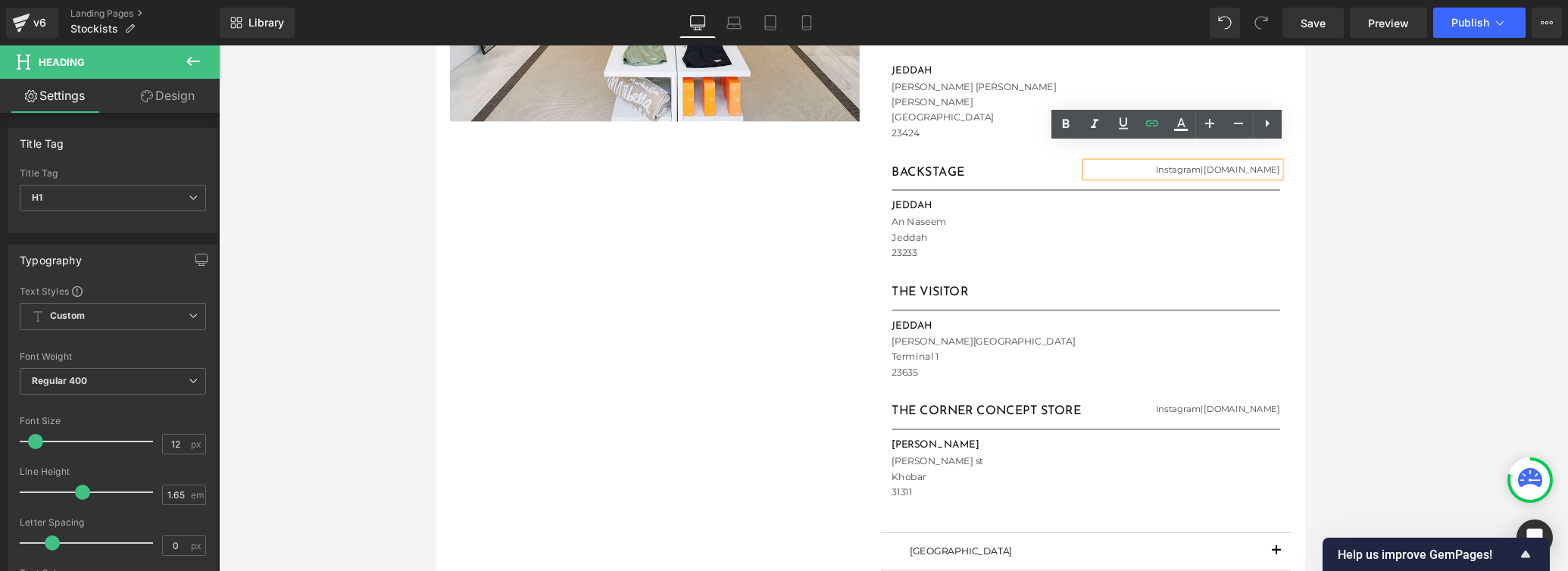
scroll to position [567, 0]
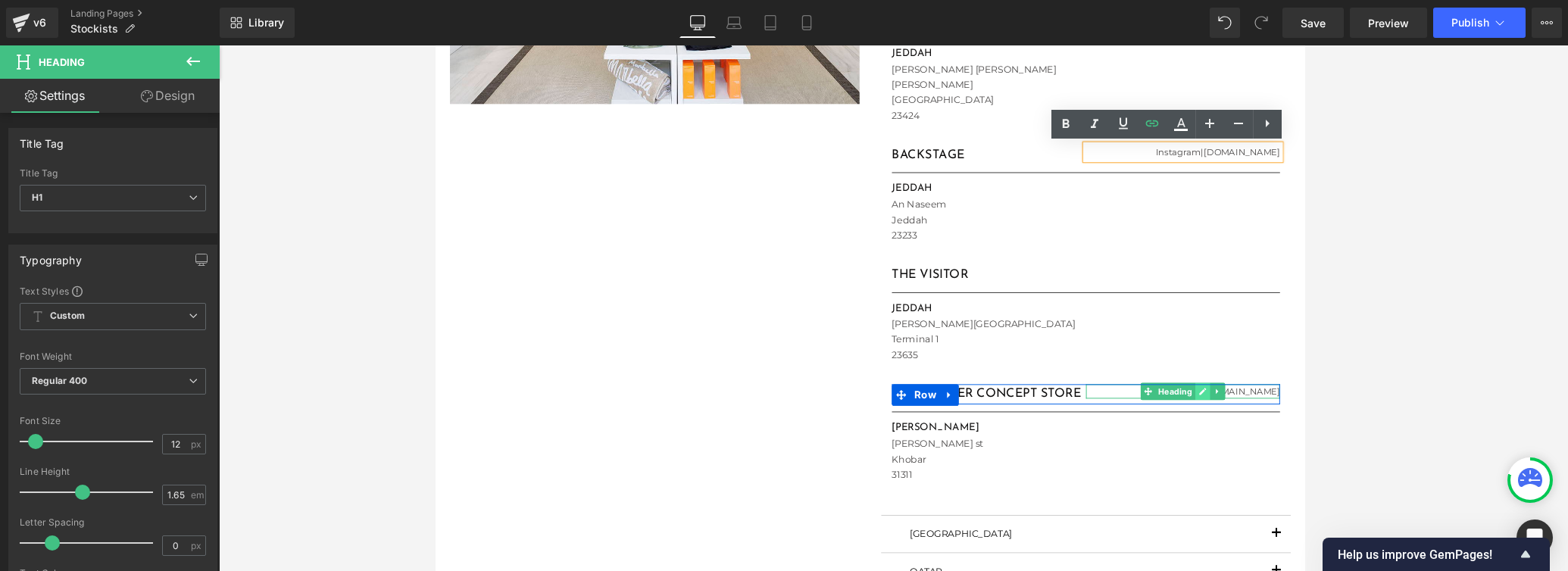
click at [1087, 410] on icon at bounding box center [1243, 410] width 8 height 9
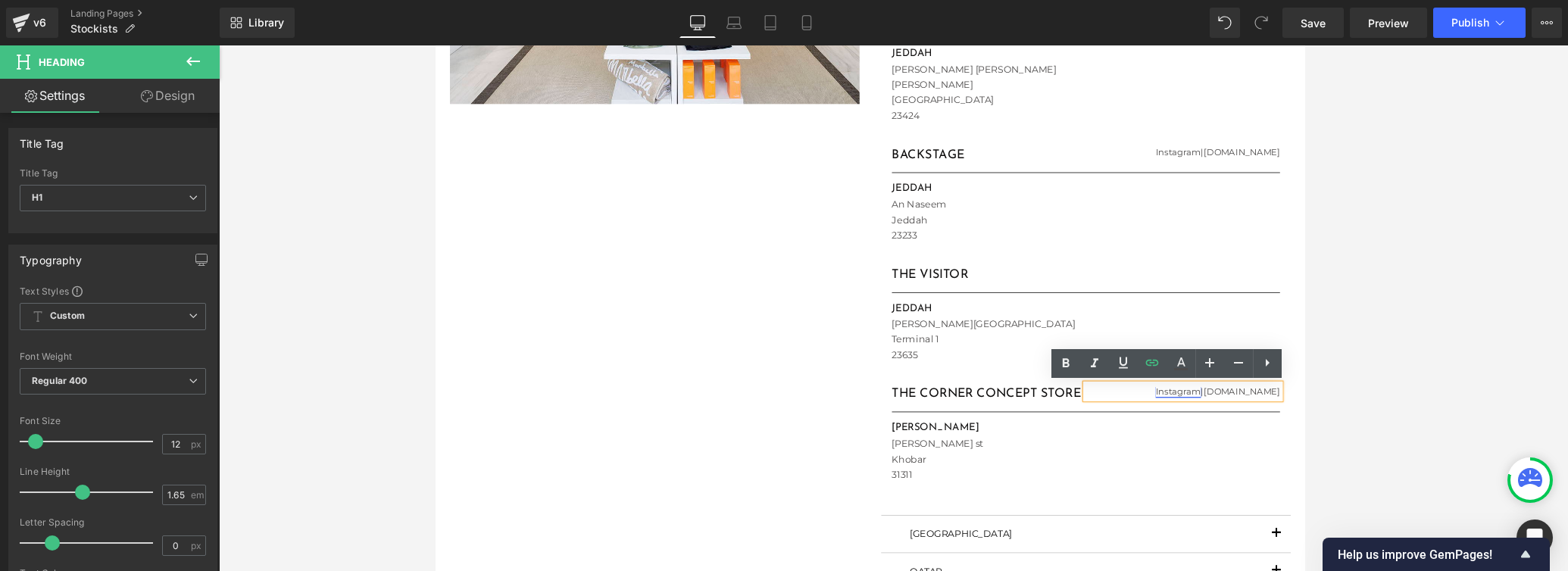
click at [1087, 408] on link "Instagram" at bounding box center [1216, 410] width 48 height 11
click at [1087, 410] on link "Instagram" at bounding box center [1216, 410] width 48 height 11
click at [1087, 417] on span "Edit" at bounding box center [1233, 415] width 18 height 13
click at [1087, 0] on div "Text Color Highlight Color #333333 Edit or remove link: Edit - Unlink - Cancel …" at bounding box center [784, 0] width 1568 height 0
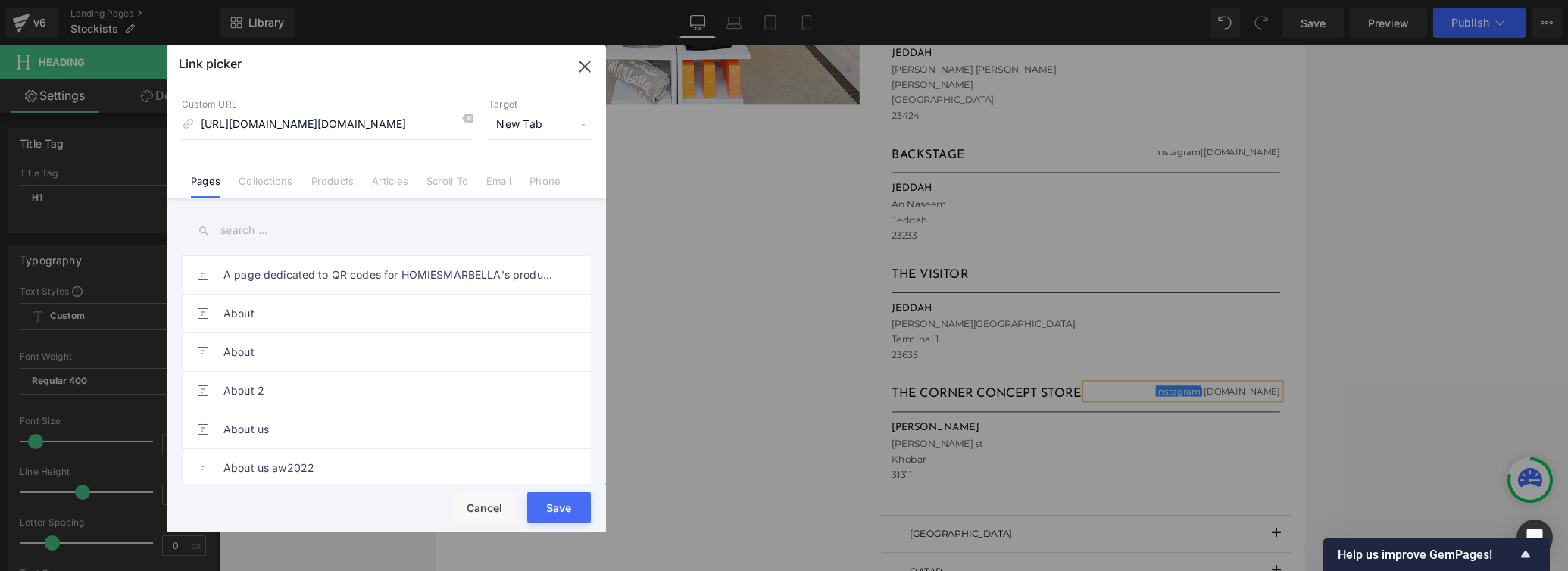
click at [500, 123] on span "New Tab" at bounding box center [539, 124] width 102 height 29
click at [508, 182] on li "New Tab" at bounding box center [539, 178] width 118 height 26
click at [536, 496] on button "Save" at bounding box center [559, 507] width 64 height 30
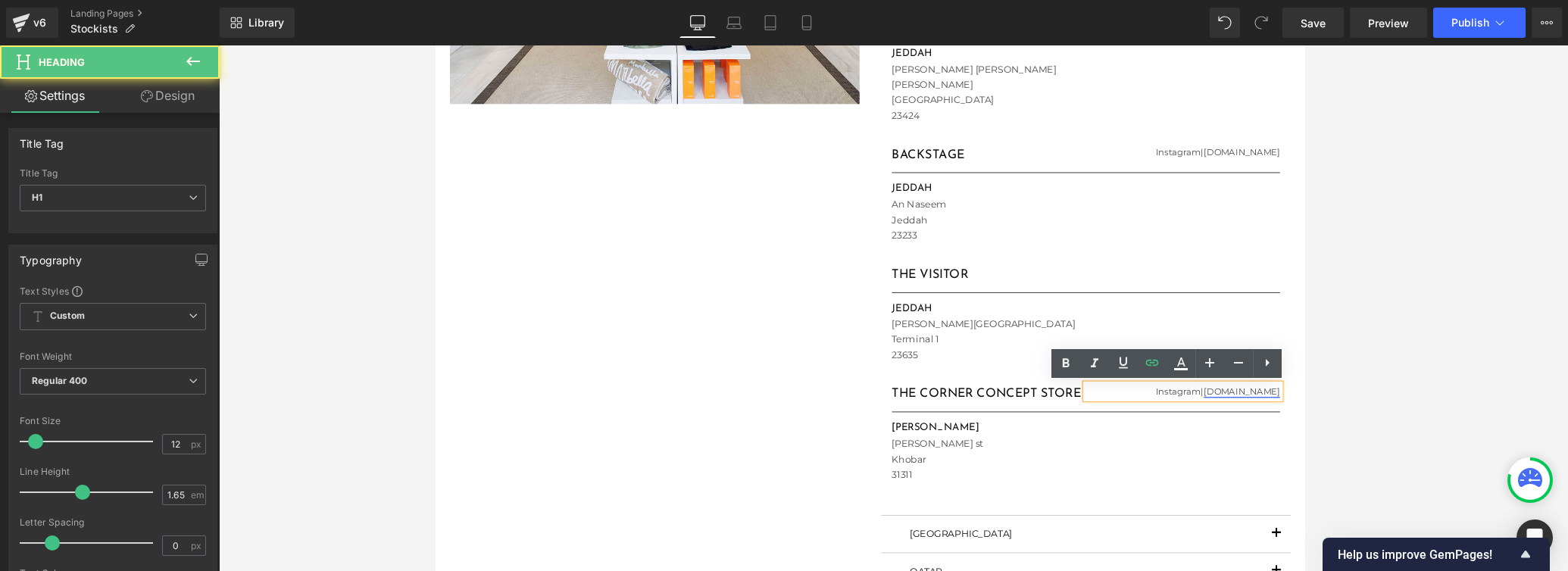
click at [1087, 411] on link "[DOMAIN_NAME]" at bounding box center [1285, 410] width 80 height 11
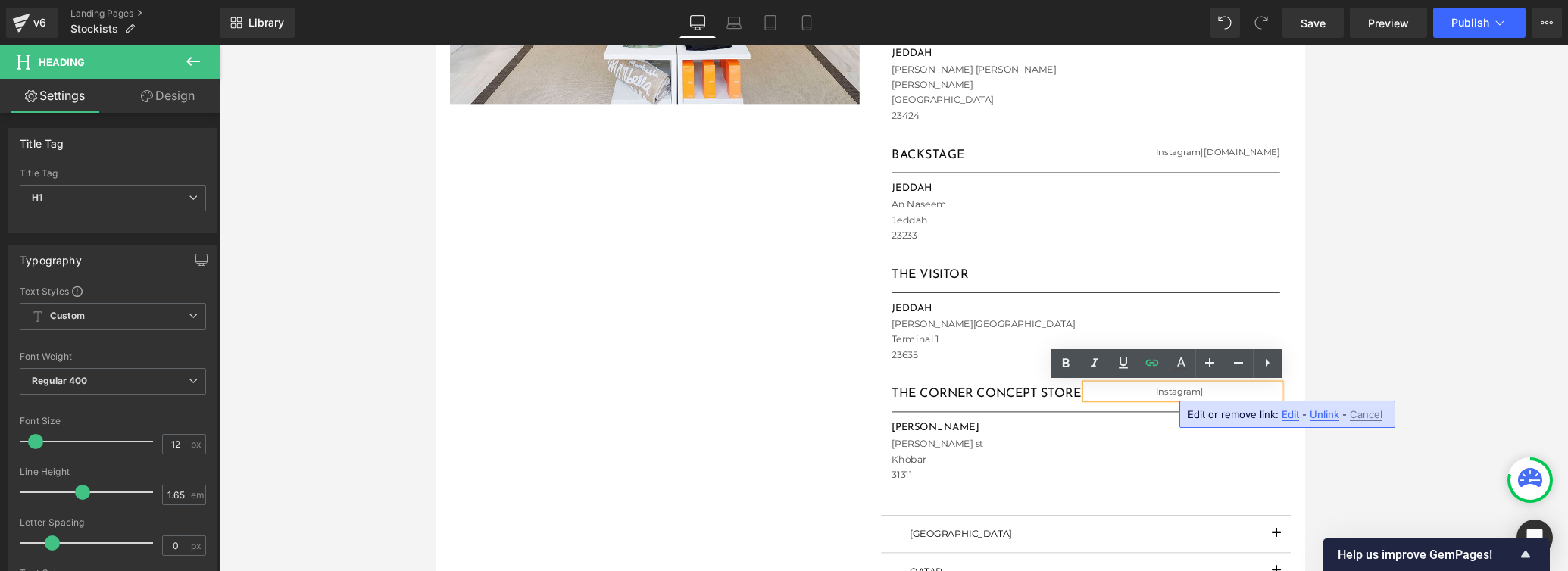
click at [1087, 416] on span "Edit" at bounding box center [1289, 415] width 18 height 13
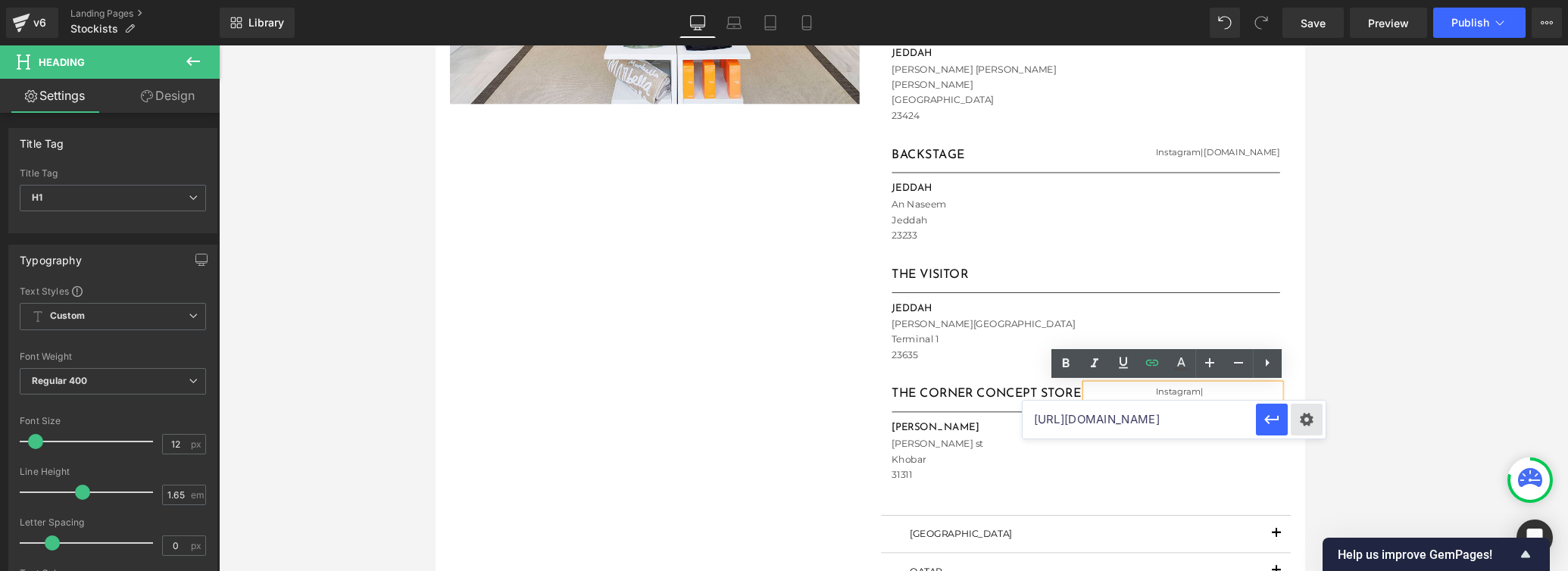
click at [1087, 0] on div "Text Color Highlight Color #333333 Edit or remove link: Edit - Unlink - Cancel …" at bounding box center [784, 0] width 1568 height 0
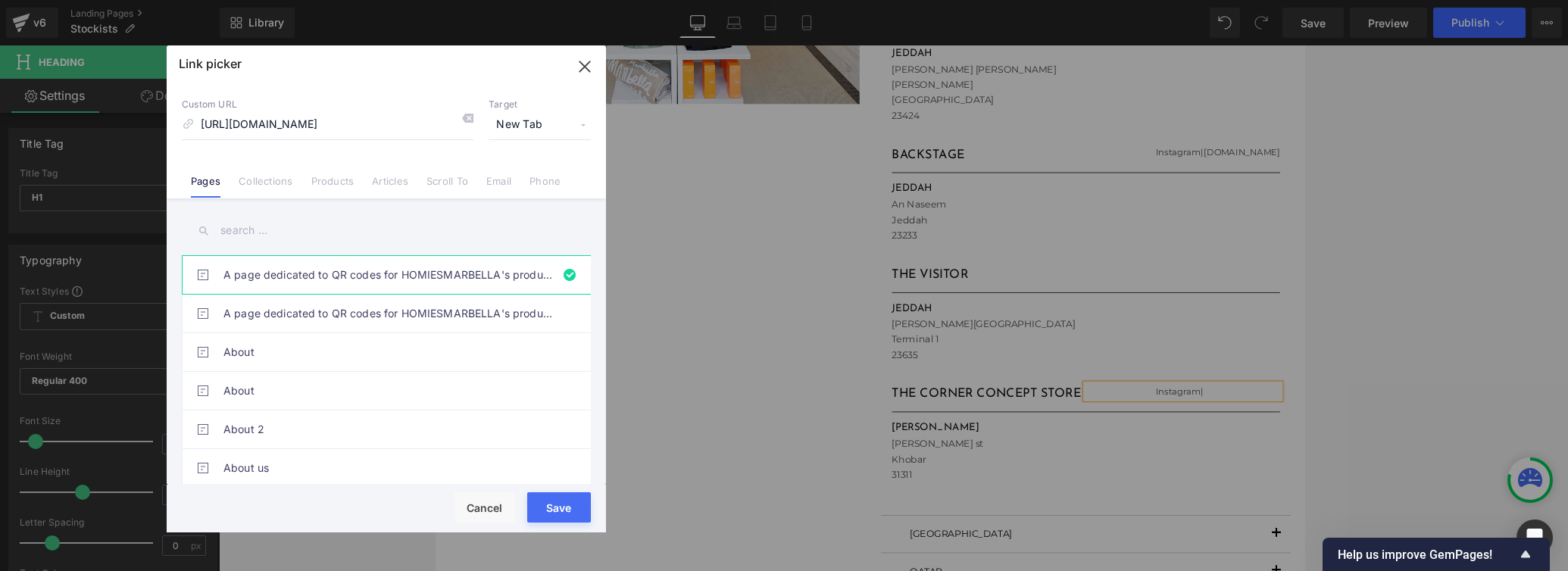
click at [526, 127] on span "New Tab" at bounding box center [539, 124] width 102 height 29
click at [517, 177] on li "New Tab" at bounding box center [539, 178] width 118 height 26
click at [552, 508] on button "Save" at bounding box center [559, 507] width 64 height 30
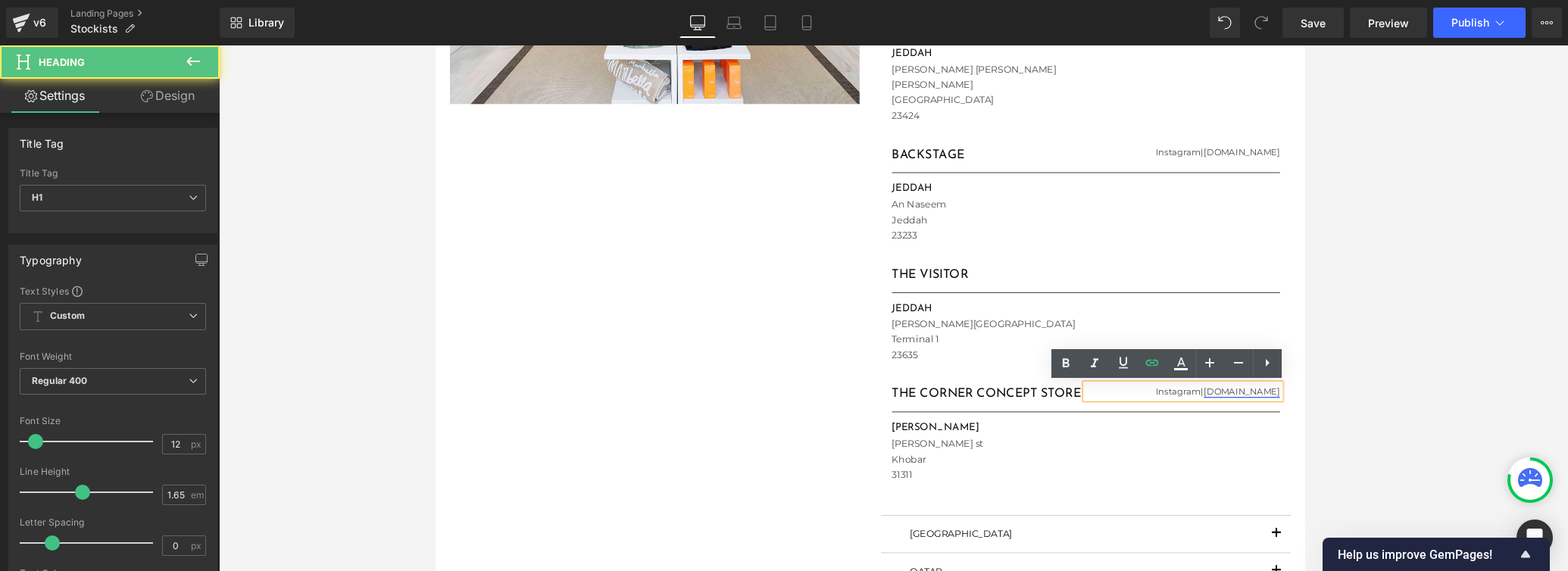
click at [1087, 408] on link "[DOMAIN_NAME]" at bounding box center [1285, 410] width 80 height 11
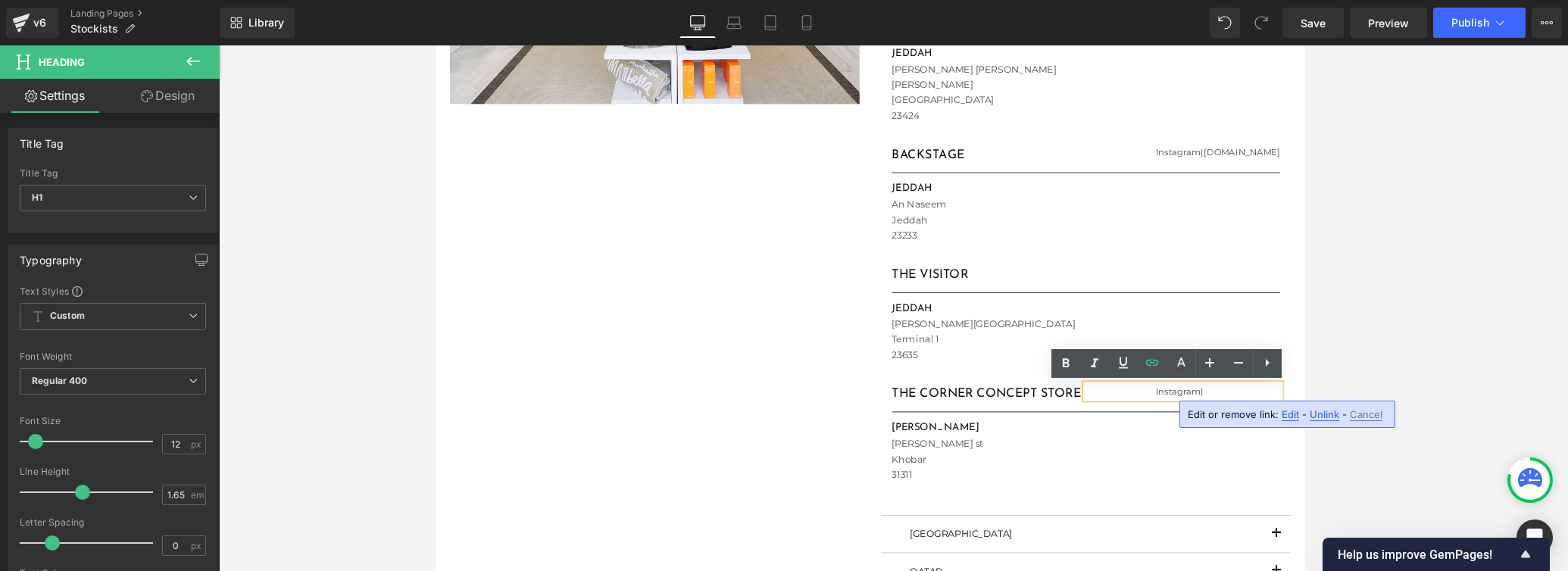
click at [1087, 416] on span "Edit" at bounding box center [1289, 415] width 18 height 13
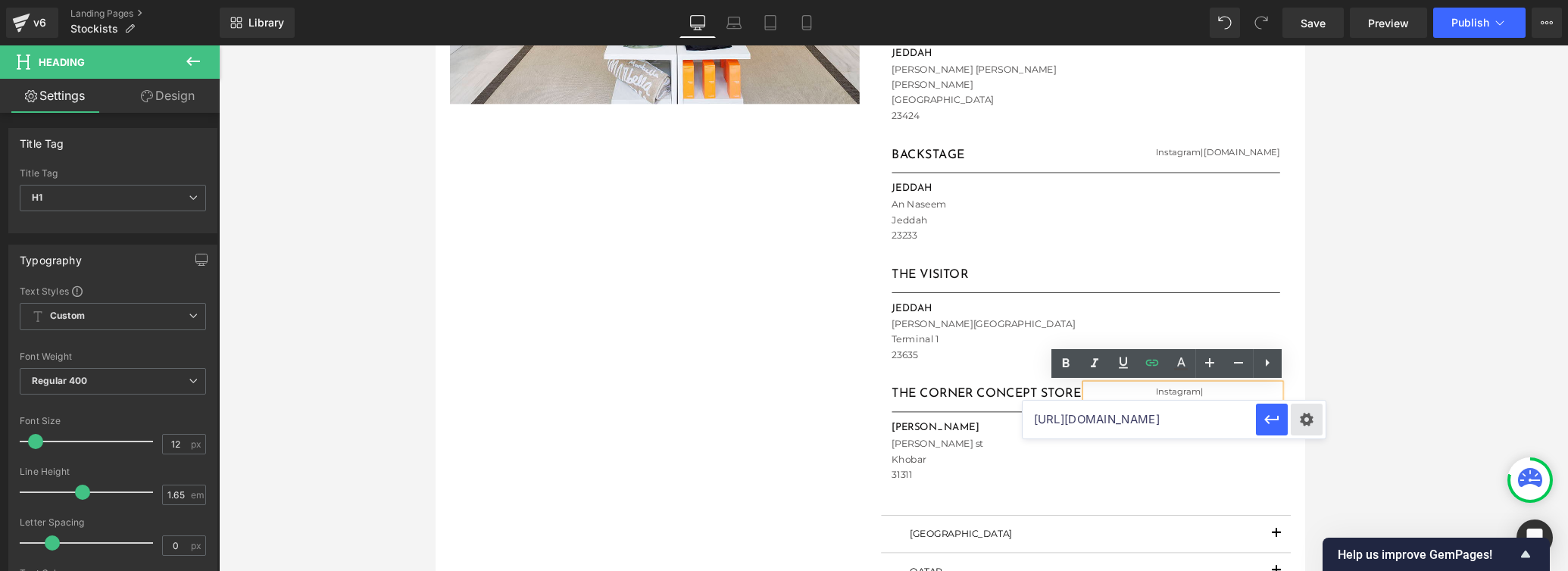
click at [1087, 0] on div "Text Color Highlight Color #333333 Edit or remove link: Edit - Unlink - Cancel …" at bounding box center [784, 0] width 1568 height 0
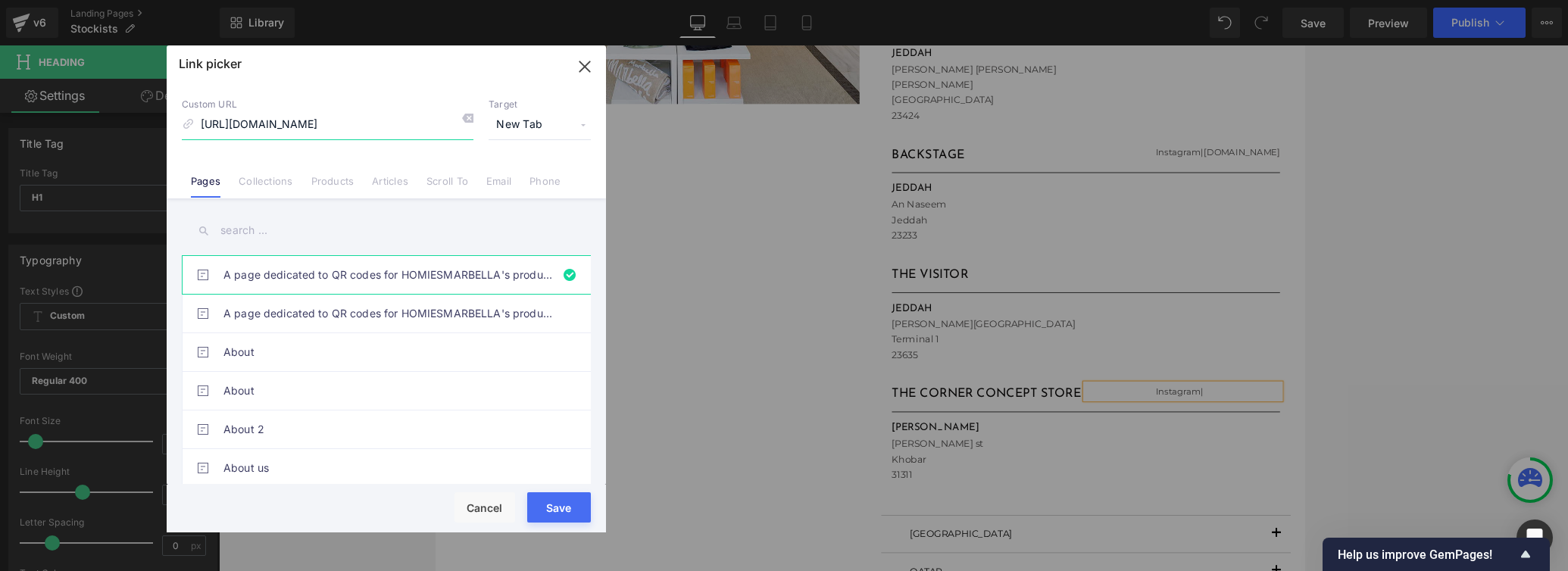
click at [584, 64] on icon "button" at bounding box center [584, 66] width 24 height 24
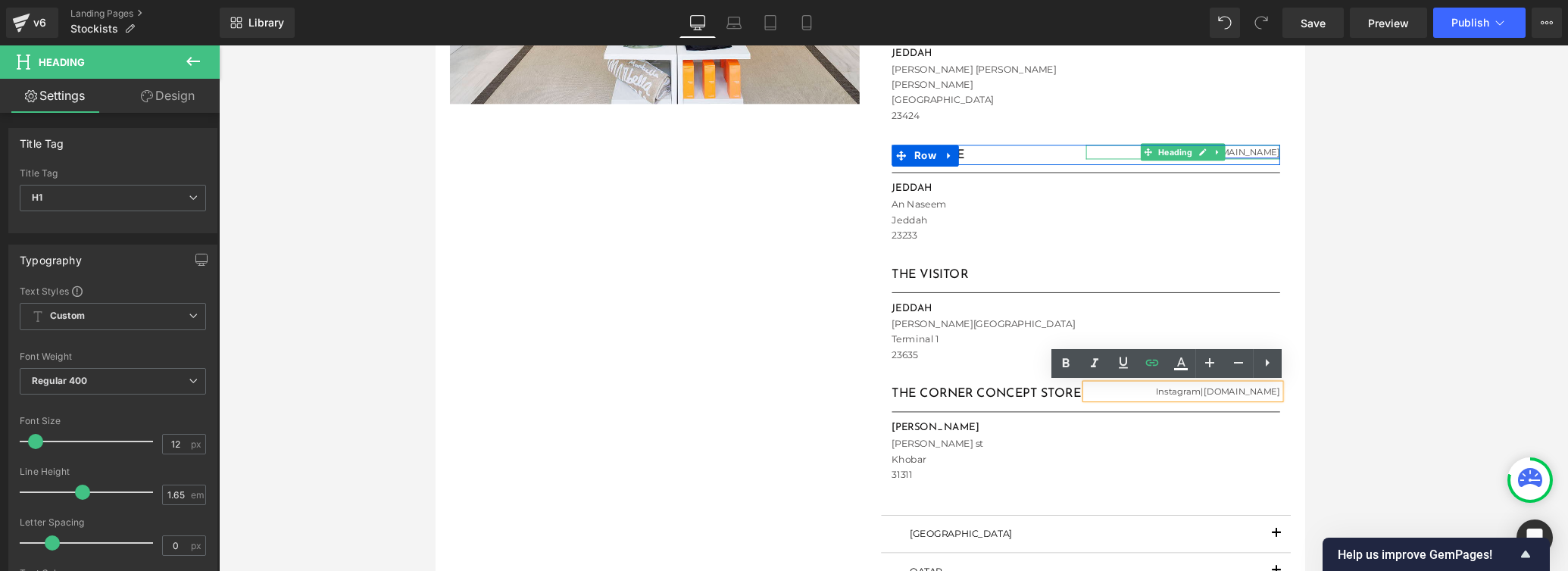
click at [1087, 160] on link "[DOMAIN_NAME]" at bounding box center [1285, 158] width 80 height 11
click at [1087, 158] on link "[DOMAIN_NAME]" at bounding box center [1285, 158] width 80 height 11
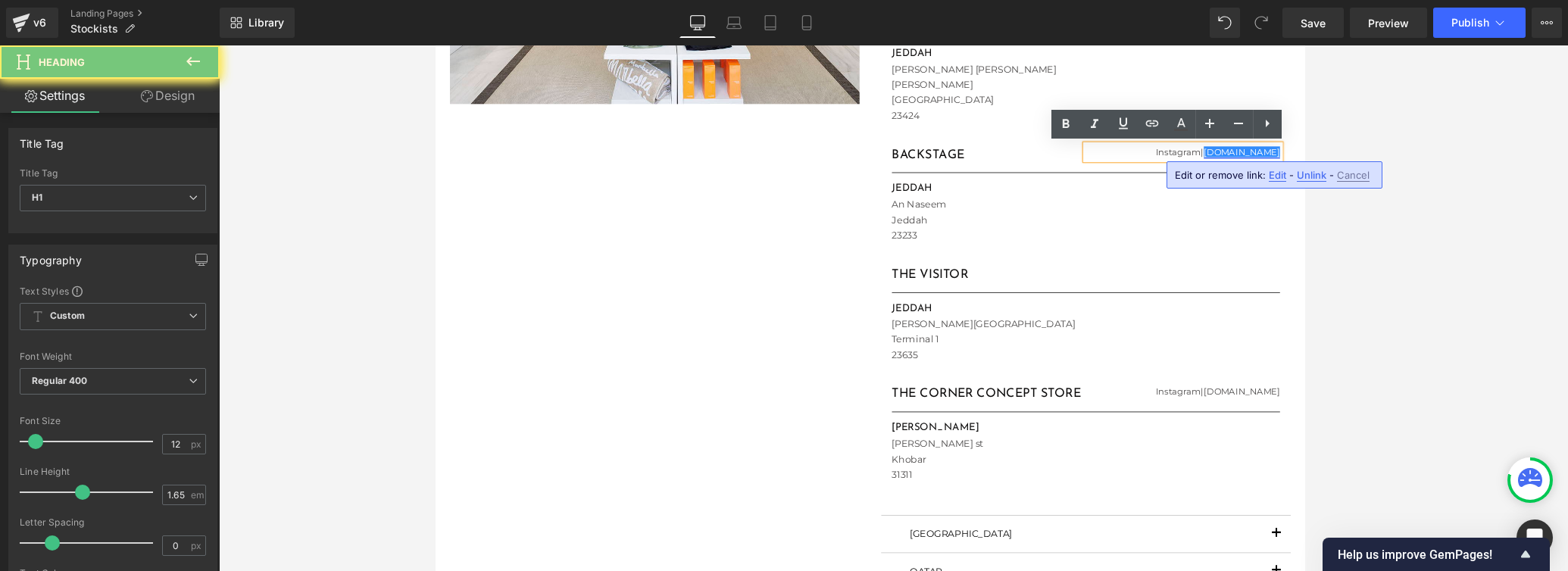
click at [1087, 162] on link "[DOMAIN_NAME]" at bounding box center [1285, 158] width 80 height 11
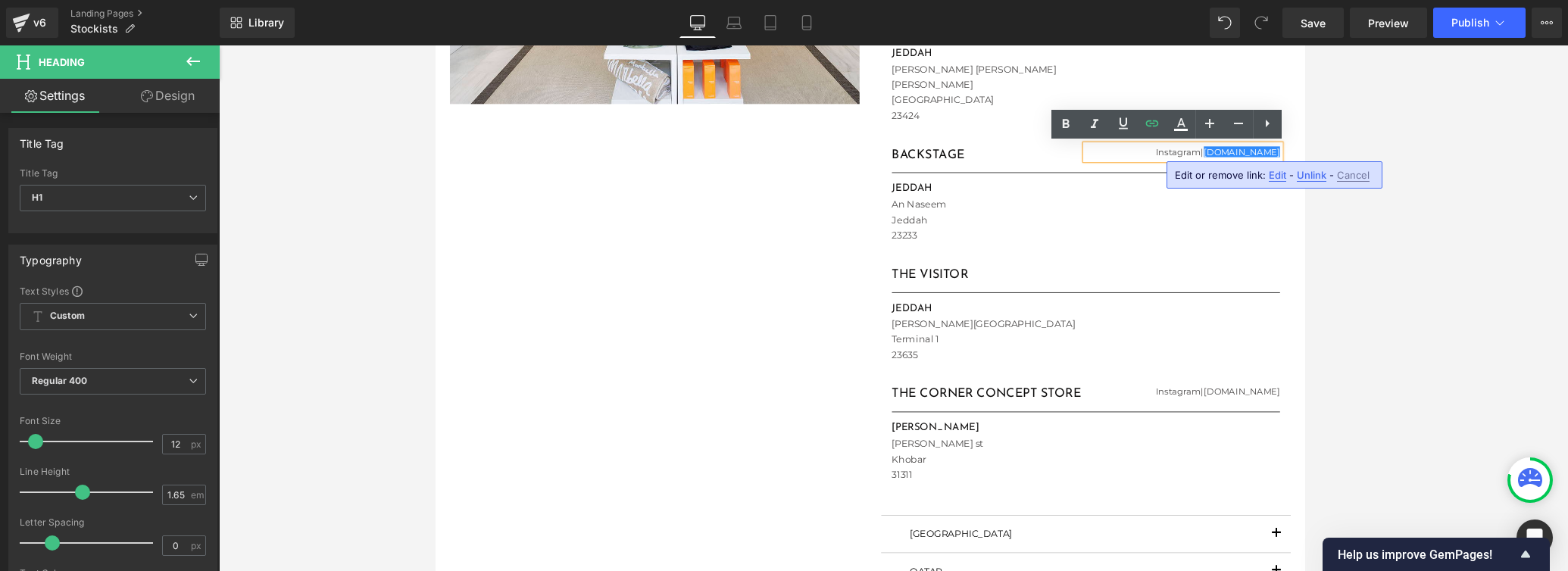
click at [1087, 176] on span "Edit" at bounding box center [1277, 176] width 18 height 13
click at [1087, 145] on div at bounding box center [893, 308] width 1348 height 525
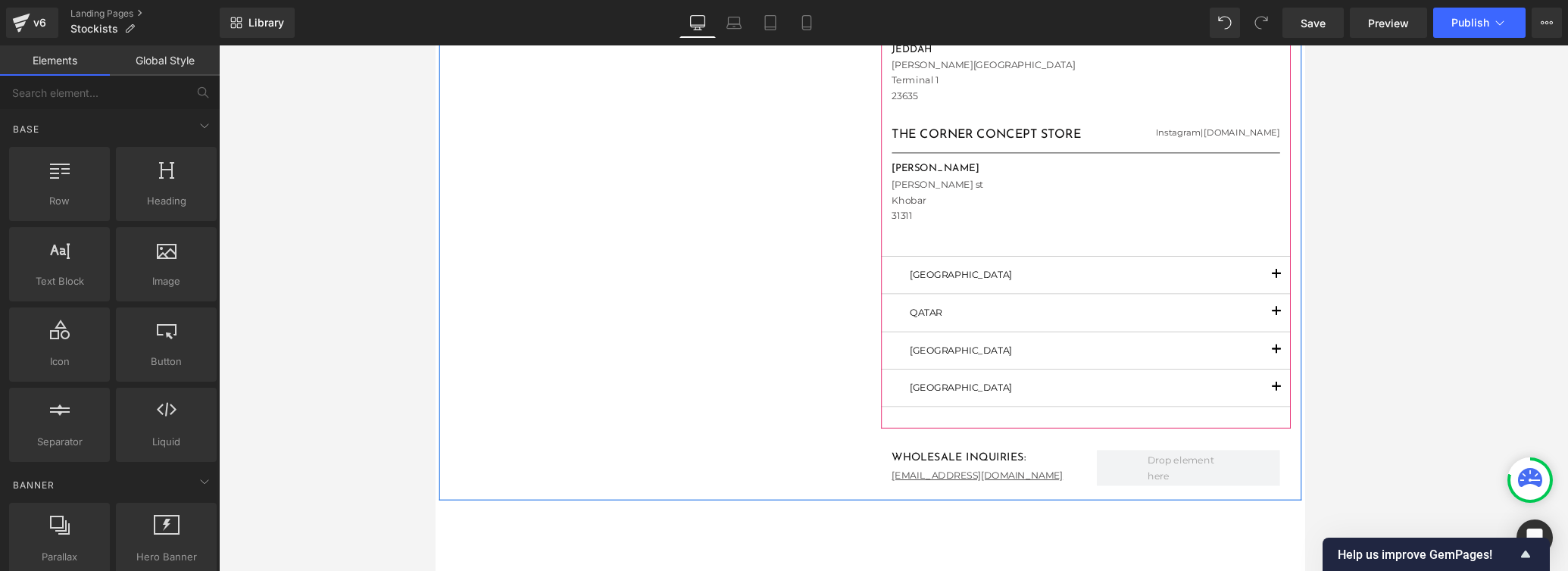
scroll to position [862, 0]
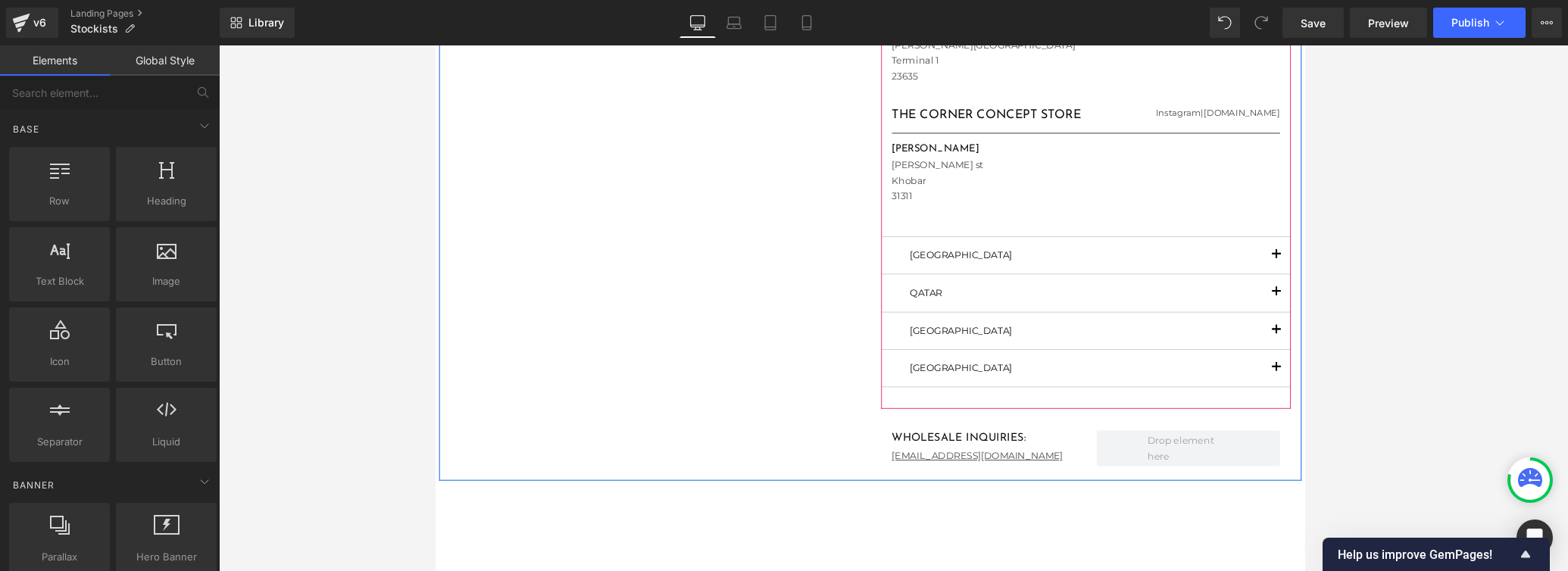
click at [1087, 270] on span "button" at bounding box center [1321, 270] width 0 height 0
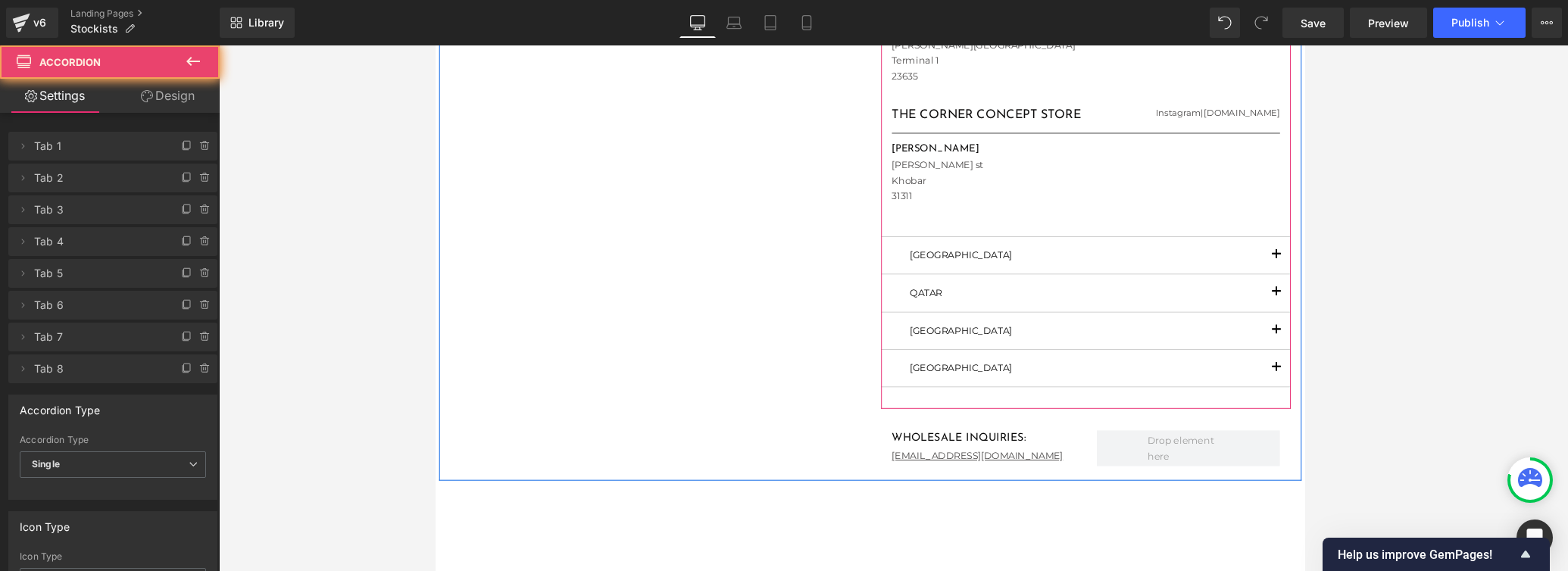
click at [1087, 270] on span "button" at bounding box center [1321, 270] width 0 height 0
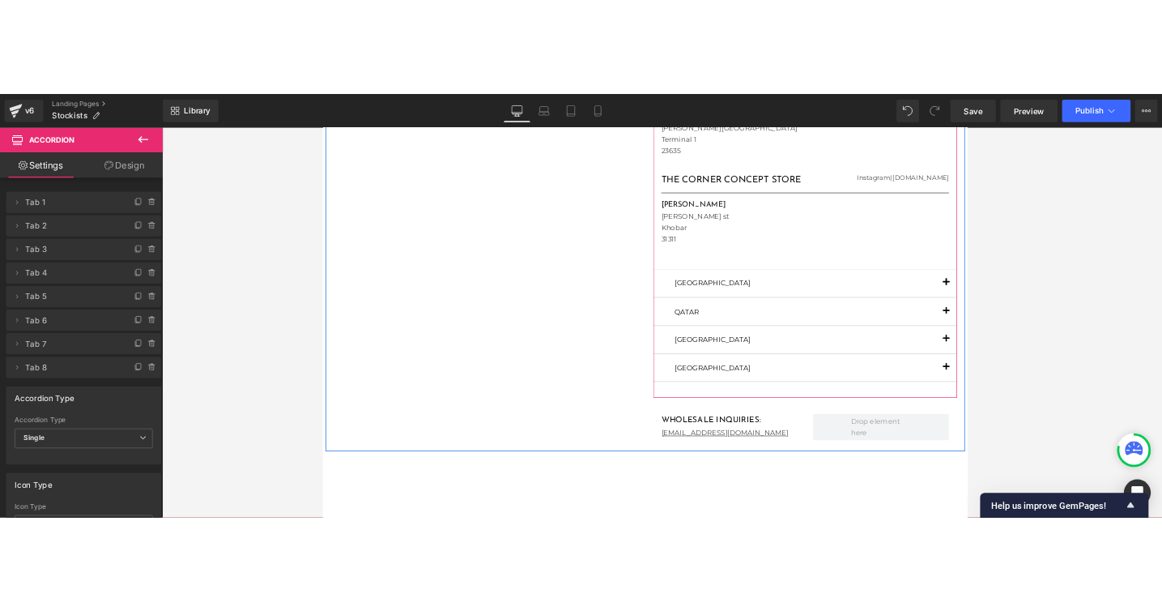
scroll to position [110, 0]
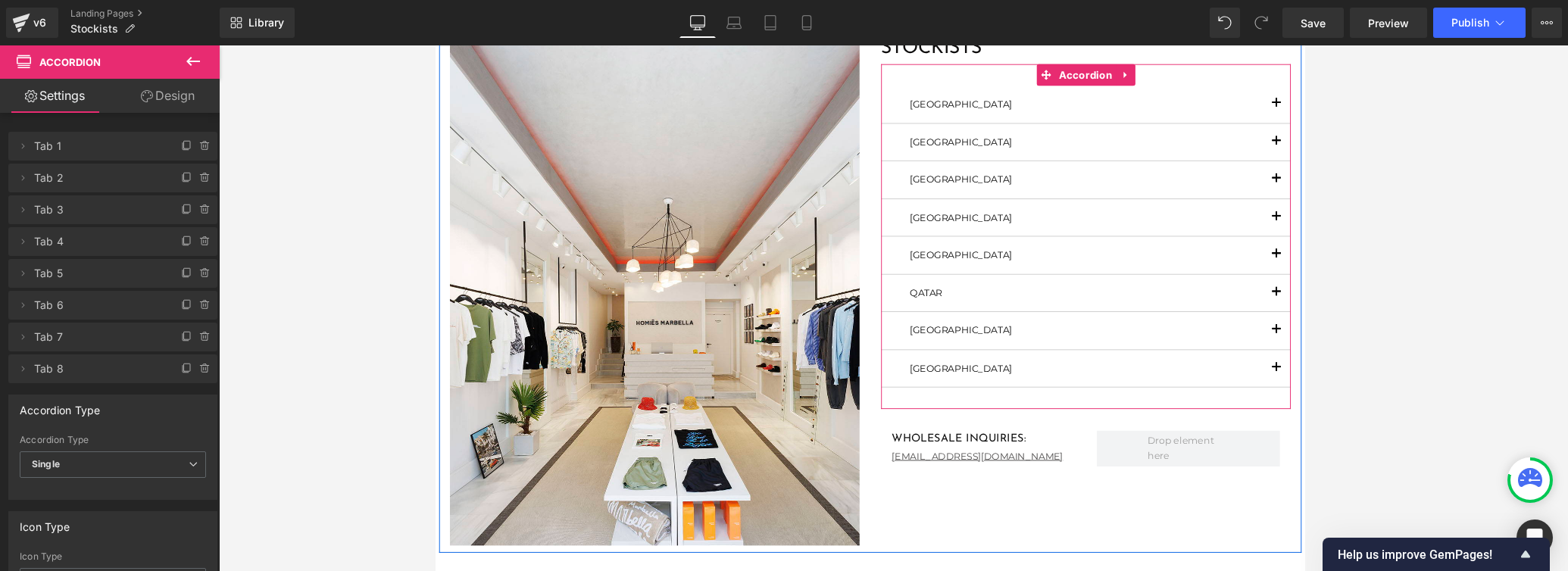
click at [1087, 262] on button "button" at bounding box center [1320, 265] width 30 height 38
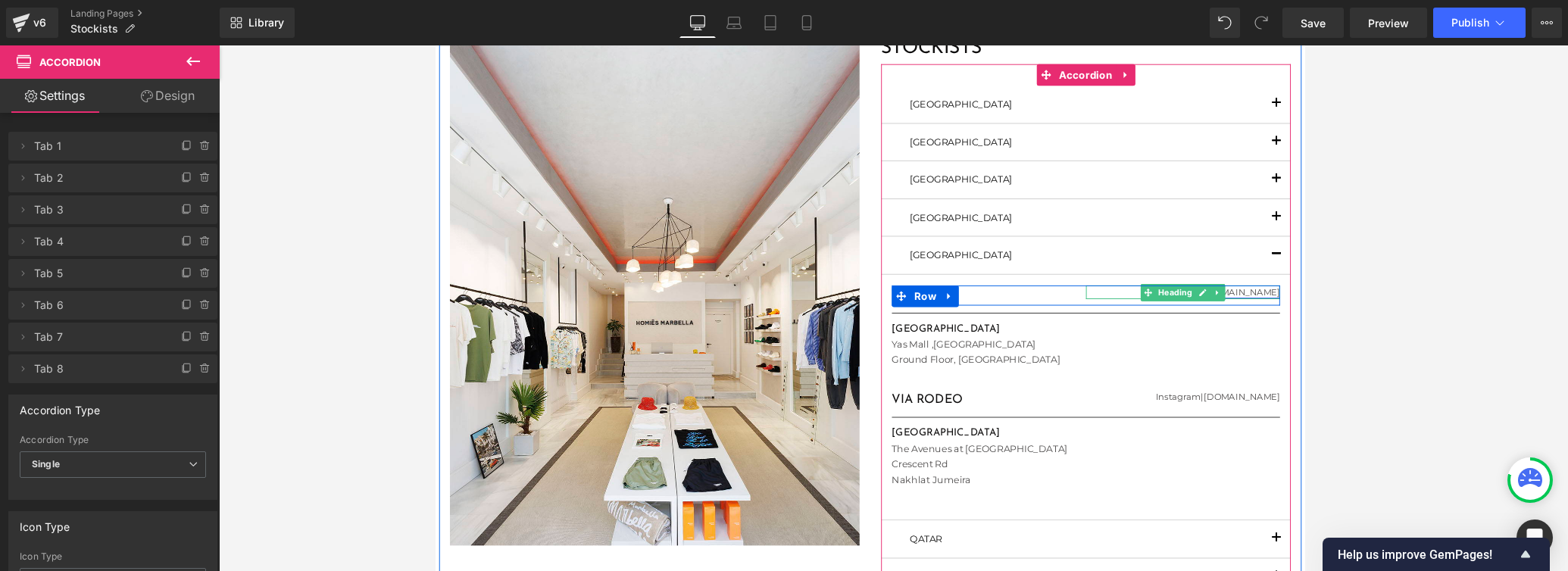
click at [1087, 304] on link "[DOMAIN_NAME]" at bounding box center [1285, 306] width 80 height 11
click at [1087, 307] on link "[DOMAIN_NAME]" at bounding box center [1285, 306] width 80 height 11
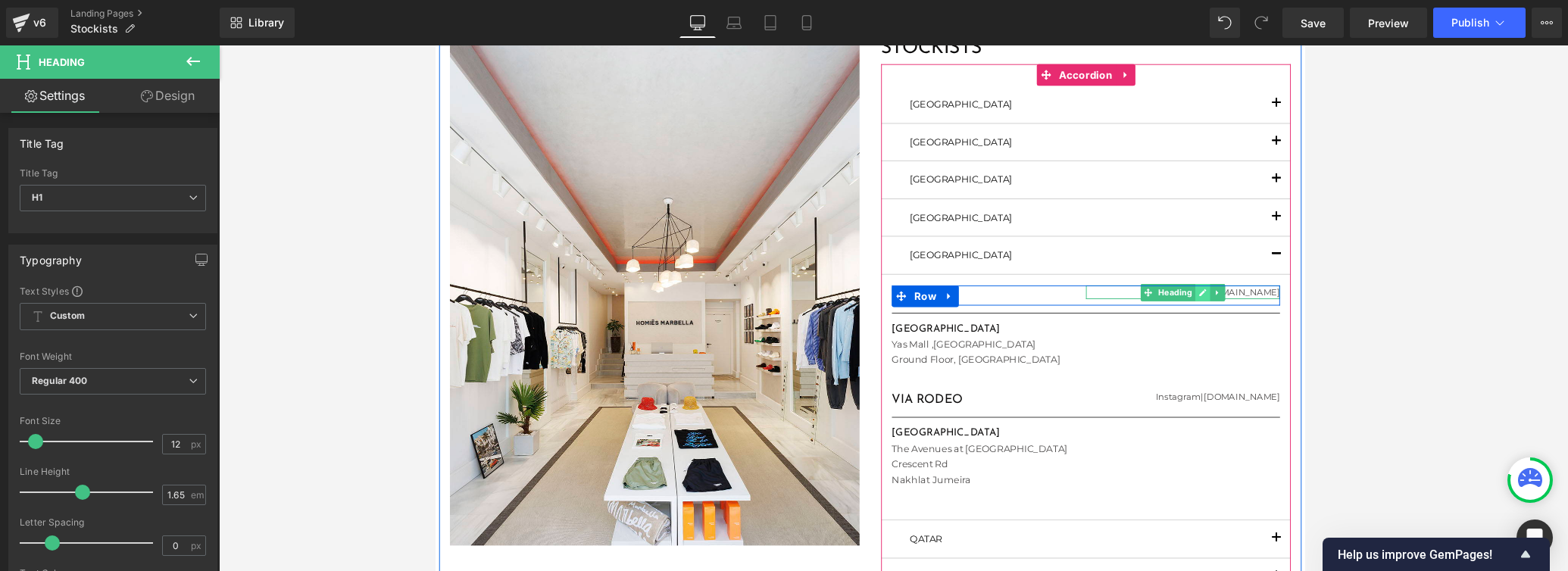
click at [1087, 307] on icon at bounding box center [1243, 306] width 8 height 9
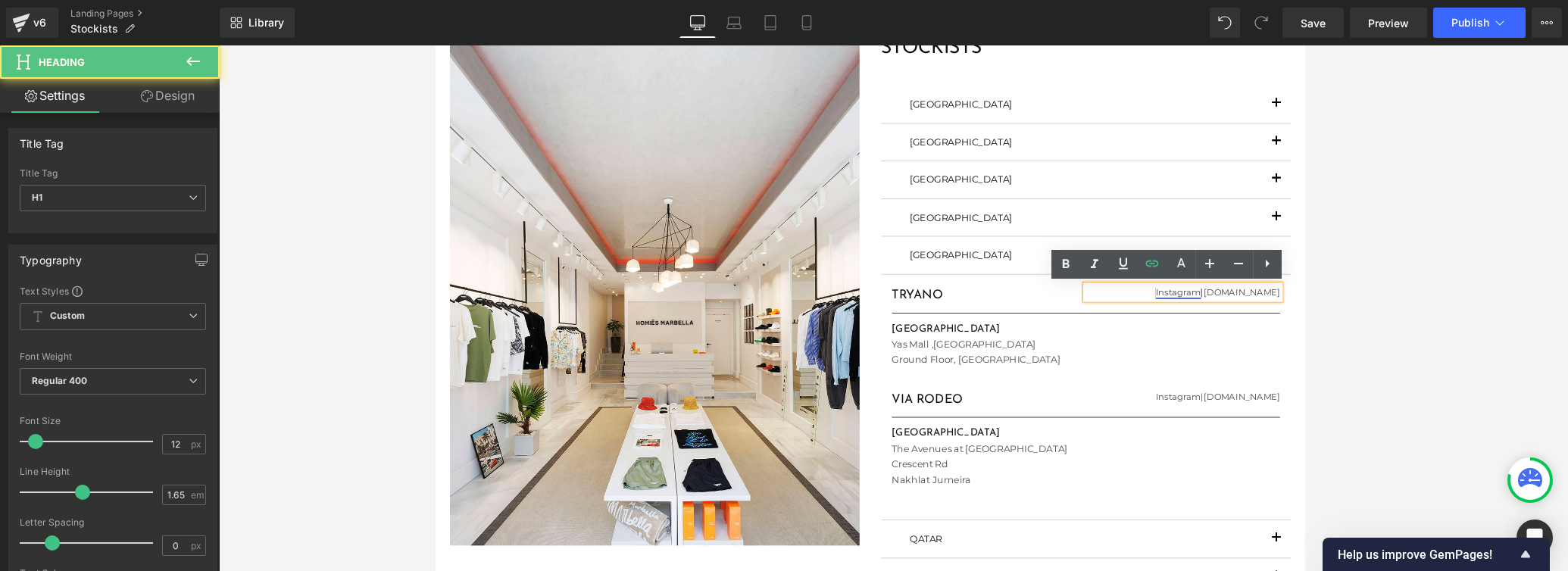
click at [1087, 304] on link "Instagram" at bounding box center [1216, 306] width 48 height 11
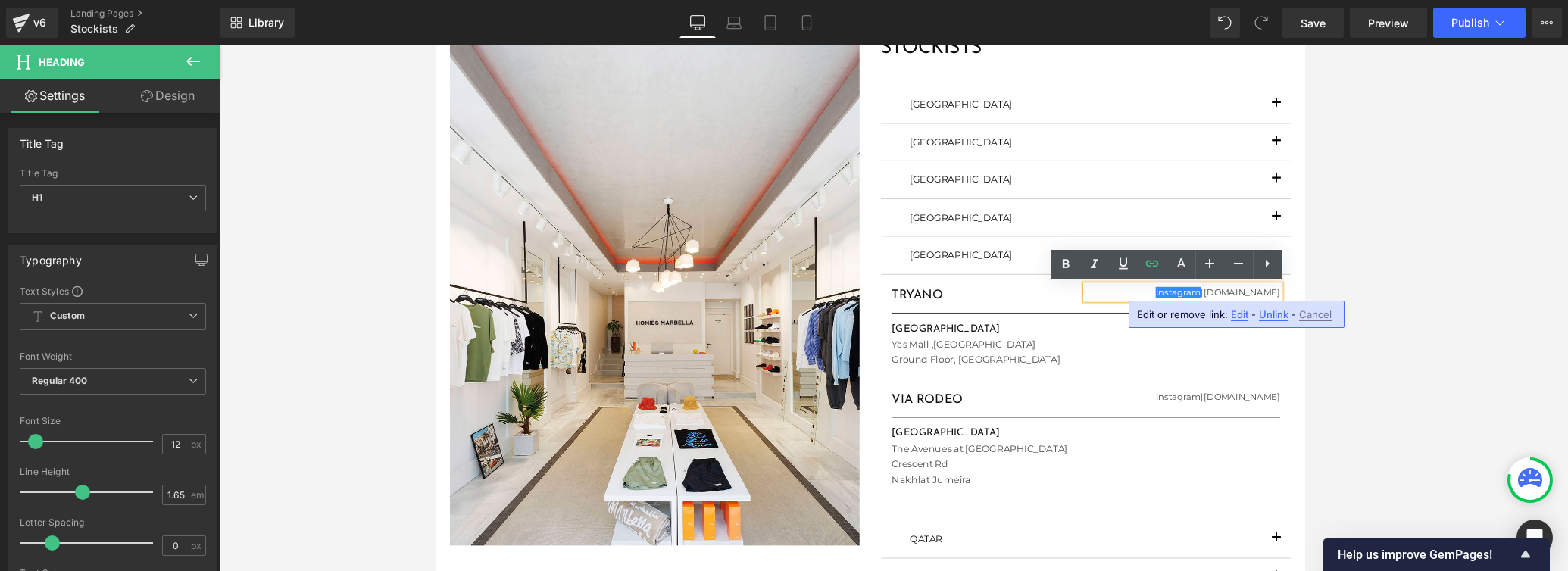
click at [1087, 316] on span "Edit" at bounding box center [1239, 315] width 18 height 13
click at [1087, 0] on div "Text Color Highlight Color #333333 Edit or remove link: Edit - Unlink - Cancel …" at bounding box center [784, 0] width 1568 height 0
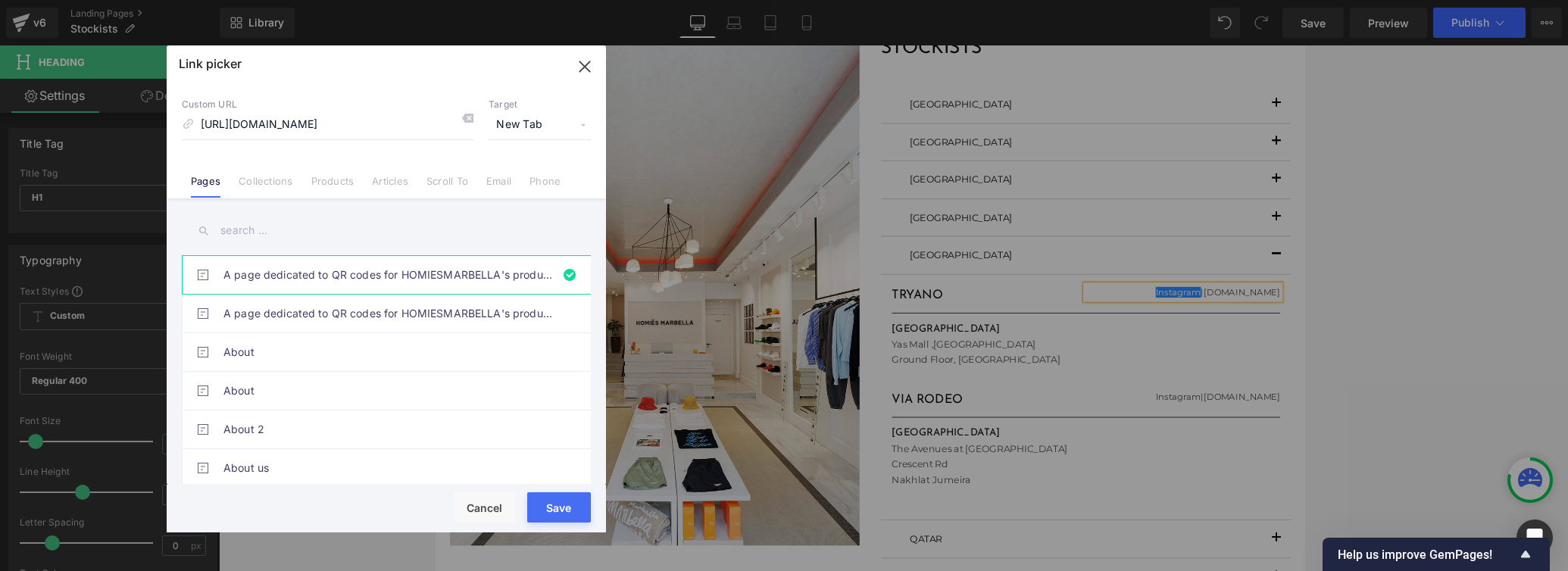
click at [539, 496] on button "Save" at bounding box center [559, 507] width 64 height 30
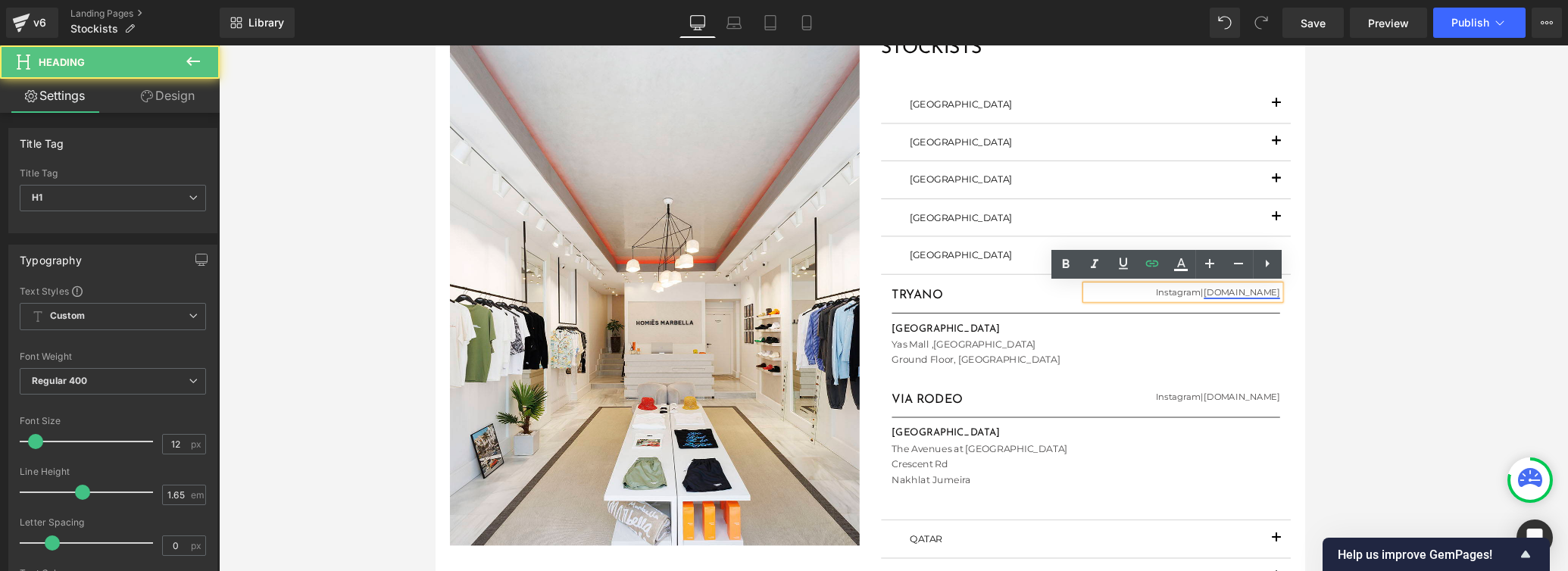
click at [1087, 306] on link "[DOMAIN_NAME]" at bounding box center [1285, 306] width 80 height 11
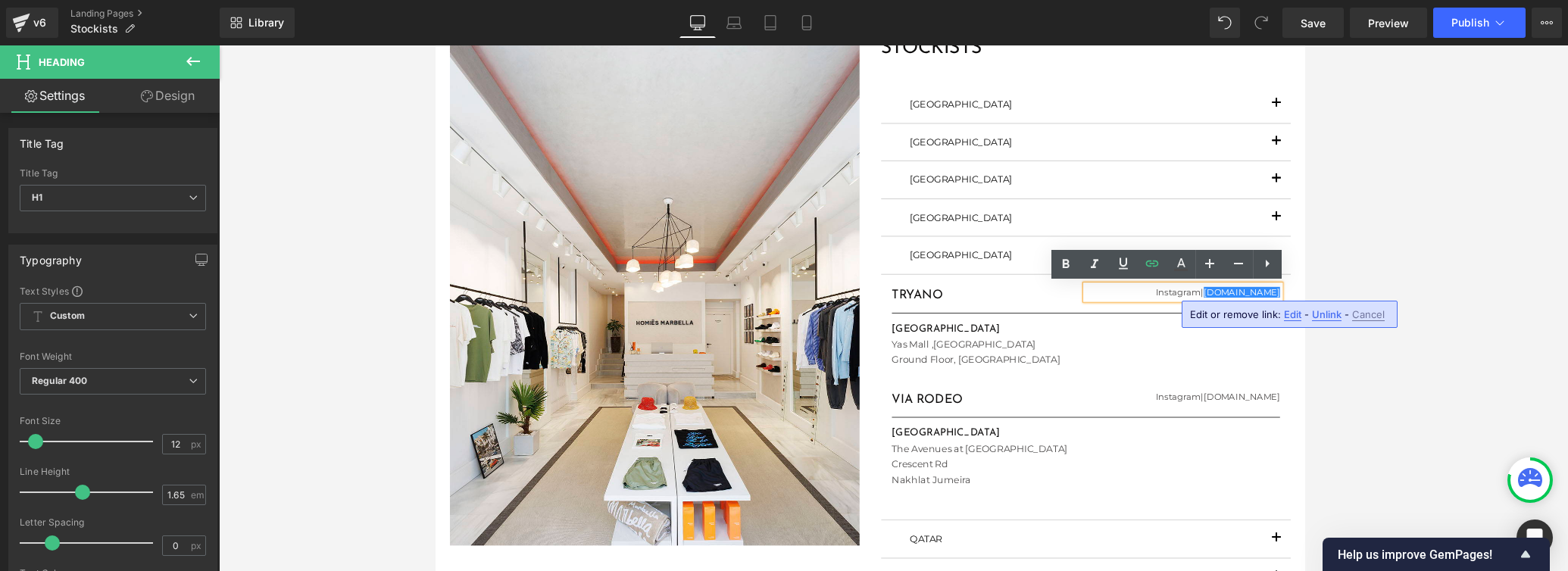
click at [1087, 313] on span "Edit" at bounding box center [1292, 315] width 18 height 13
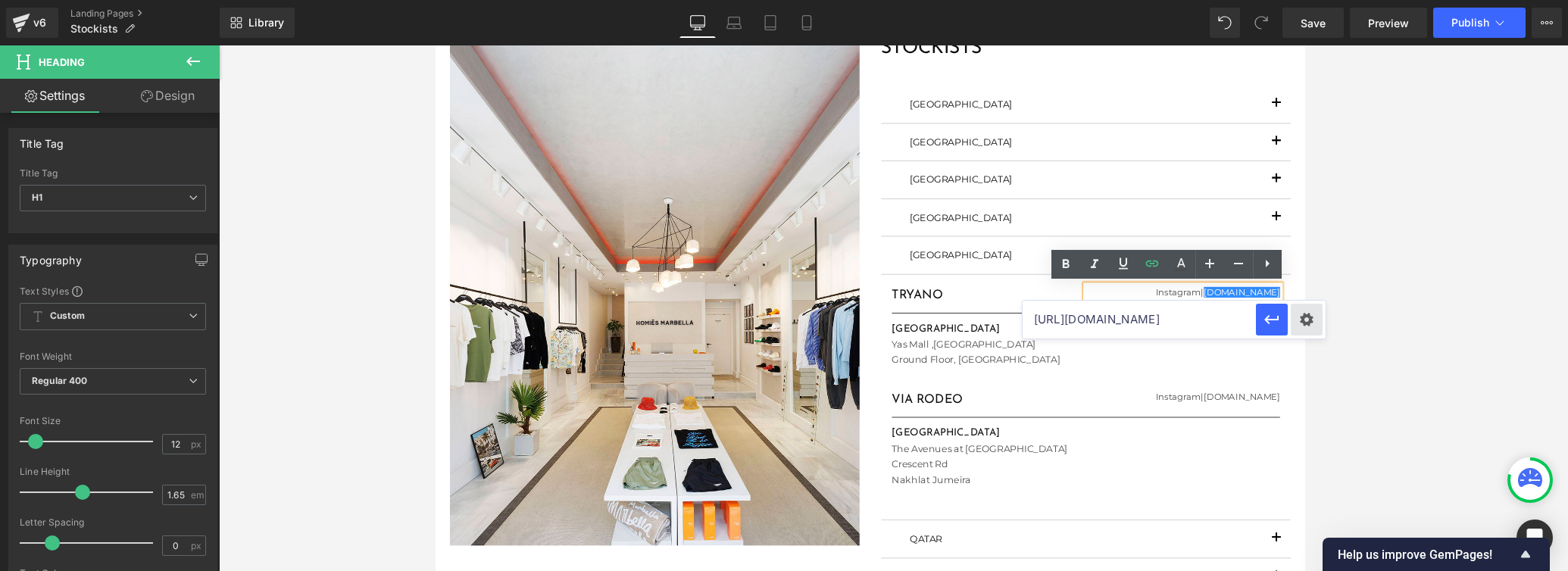
click at [1087, 0] on div "Text Color Highlight Color #333333 Edit or remove link: Edit - Unlink - Cancel …" at bounding box center [784, 0] width 1568 height 0
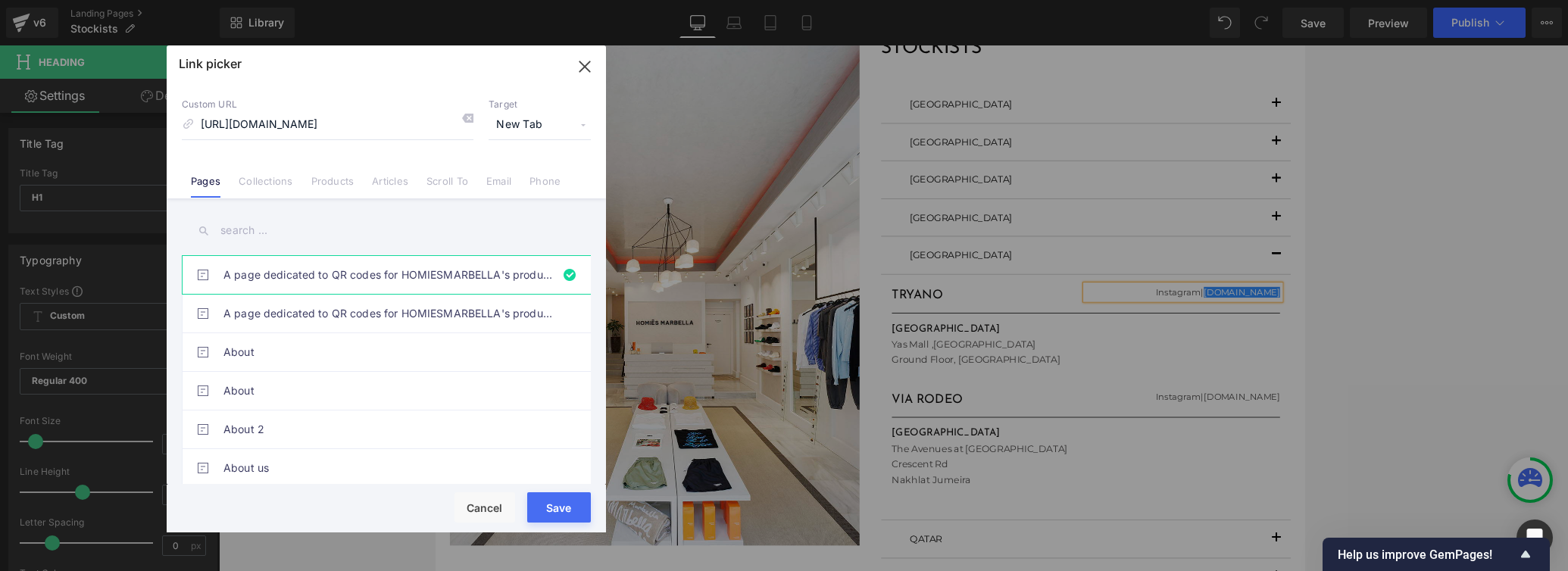
click at [531, 500] on button "Save" at bounding box center [559, 507] width 64 height 30
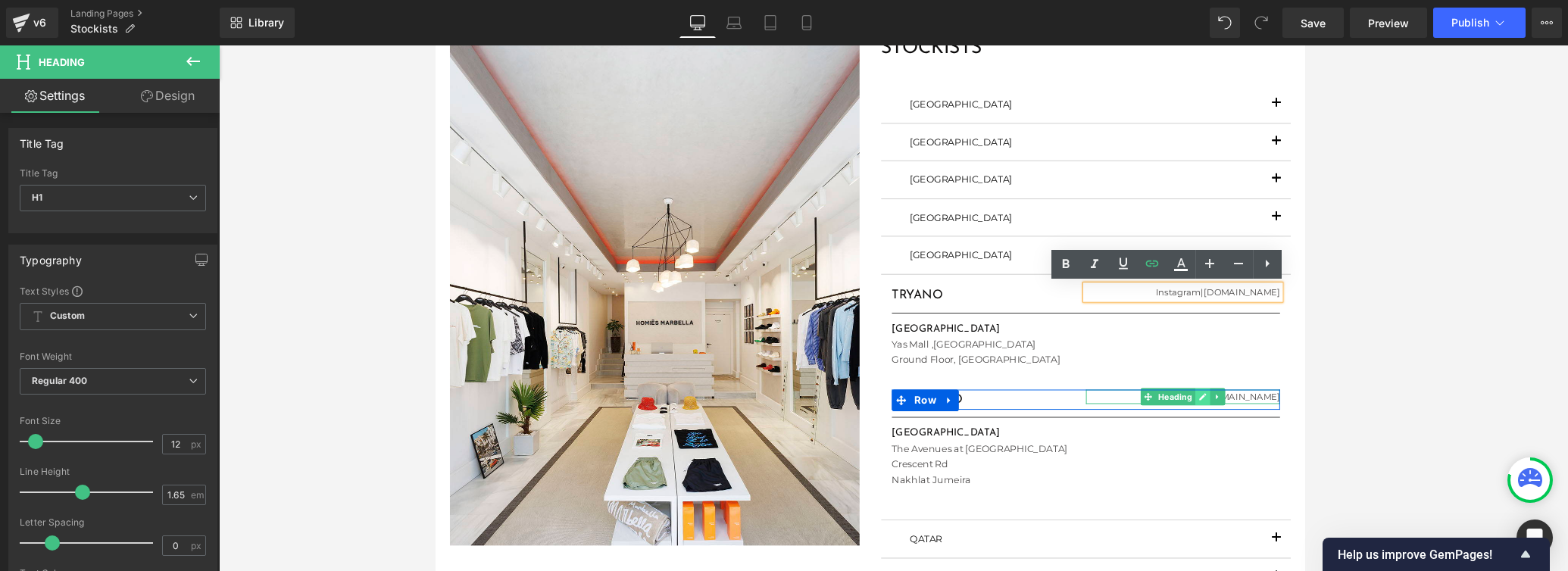
click at [1087, 414] on icon at bounding box center [1243, 416] width 8 height 9
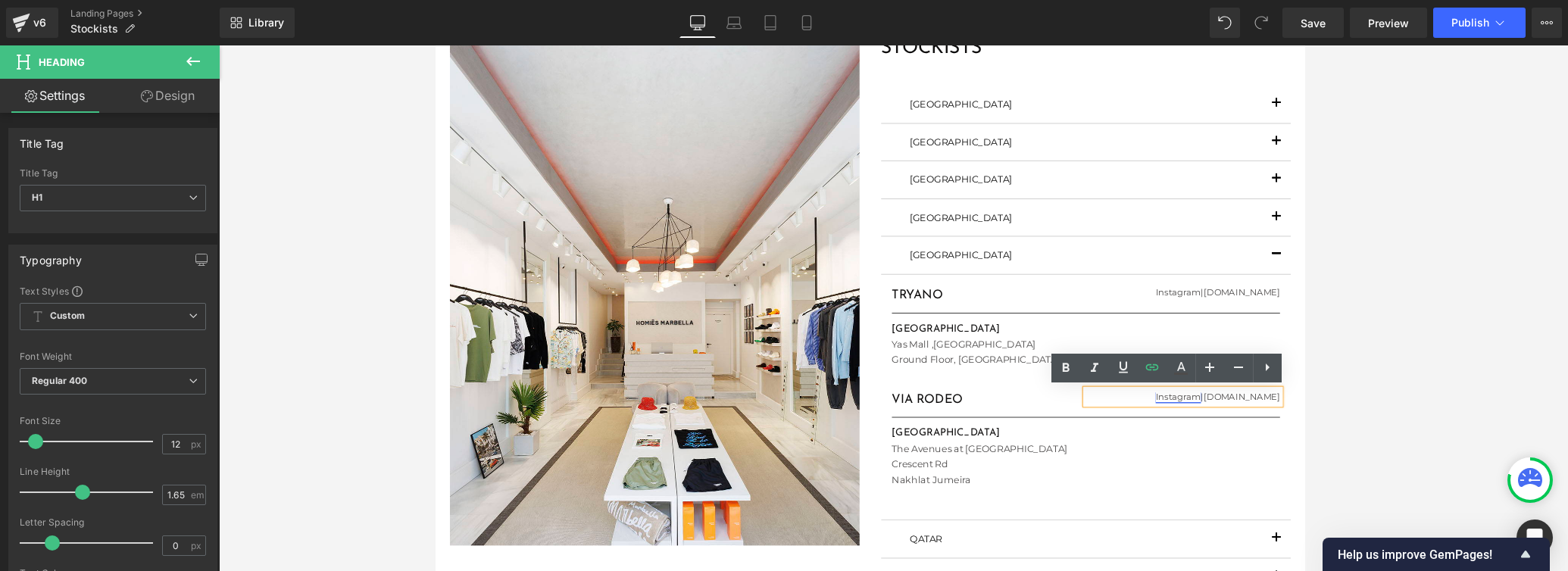
click at [1087, 413] on link "Instagram" at bounding box center [1216, 415] width 48 height 11
click at [1087, 415] on link "Instagram" at bounding box center [1216, 415] width 48 height 11
click at [1087, 416] on link "Instagram" at bounding box center [1216, 415] width 48 height 11
click at [1087, 419] on span "Edit" at bounding box center [1208, 419] width 18 height 13
click at [1087, 0] on div "Text Color Highlight Color #333333 Edit or remove link: Edit - Unlink - Cancel …" at bounding box center [784, 0] width 1568 height 0
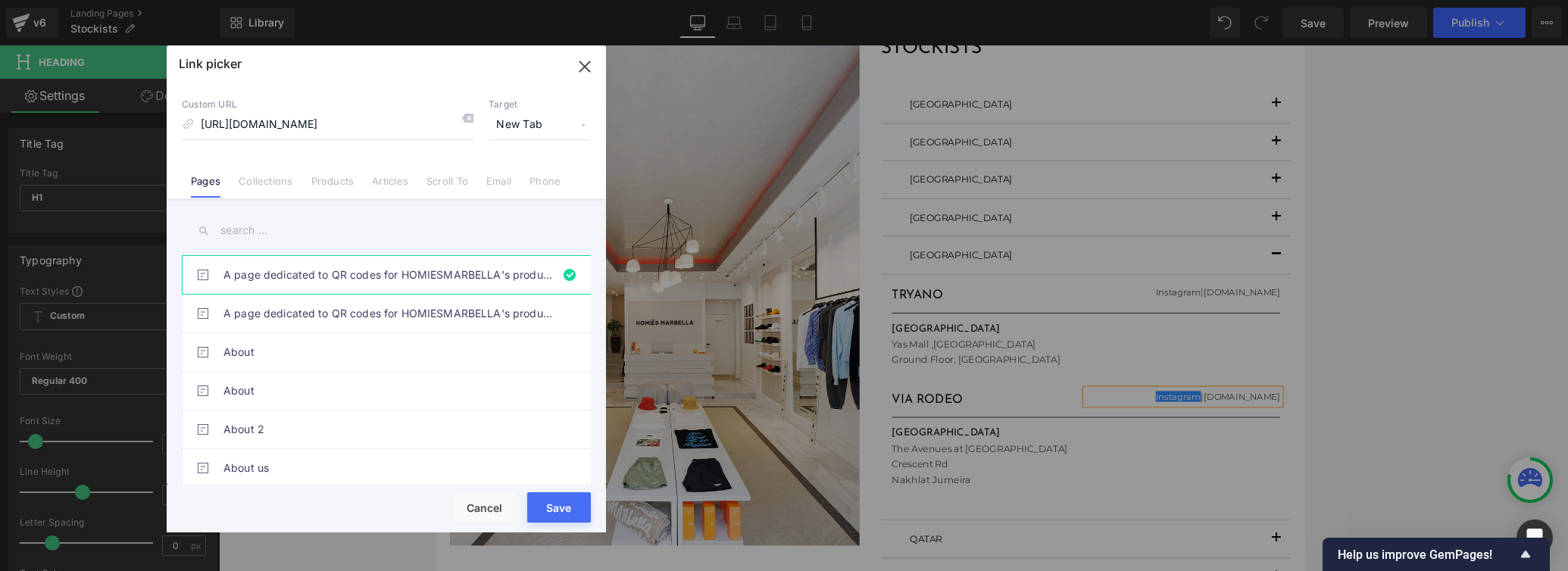
click at [534, 500] on button "Save" at bounding box center [559, 507] width 64 height 30
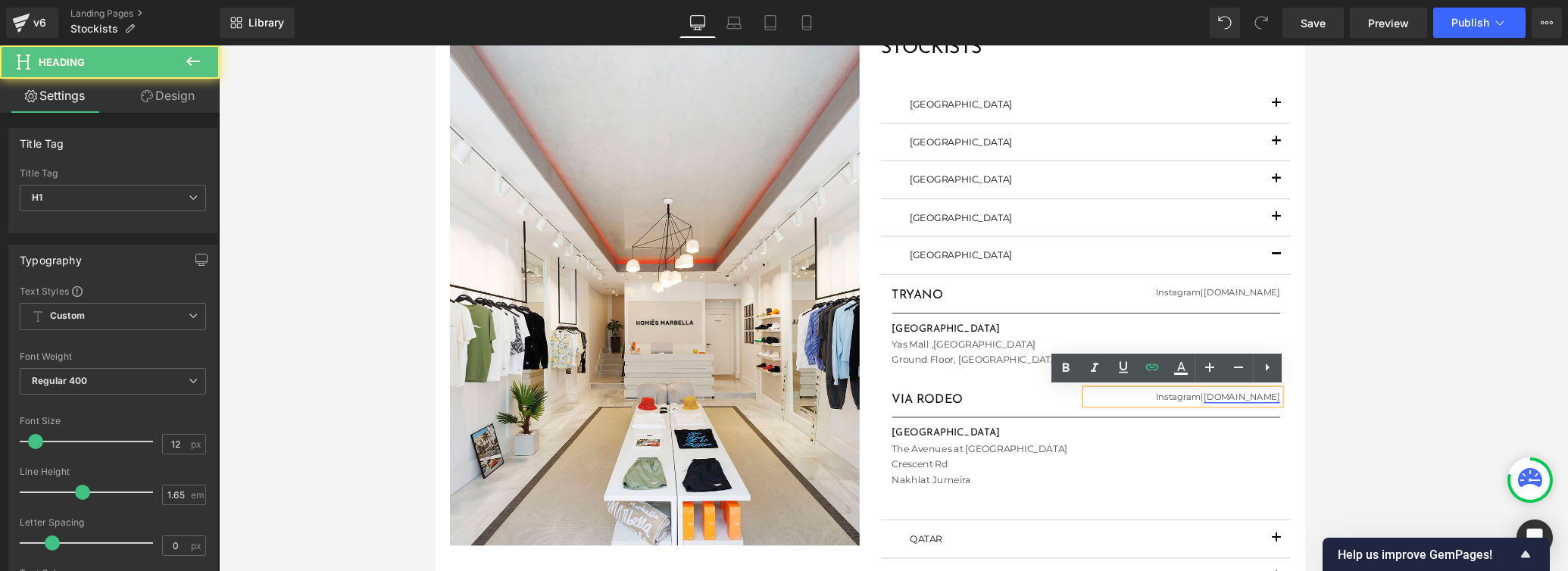
click at [1087, 417] on link "[DOMAIN_NAME]" at bounding box center [1285, 415] width 80 height 11
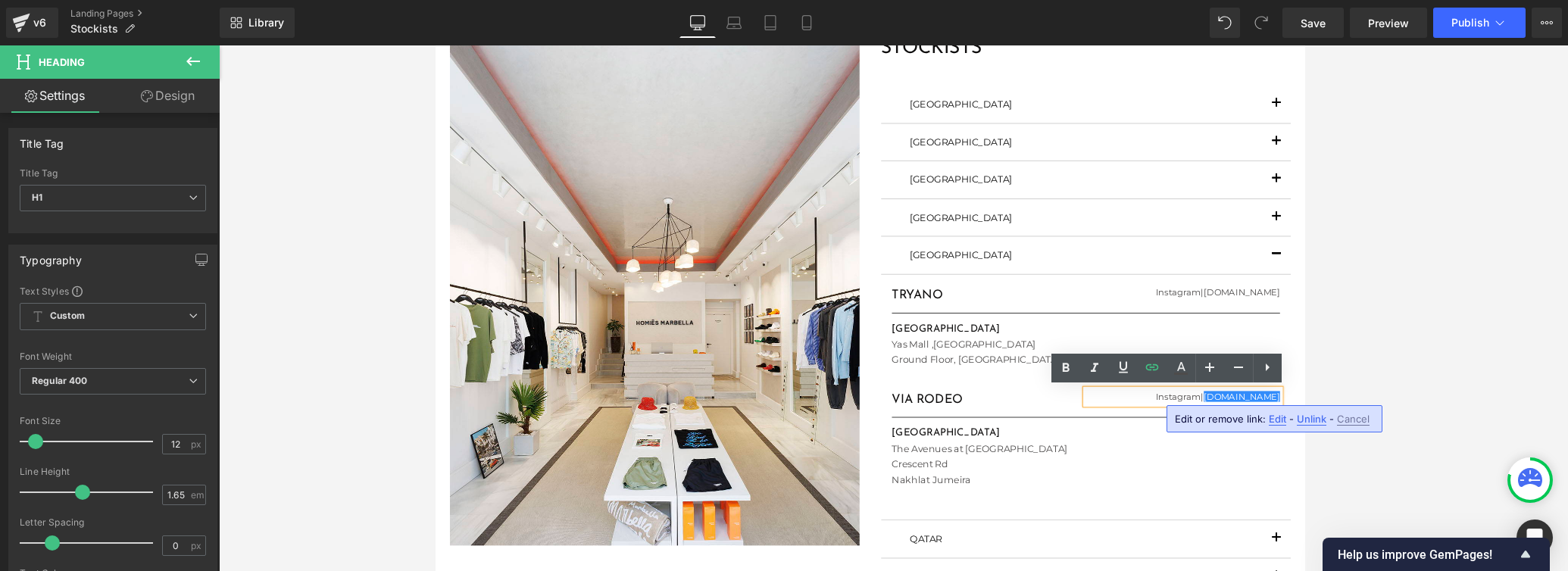
click at [1087, 419] on span "Edit" at bounding box center [1277, 419] width 18 height 13
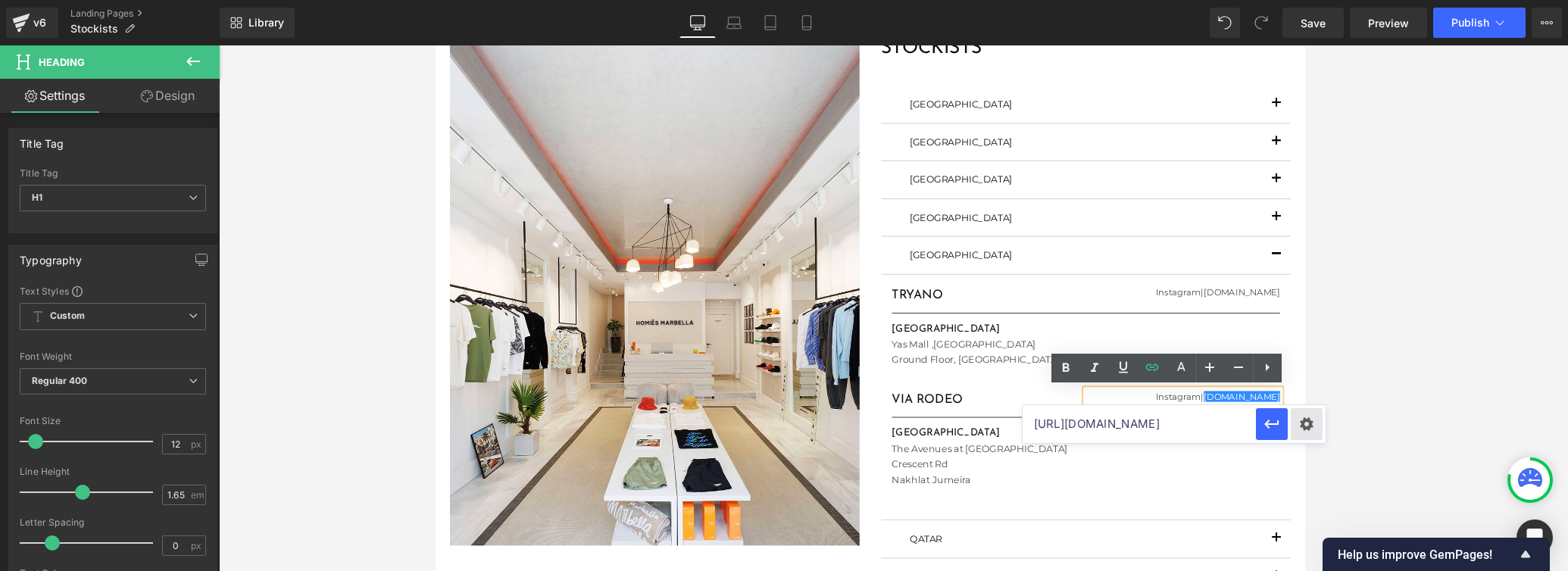
click at [1087, 0] on div "Text Color Highlight Color #333333 Edit or remove link: Edit - Unlink - Cancel …" at bounding box center [784, 0] width 1568 height 0
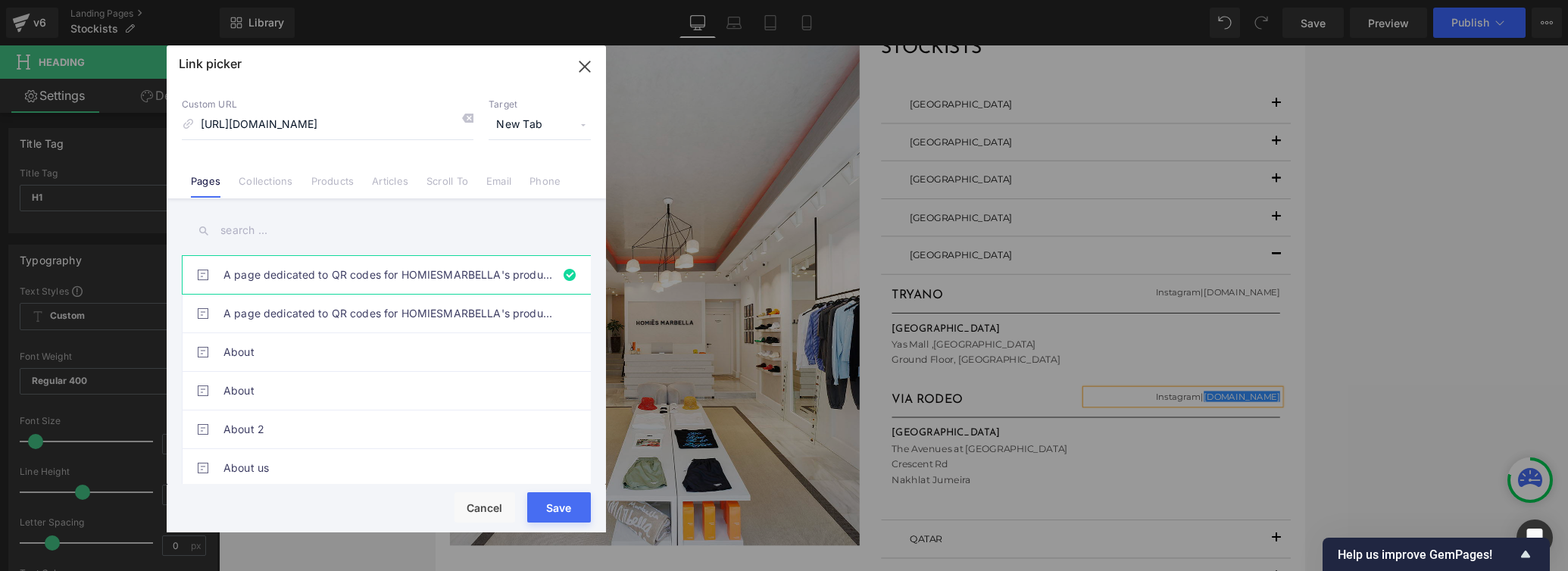
click at [536, 499] on button "Save" at bounding box center [559, 507] width 64 height 30
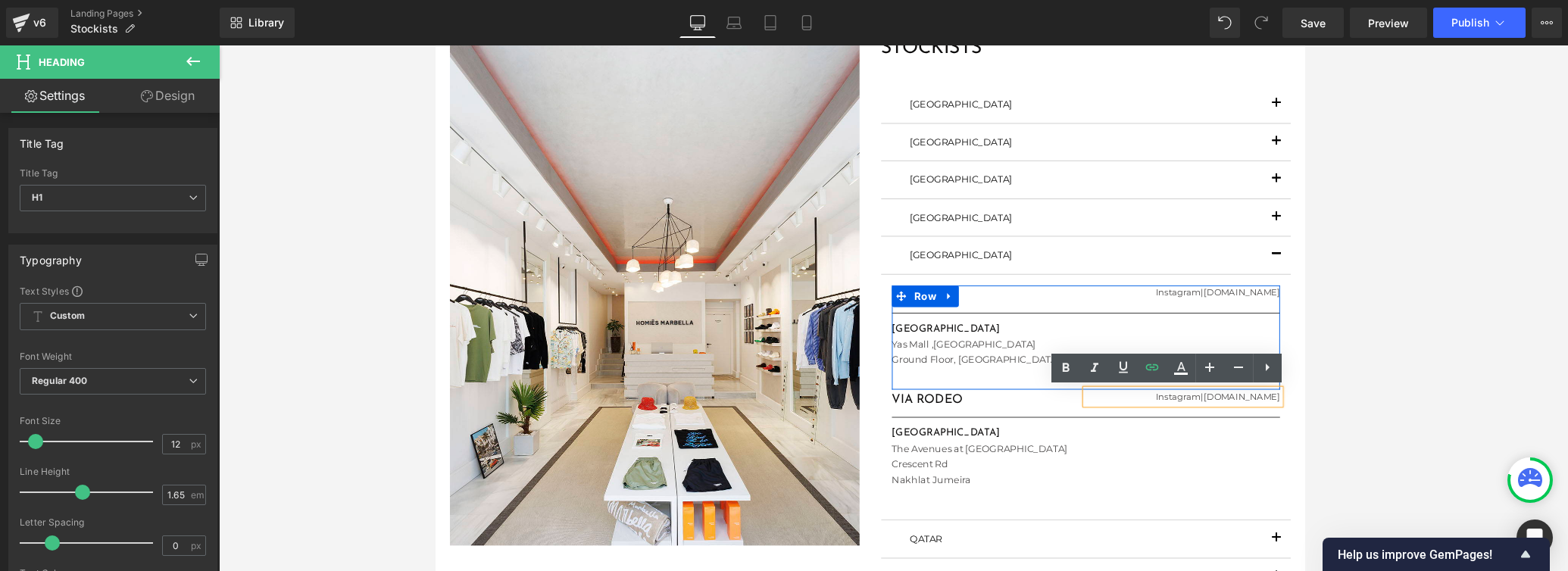
click at [1073, 321] on div "Separator" at bounding box center [1119, 327] width 409 height 16
click at [1087, 18] on span "Publish" at bounding box center [1470, 22] width 37 height 12
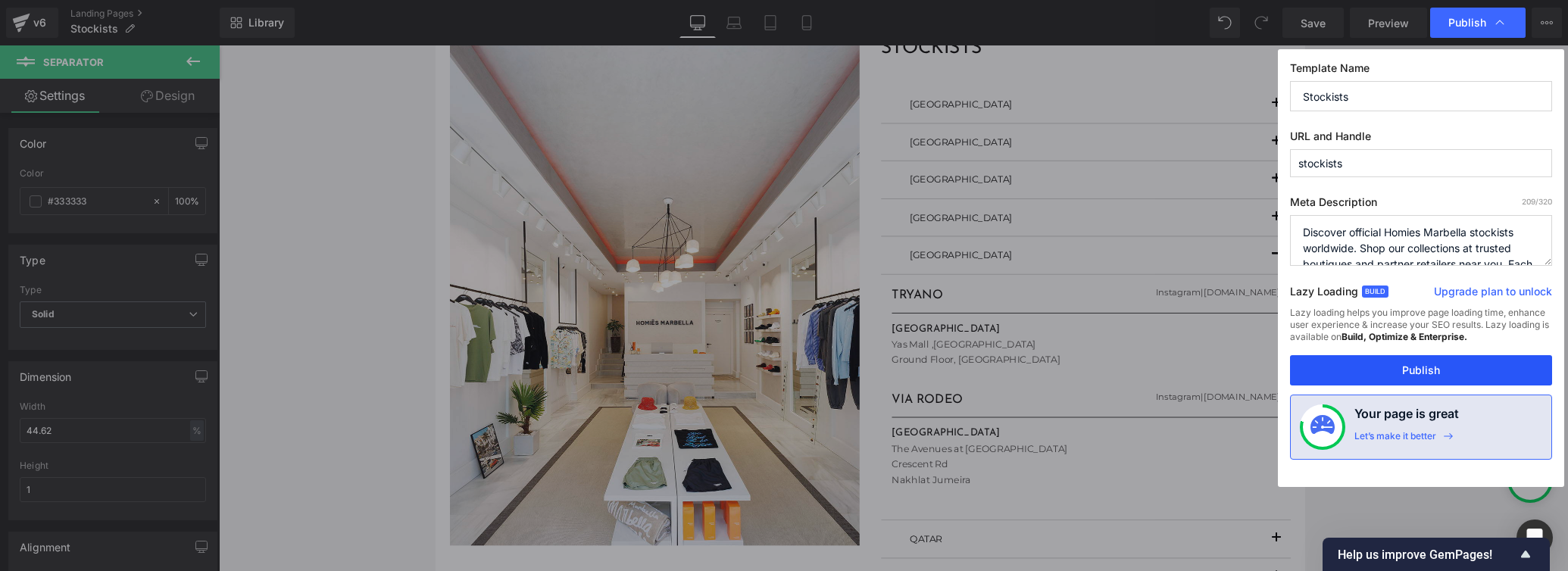
click at [1087, 365] on button "Publish" at bounding box center [1420, 370] width 262 height 30
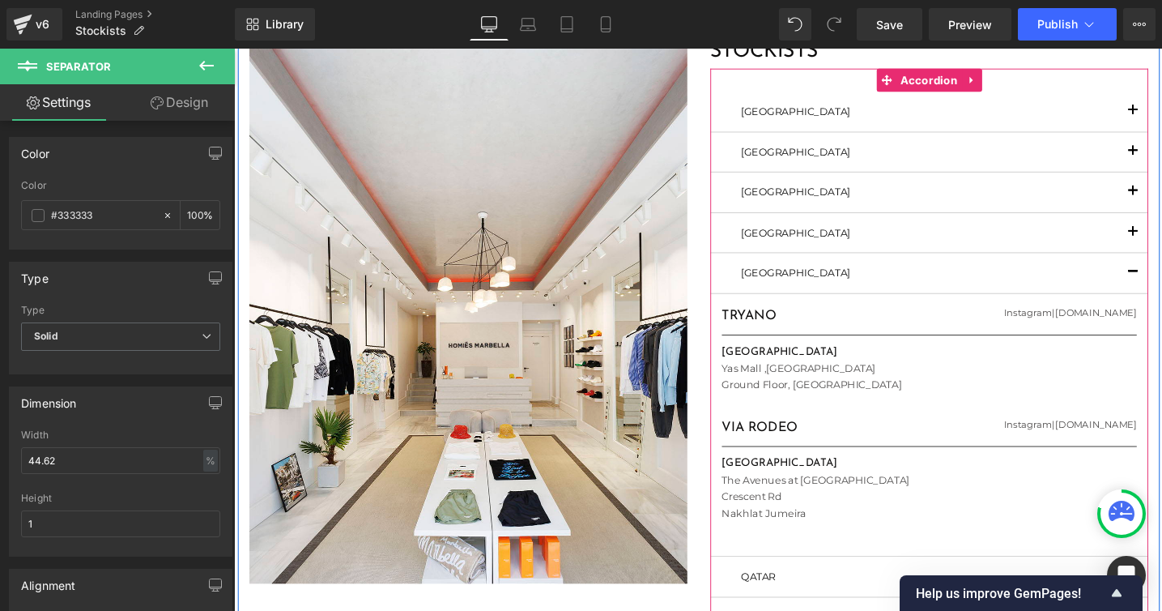
click at [1163, 241] on button "button" at bounding box center [1181, 242] width 32 height 41
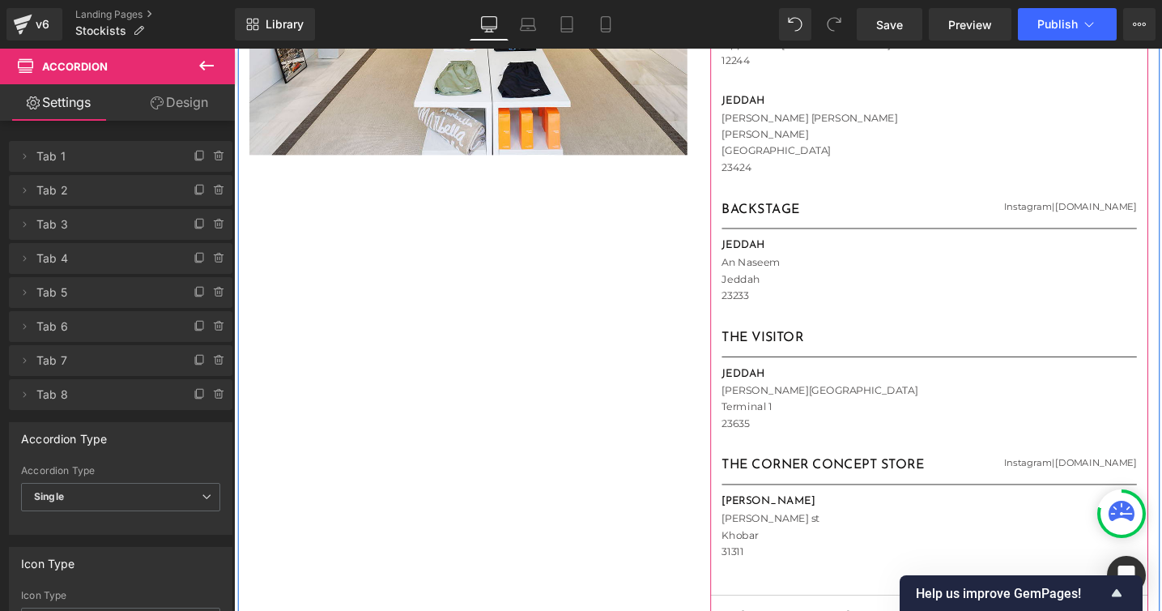
scroll to position [578, 0]
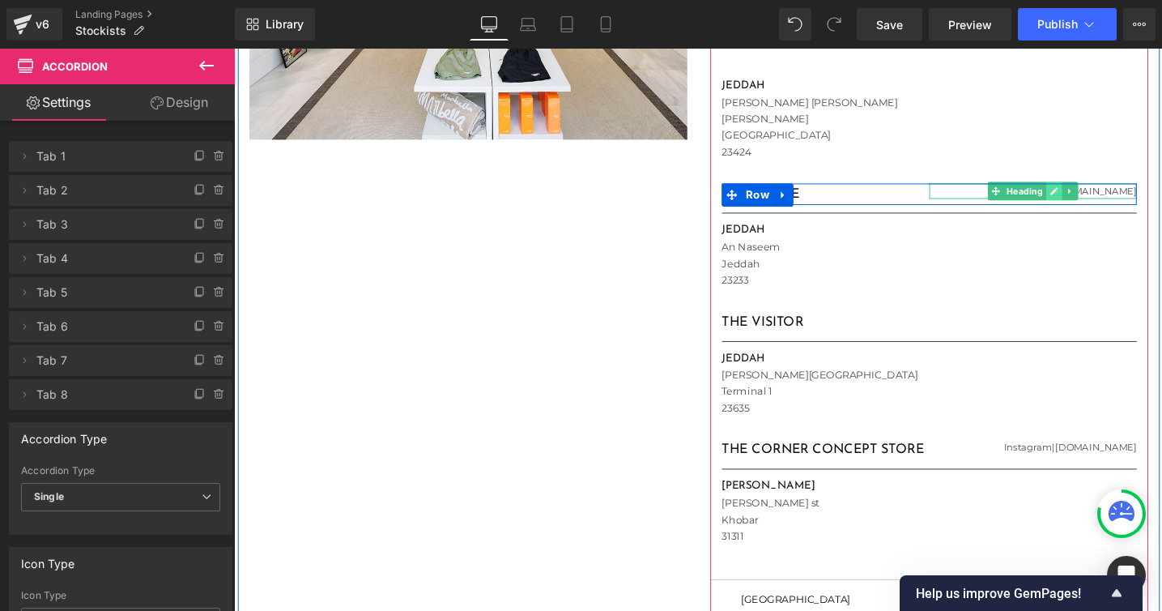
click at [1094, 199] on icon at bounding box center [1098, 199] width 9 height 10
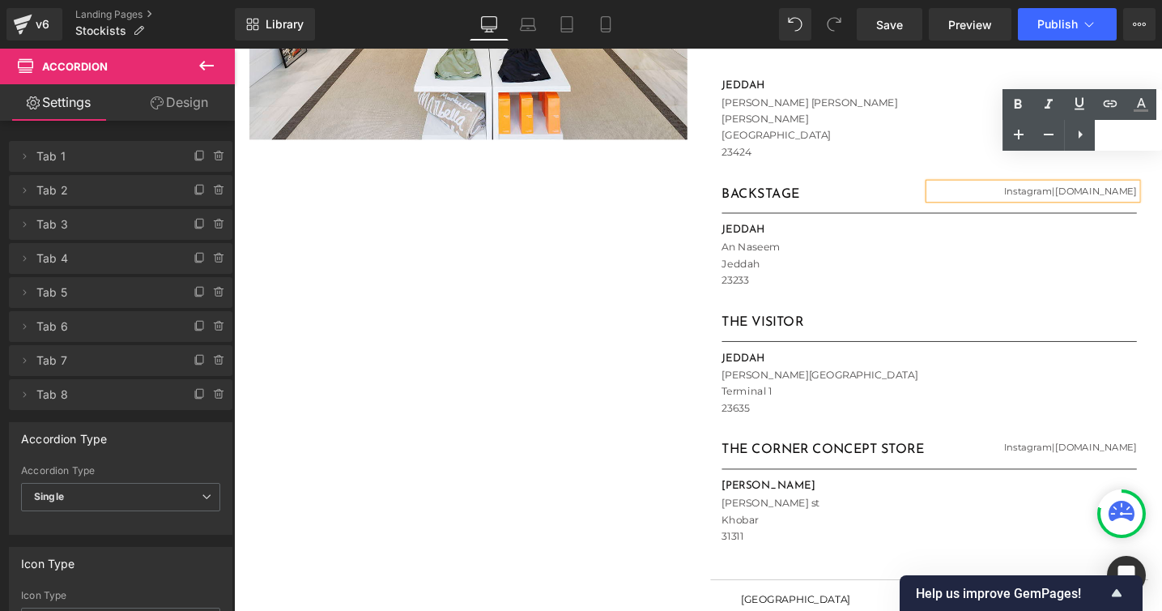
click at [587, 239] on div "Image STOCKISTS Heading [GEOGRAPHIC_DATA] Text Block FLAGSHIP STORE Heading [DO…" at bounding box center [724, 219] width 972 height 1328
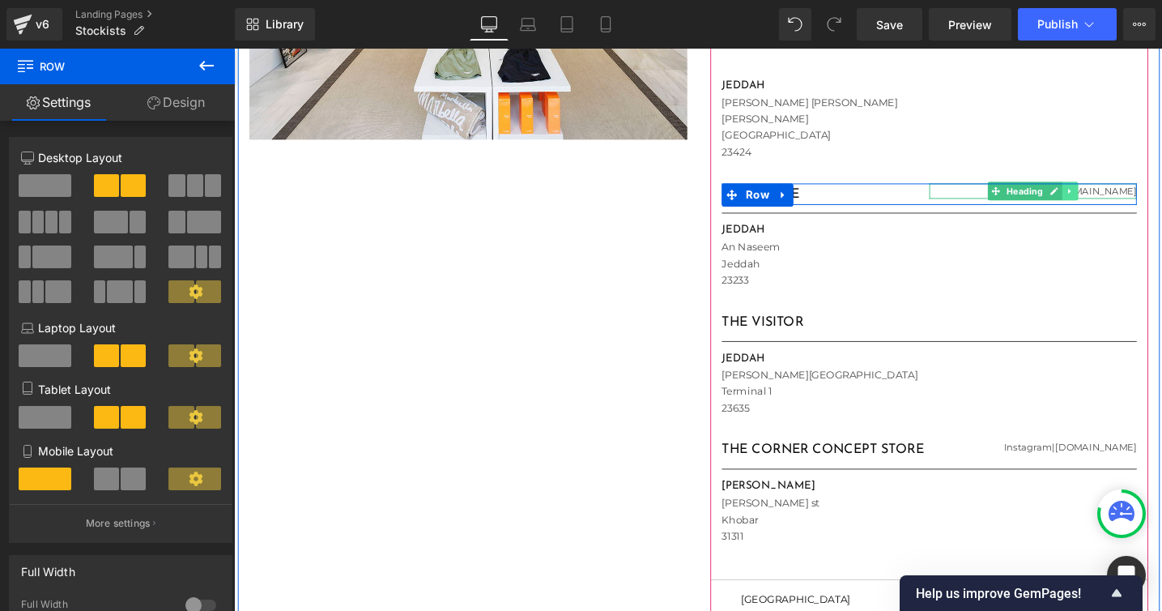
click at [1114, 199] on icon at bounding box center [1115, 199] width 2 height 6
click at [1108, 199] on icon at bounding box center [1106, 198] width 9 height 9
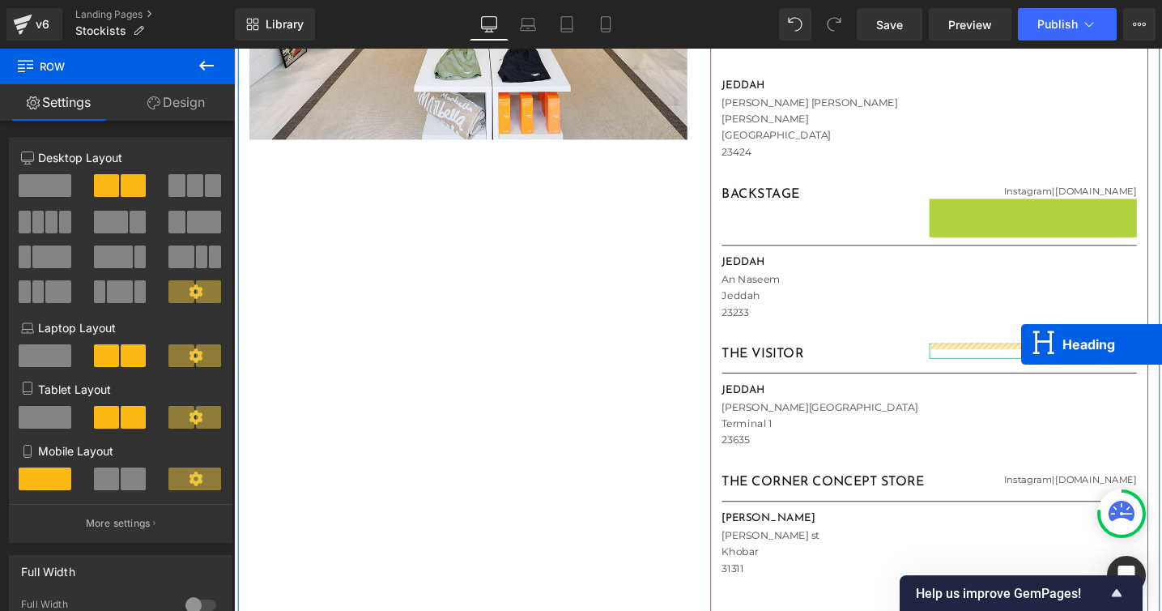
drag, startPoint x: 1038, startPoint y: 212, endPoint x: 1064, endPoint y: 360, distance: 150.6
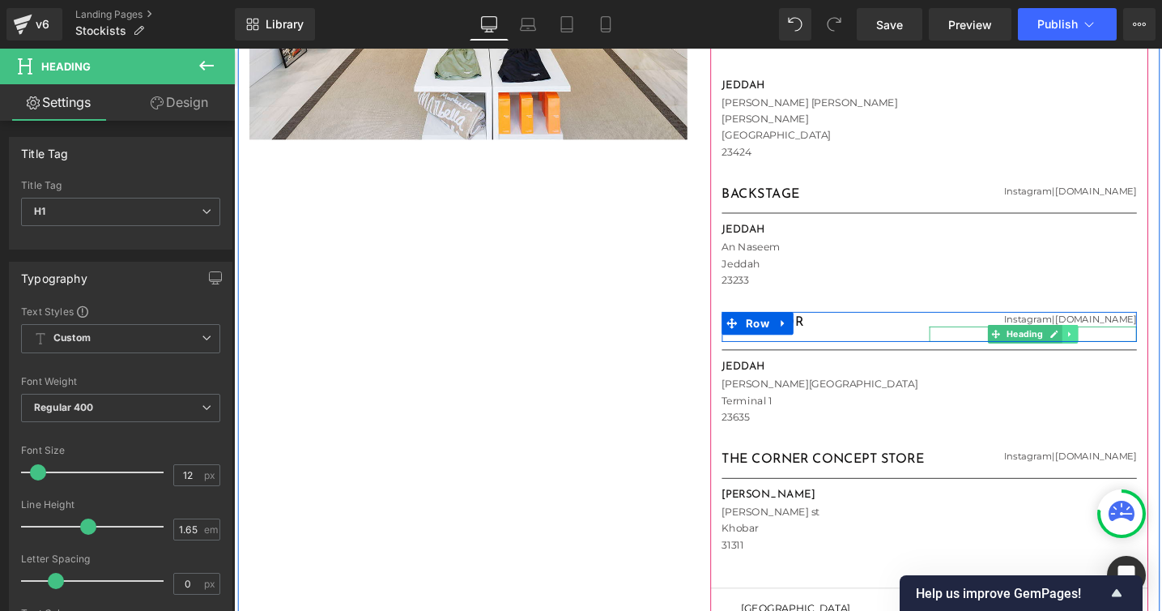
click at [1116, 347] on icon at bounding box center [1115, 349] width 9 height 10
click at [1123, 348] on icon at bounding box center [1123, 349] width 9 height 10
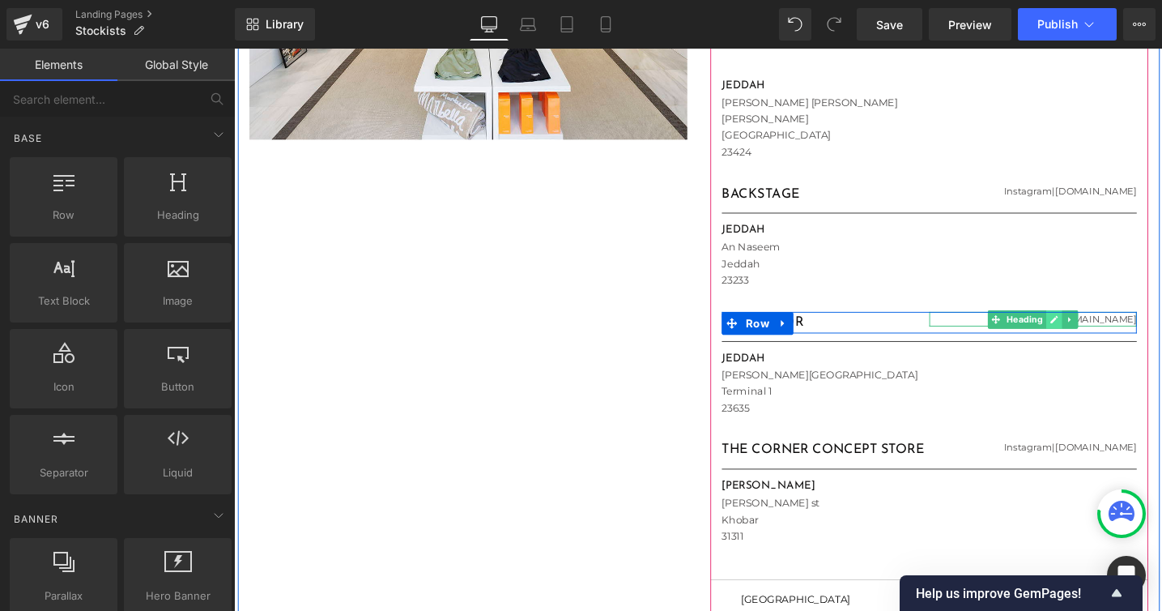
click at [1093, 334] on link at bounding box center [1098, 333] width 17 height 19
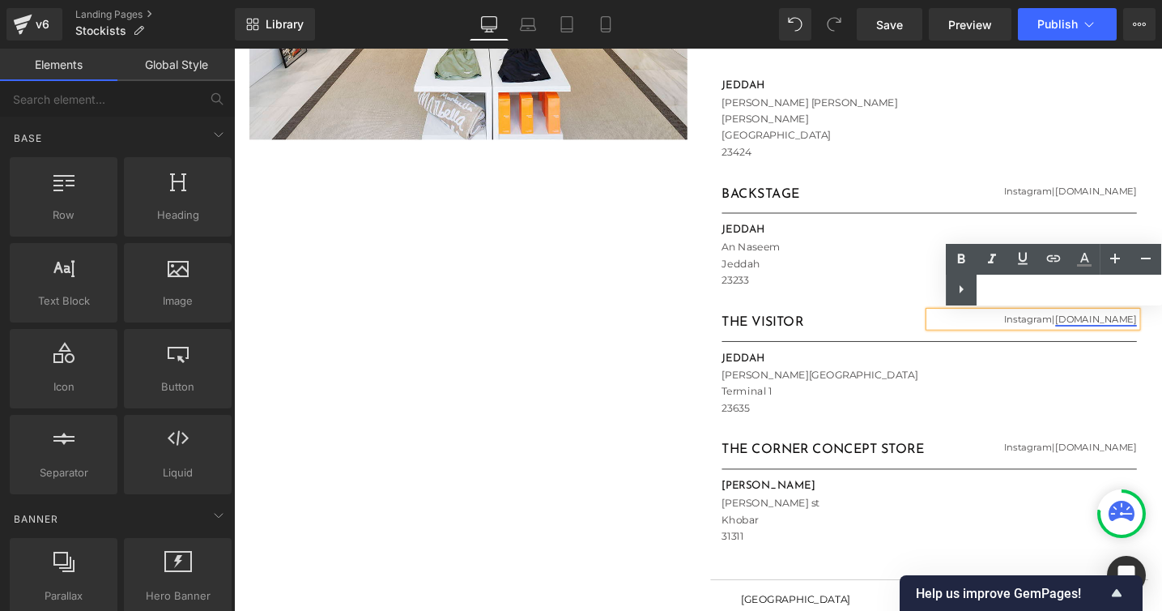
click at [1110, 333] on link "[DOMAIN_NAME]" at bounding box center [1143, 333] width 86 height 12
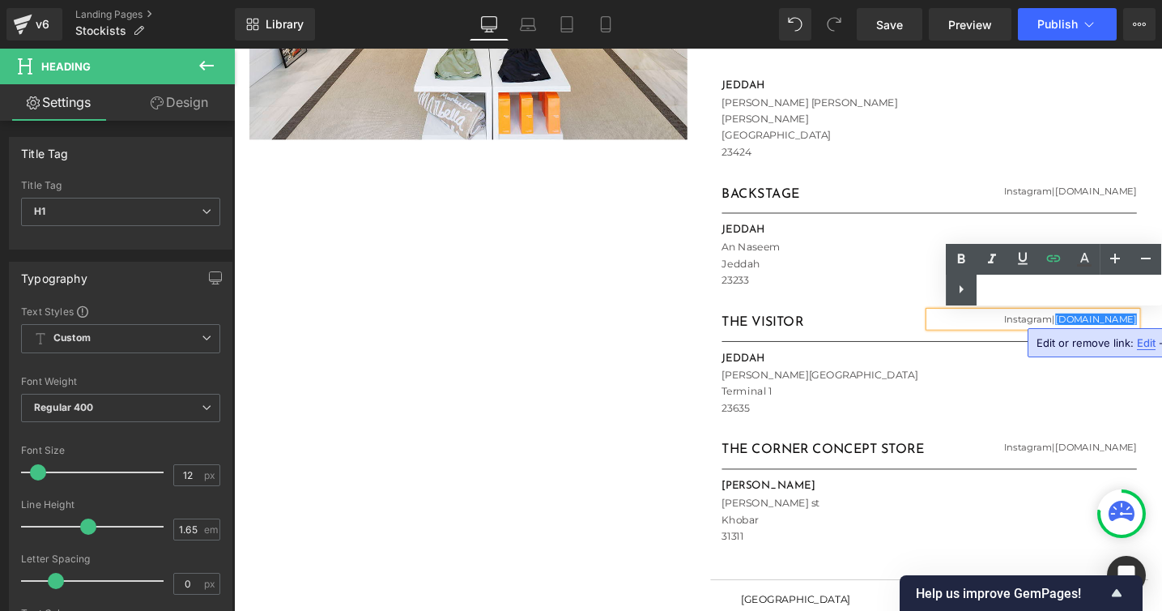
click at [1138, 340] on span "Edit" at bounding box center [1146, 343] width 19 height 14
click at [1042, 349] on input "[URL][DOMAIN_NAME]" at bounding box center [986, 348] width 249 height 40
paste input "[DOMAIN_NAME][URL]"
type input "[URL][DOMAIN_NAME]"
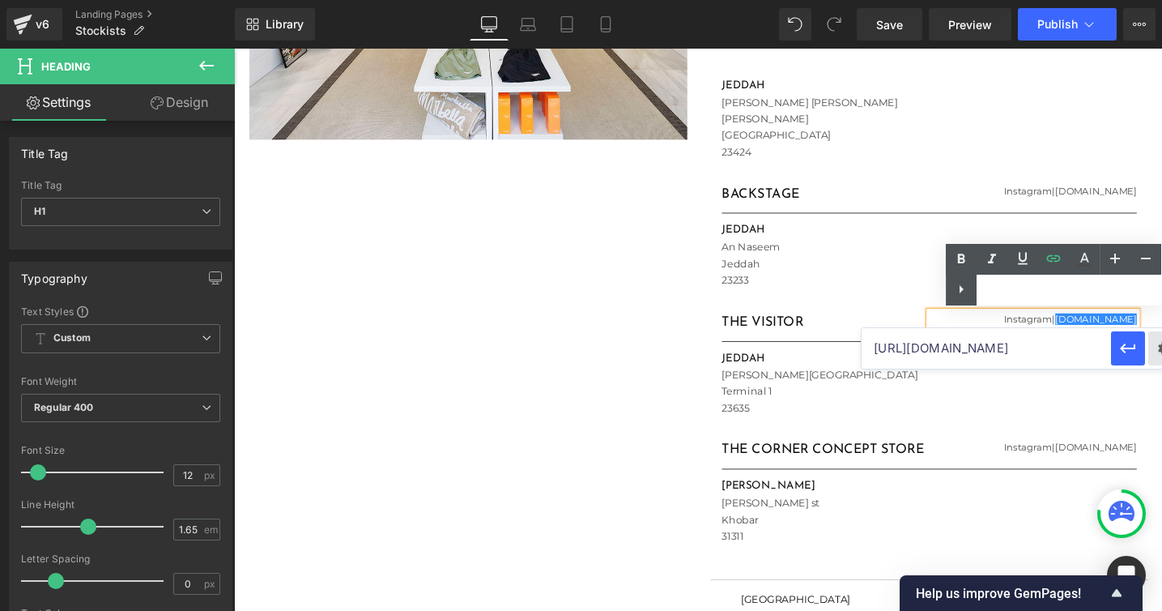
click at [1157, 0] on div "Text Color Highlight Color #333333 Edit or remove link: Edit - Unlink - Cancel …" at bounding box center [581, 0] width 1162 height 0
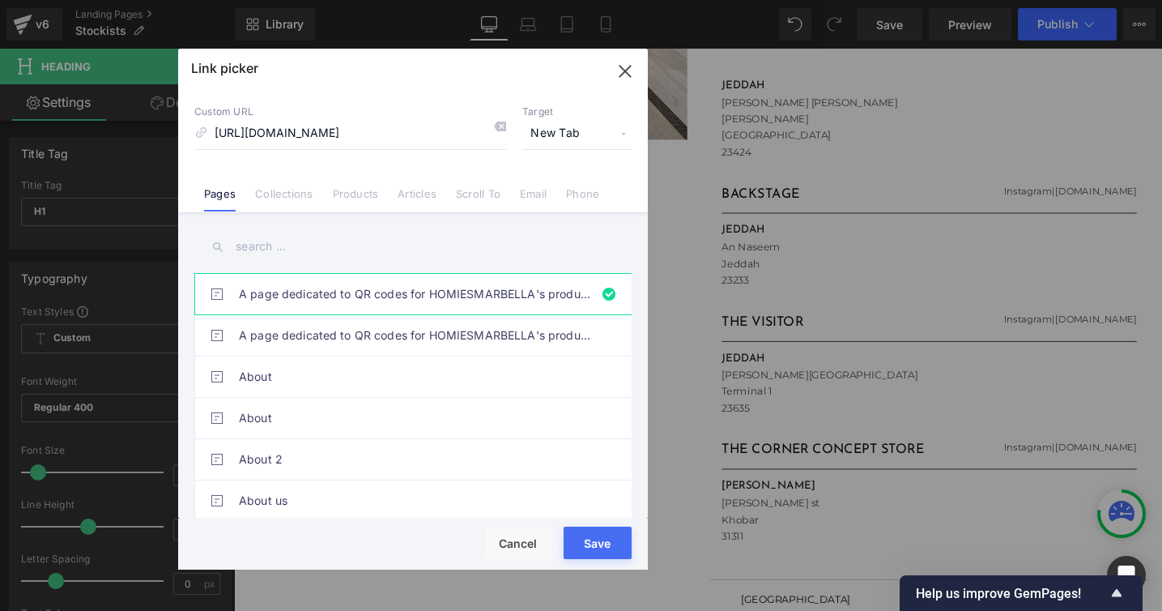
click at [595, 543] on div "Rendering Content" at bounding box center [581, 547] width 100 height 18
click at [569, 532] on button "Save" at bounding box center [598, 542] width 68 height 32
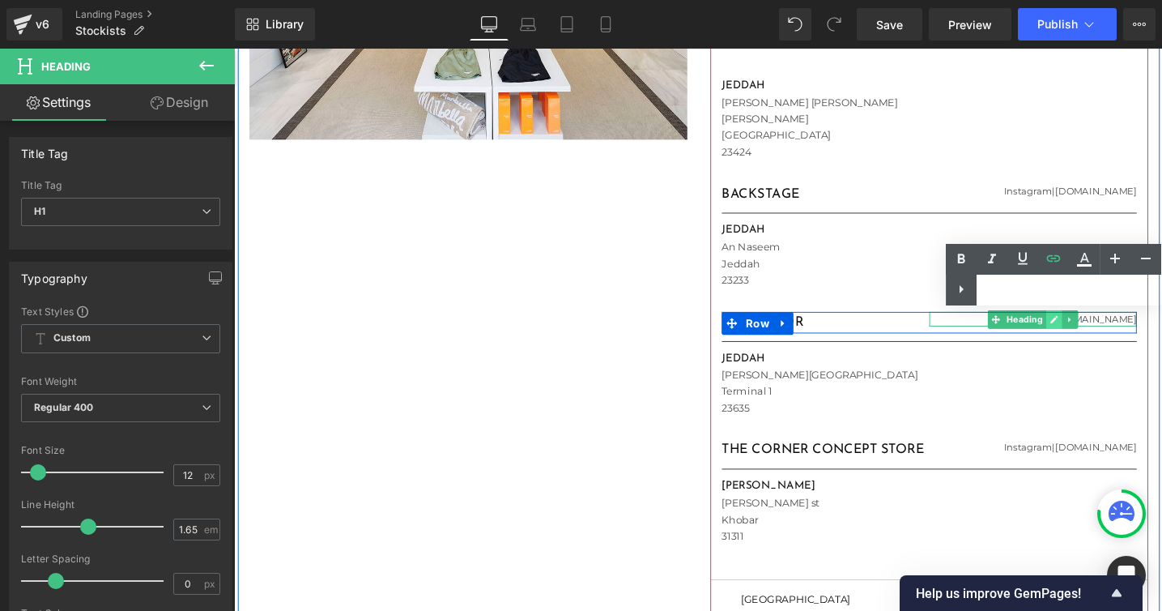
click at [1097, 334] on icon at bounding box center [1099, 334] width 8 height 8
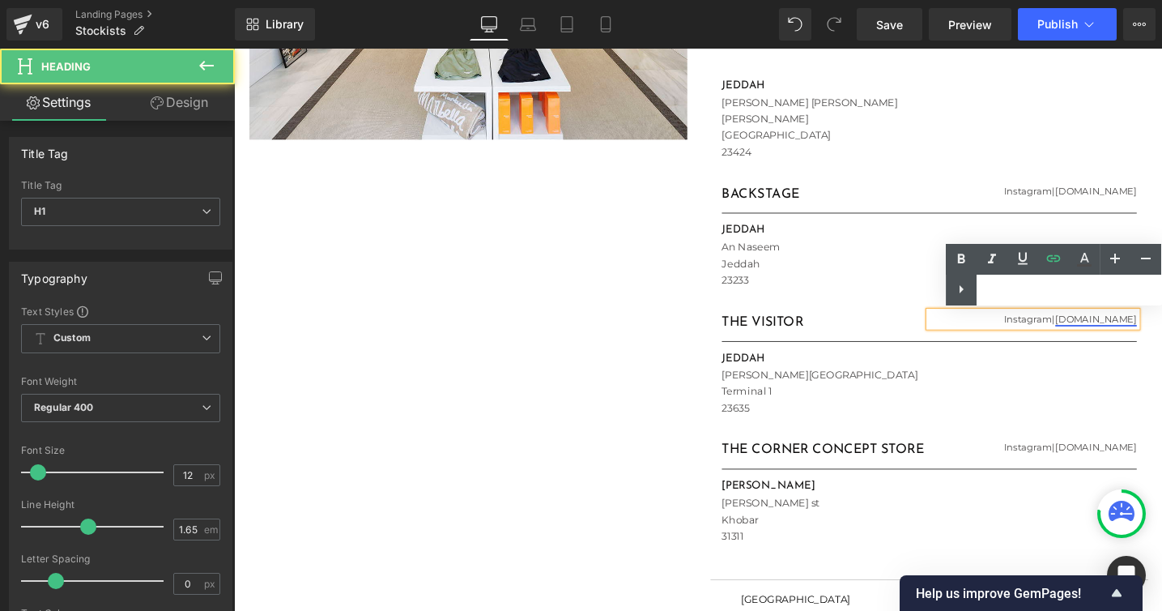
click at [1100, 332] on link "[DOMAIN_NAME]" at bounding box center [1143, 333] width 86 height 12
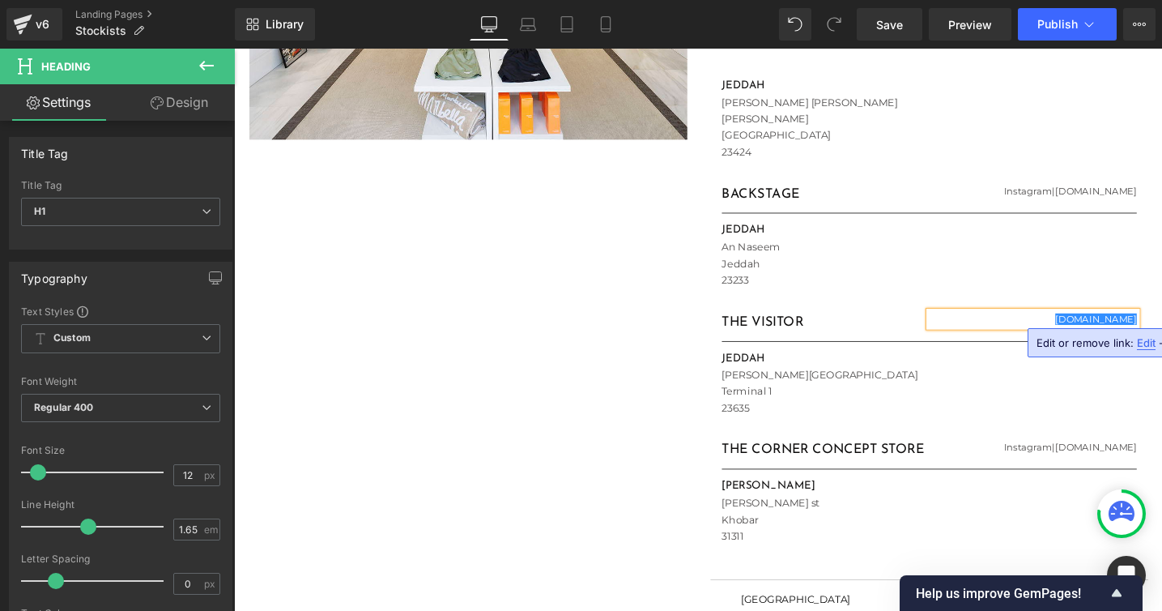
click at [1143, 340] on span "Edit" at bounding box center [1146, 343] width 19 height 14
click at [992, 355] on input "[URL][DOMAIN_NAME]" at bounding box center [986, 348] width 249 height 40
paste input "[DOMAIN_NAME][URL]"
type input "[URL][DOMAIN_NAME]"
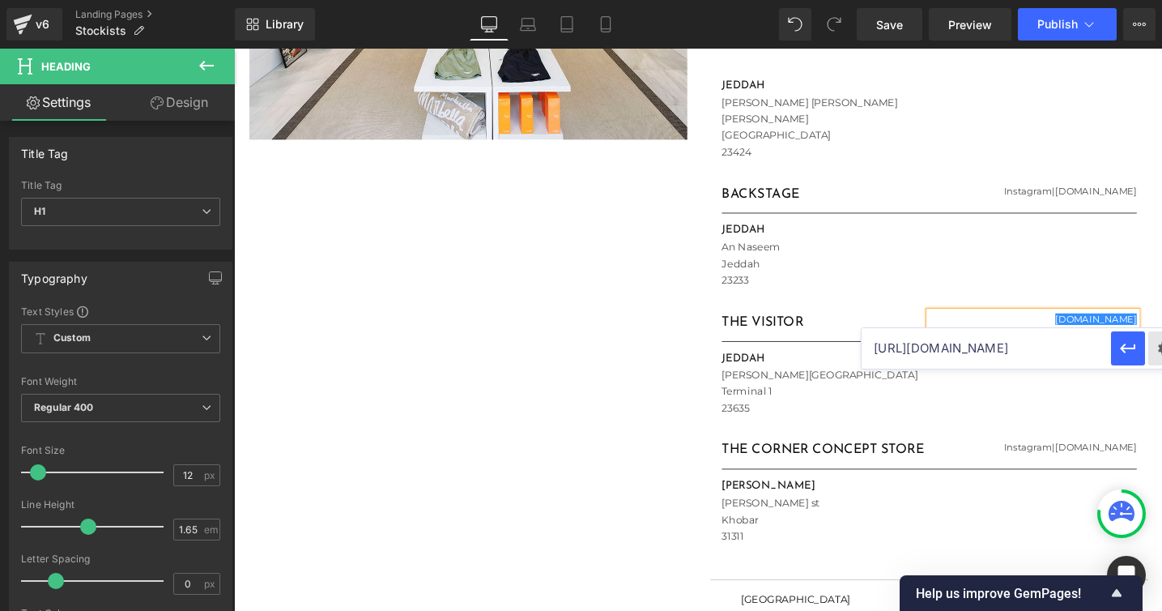
click at [1157, 0] on div "Text Color Highlight Color #333333 Edit or remove link: Edit - Unlink - Cancel …" at bounding box center [581, 0] width 1162 height 0
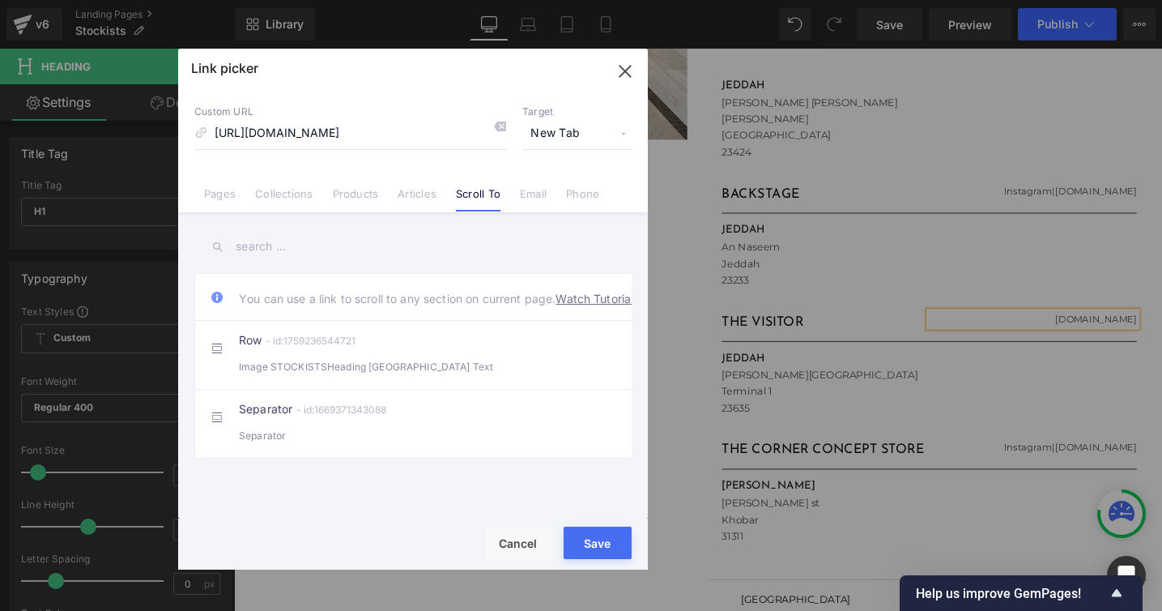
click at [575, 531] on button "Save" at bounding box center [598, 542] width 68 height 32
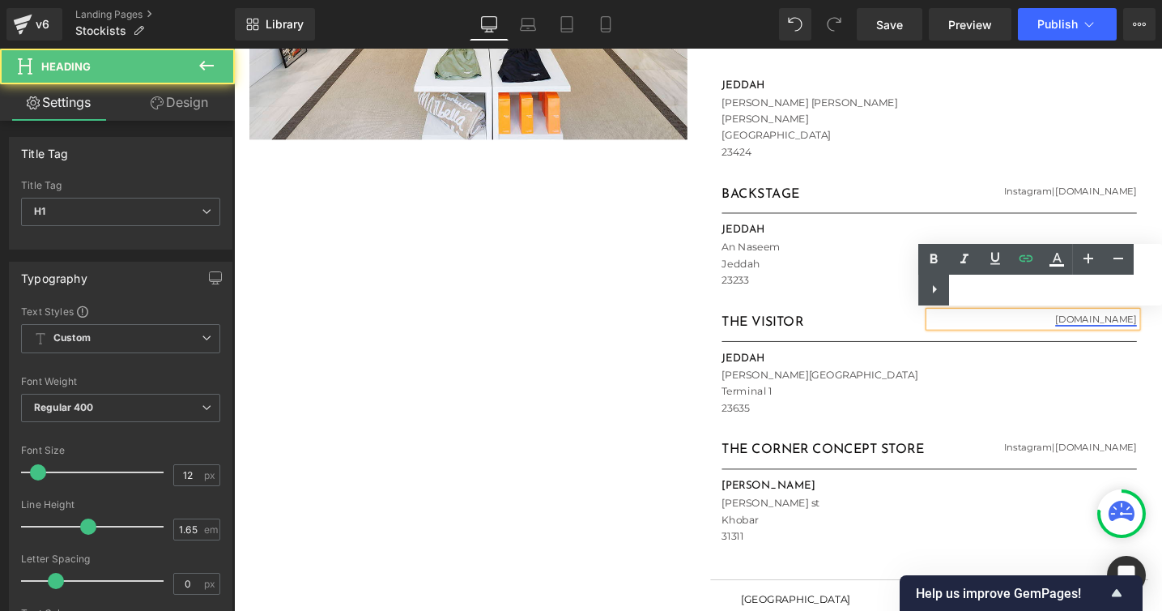
click at [1126, 332] on link "[DOMAIN_NAME]" at bounding box center [1143, 333] width 86 height 12
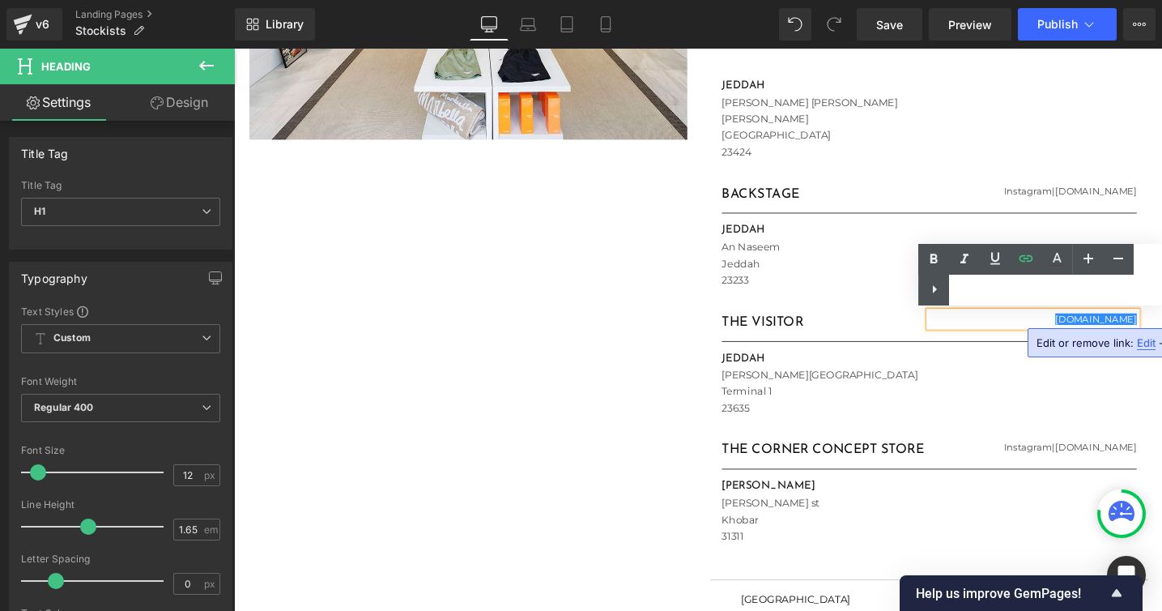
click at [1146, 346] on span "Edit" at bounding box center [1146, 343] width 19 height 14
drag, startPoint x: 925, startPoint y: 347, endPoint x: 962, endPoint y: 346, distance: 37.3
click at [962, 346] on input "[URL][DOMAIN_NAME]" at bounding box center [986, 348] width 249 height 40
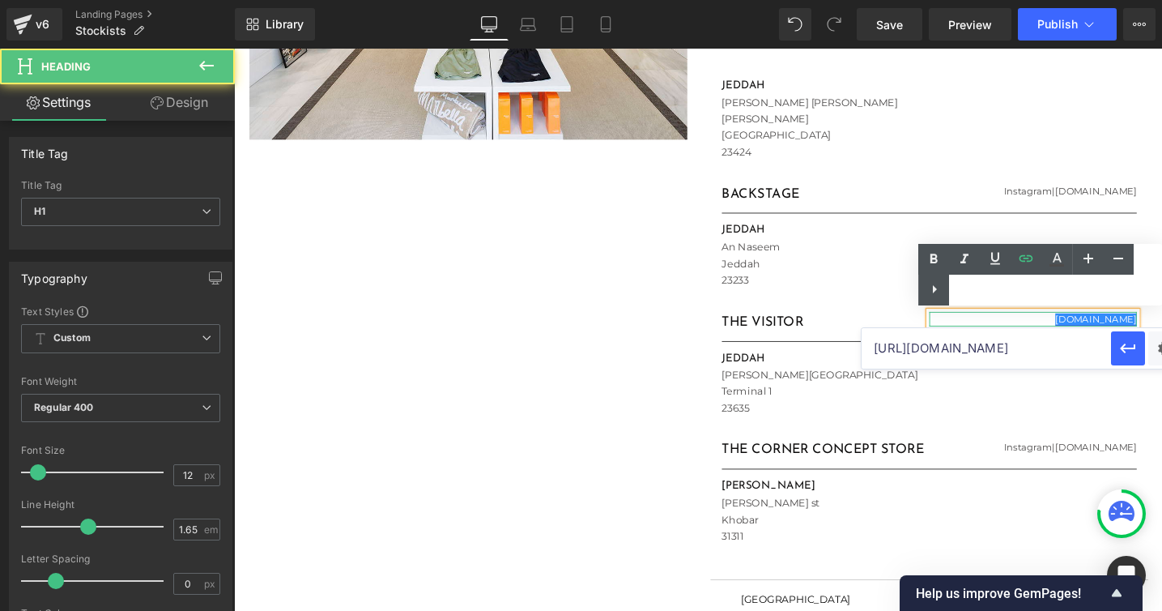
click at [1111, 333] on link "[DOMAIN_NAME]" at bounding box center [1143, 333] width 86 height 12
click at [1110, 332] on link "[DOMAIN_NAME]" at bounding box center [1143, 333] width 86 height 12
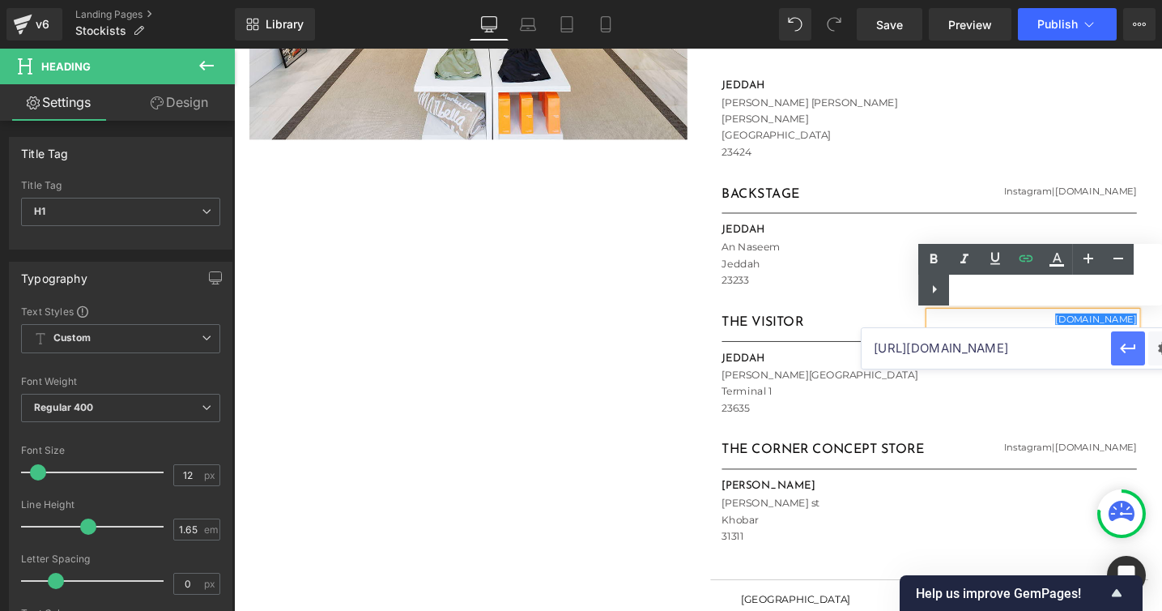
click at [1136, 353] on icon "button" at bounding box center [1128, 348] width 19 height 19
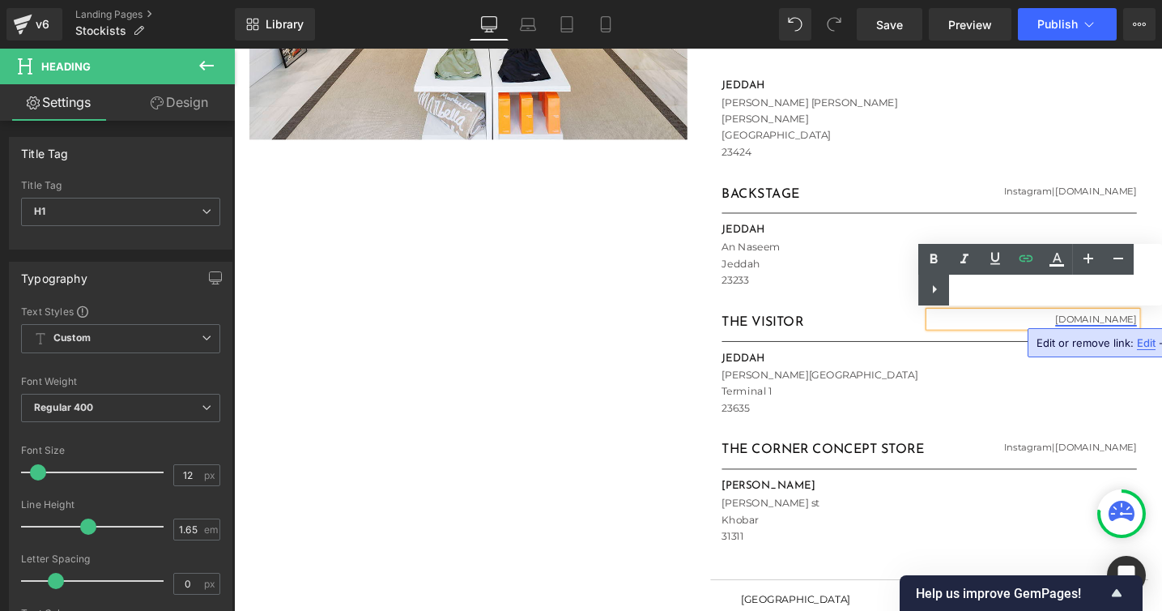
click at [1132, 334] on link "[DOMAIN_NAME]" at bounding box center [1143, 333] width 86 height 12
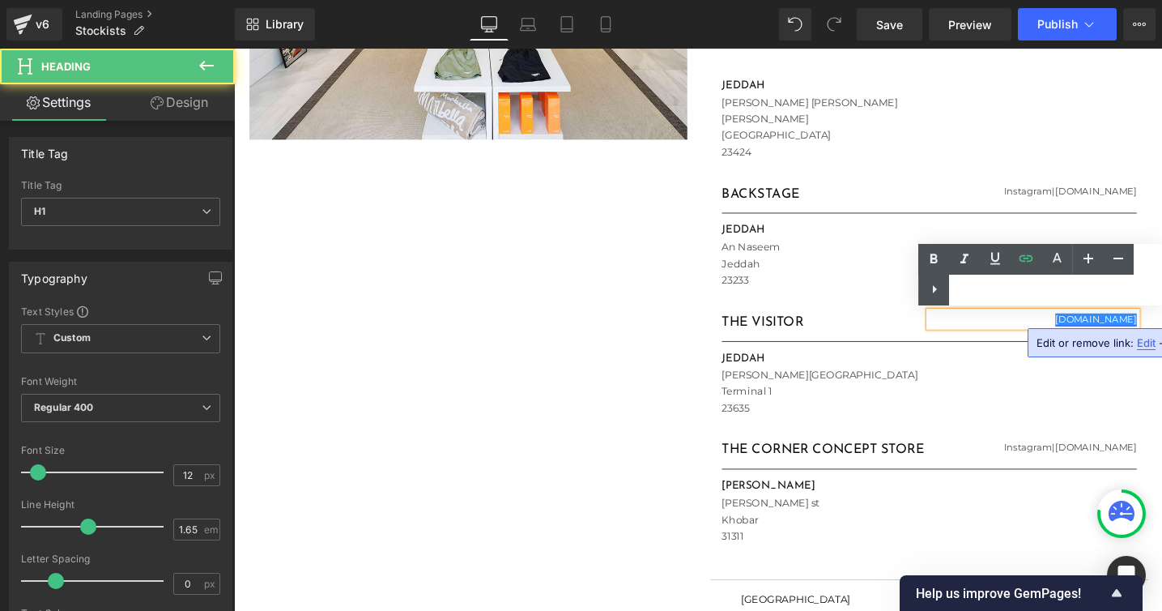
click at [1102, 332] on link "[DOMAIN_NAME]" at bounding box center [1143, 333] width 86 height 12
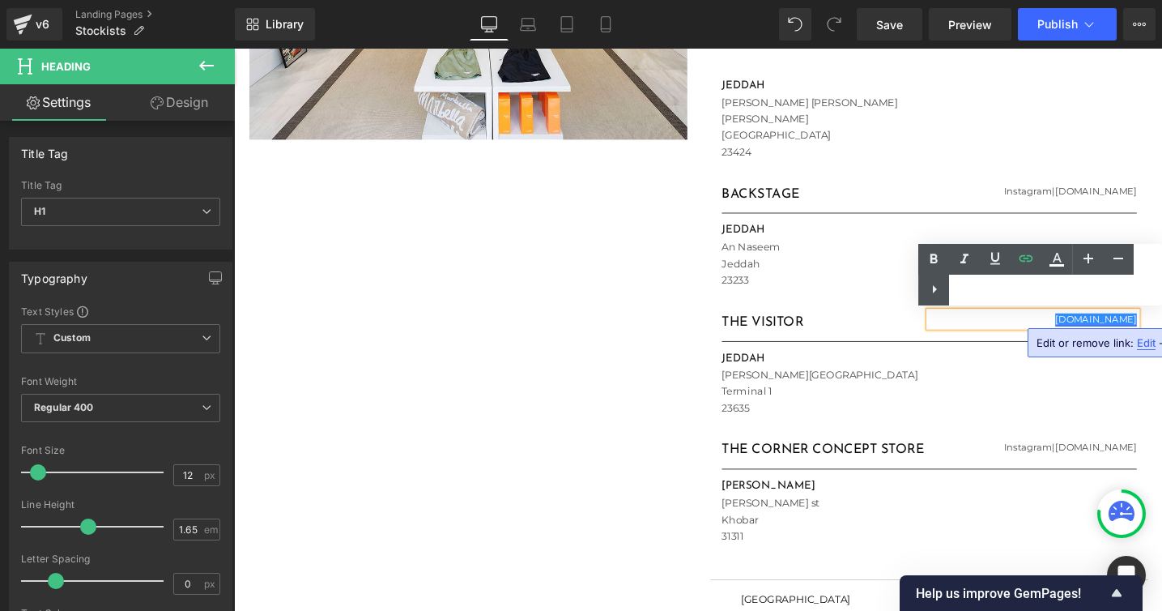
click at [1163, 334] on link "[DOMAIN_NAME]" at bounding box center [1143, 333] width 86 height 12
drag, startPoint x: 1175, startPoint y: 330, endPoint x: 1105, endPoint y: 330, distance: 70.5
click at [1105, 330] on link "[DOMAIN_NAME]" at bounding box center [1143, 333] width 86 height 12
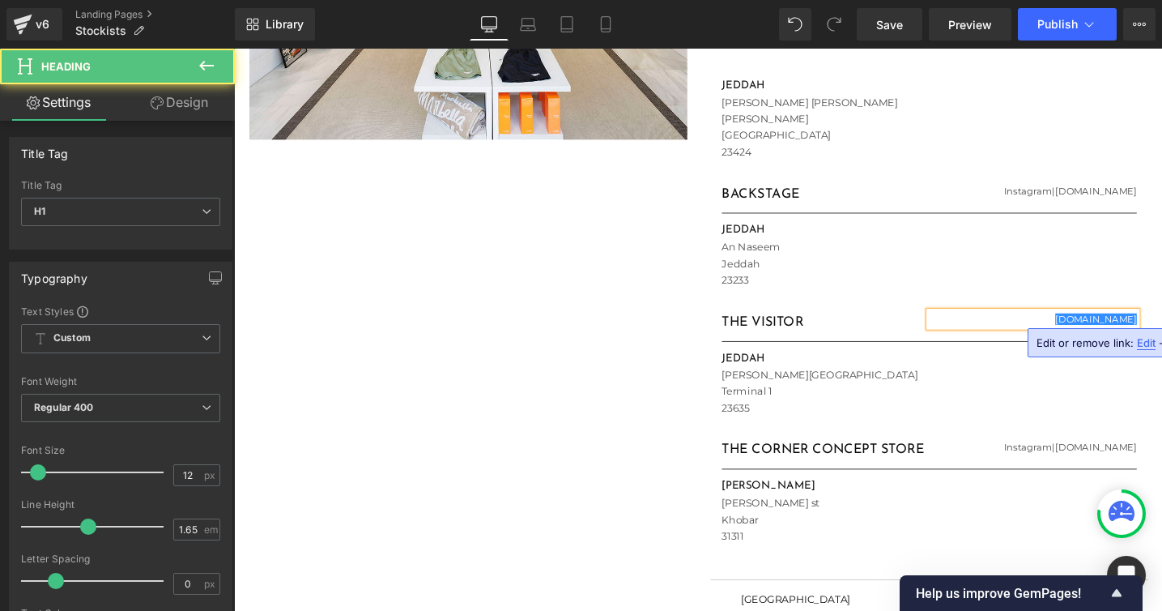
click at [1157, 332] on link "[DOMAIN_NAME]" at bounding box center [1143, 333] width 86 height 12
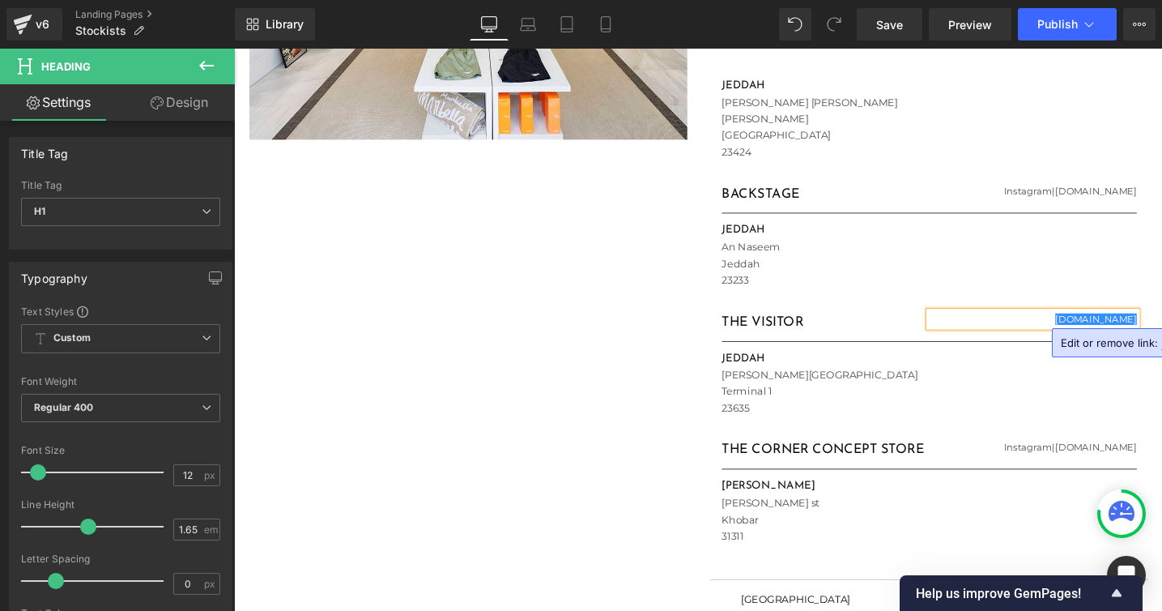
click at [629, 330] on div "Image STOCKISTS Heading [GEOGRAPHIC_DATA] Text Block FLAGSHIP STORE Heading [DO…" at bounding box center [724, 219] width 972 height 1328
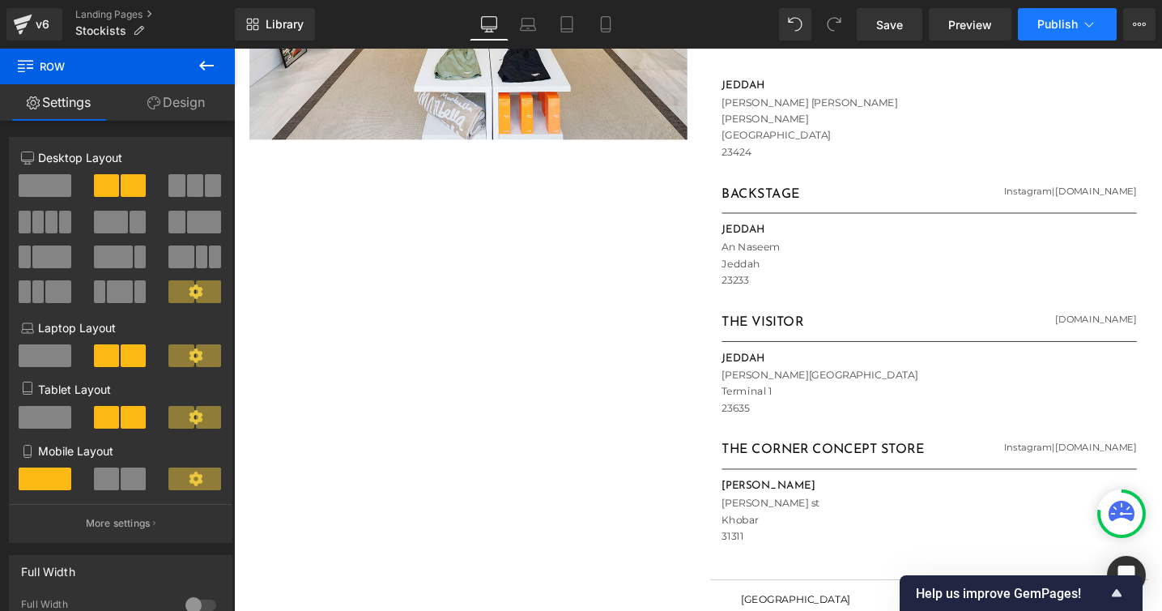
click at [1047, 28] on span "Publish" at bounding box center [1058, 24] width 40 height 13
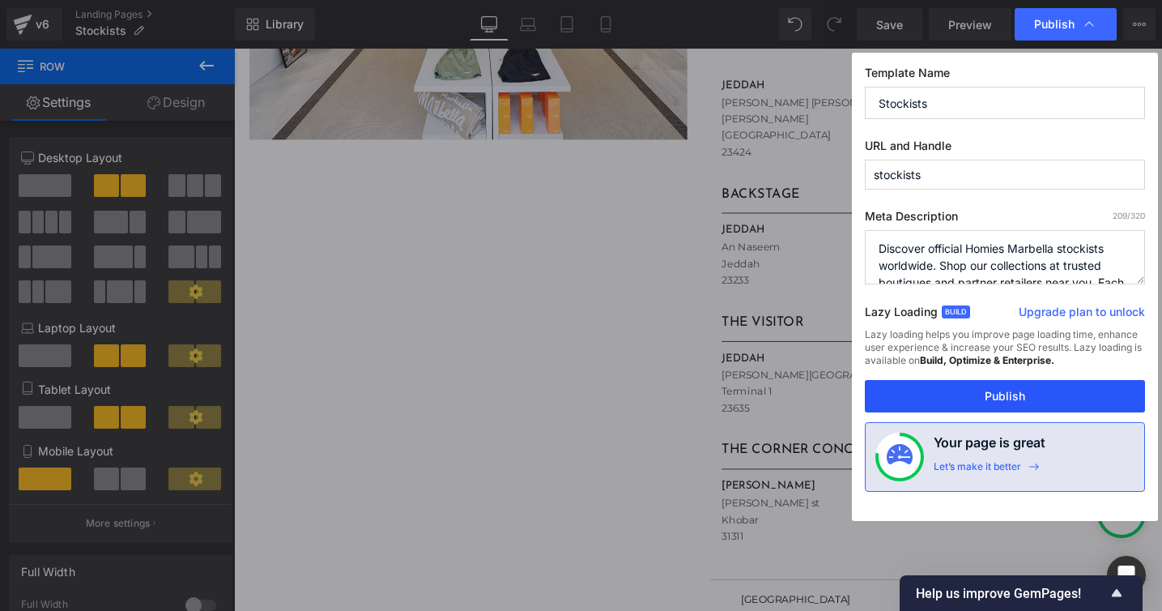
drag, startPoint x: 987, startPoint y: 397, endPoint x: 795, endPoint y: 366, distance: 195.2
click at [987, 397] on button "Publish" at bounding box center [1005, 396] width 280 height 32
